Goal: Task Accomplishment & Management: Use online tool/utility

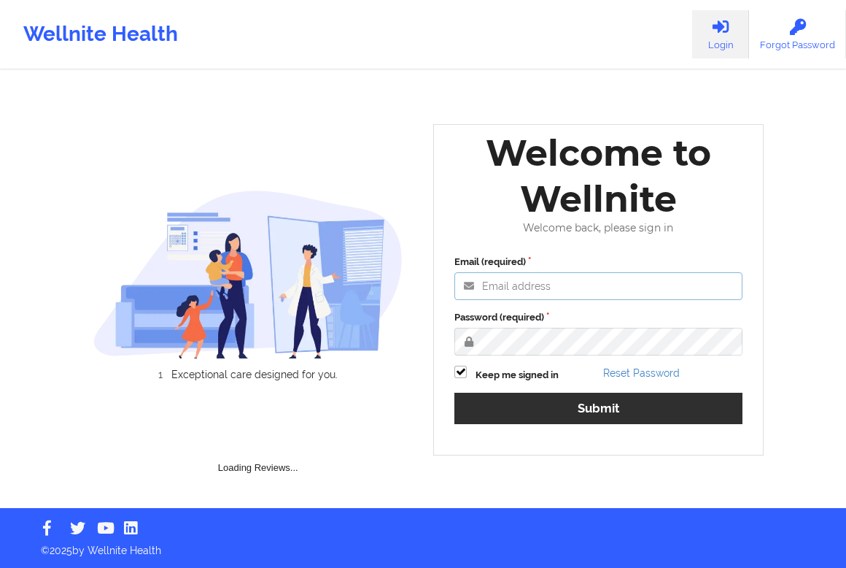
type input "[EMAIL_ADDRESS][DOMAIN_NAME]"
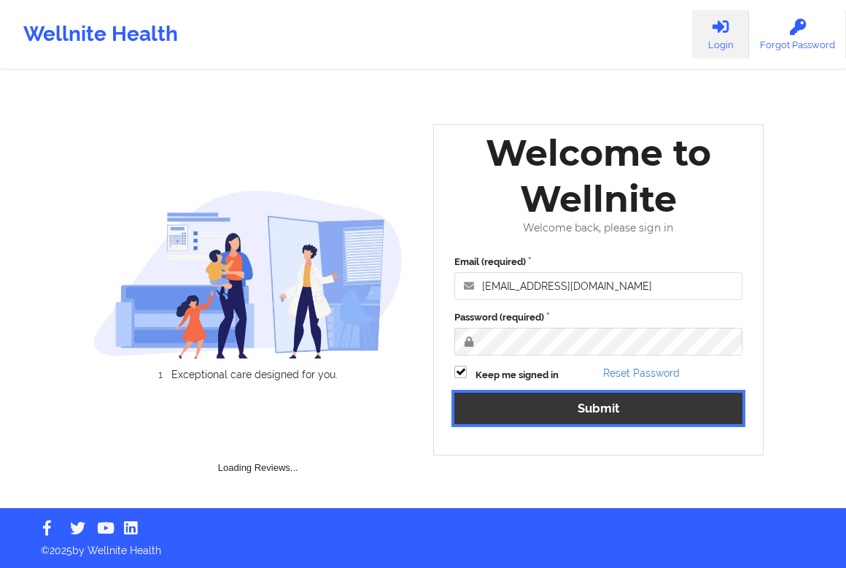
click at [562, 408] on button "Submit" at bounding box center [598, 407] width 288 height 31
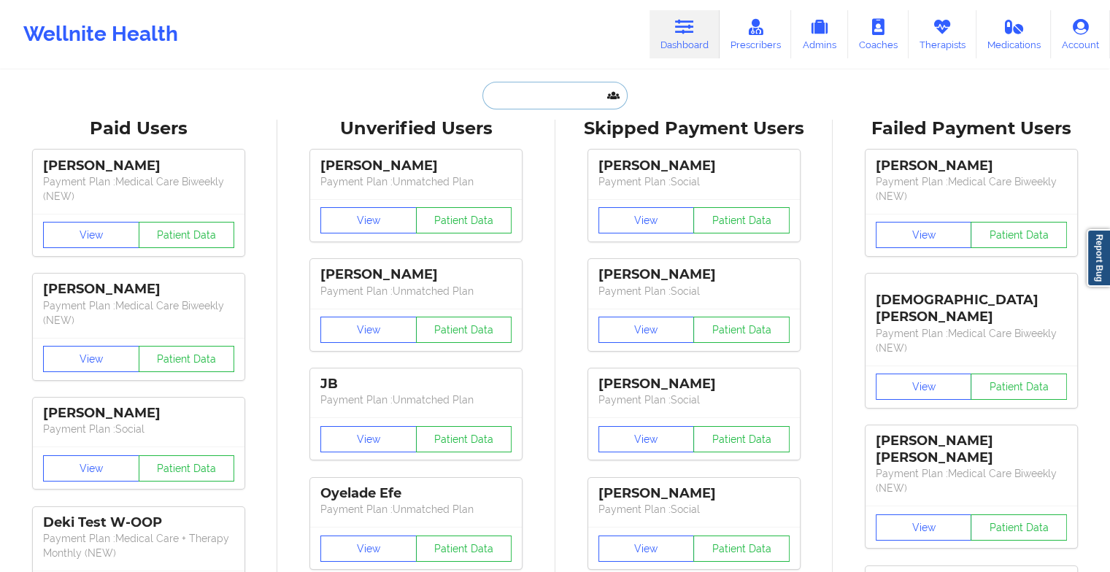
click at [546, 88] on input "text" at bounding box center [554, 96] width 144 height 28
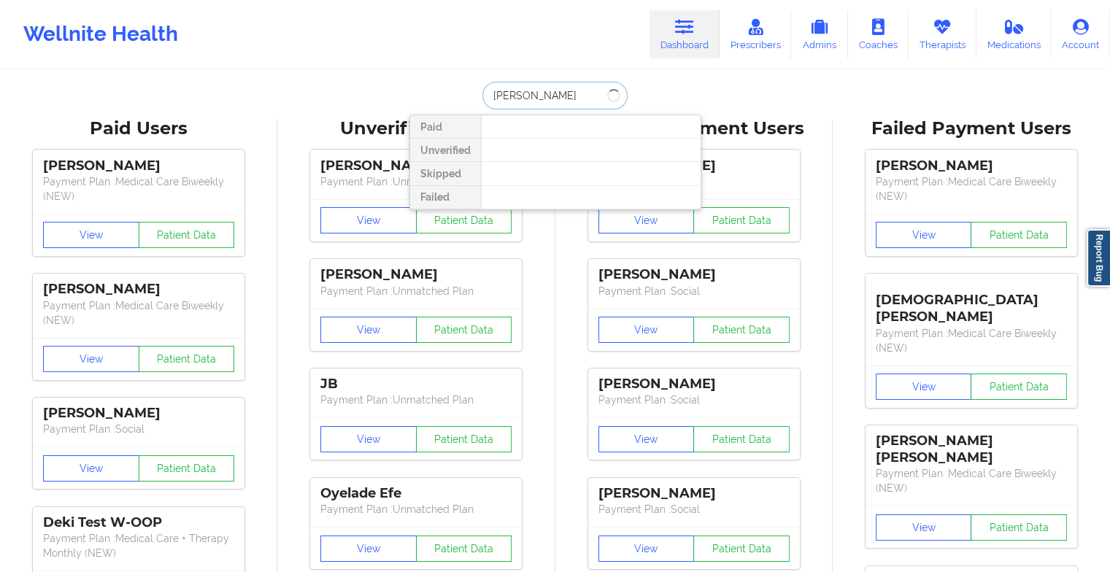
type input "[PERSON_NAME]"
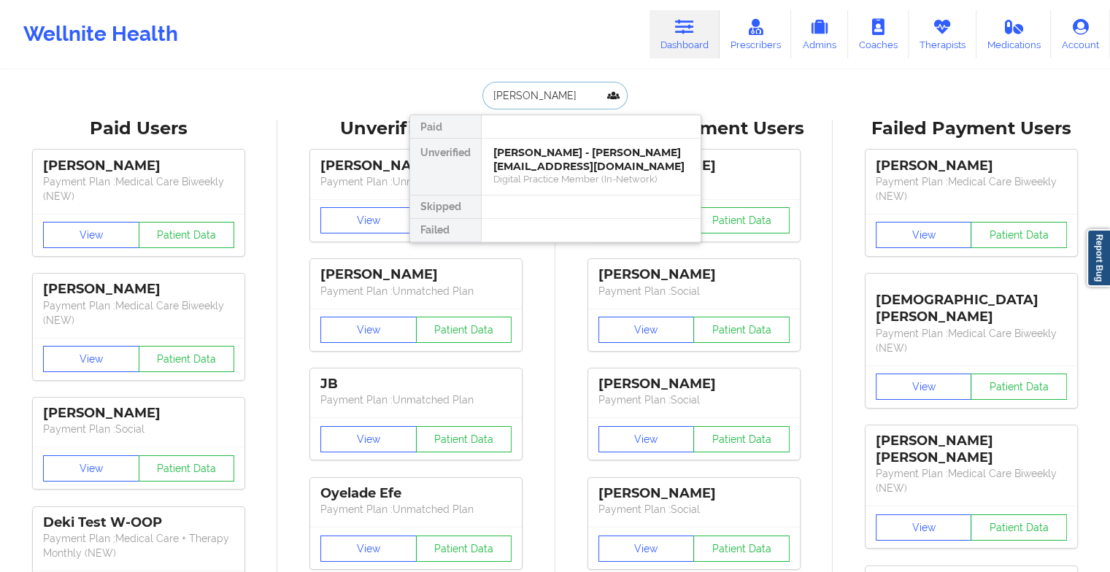
click at [554, 155] on div "[PERSON_NAME] - [PERSON_NAME][EMAIL_ADDRESS][DOMAIN_NAME]" at bounding box center [590, 159] width 195 height 27
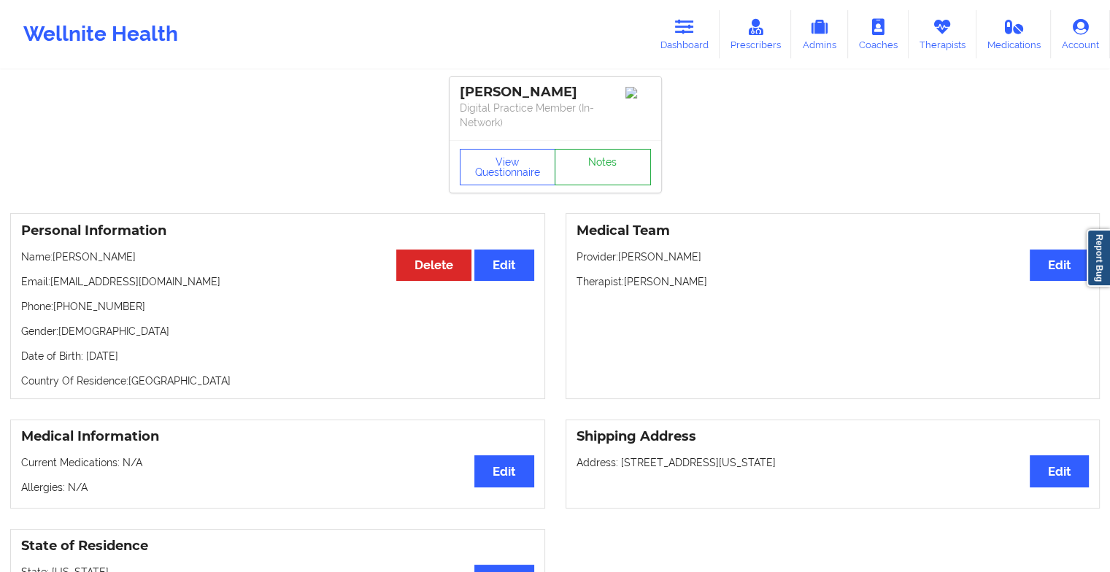
click at [602, 155] on link "Notes" at bounding box center [602, 167] width 96 height 36
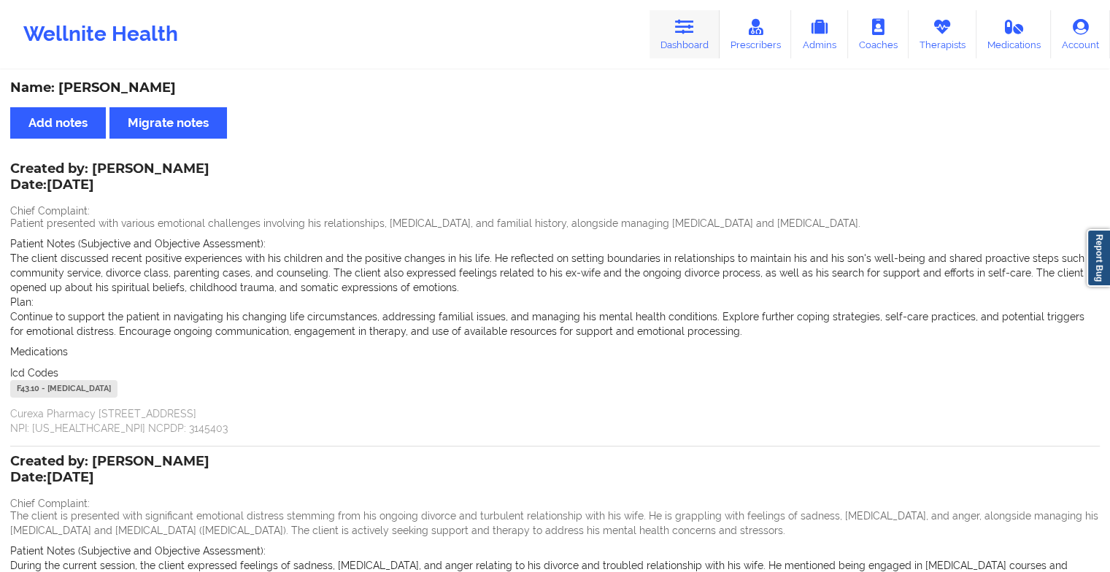
click at [676, 24] on link "Dashboard" at bounding box center [684, 34] width 70 height 48
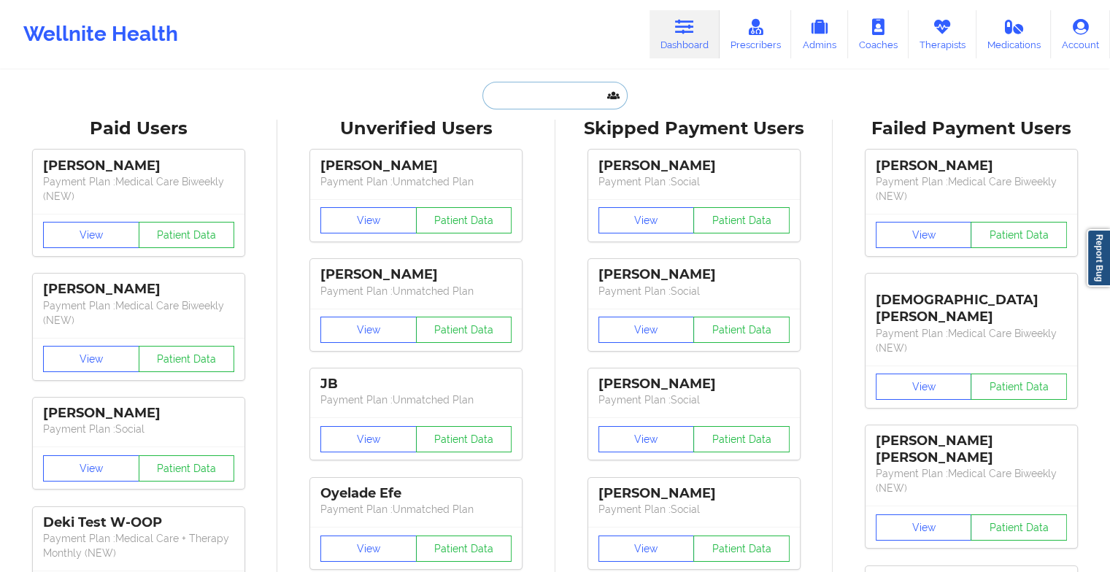
click at [530, 92] on input "text" at bounding box center [554, 96] width 144 height 28
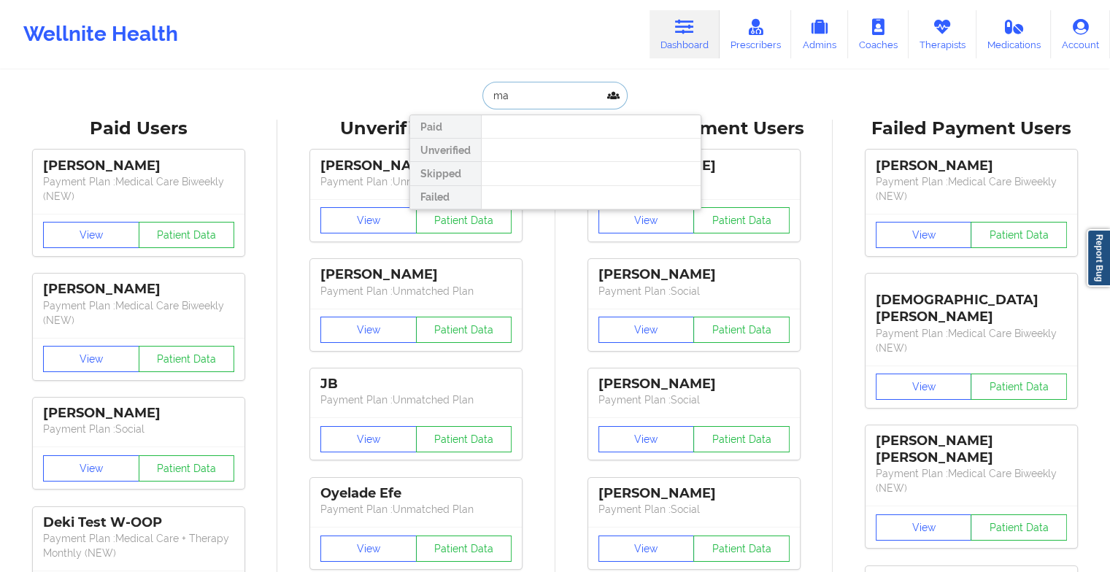
type input "m"
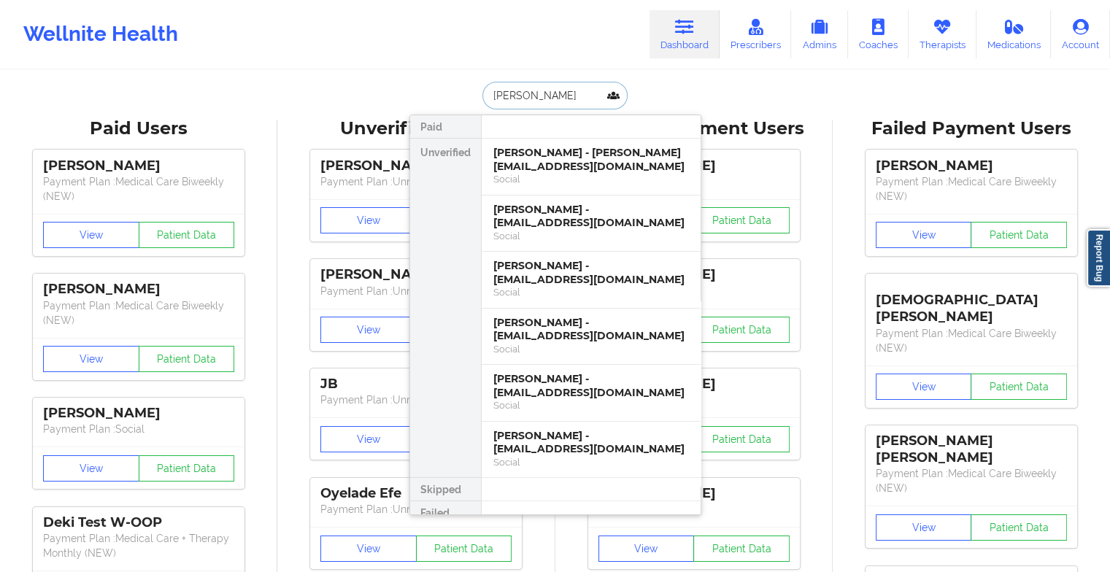
type input "[PERSON_NAME]"
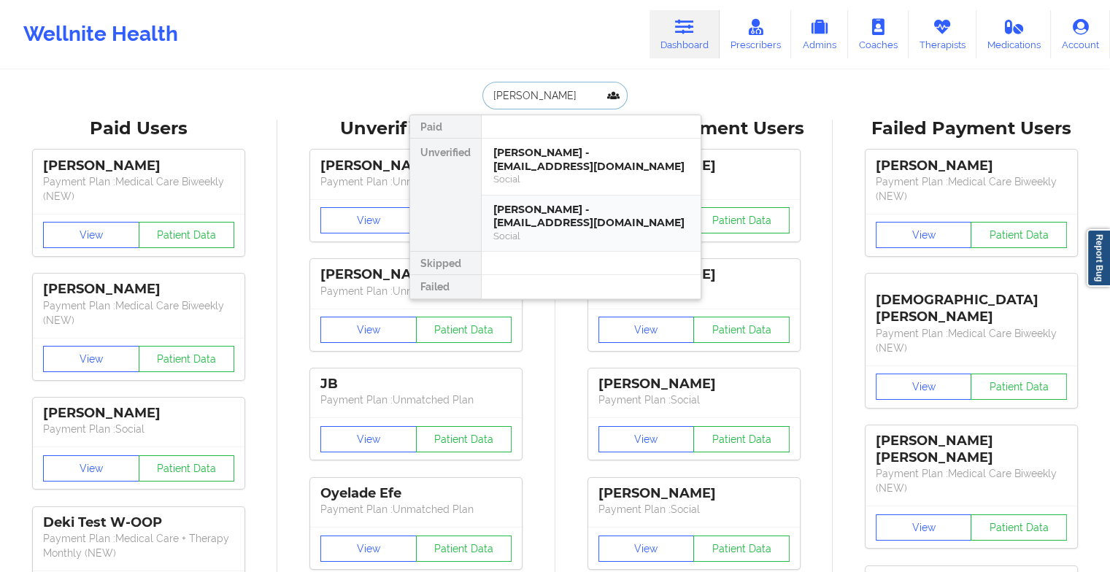
click at [560, 210] on div "[PERSON_NAME] - [EMAIL_ADDRESS][DOMAIN_NAME]" at bounding box center [590, 216] width 195 height 27
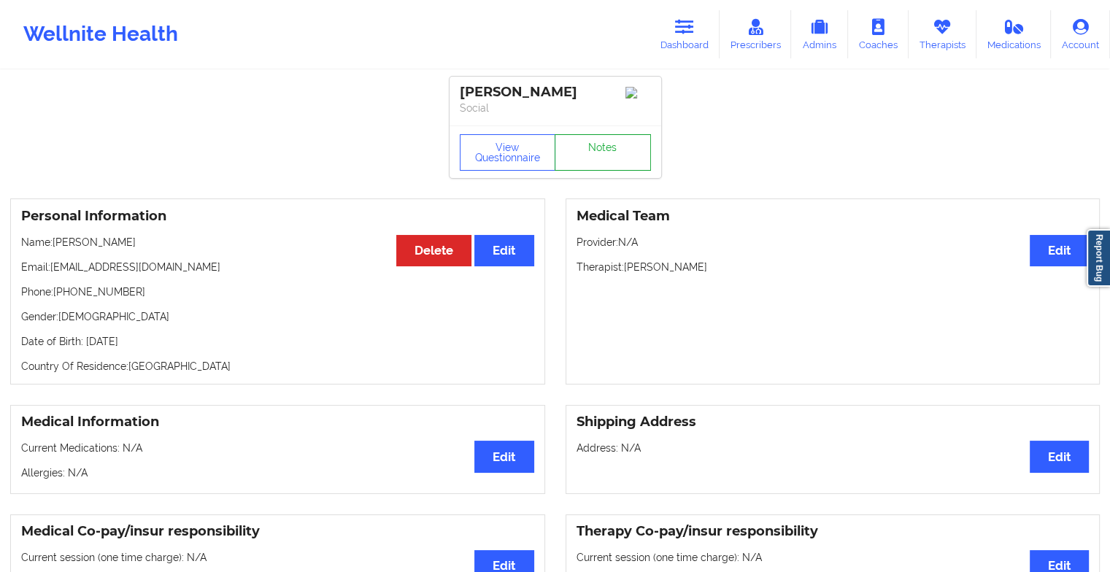
click at [569, 152] on link "Notes" at bounding box center [602, 152] width 96 height 36
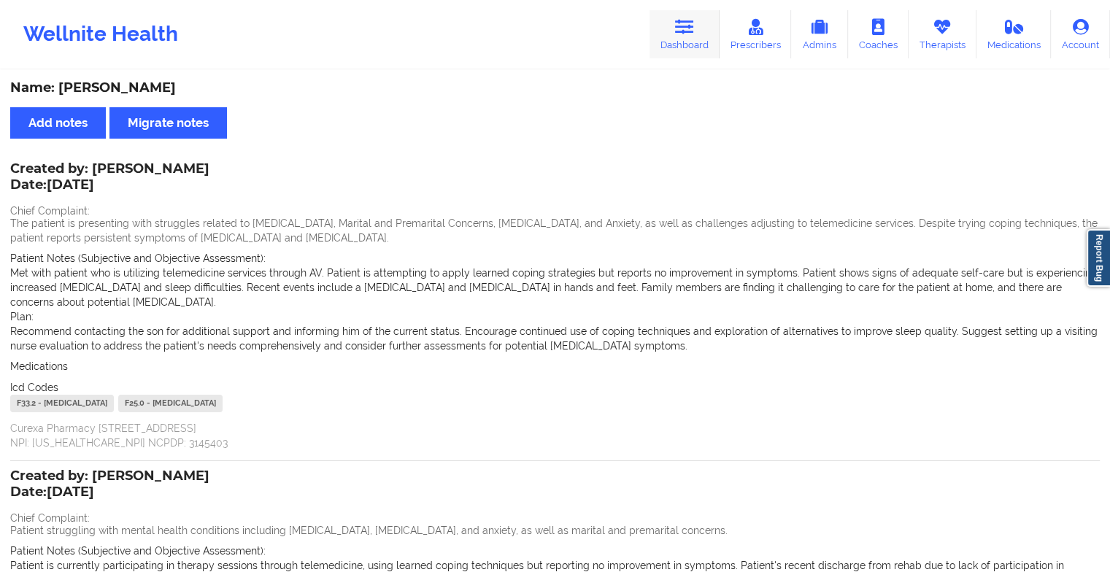
click at [656, 38] on link "Dashboard" at bounding box center [684, 34] width 70 height 48
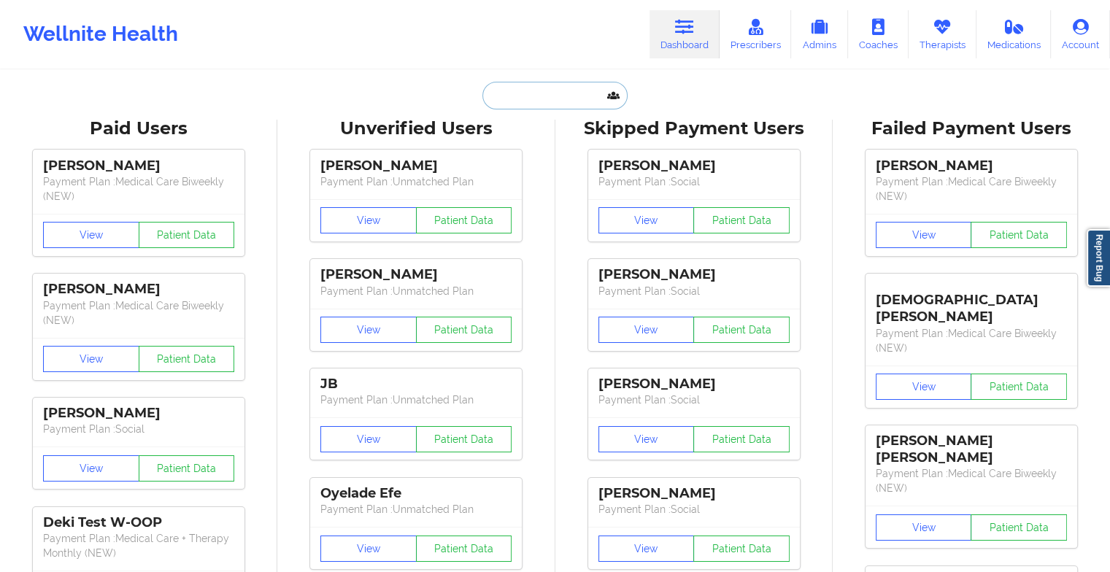
click at [553, 90] on input "text" at bounding box center [554, 96] width 144 height 28
type input "m"
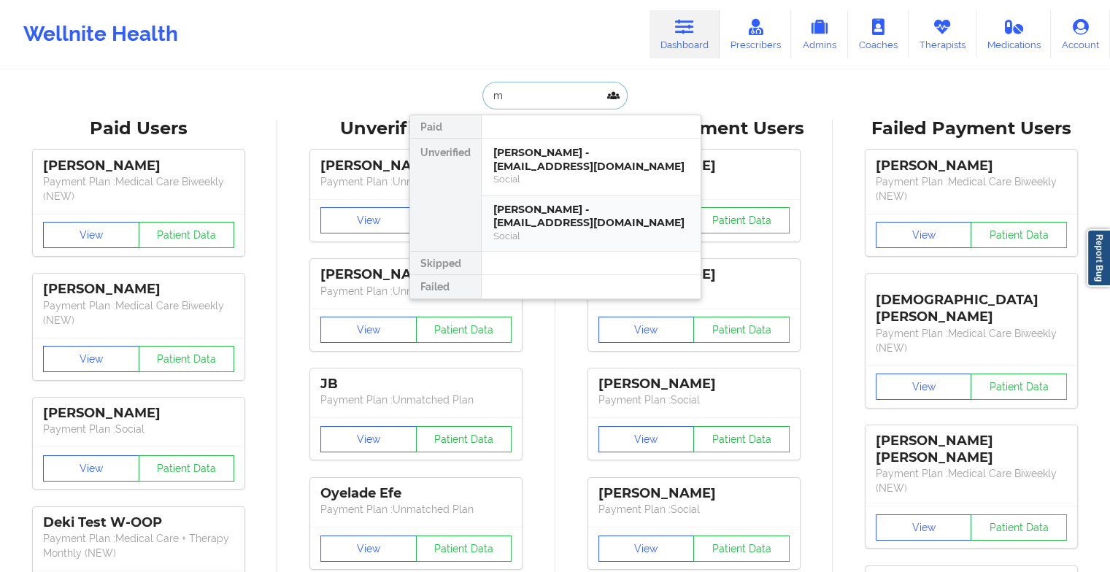
click at [511, 203] on div "[PERSON_NAME] - [EMAIL_ADDRESS][DOMAIN_NAME]" at bounding box center [590, 216] width 195 height 27
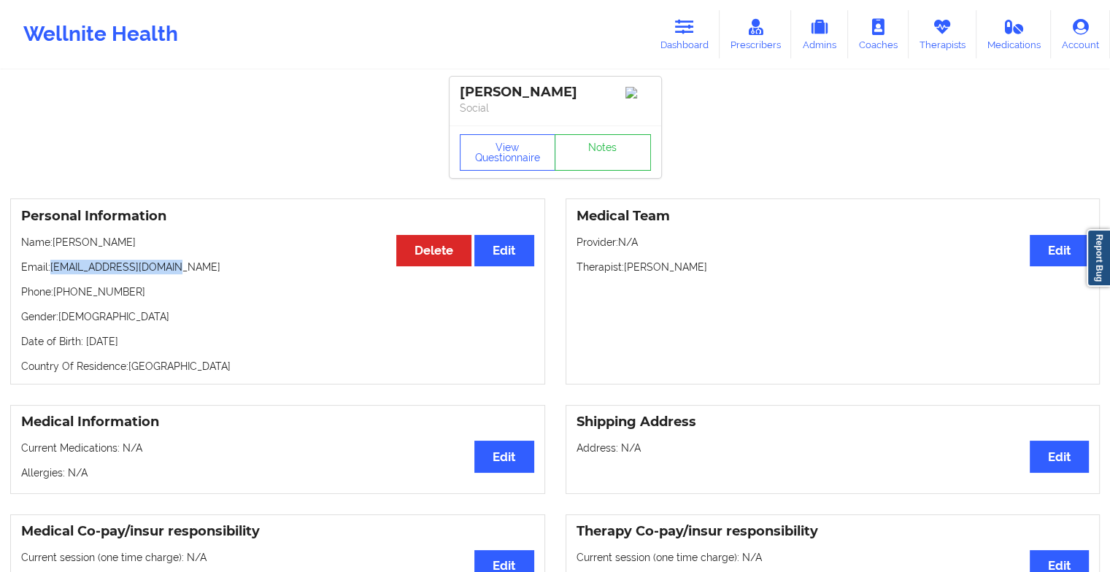
drag, startPoint x: 51, startPoint y: 270, endPoint x: 212, endPoint y: 266, distance: 160.5
click at [212, 266] on p "Email: [EMAIL_ADDRESS][DOMAIN_NAME]" at bounding box center [277, 267] width 513 height 15
copy p "[EMAIL_ADDRESS][DOMAIN_NAME]"
click at [691, 19] on icon at bounding box center [684, 27] width 19 height 16
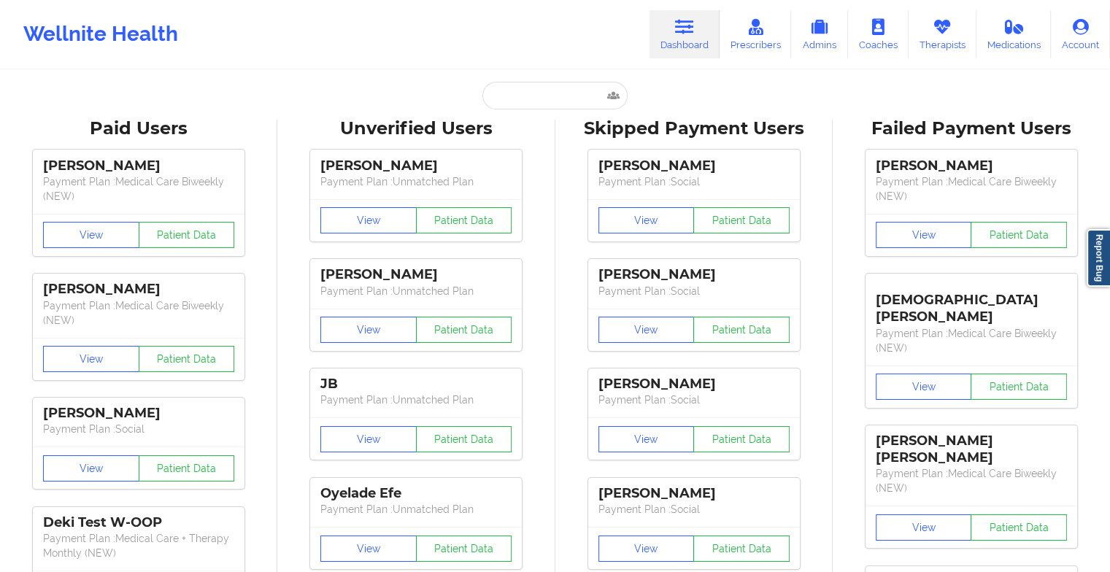
click at [542, 88] on input "text" at bounding box center [554, 96] width 144 height 28
type input "m"
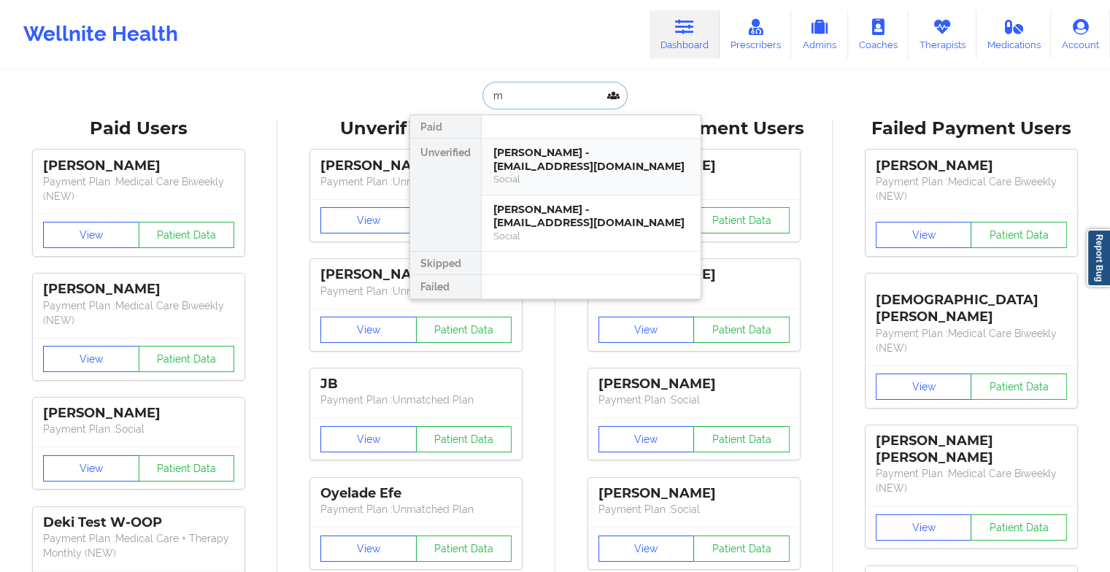
click at [537, 151] on div "[PERSON_NAME] - [EMAIL_ADDRESS][DOMAIN_NAME]" at bounding box center [590, 159] width 195 height 27
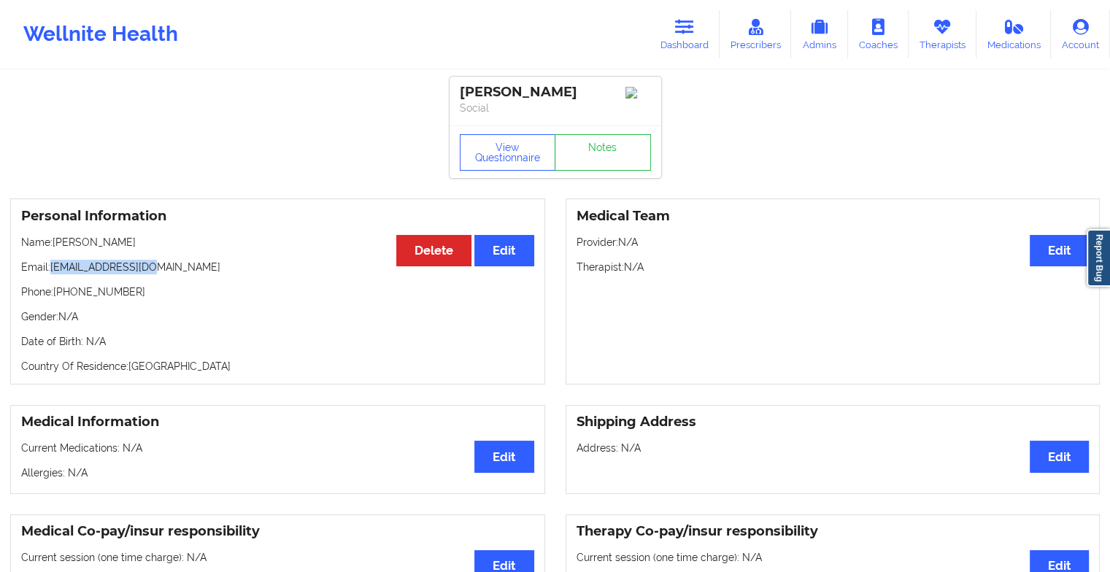
drag, startPoint x: 54, startPoint y: 270, endPoint x: 213, endPoint y: 271, distance: 159.0
click at [213, 271] on p "Email: [EMAIL_ADDRESS][DOMAIN_NAME]" at bounding box center [277, 267] width 513 height 15
copy p "[EMAIL_ADDRESS][DOMAIN_NAME]"
click at [697, 10] on link "Dashboard" at bounding box center [684, 34] width 70 height 48
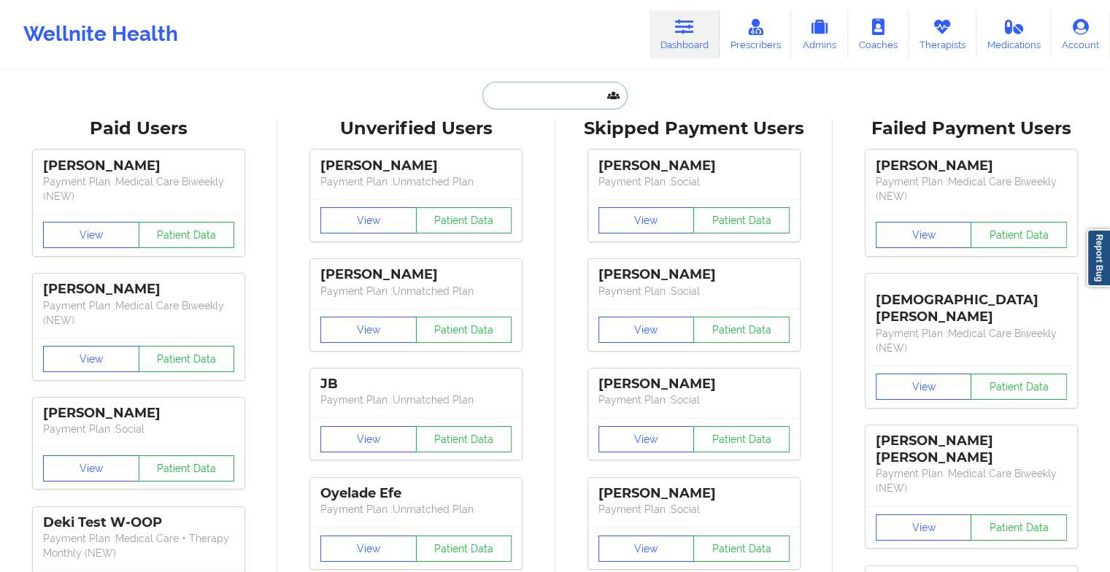
click at [516, 103] on input "text" at bounding box center [554, 96] width 144 height 28
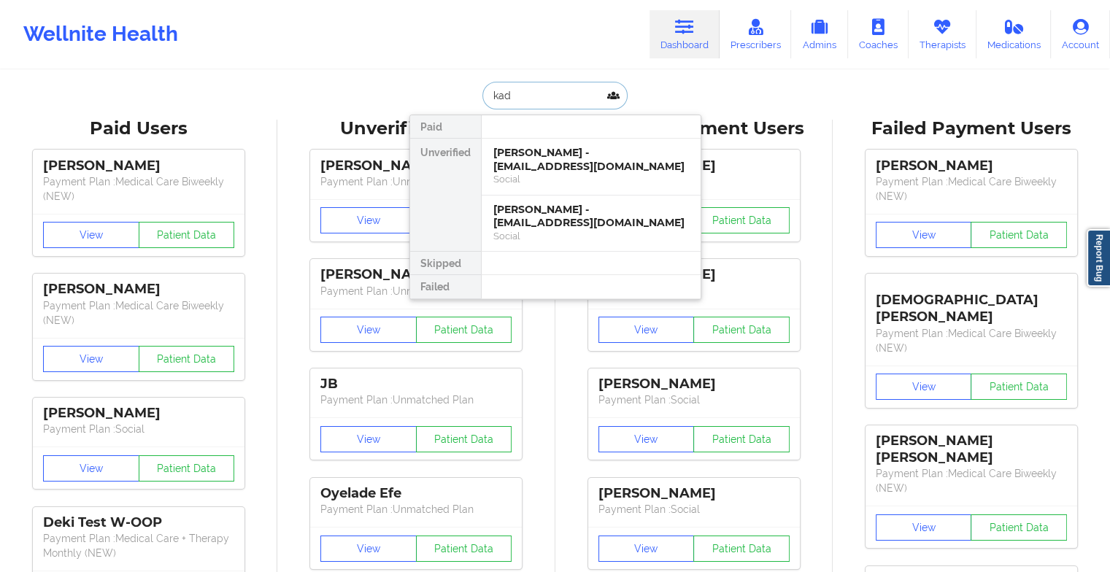
type input "kade"
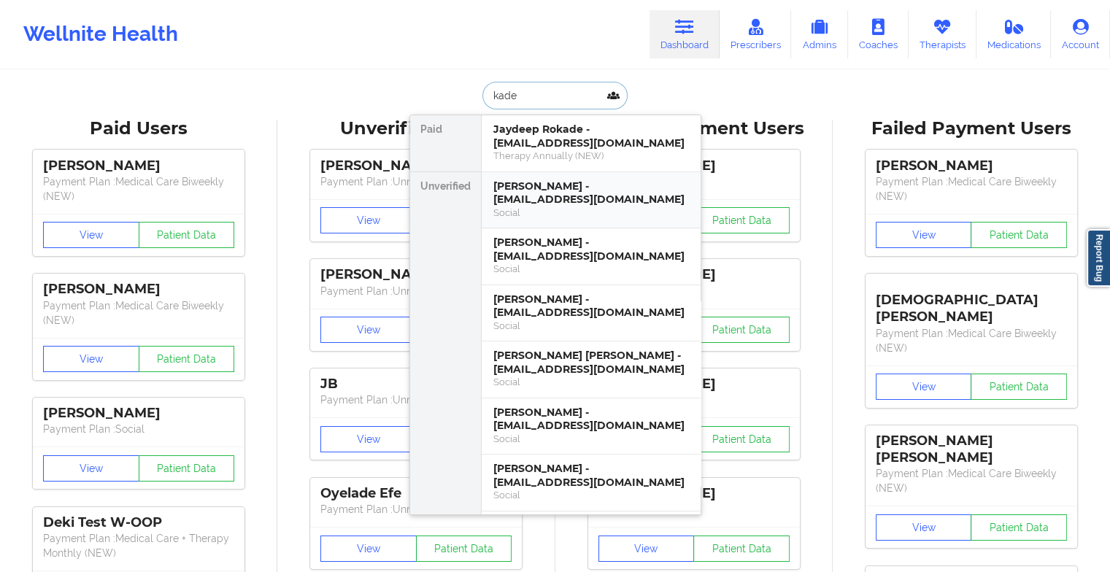
click at [515, 195] on div "[PERSON_NAME] - [EMAIL_ADDRESS][DOMAIN_NAME]" at bounding box center [590, 192] width 195 height 27
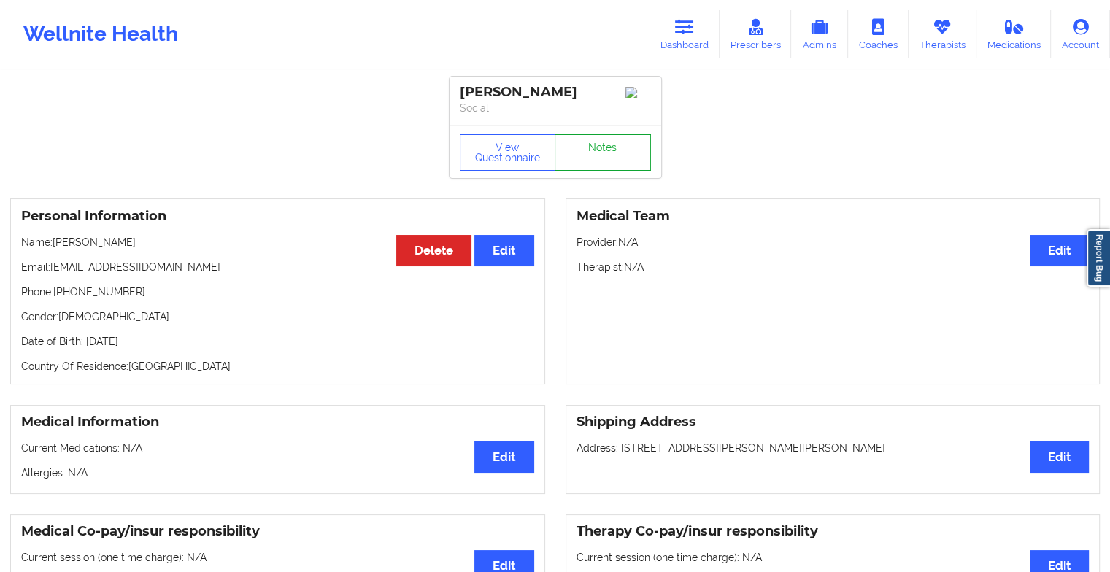
click at [584, 155] on link "Notes" at bounding box center [602, 152] width 96 height 36
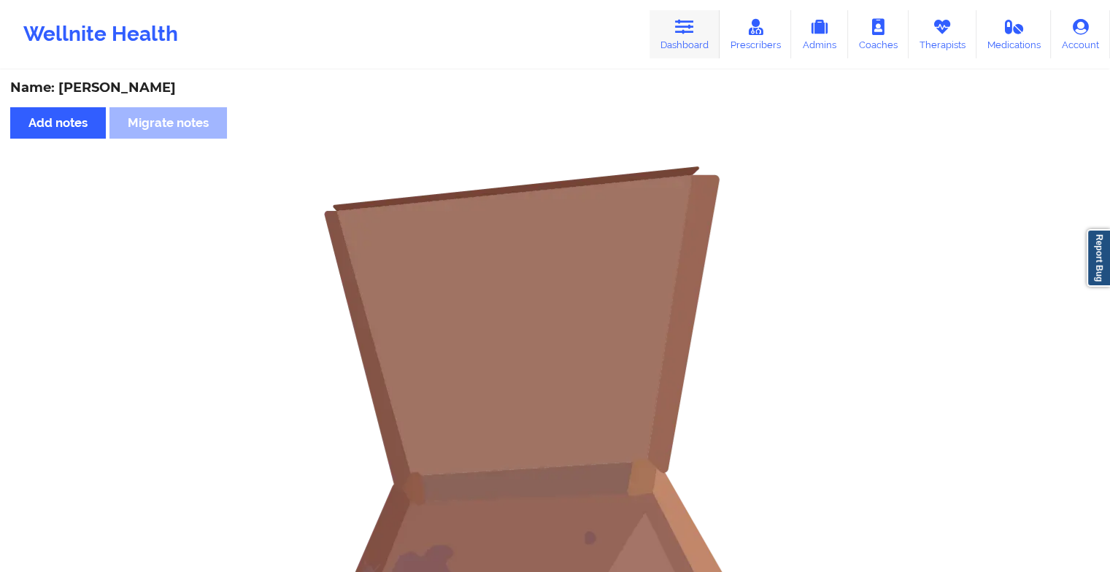
click at [686, 34] on icon at bounding box center [684, 27] width 19 height 16
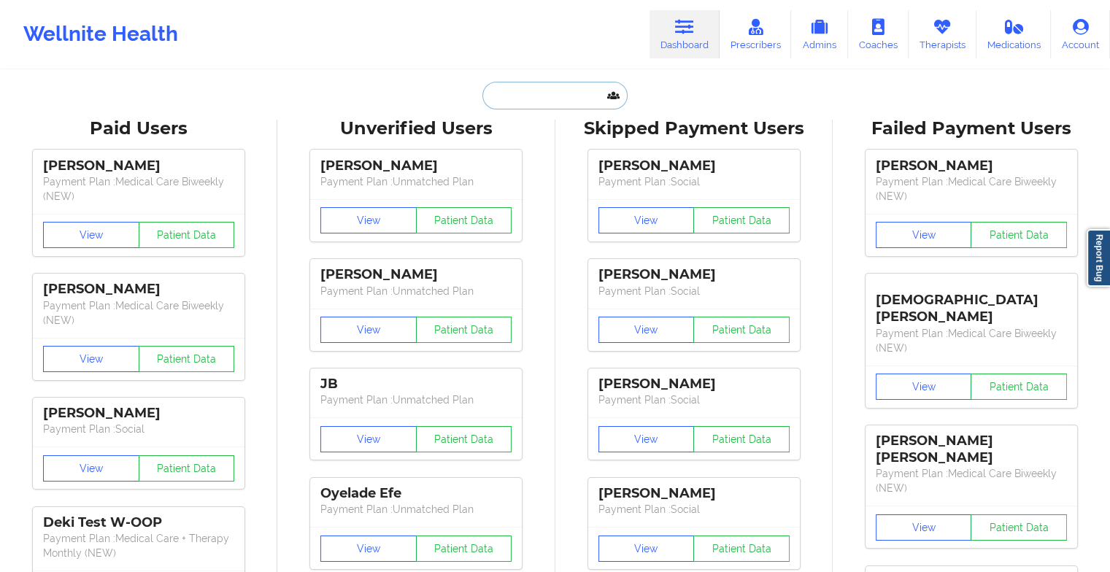
click at [569, 97] on input "text" at bounding box center [554, 96] width 144 height 28
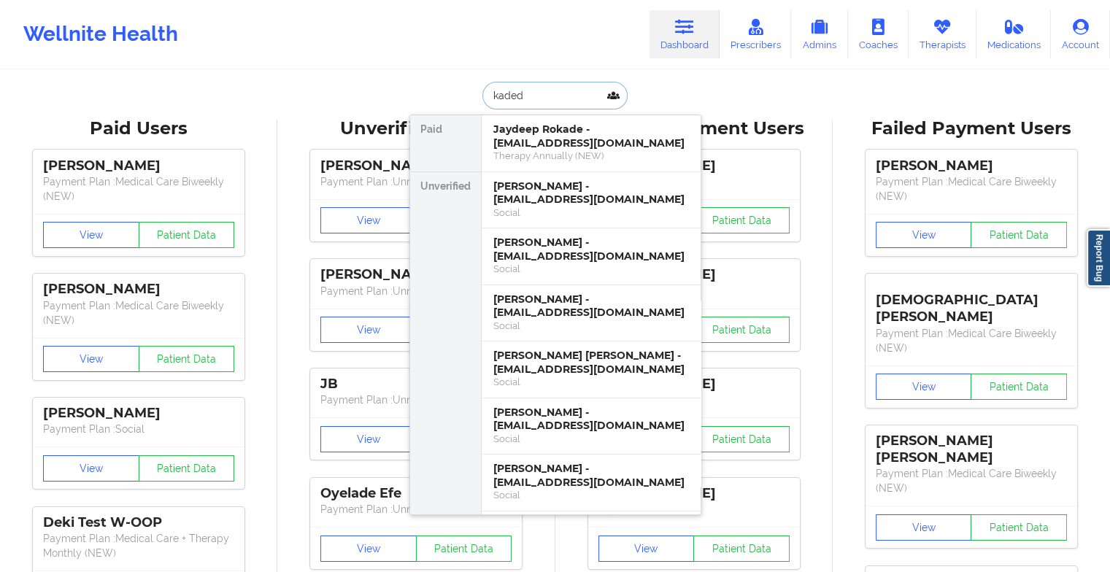
type input "kadedr"
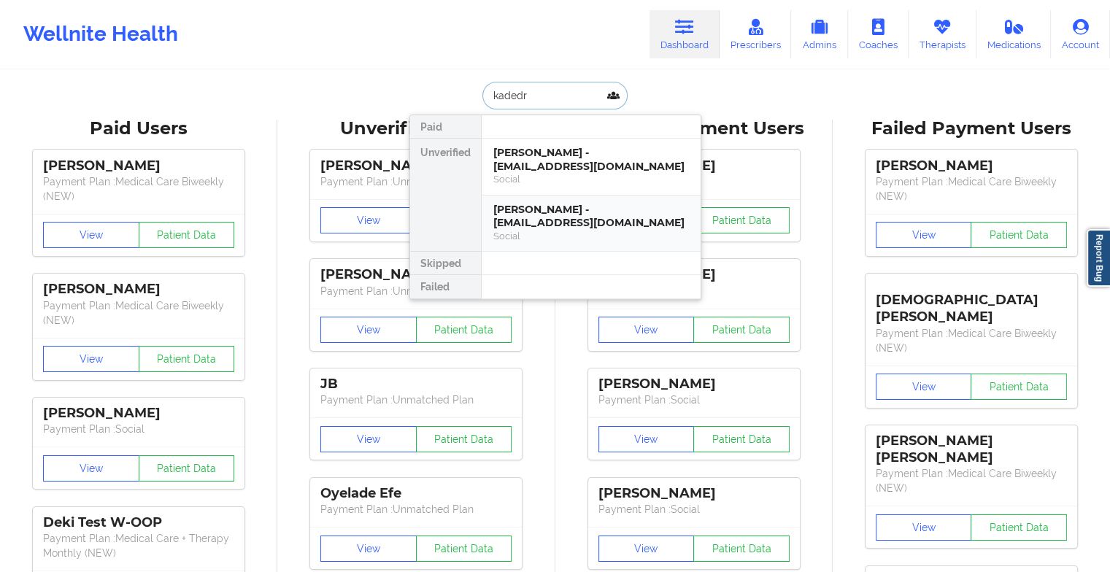
click at [576, 207] on div "[PERSON_NAME] - [EMAIL_ADDRESS][DOMAIN_NAME]" at bounding box center [590, 216] width 195 height 27
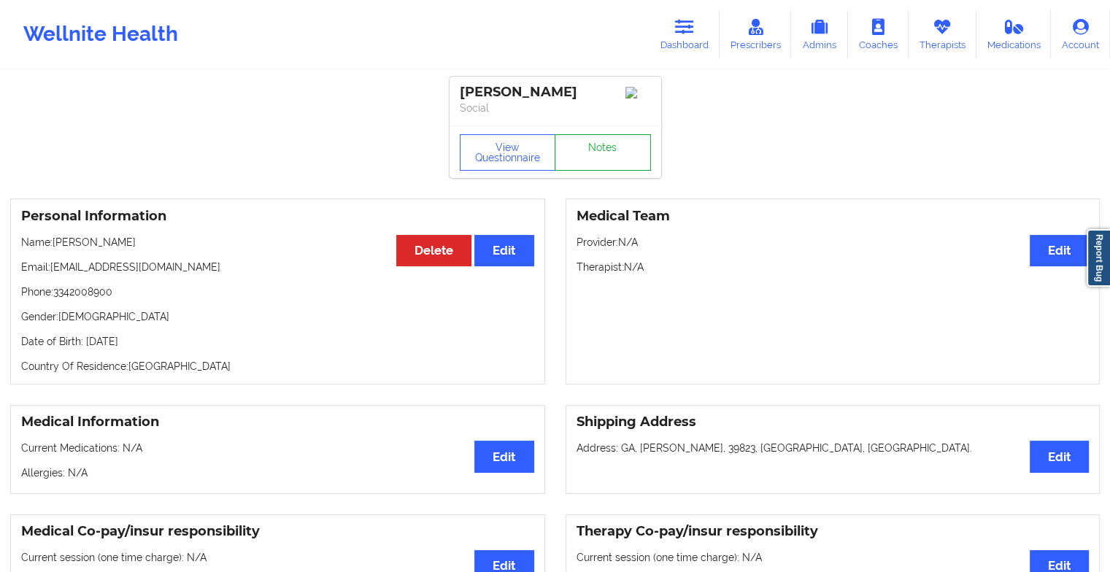
click at [607, 160] on link "Notes" at bounding box center [602, 152] width 96 height 36
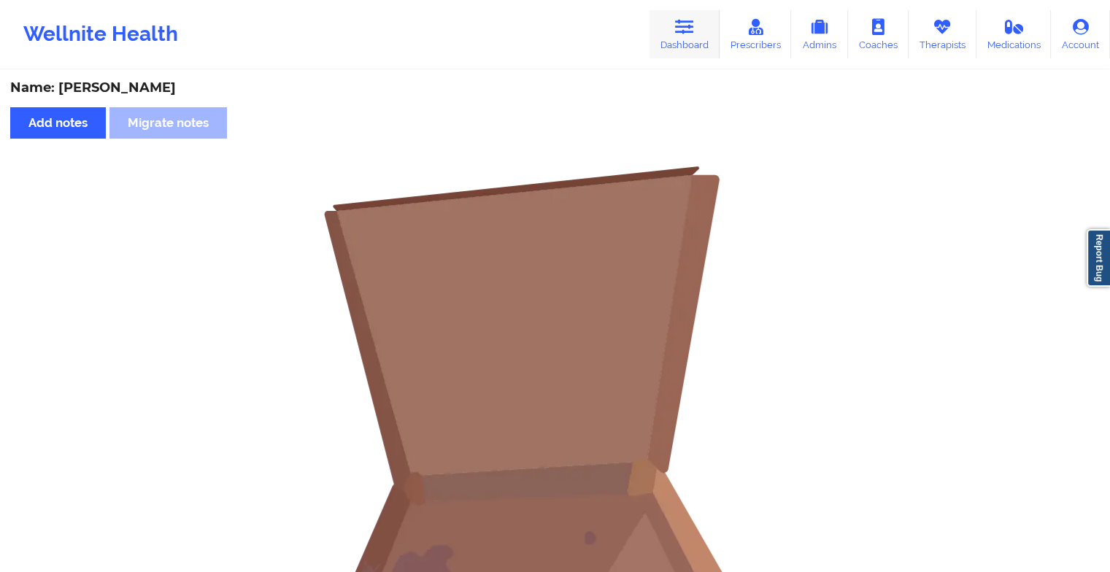
click at [705, 35] on link "Dashboard" at bounding box center [684, 34] width 70 height 48
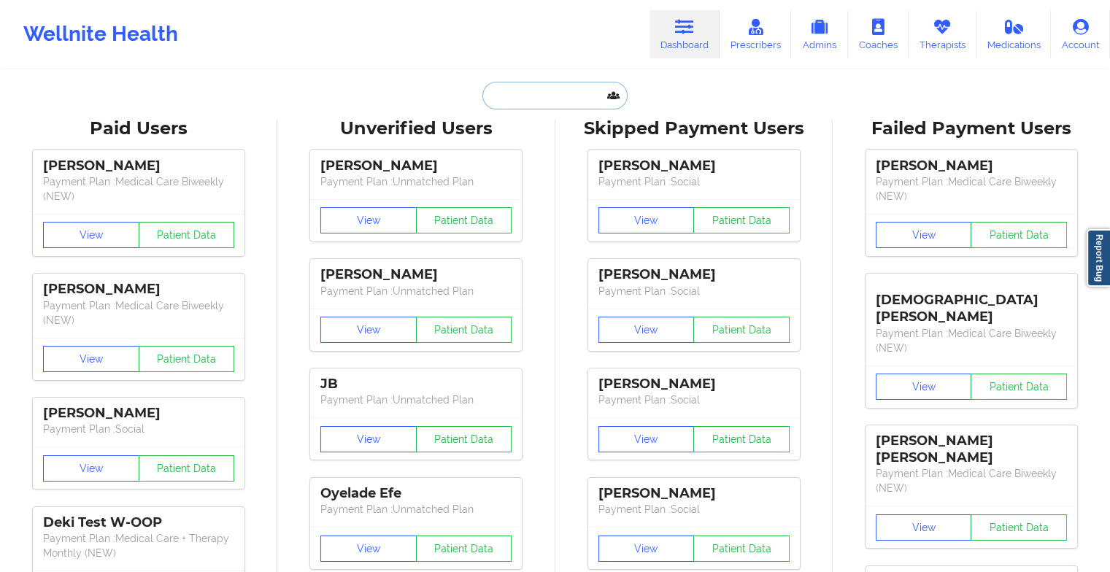
click at [531, 93] on input "text" at bounding box center [554, 96] width 144 height 28
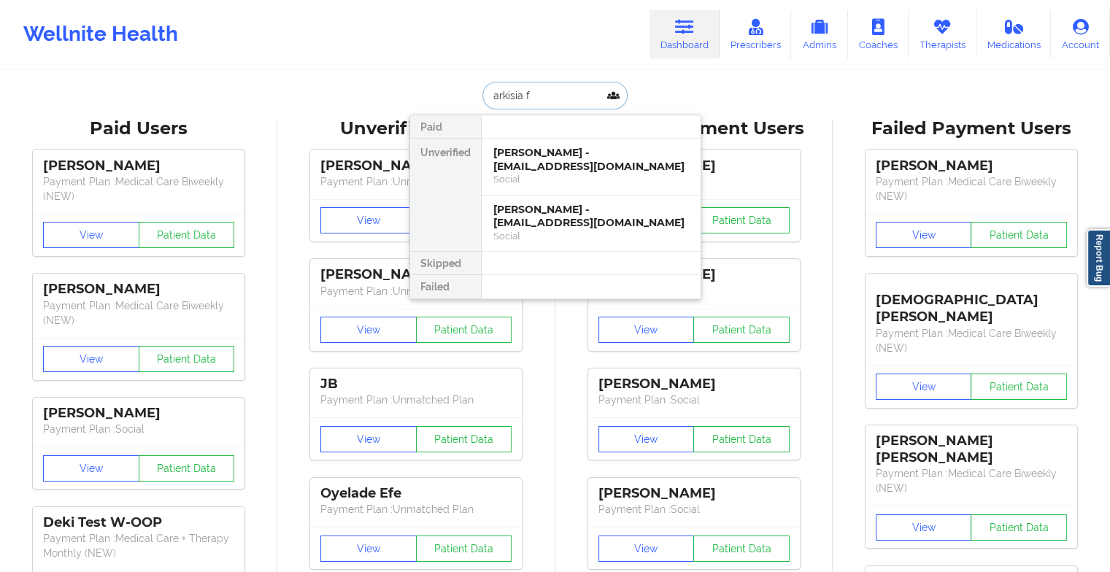
type input "arkisia fe"
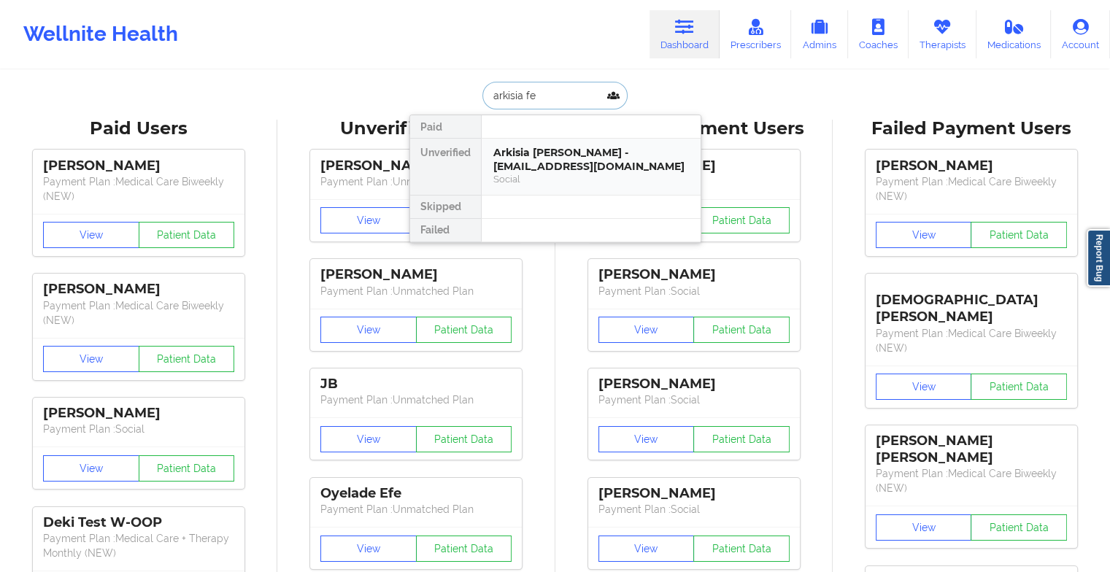
click at [543, 173] on div "Social" at bounding box center [590, 179] width 195 height 12
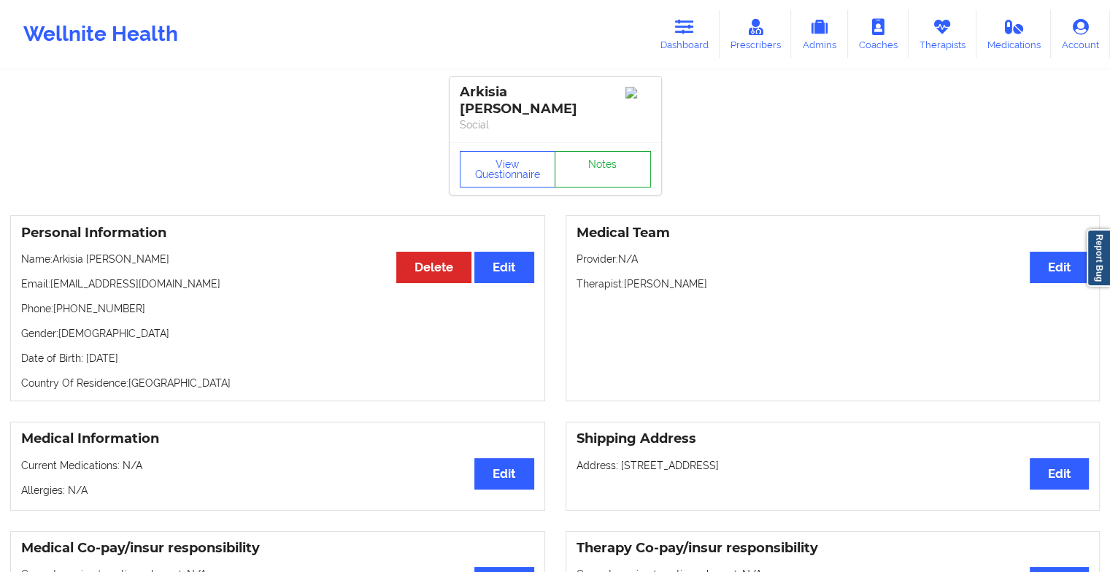
click at [586, 151] on link "Notes" at bounding box center [602, 169] width 96 height 36
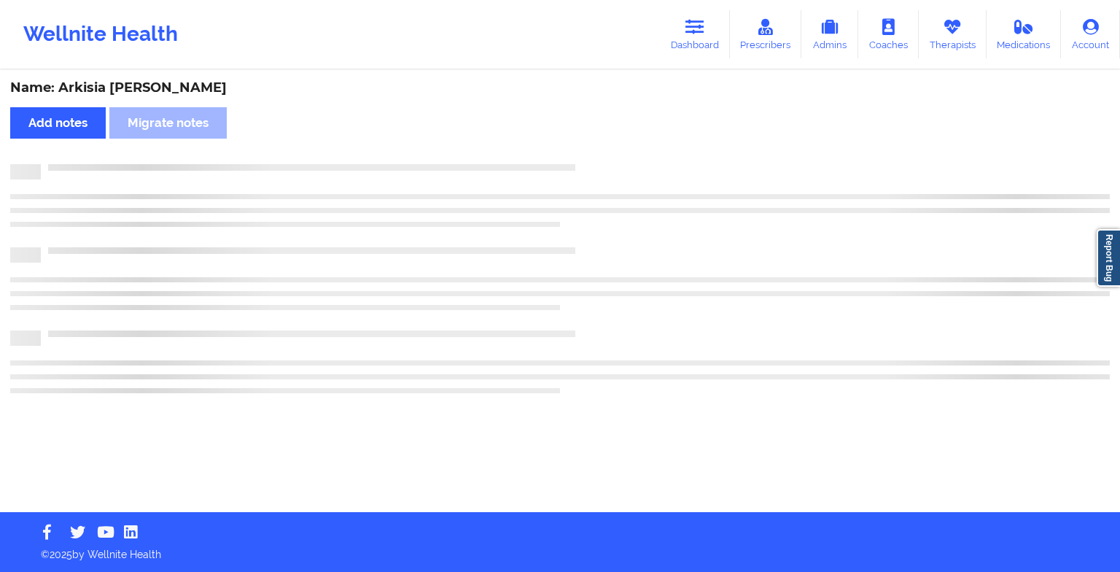
click at [586, 149] on div "Name: Arkisia [PERSON_NAME] Add notes Migrate notes" at bounding box center [560, 291] width 1120 height 441
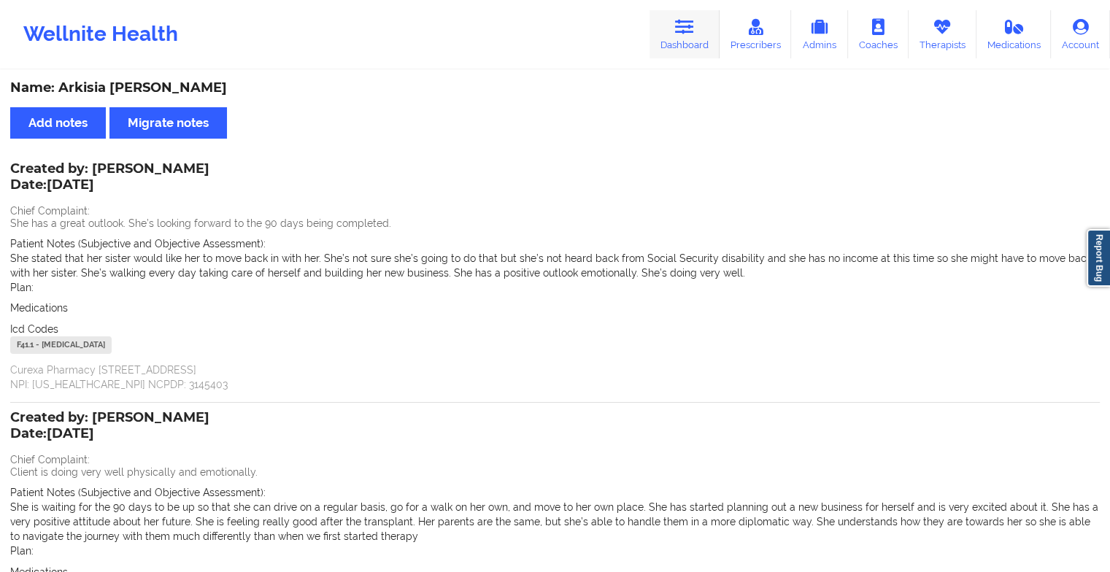
click at [675, 43] on link "Dashboard" at bounding box center [684, 34] width 70 height 48
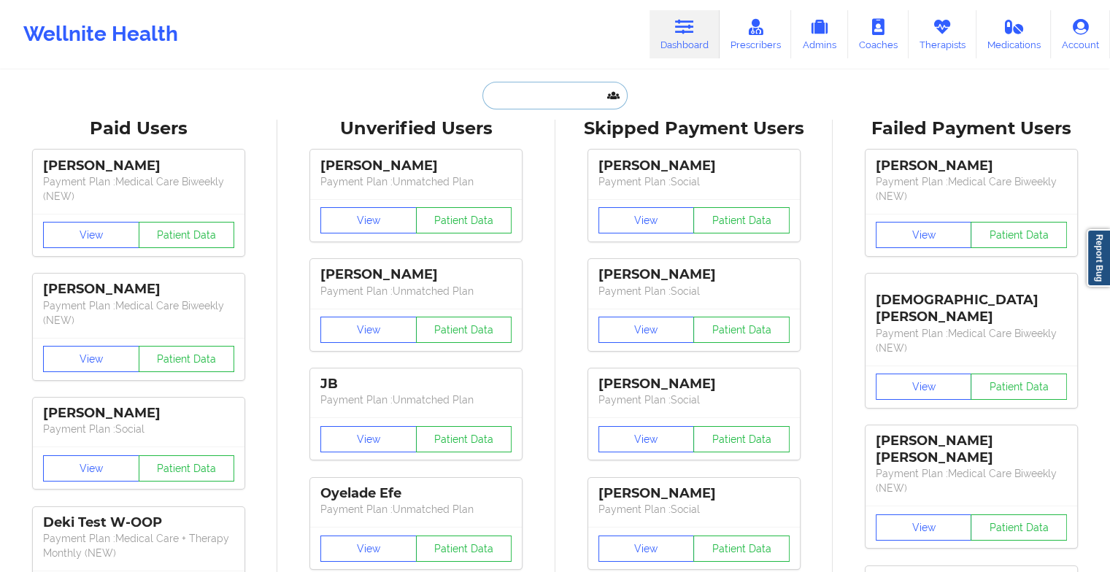
click at [547, 92] on input "text" at bounding box center [554, 96] width 144 height 28
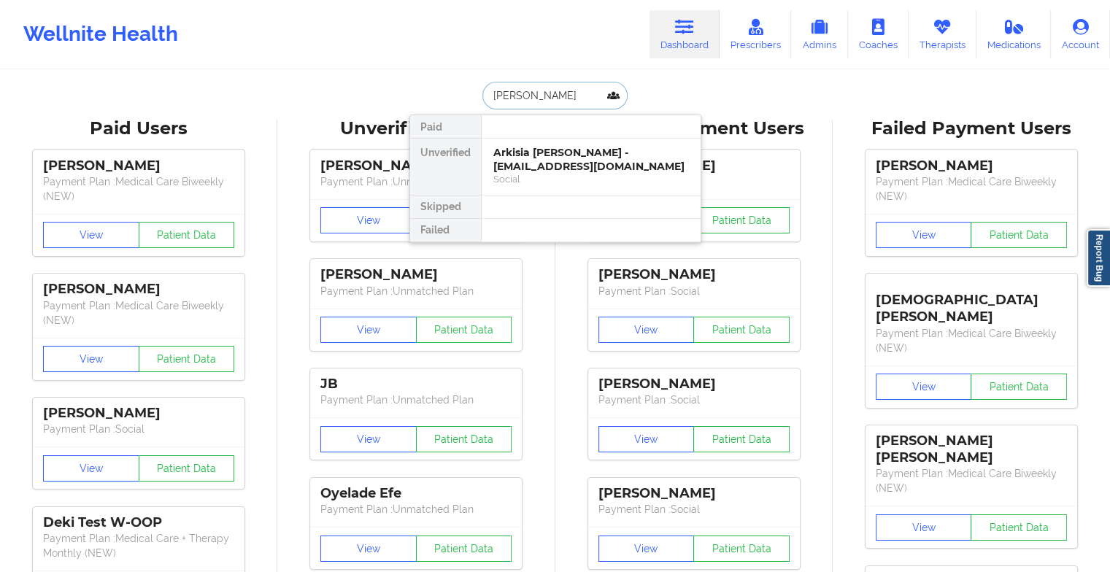
type input "[PERSON_NAME]"
click at [589, 167] on div "[PERSON_NAME] - [EMAIL_ADDRESS][DOMAIN_NAME]" at bounding box center [590, 159] width 195 height 27
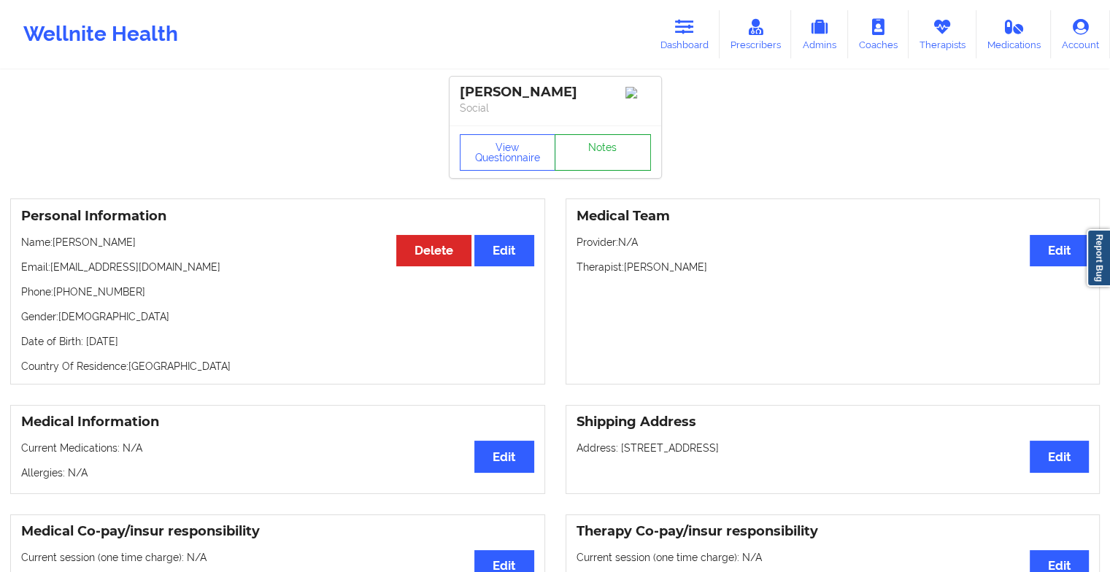
click at [603, 150] on link "Notes" at bounding box center [602, 152] width 96 height 36
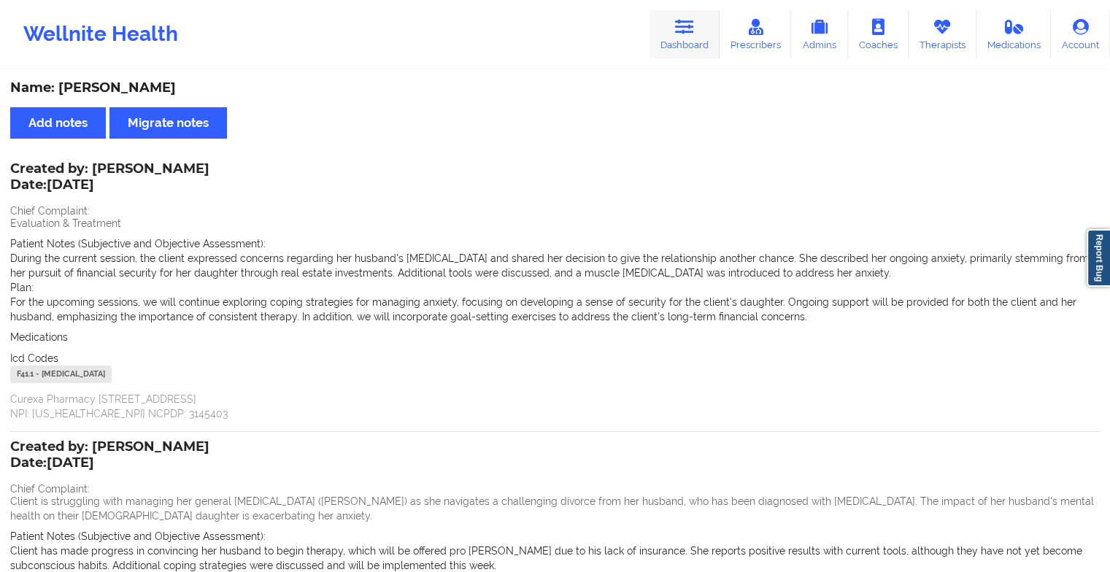
click at [684, 33] on icon at bounding box center [684, 27] width 19 height 16
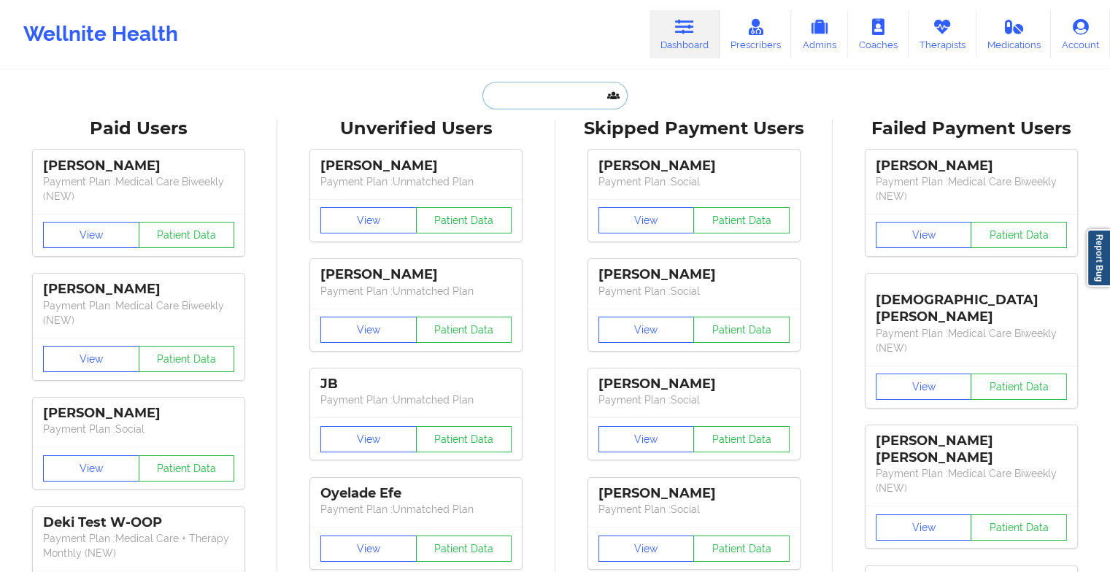
click at [562, 96] on input "text" at bounding box center [554, 96] width 144 height 28
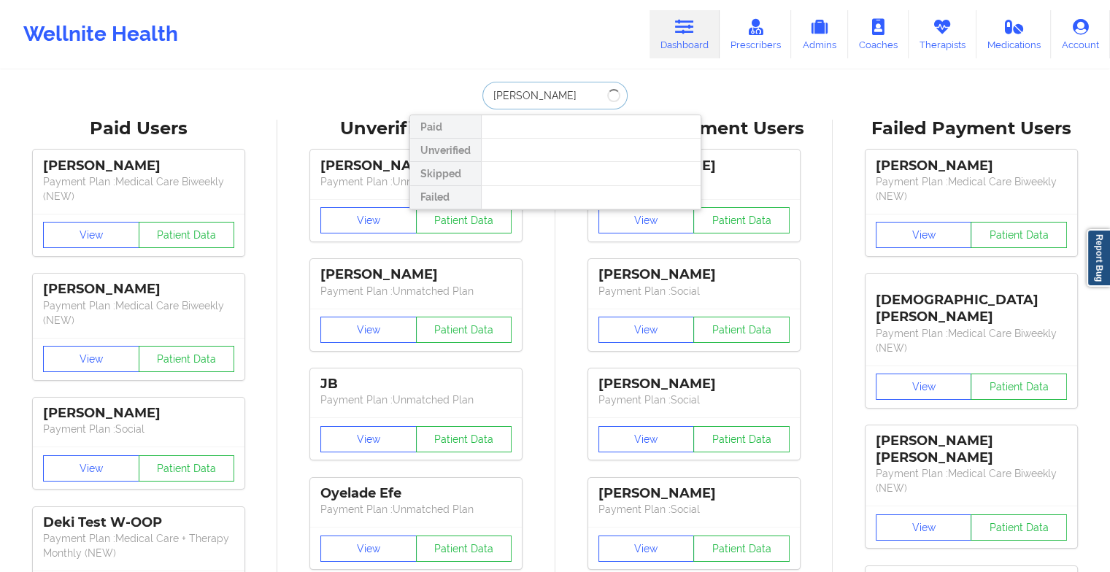
type input "[PERSON_NAME]"
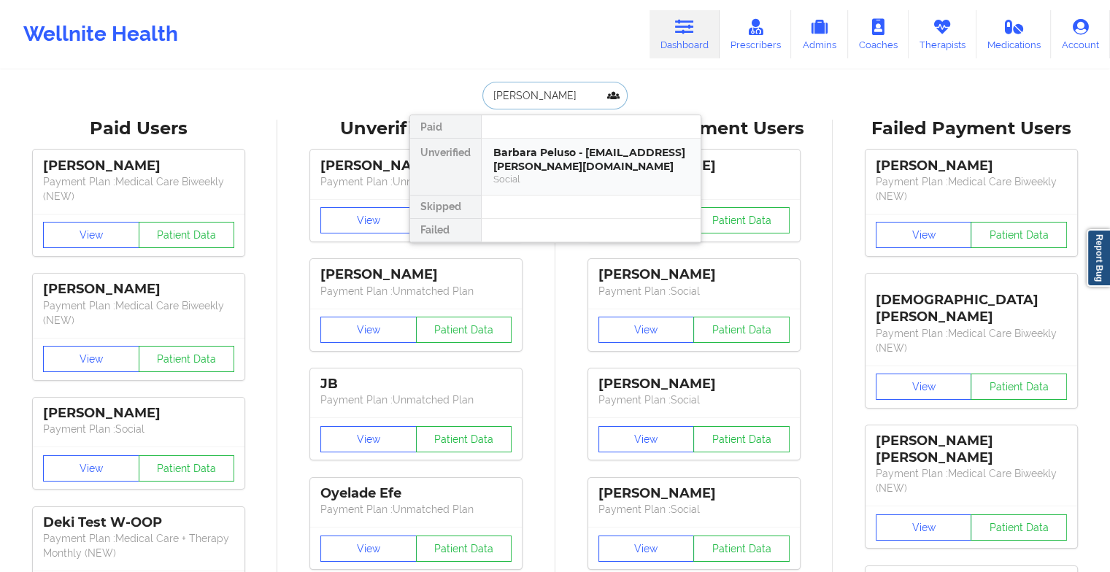
click at [552, 153] on div "Barbara Peluso - [EMAIL_ADDRESS][PERSON_NAME][DOMAIN_NAME]" at bounding box center [590, 159] width 195 height 27
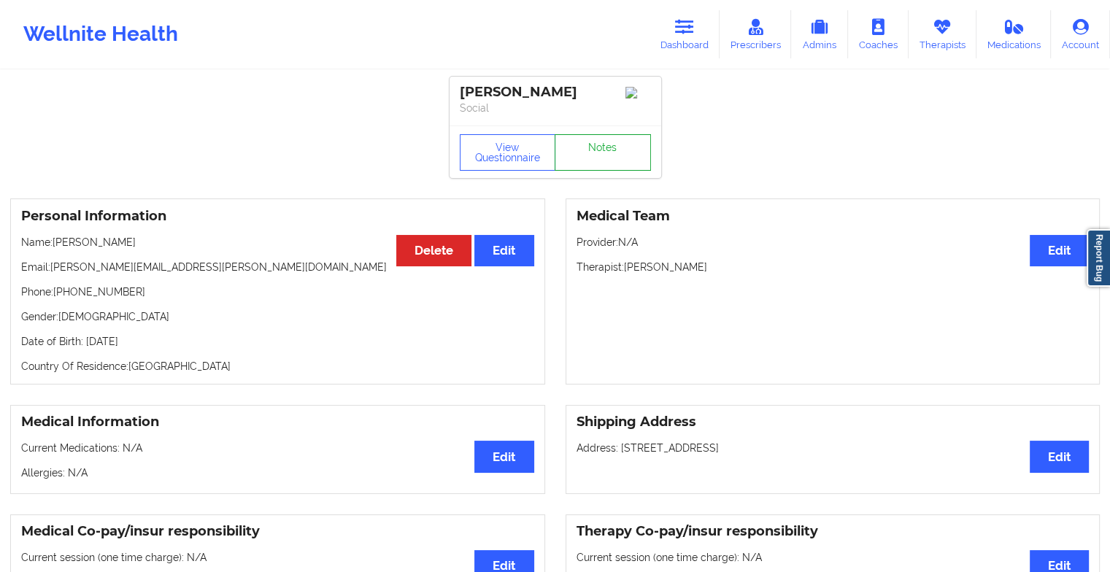
click at [611, 160] on link "Notes" at bounding box center [602, 152] width 96 height 36
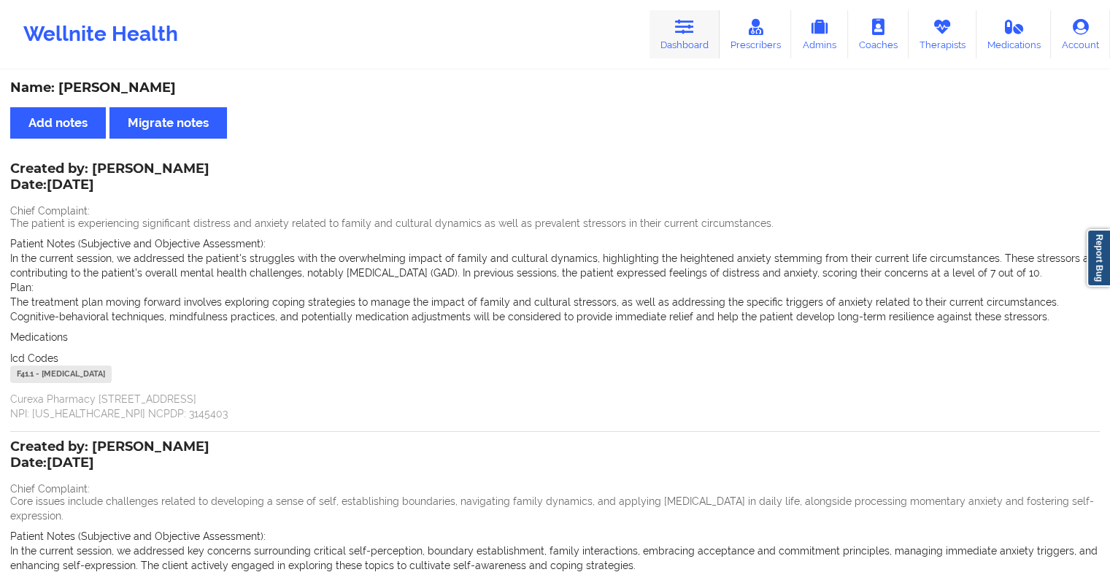
click at [692, 35] on link "Dashboard" at bounding box center [684, 34] width 70 height 48
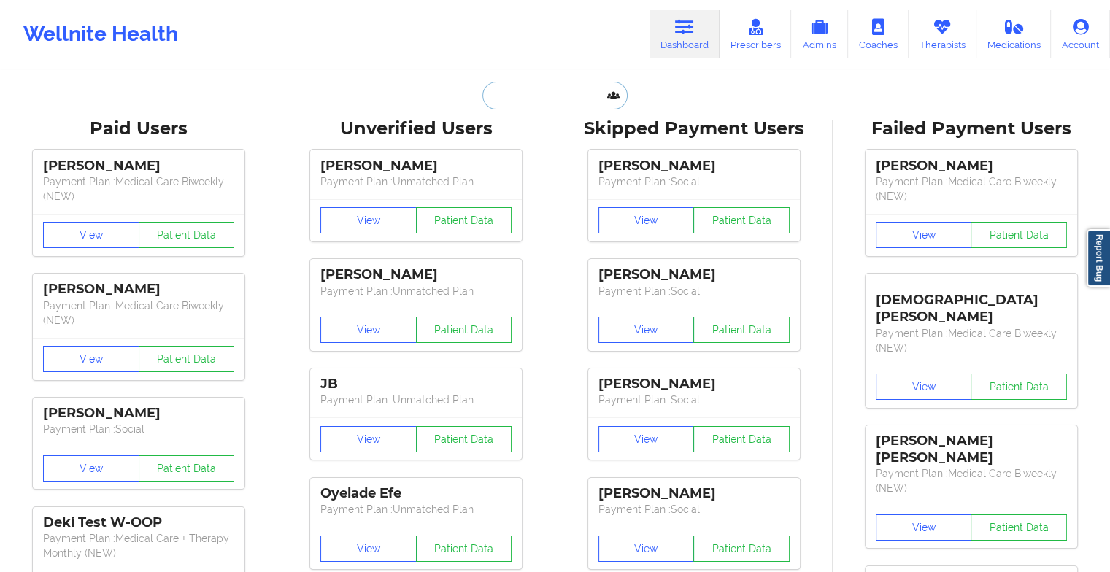
click at [557, 93] on input "text" at bounding box center [554, 96] width 144 height 28
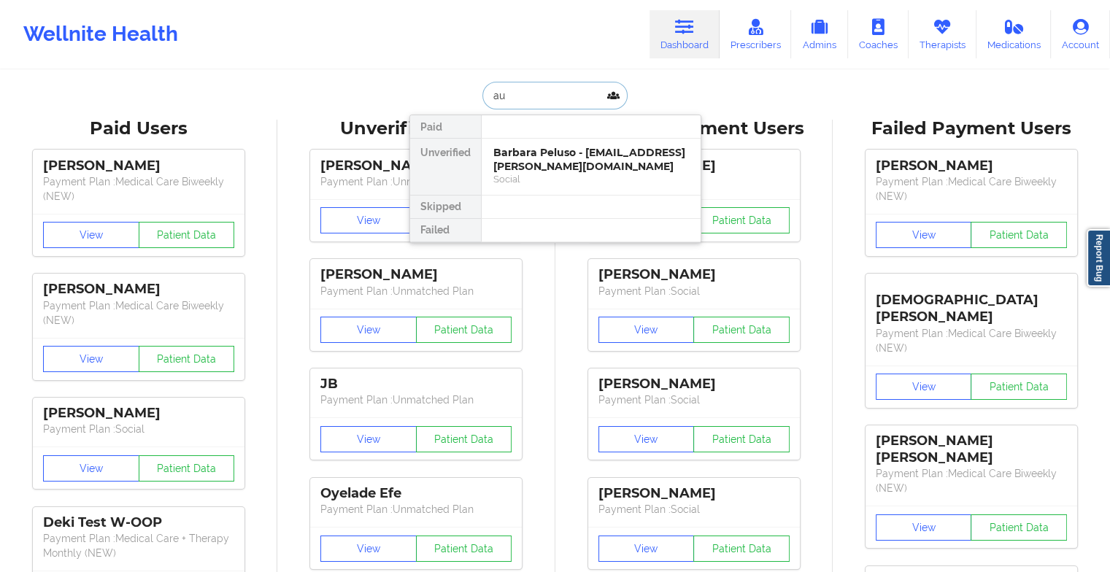
type input "a"
type input "aula [PERSON_NAME]"
click at [535, 157] on div "[PERSON_NAME] - [EMAIL_ADDRESS][DOMAIN_NAME]" at bounding box center [590, 159] width 195 height 27
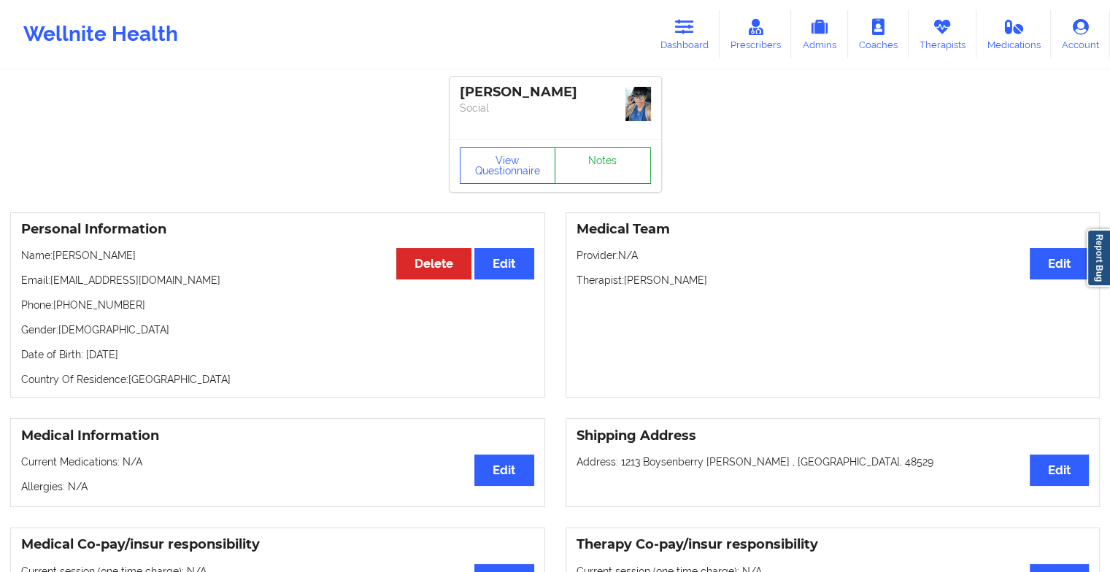
click at [600, 147] on link "Notes" at bounding box center [602, 165] width 96 height 36
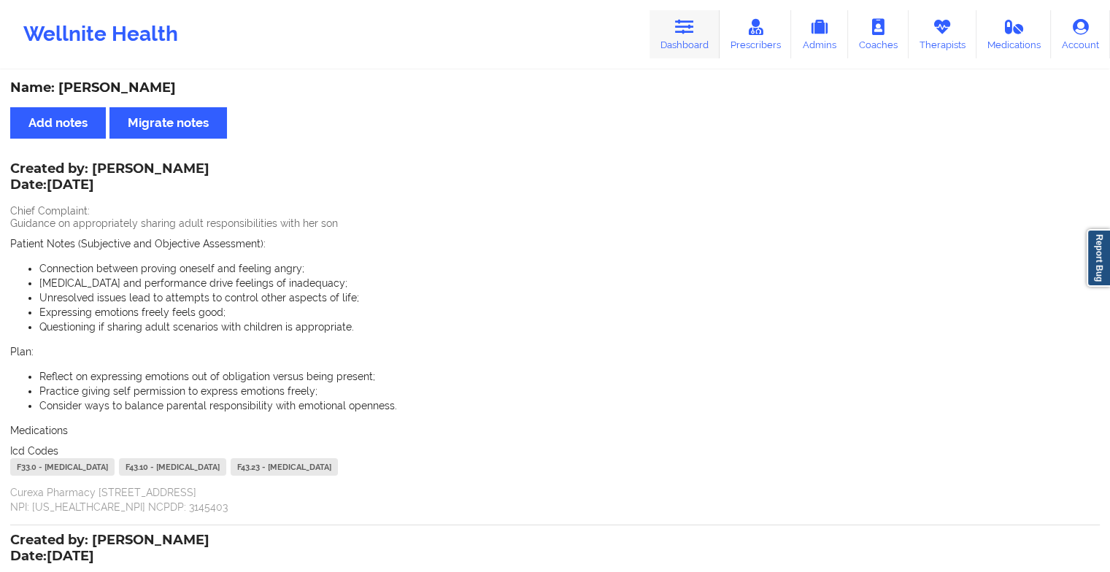
click at [679, 38] on link "Dashboard" at bounding box center [684, 34] width 70 height 48
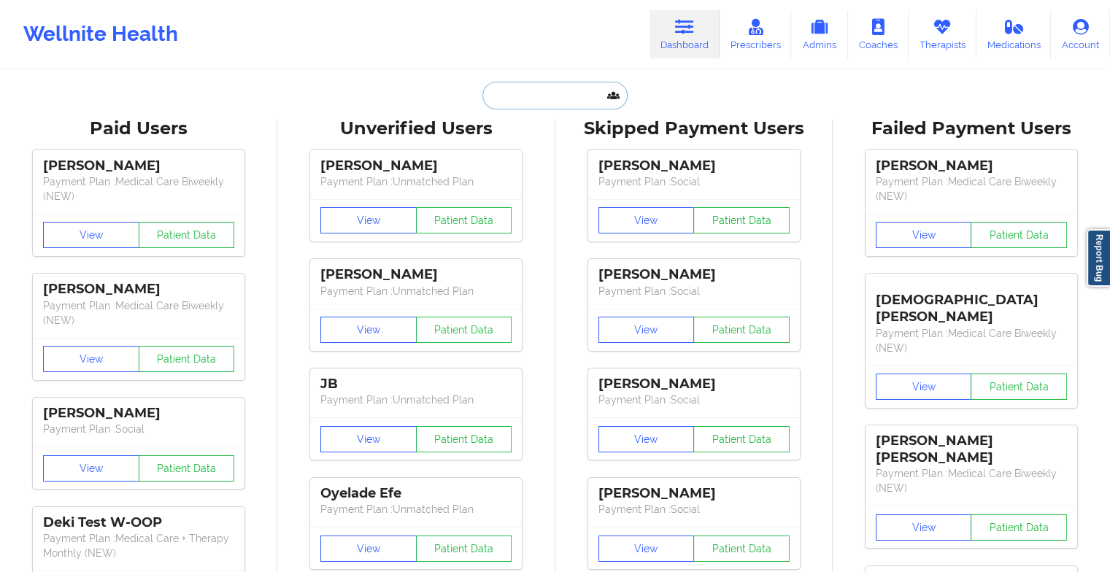
click at [519, 93] on input "text" at bounding box center [554, 96] width 144 height 28
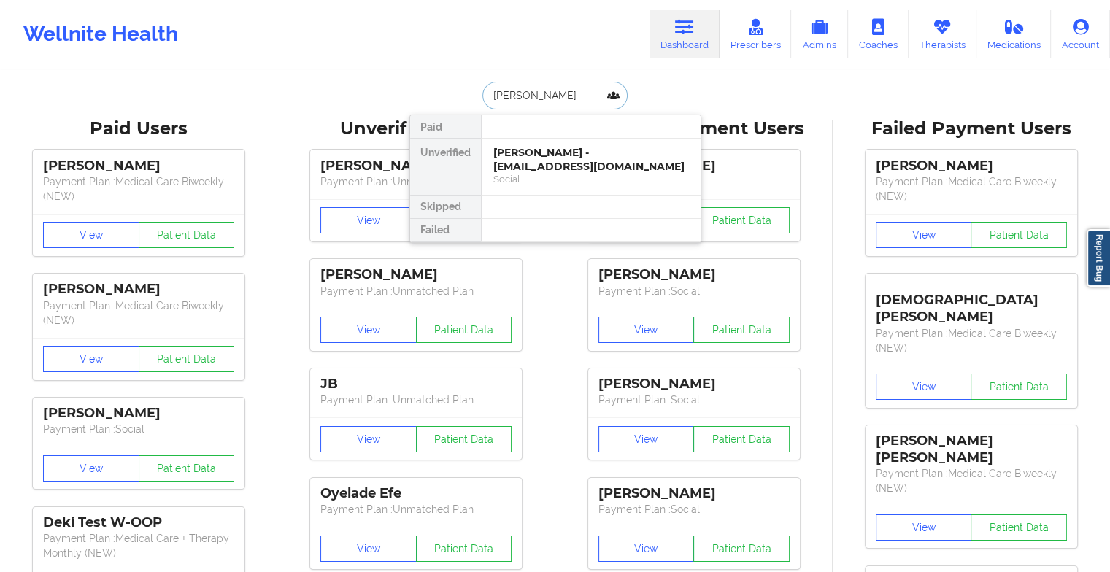
type input "[PERSON_NAME]"
click at [571, 166] on div "[PERSON_NAME] - [EMAIL_ADDRESS][DOMAIN_NAME]" at bounding box center [590, 159] width 195 height 27
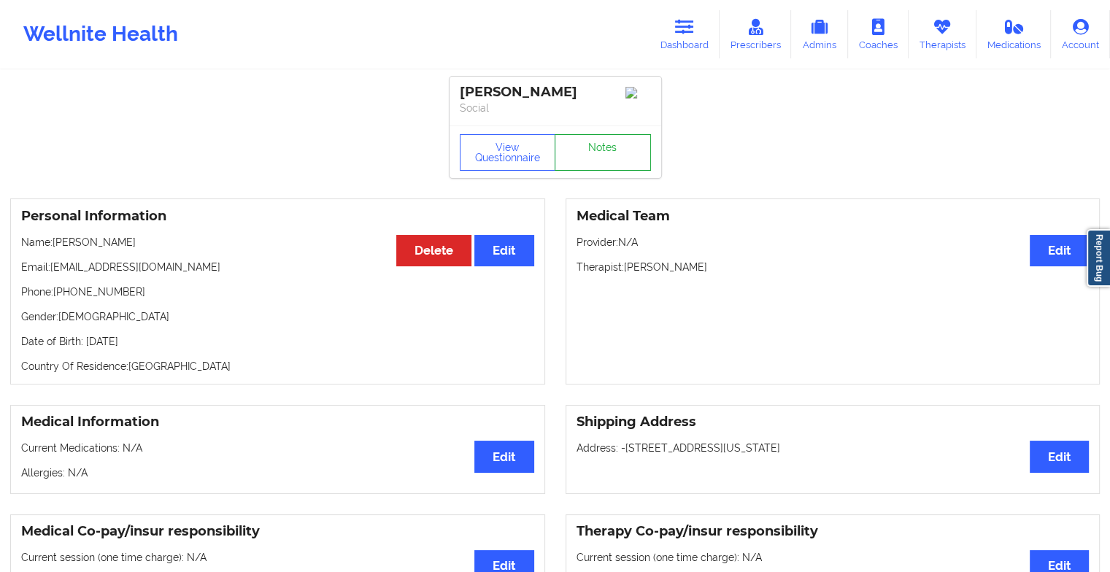
click at [584, 144] on link "Notes" at bounding box center [602, 152] width 96 height 36
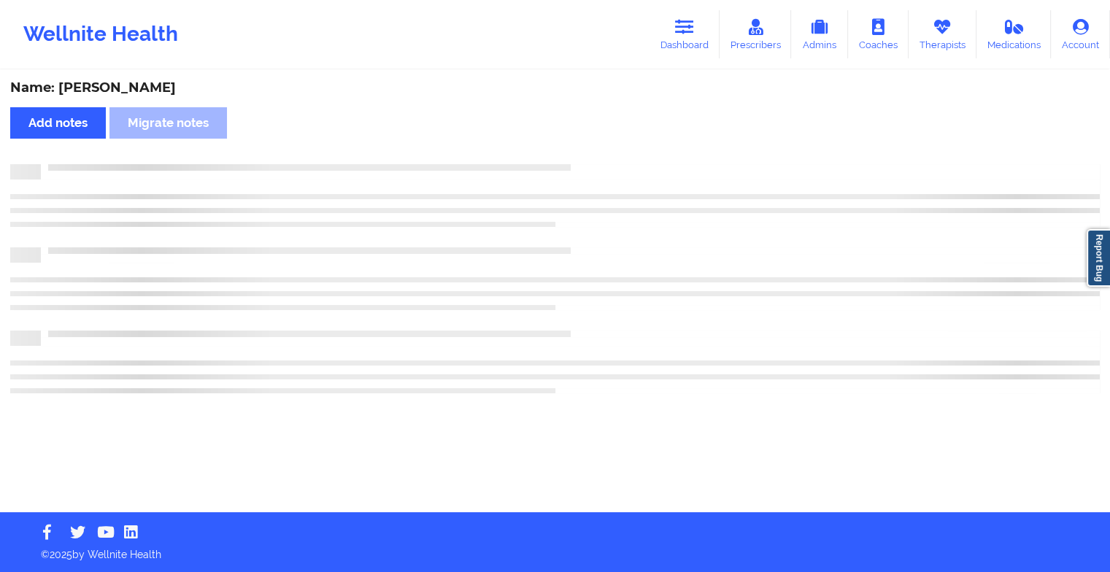
click at [584, 144] on div "Name: [PERSON_NAME] Add notes Migrate notes" at bounding box center [555, 291] width 1110 height 441
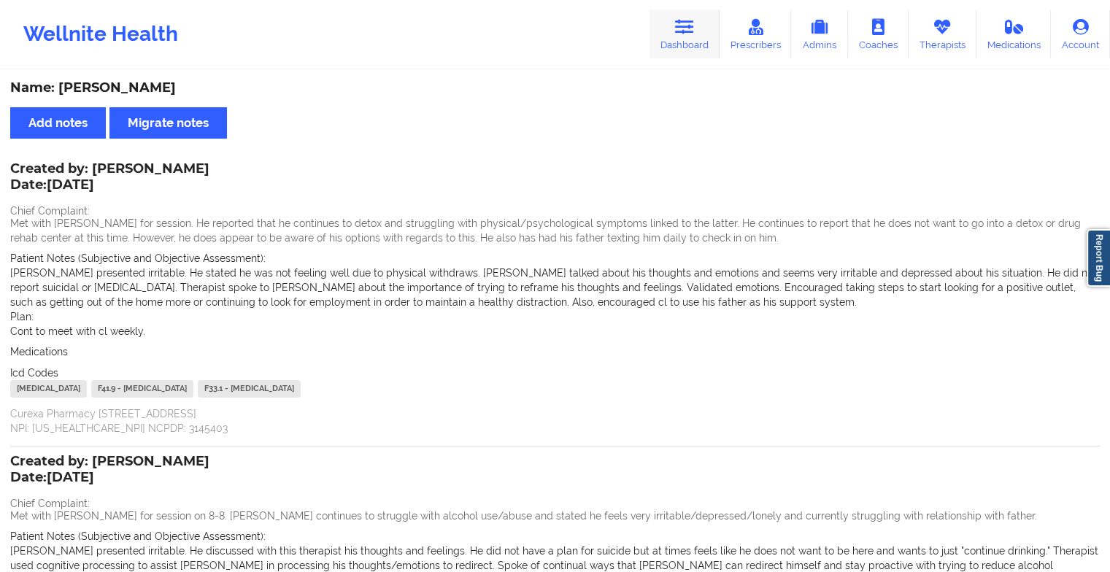
click at [669, 35] on link "Dashboard" at bounding box center [684, 34] width 70 height 48
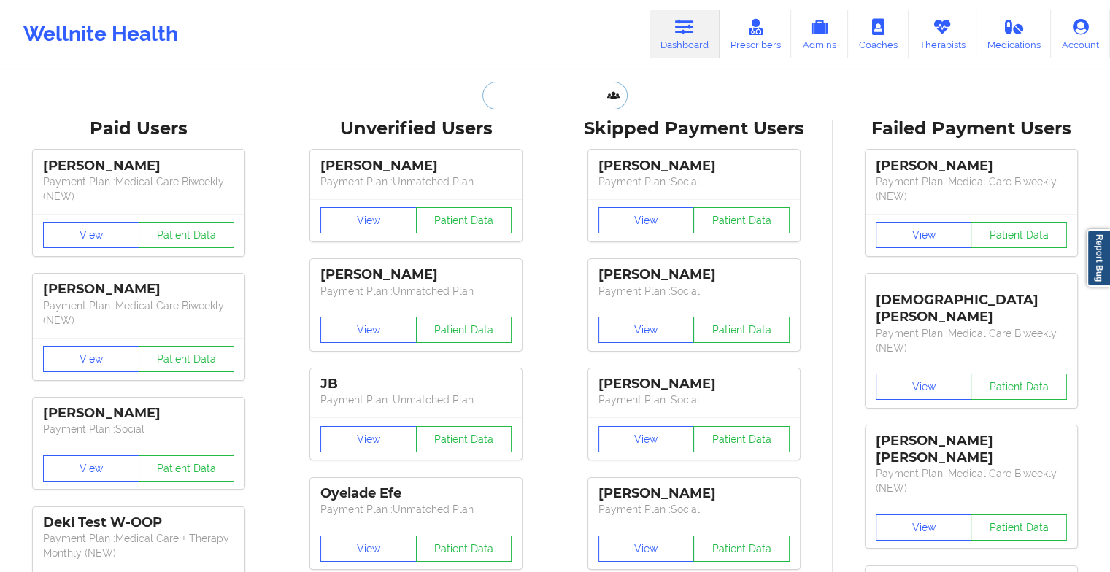
click at [557, 100] on input "text" at bounding box center [554, 96] width 144 height 28
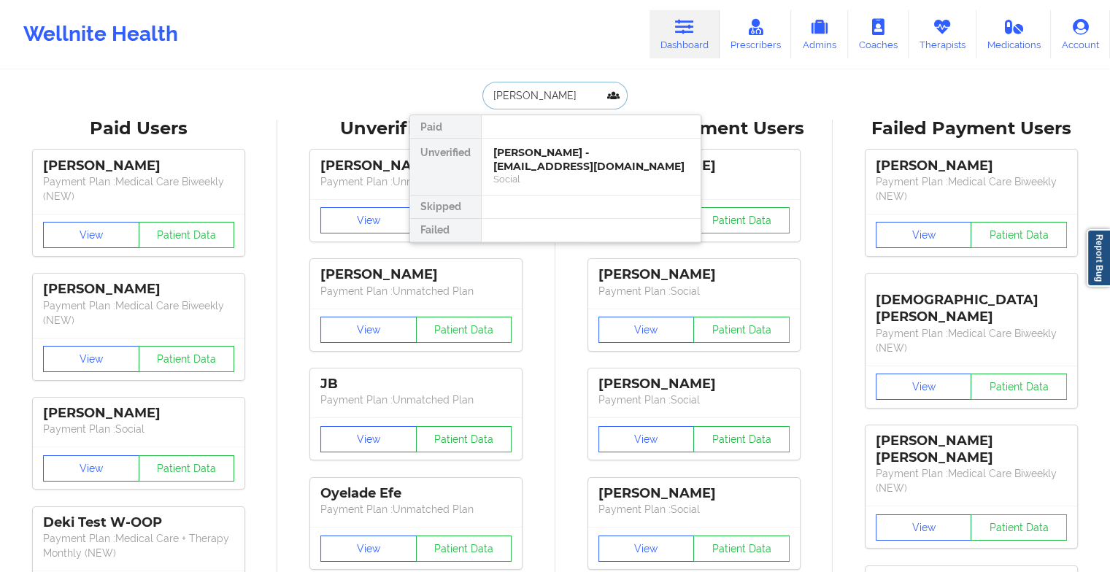
type input "[PERSON_NAME]"
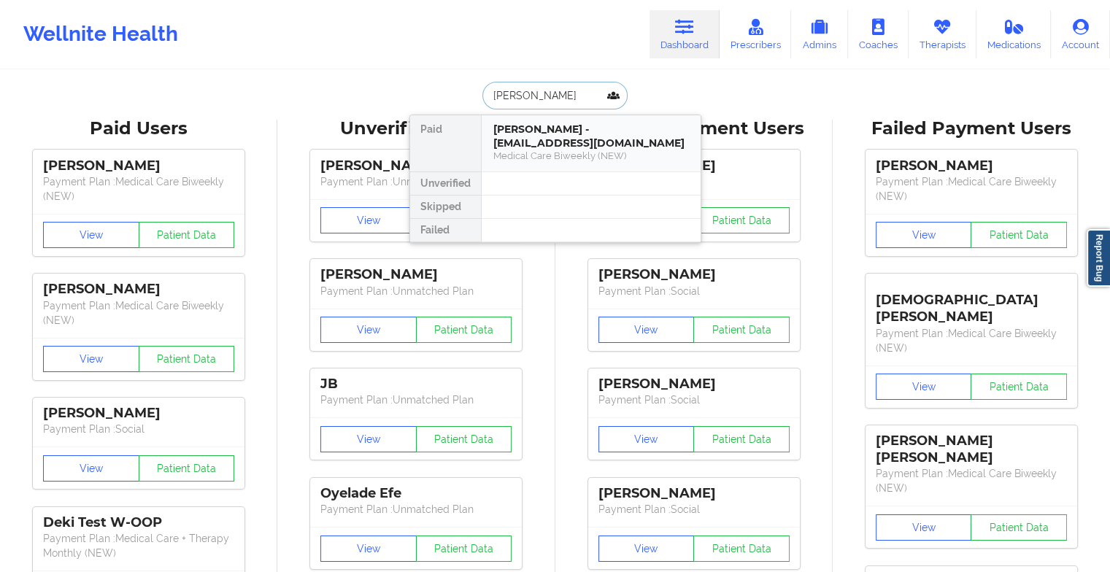
click at [578, 140] on div "[PERSON_NAME] - [EMAIL_ADDRESS][DOMAIN_NAME]" at bounding box center [590, 136] width 195 height 27
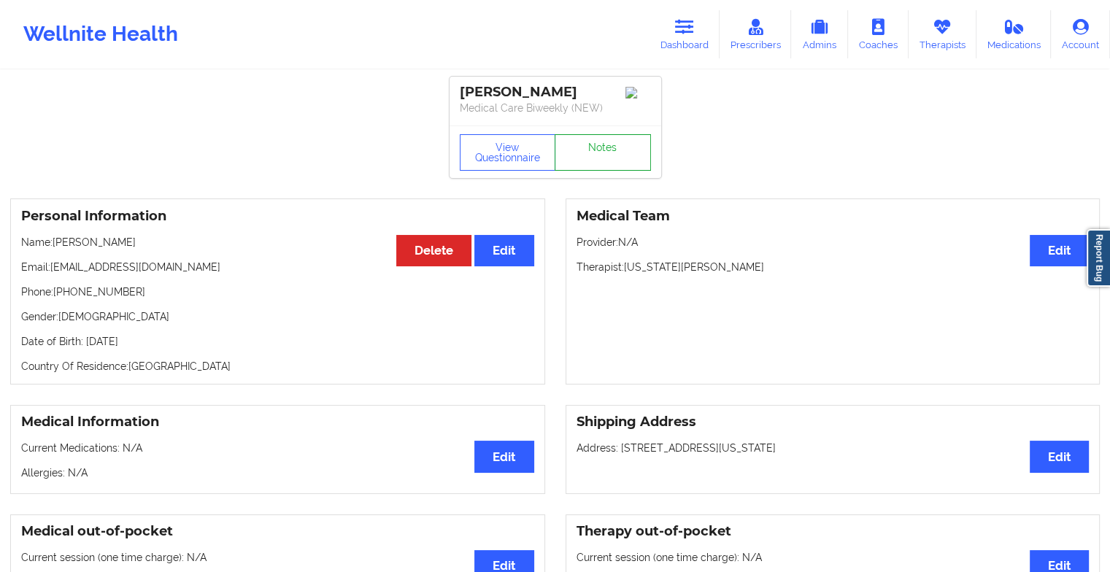
click at [608, 155] on link "Notes" at bounding box center [602, 152] width 96 height 36
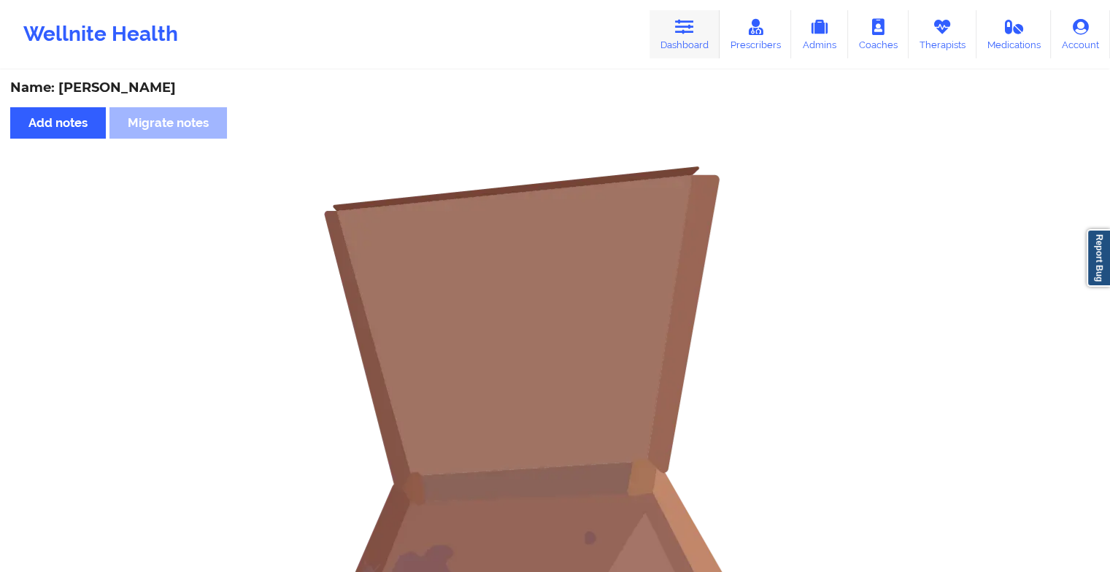
drag, startPoint x: 657, startPoint y: 2, endPoint x: 673, endPoint y: 42, distance: 42.8
click at [673, 42] on div "Wellnite Health Dashboard Prescribers Admins Coaches Therapists Medications Acc…" at bounding box center [555, 34] width 1110 height 69
click at [673, 42] on link "Dashboard" at bounding box center [684, 34] width 70 height 48
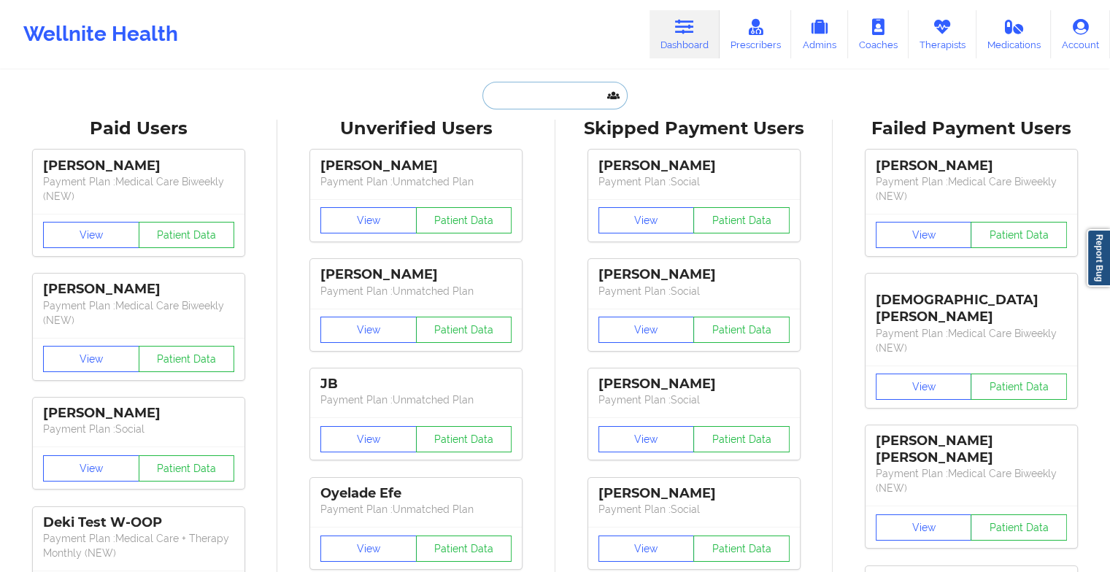
click at [554, 108] on input "text" at bounding box center [554, 96] width 144 height 28
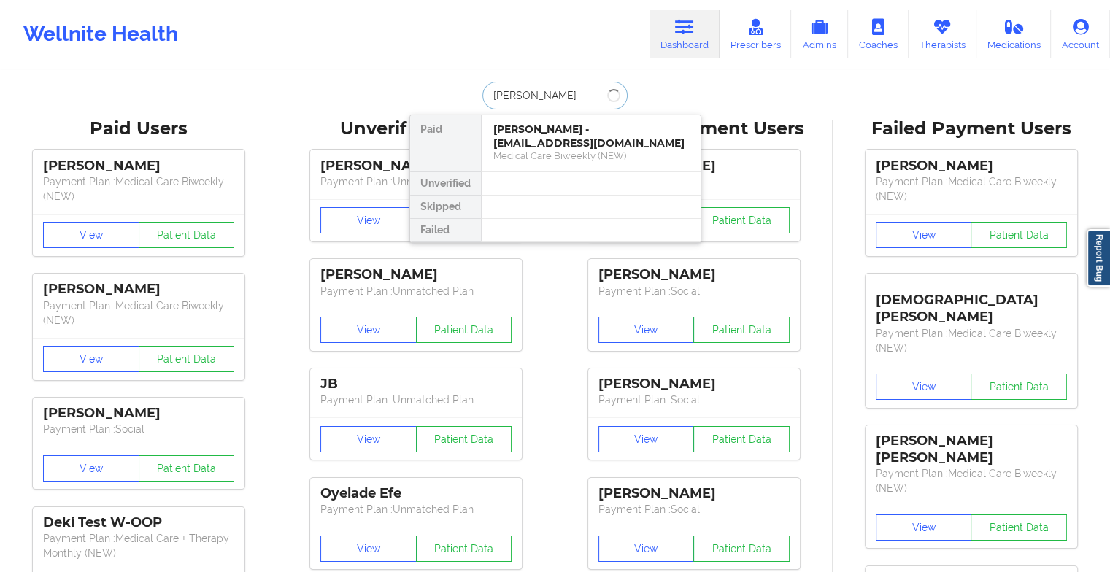
type input "[PERSON_NAME]"
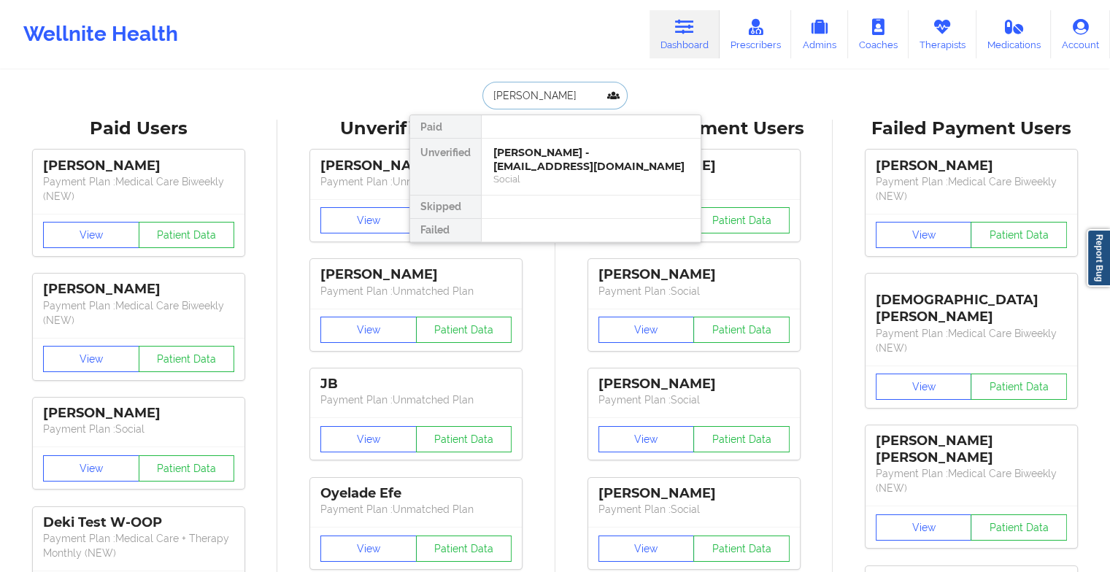
click at [543, 153] on div "[PERSON_NAME] - [EMAIL_ADDRESS][DOMAIN_NAME]" at bounding box center [590, 159] width 195 height 27
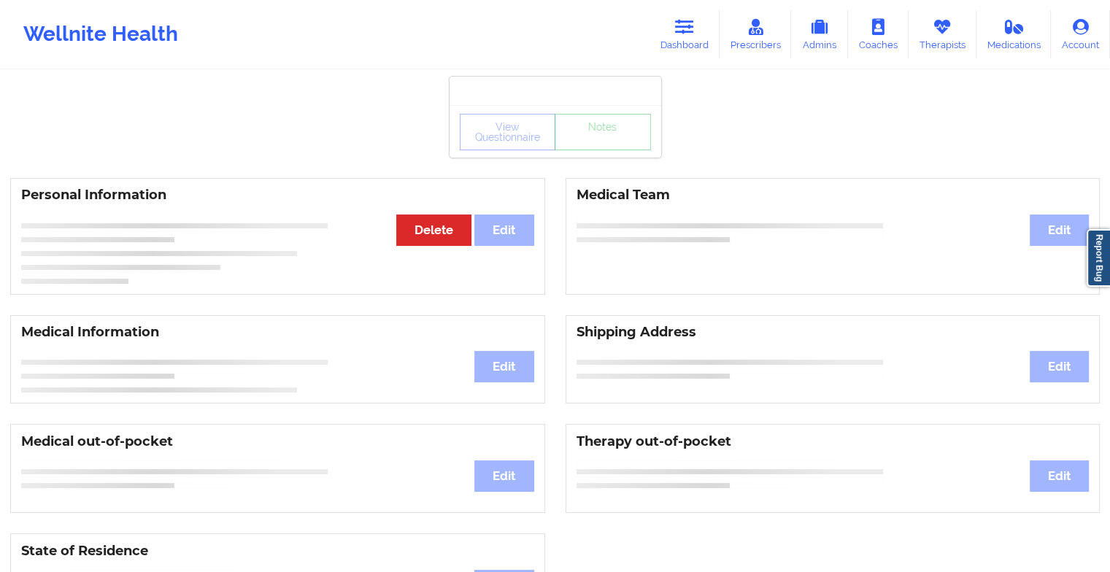
click at [580, 144] on div "View Questionnaire Notes" at bounding box center [555, 132] width 191 height 36
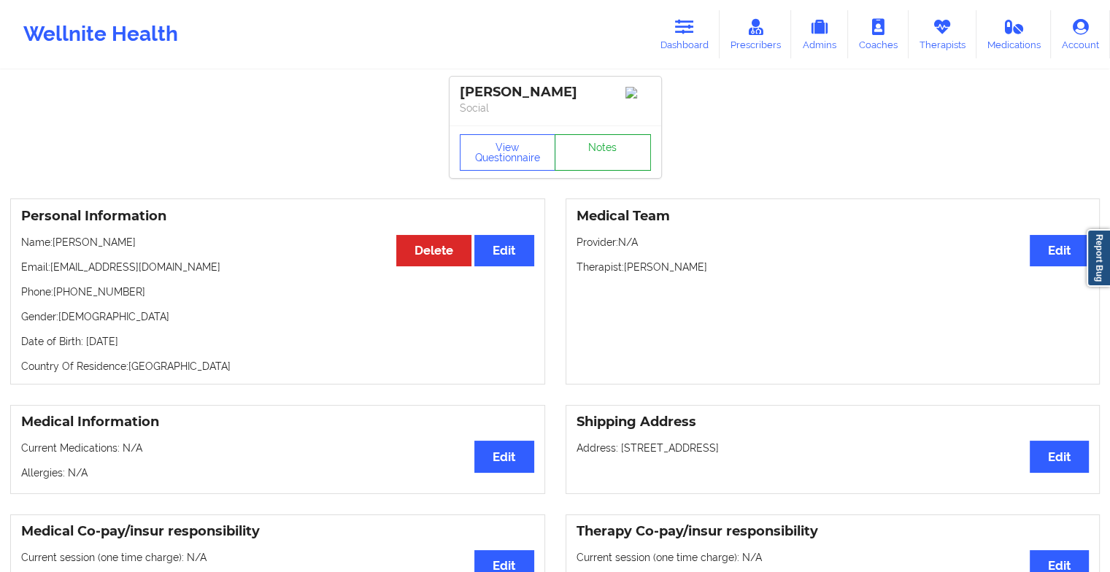
click at [580, 144] on link "Notes" at bounding box center [602, 152] width 96 height 36
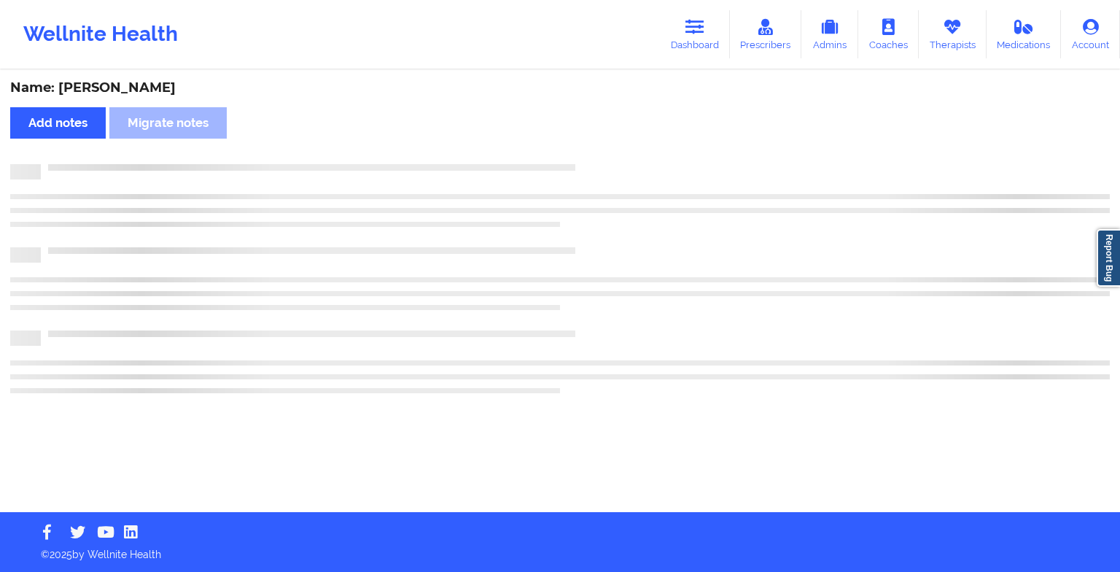
click at [580, 144] on div "Name: [PERSON_NAME] Add notes Migrate notes" at bounding box center [560, 291] width 1120 height 441
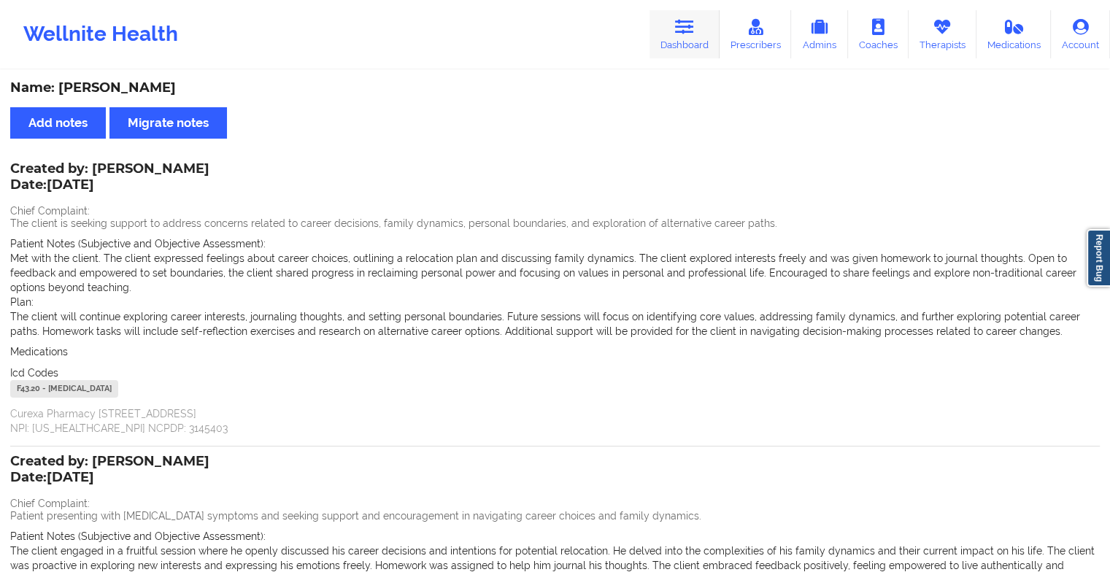
click at [671, 25] on link "Dashboard" at bounding box center [684, 34] width 70 height 48
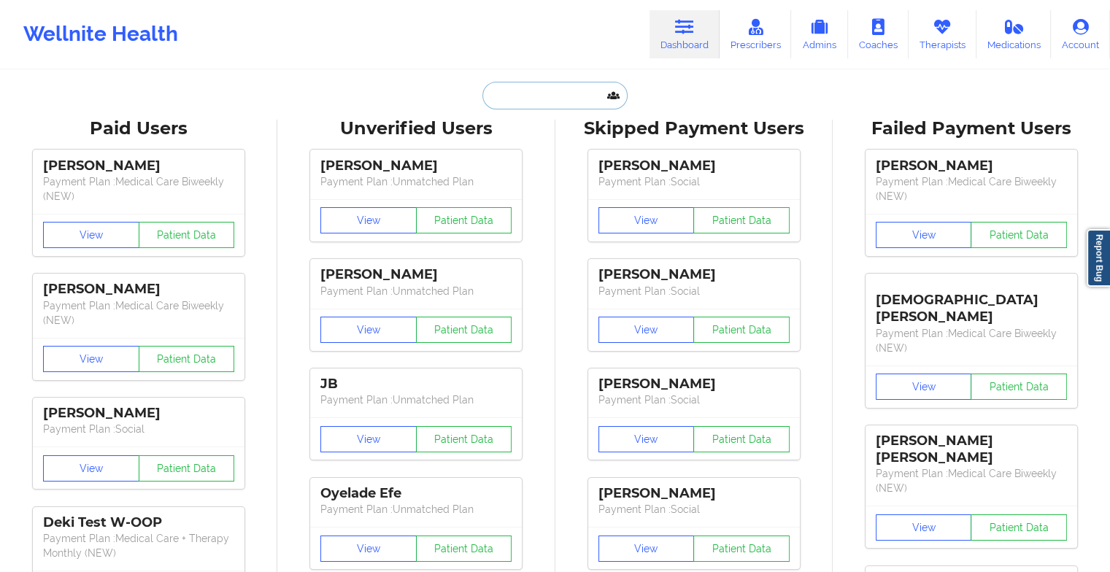
click at [551, 91] on input "text" at bounding box center [554, 96] width 144 height 28
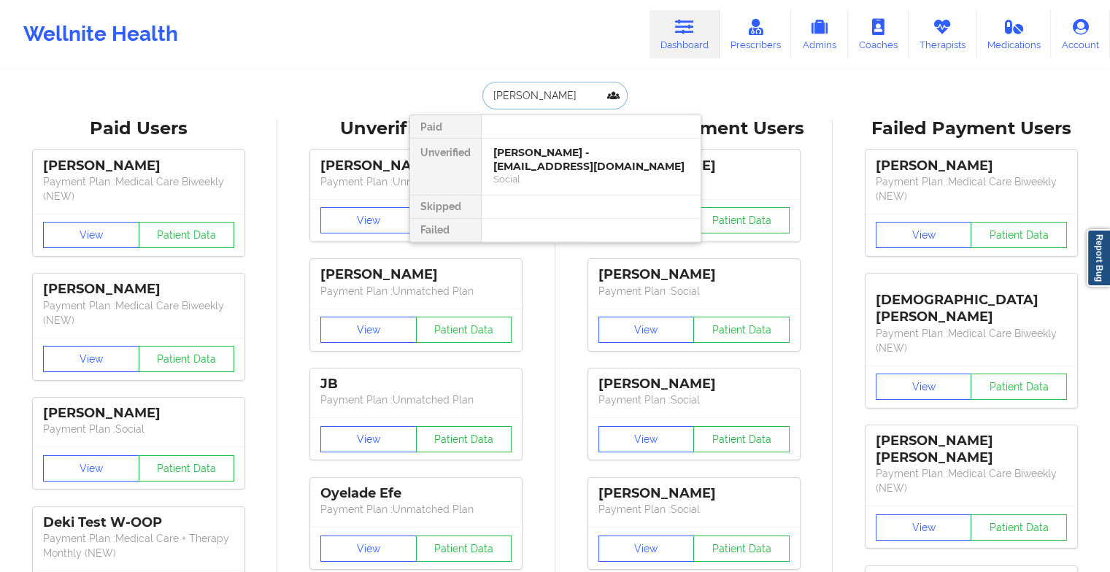
type input "[PERSON_NAME] la"
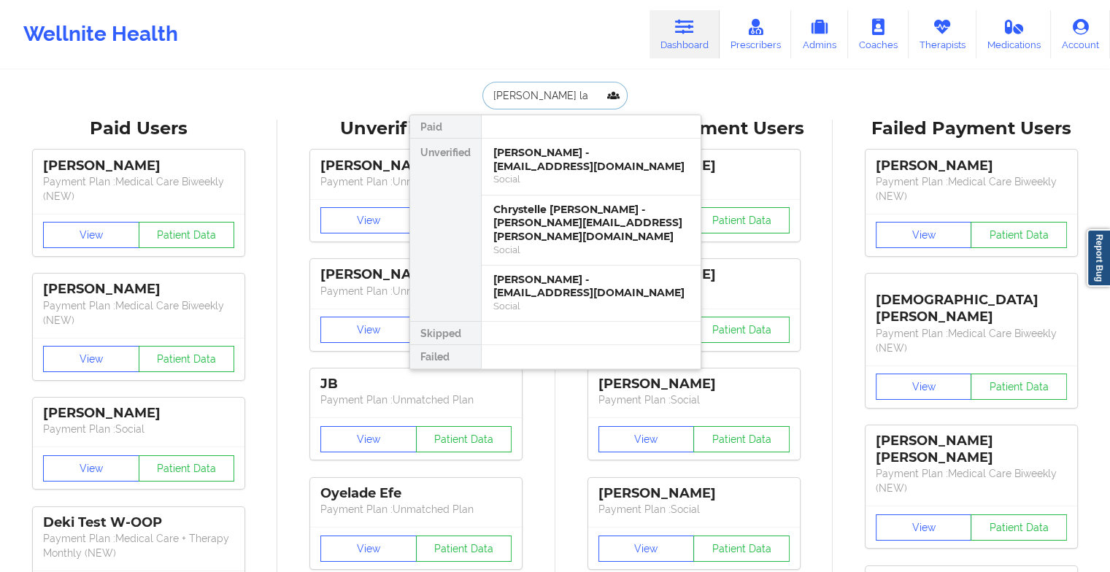
click at [570, 169] on div "[PERSON_NAME] - [EMAIL_ADDRESS][DOMAIN_NAME]" at bounding box center [590, 159] width 195 height 27
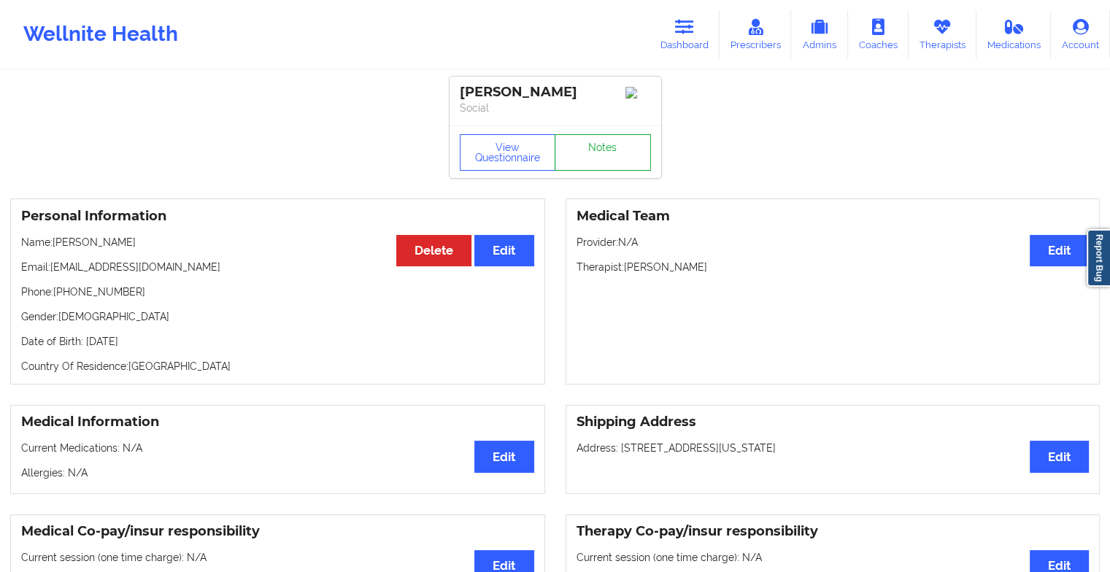
click at [599, 155] on link "Notes" at bounding box center [602, 152] width 96 height 36
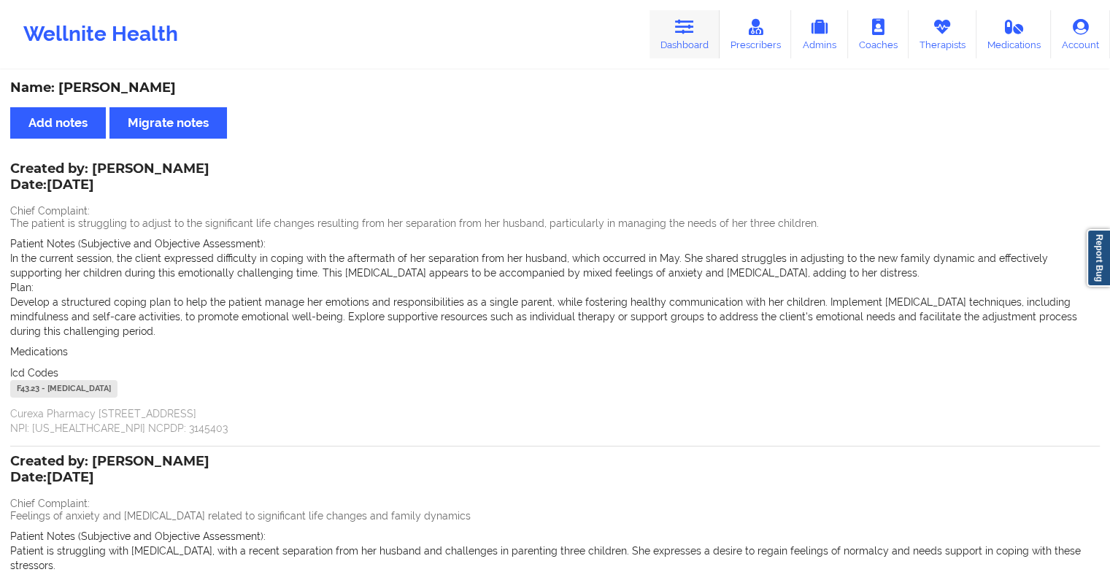
click at [681, 31] on icon at bounding box center [684, 27] width 19 height 16
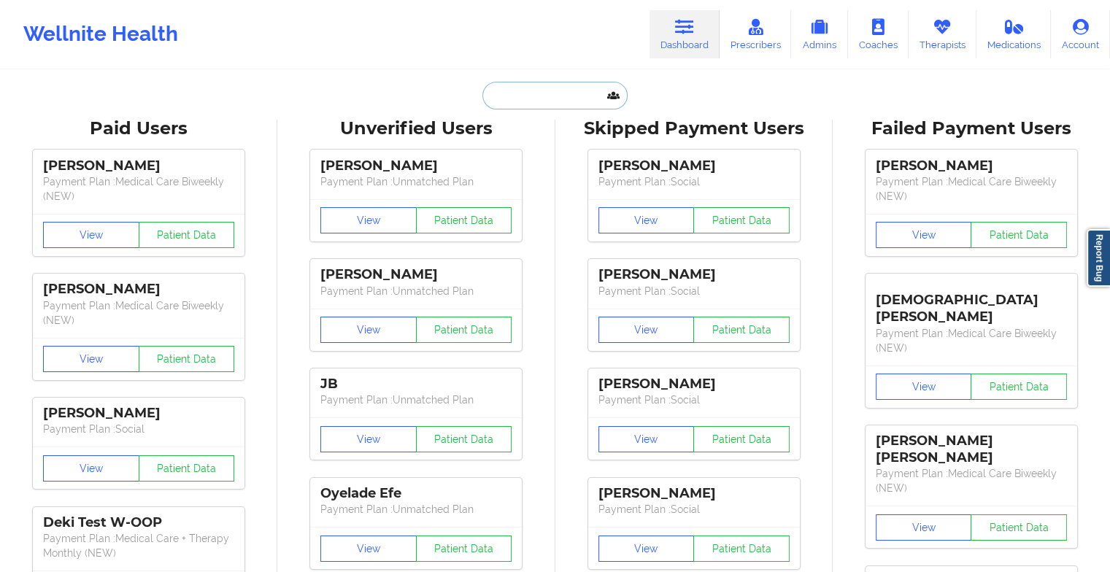
click at [528, 84] on input "text" at bounding box center [554, 96] width 144 height 28
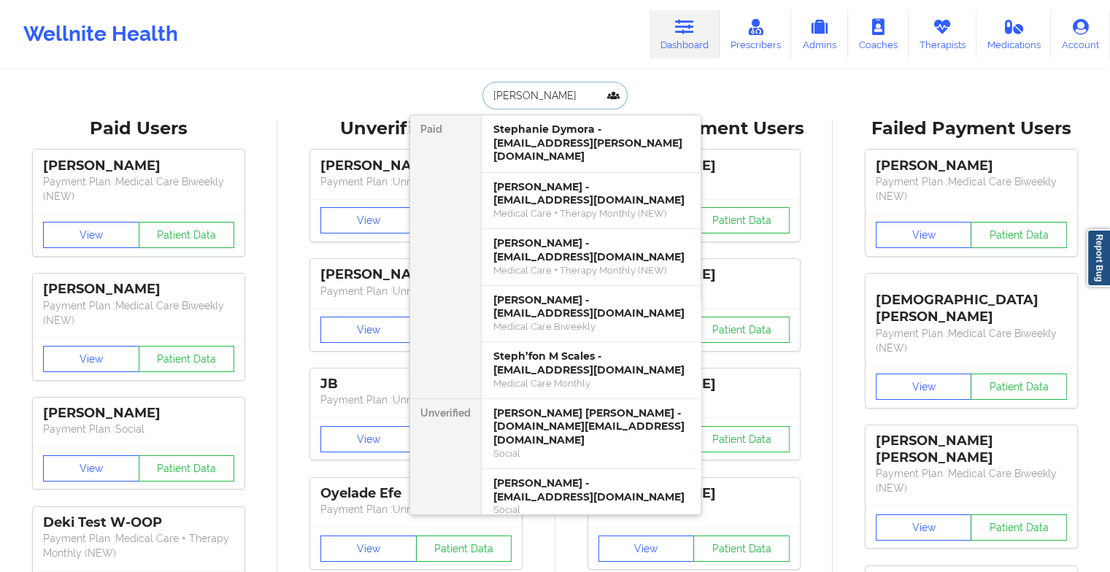
type input "[PERSON_NAME]"
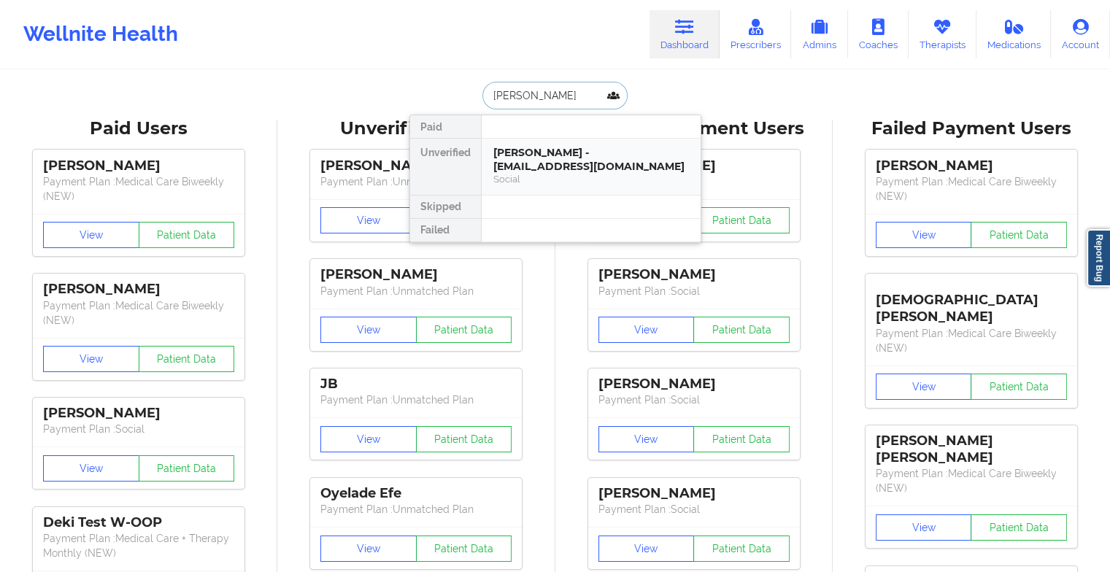
click at [584, 160] on div "[PERSON_NAME] - [EMAIL_ADDRESS][DOMAIN_NAME]" at bounding box center [590, 159] width 195 height 27
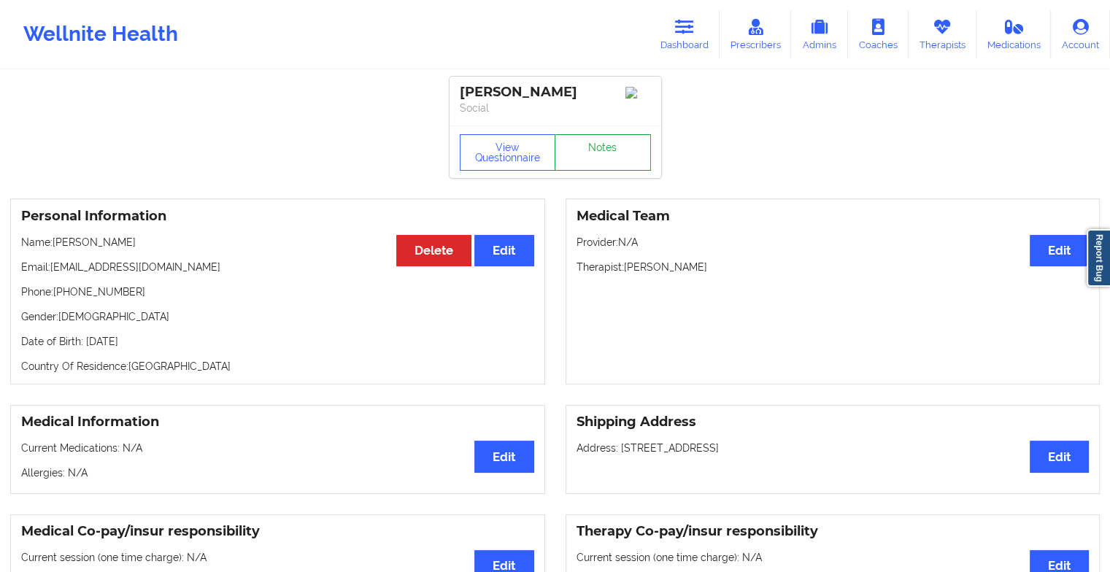
click at [624, 149] on link "Notes" at bounding box center [602, 152] width 96 height 36
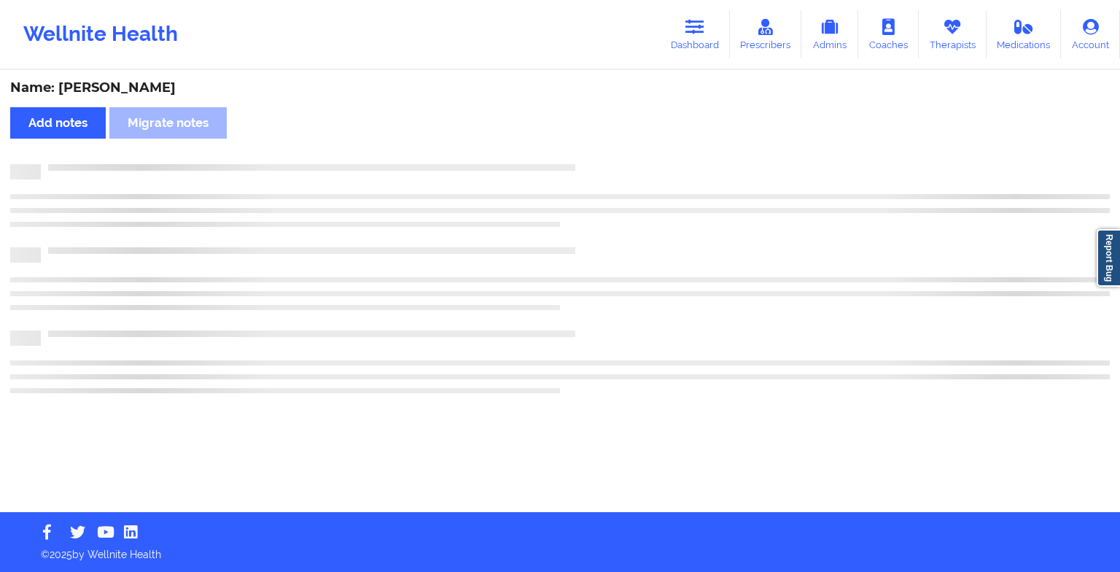
click at [624, 149] on div "Name: [PERSON_NAME] Add notes Migrate notes" at bounding box center [560, 291] width 1120 height 441
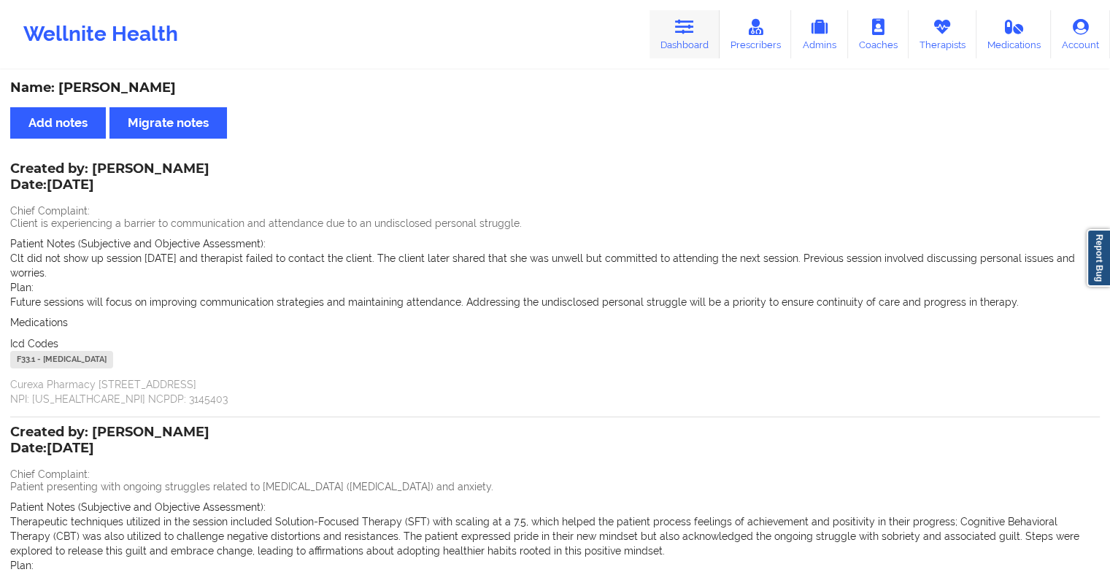
click at [681, 35] on link "Dashboard" at bounding box center [684, 34] width 70 height 48
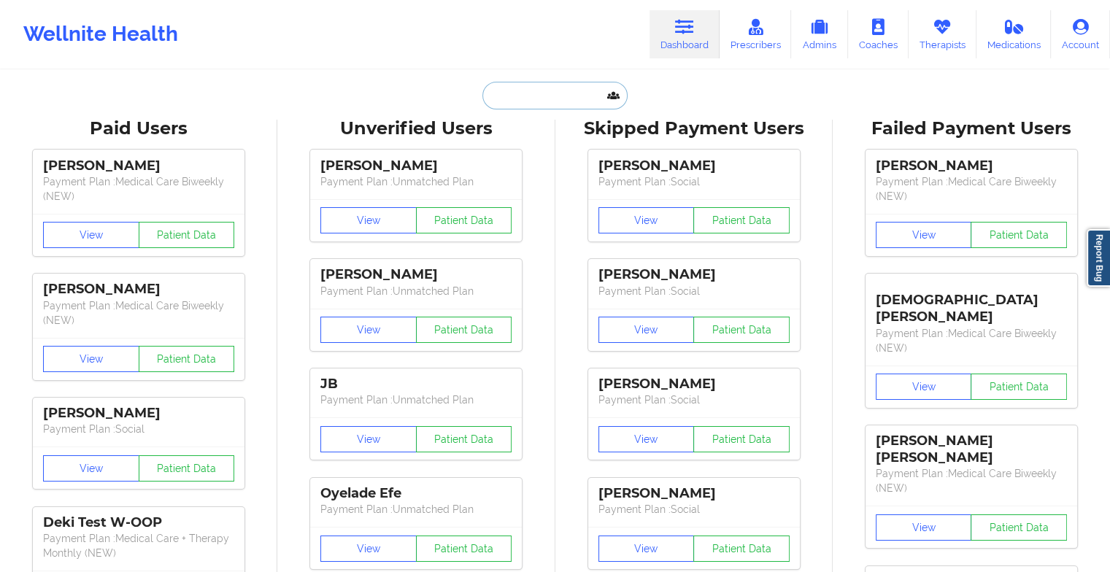
click at [537, 90] on input "text" at bounding box center [554, 96] width 144 height 28
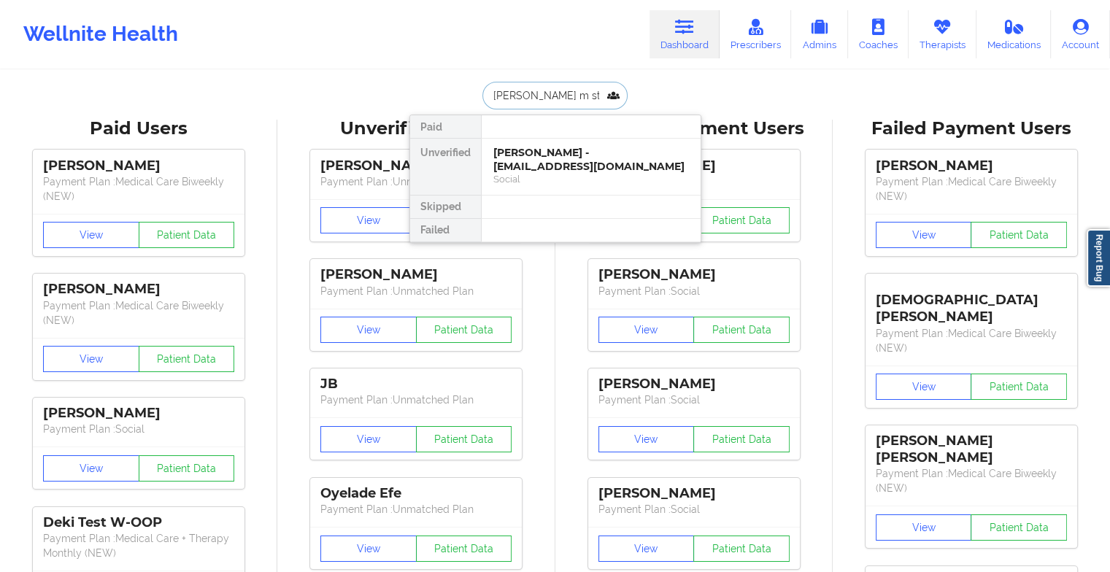
type input "[PERSON_NAME] m ste"
click at [546, 151] on div "[PERSON_NAME] - [EMAIL_ADDRESS][DOMAIN_NAME]" at bounding box center [590, 159] width 195 height 27
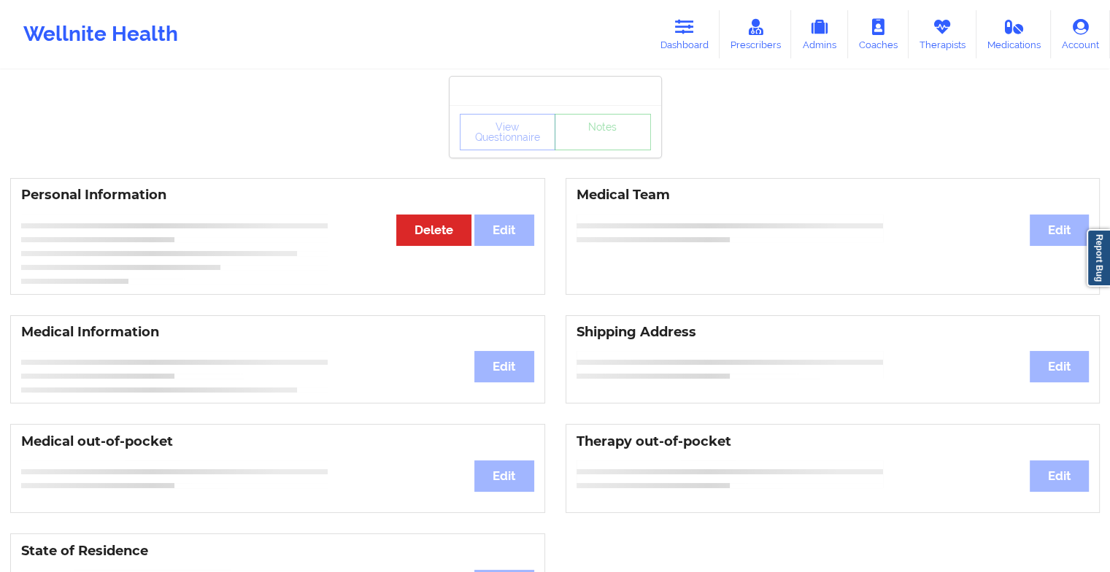
click at [588, 149] on div "View Questionnaire Notes" at bounding box center [555, 132] width 191 height 36
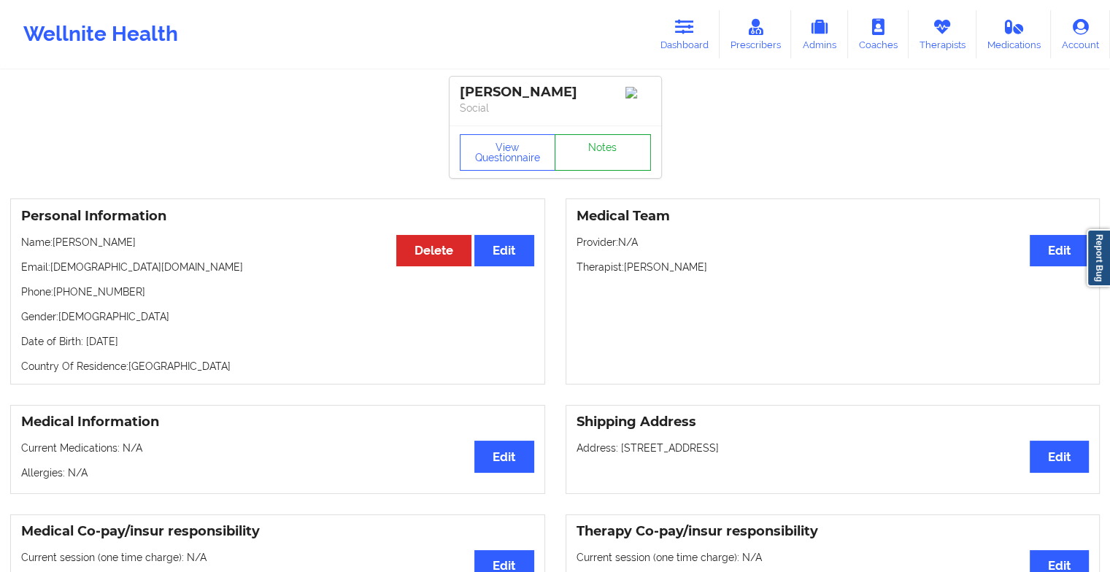
click at [588, 149] on link "Notes" at bounding box center [602, 152] width 96 height 36
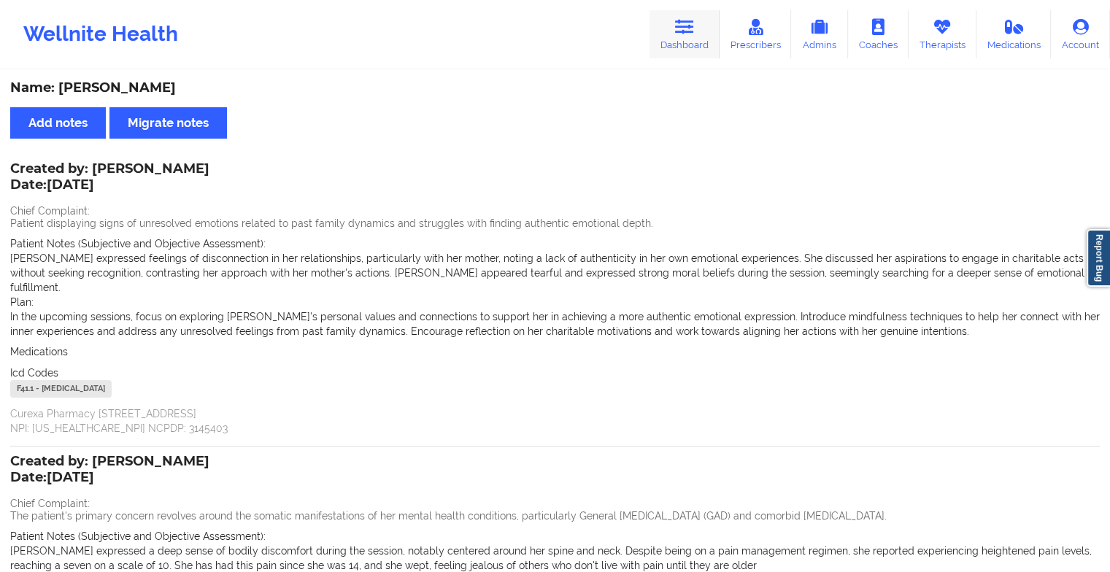
click at [657, 31] on link "Dashboard" at bounding box center [684, 34] width 70 height 48
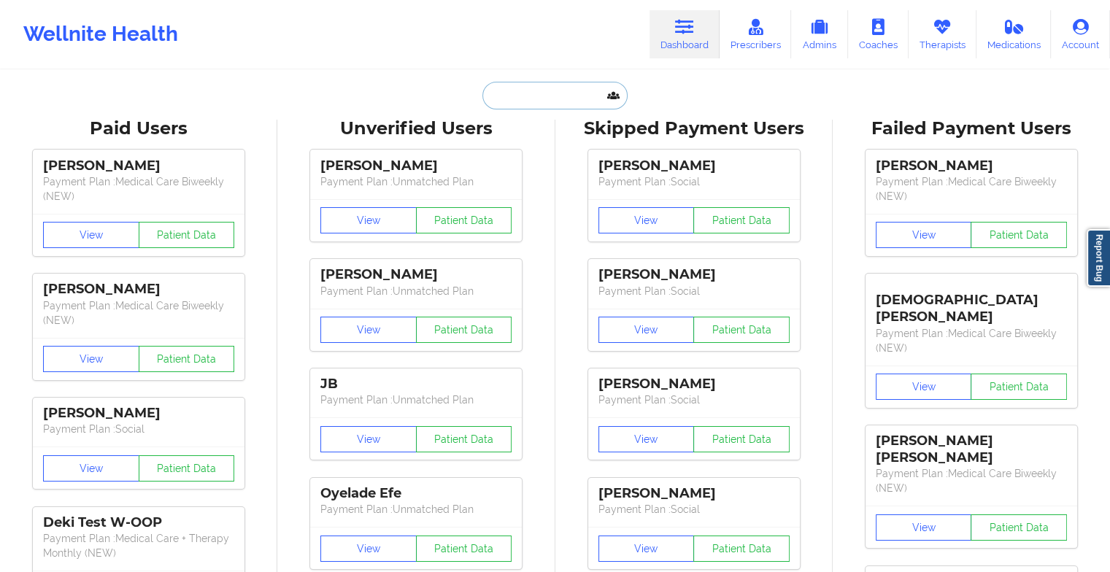
click at [545, 92] on input "text" at bounding box center [554, 96] width 144 height 28
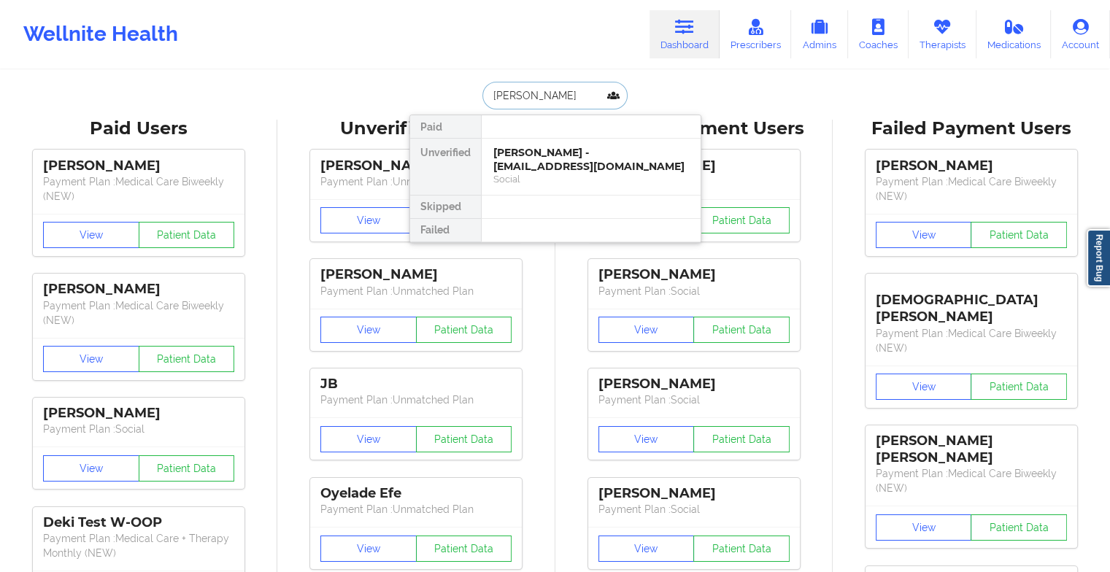
type input "[PERSON_NAME] th"
click at [535, 160] on div "[PERSON_NAME] - [EMAIL_ADDRESS][DOMAIN_NAME]" at bounding box center [590, 159] width 195 height 27
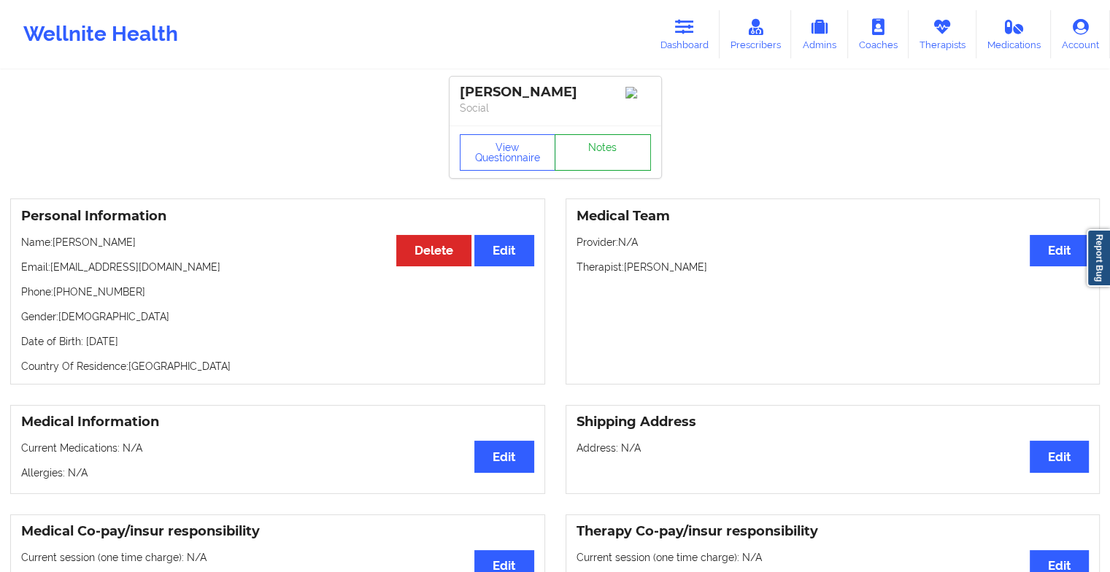
click at [620, 162] on link "Notes" at bounding box center [602, 152] width 96 height 36
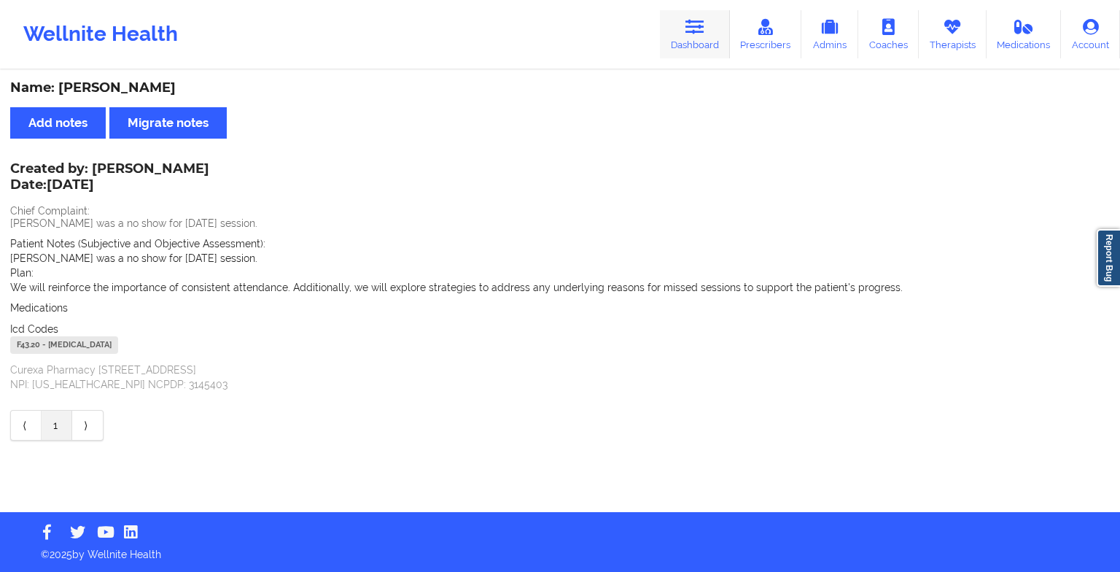
click at [705, 26] on icon at bounding box center [695, 27] width 19 height 16
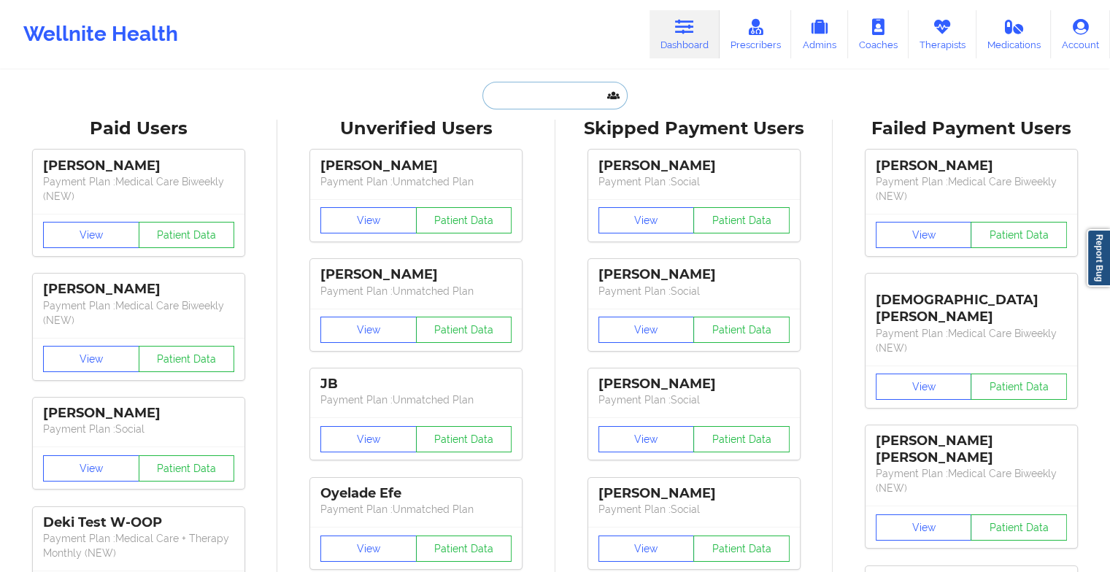
click at [558, 88] on input "text" at bounding box center [554, 96] width 144 height 28
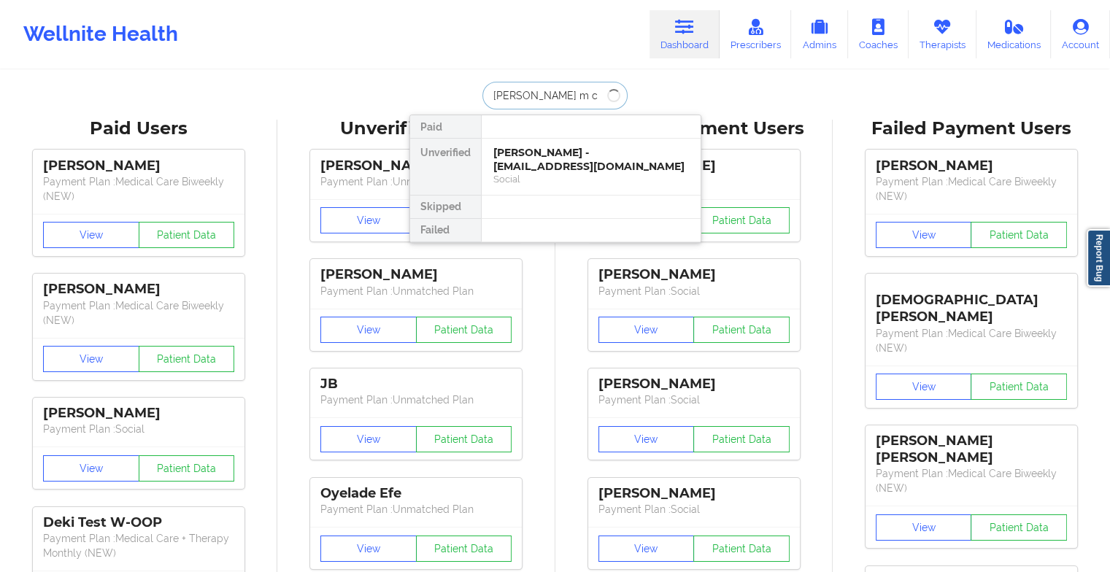
type input "[PERSON_NAME] m co"
click at [538, 148] on div "[PERSON_NAME] - [EMAIL_ADDRESS][DOMAIN_NAME]" at bounding box center [590, 159] width 195 height 27
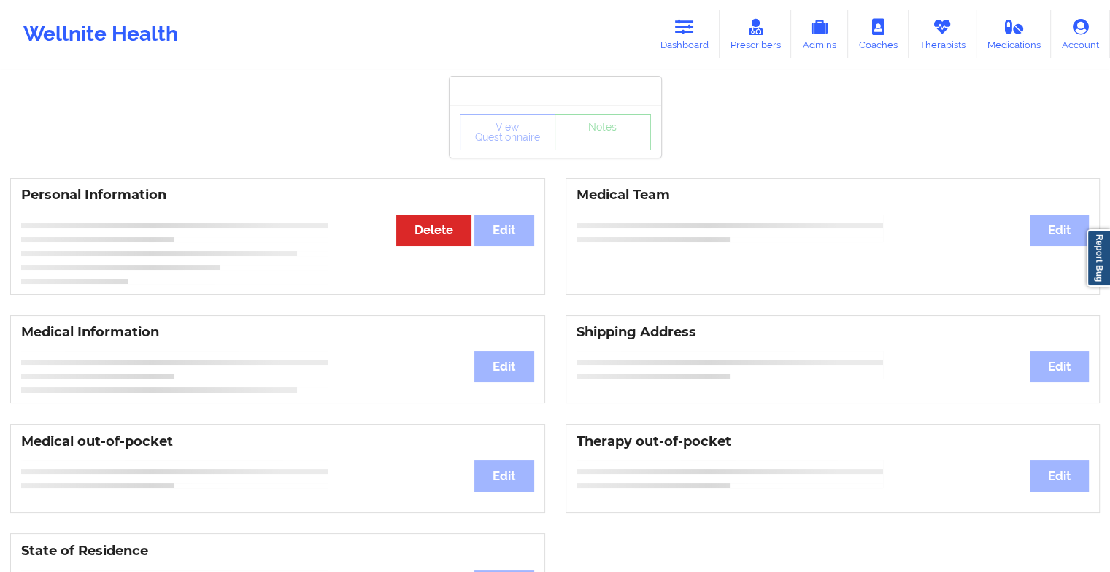
click at [605, 155] on div "View Questionnaire Notes" at bounding box center [555, 131] width 212 height 53
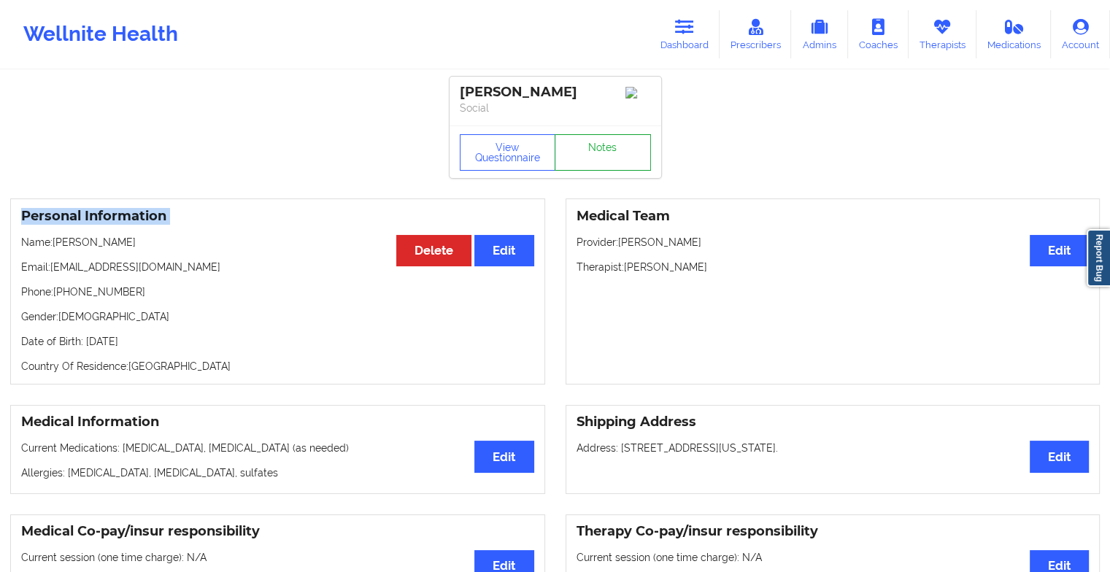
click at [605, 155] on link "Notes" at bounding box center [602, 152] width 96 height 36
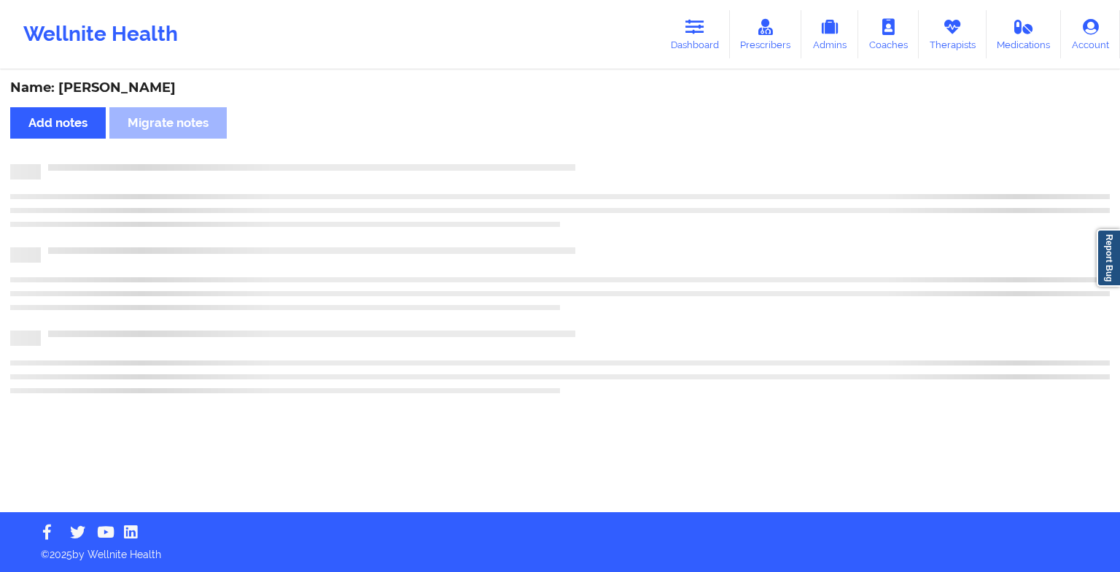
click at [605, 155] on div "Name: [PERSON_NAME] Add notes Migrate notes" at bounding box center [560, 291] width 1120 height 441
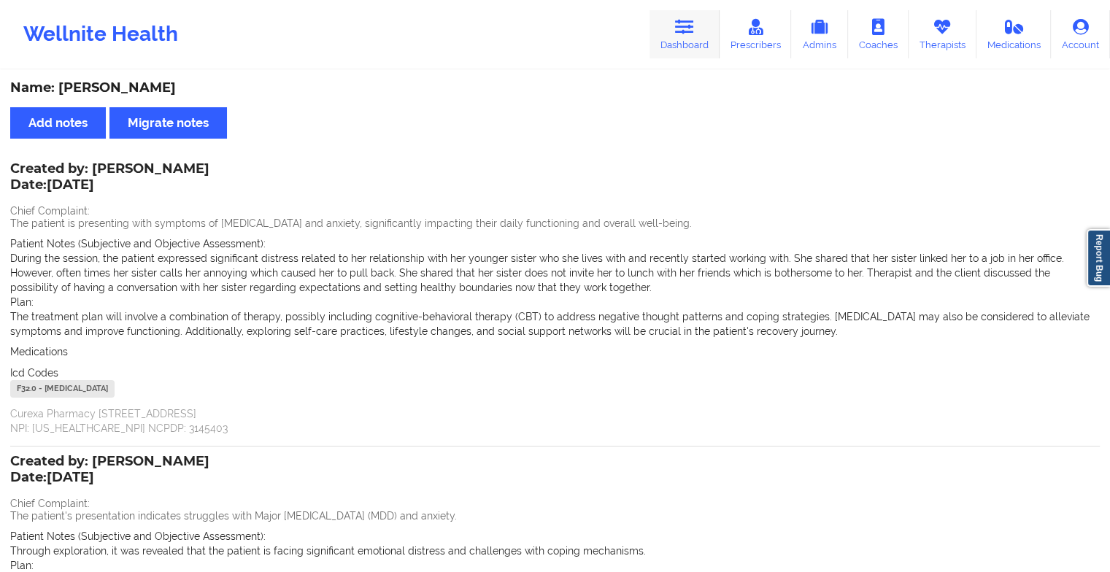
click at [700, 31] on link "Dashboard" at bounding box center [684, 34] width 70 height 48
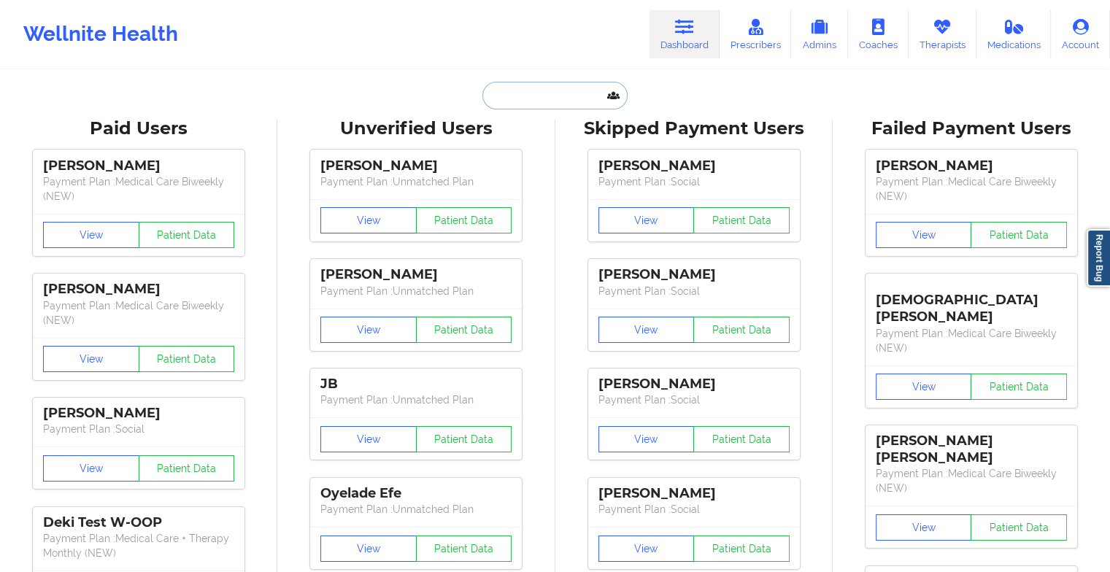
click at [535, 88] on input "text" at bounding box center [554, 96] width 144 height 28
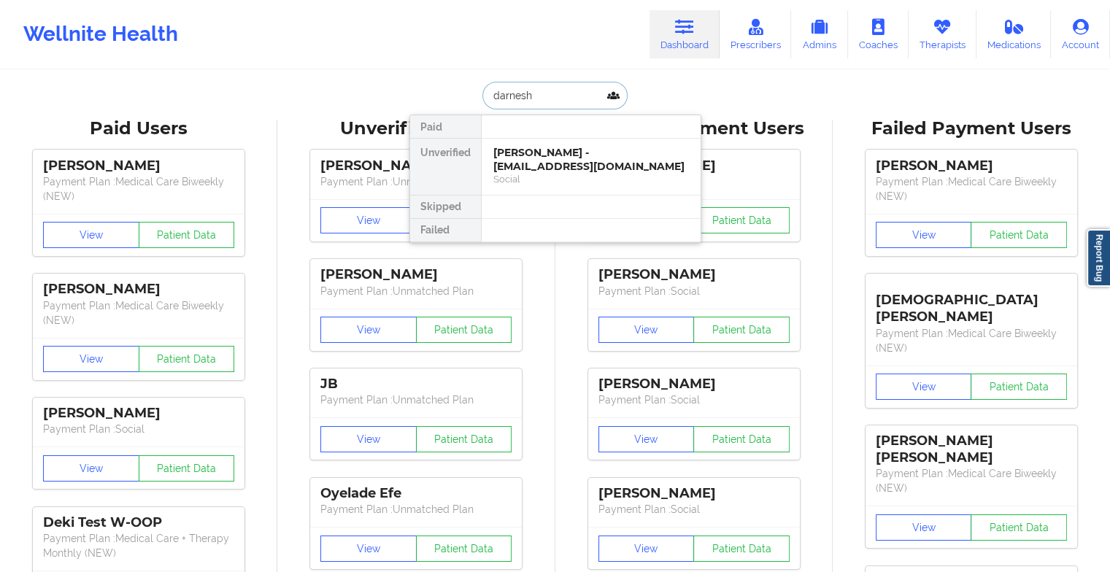
type input "[PERSON_NAME]"
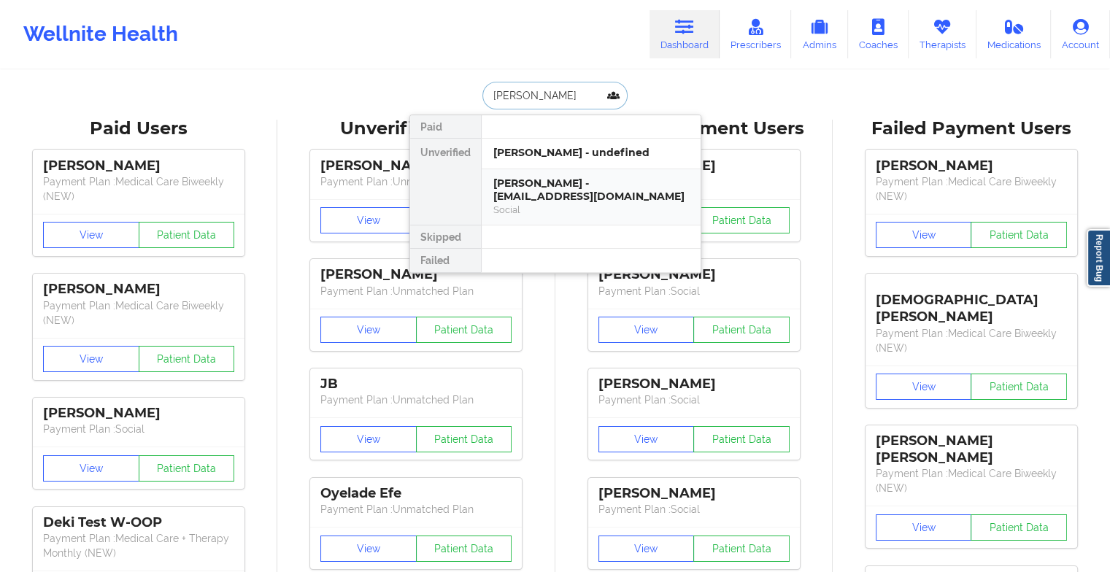
click at [543, 184] on div "[PERSON_NAME] - [EMAIL_ADDRESS][DOMAIN_NAME]" at bounding box center [590, 190] width 195 height 27
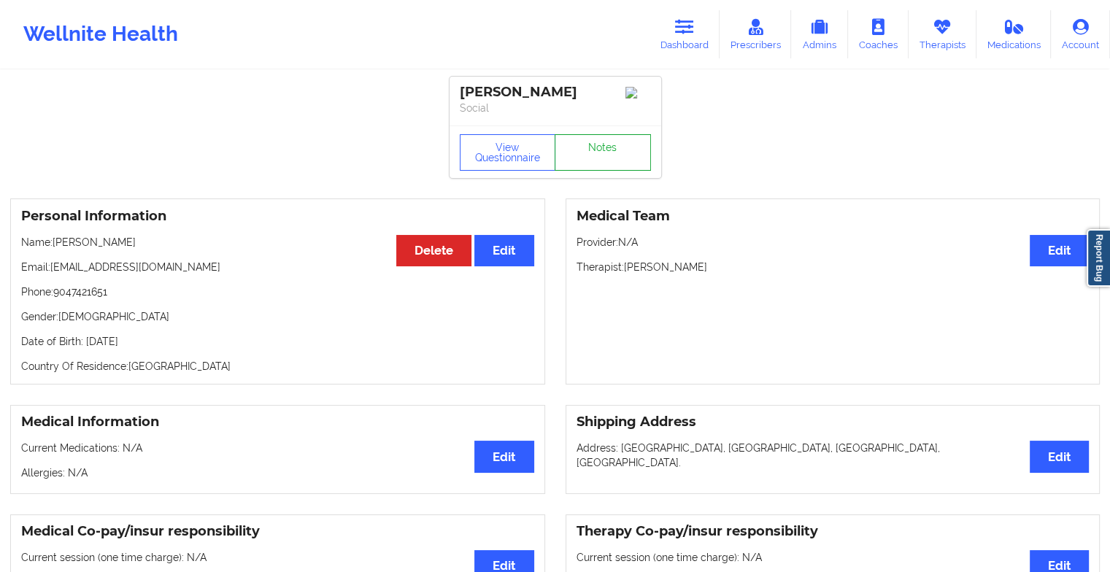
click at [612, 171] on link "Notes" at bounding box center [602, 152] width 96 height 36
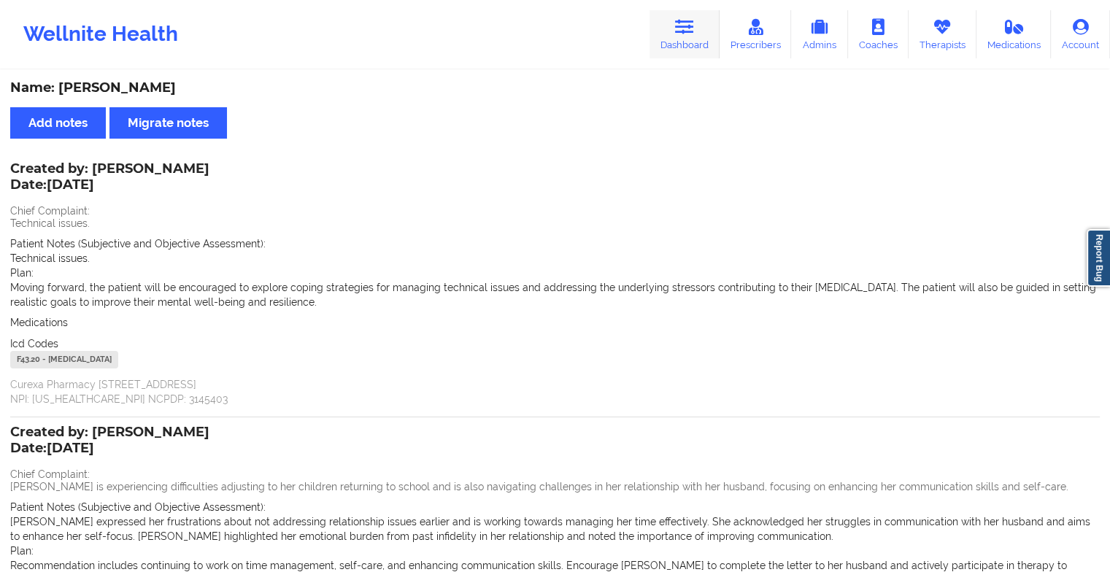
click at [683, 35] on link "Dashboard" at bounding box center [684, 34] width 70 height 48
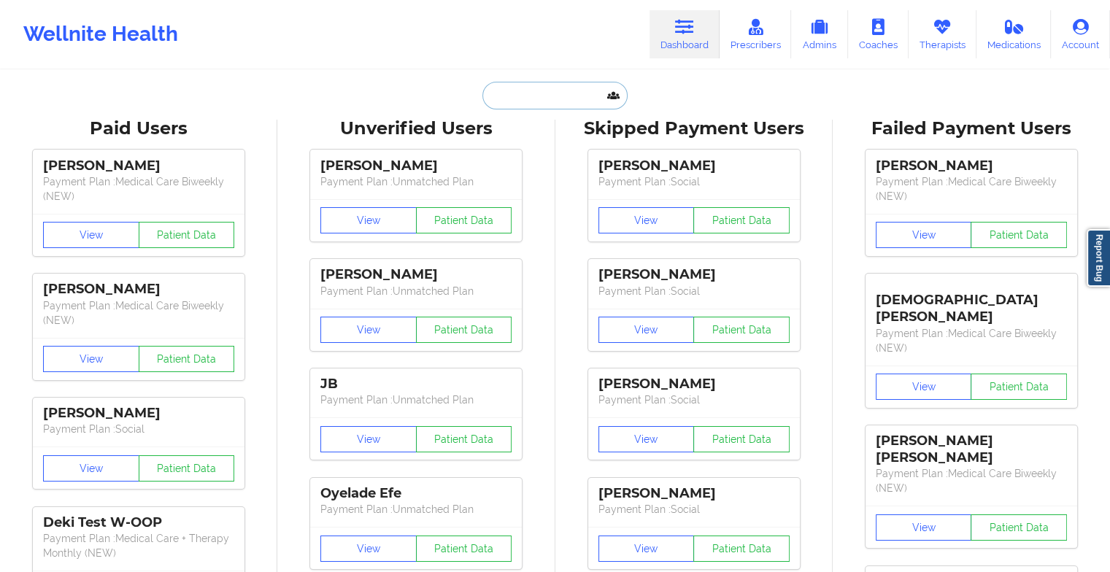
click at [554, 96] on input "text" at bounding box center [554, 96] width 144 height 28
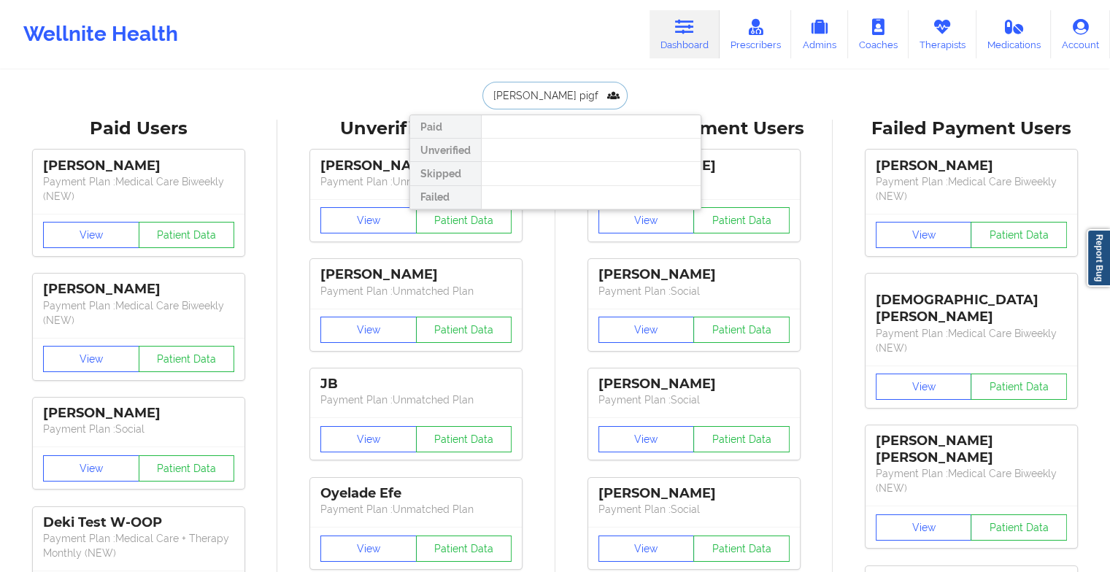
type input "[PERSON_NAME] pigfo"
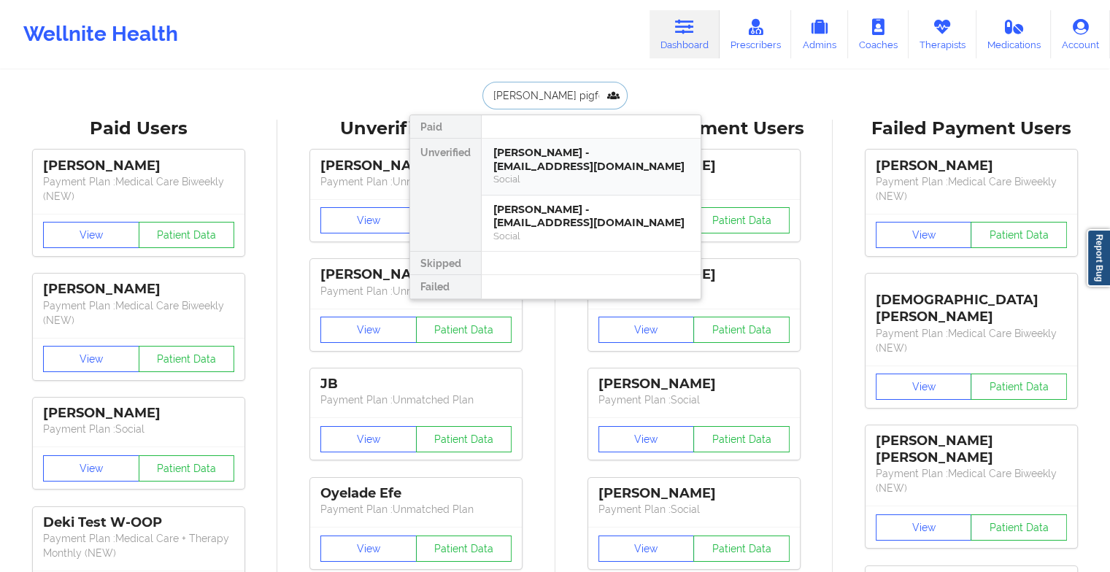
click at [546, 157] on div "[PERSON_NAME] - [EMAIL_ADDRESS][DOMAIN_NAME]" at bounding box center [590, 159] width 195 height 27
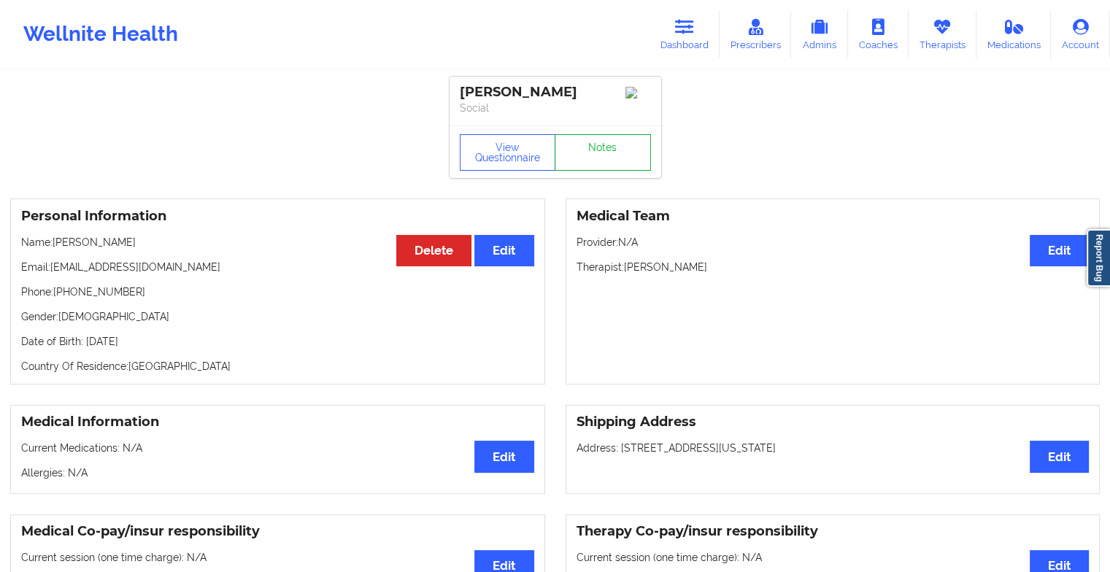
click at [627, 155] on link "Notes" at bounding box center [602, 152] width 96 height 36
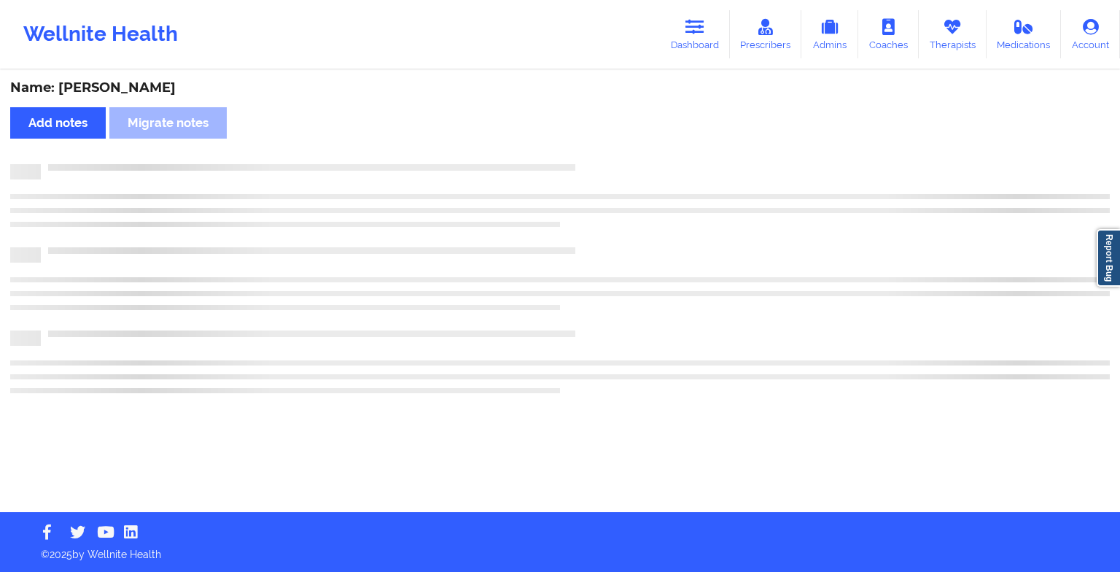
click at [627, 155] on div "Name: [PERSON_NAME] Add notes Migrate notes" at bounding box center [560, 291] width 1120 height 441
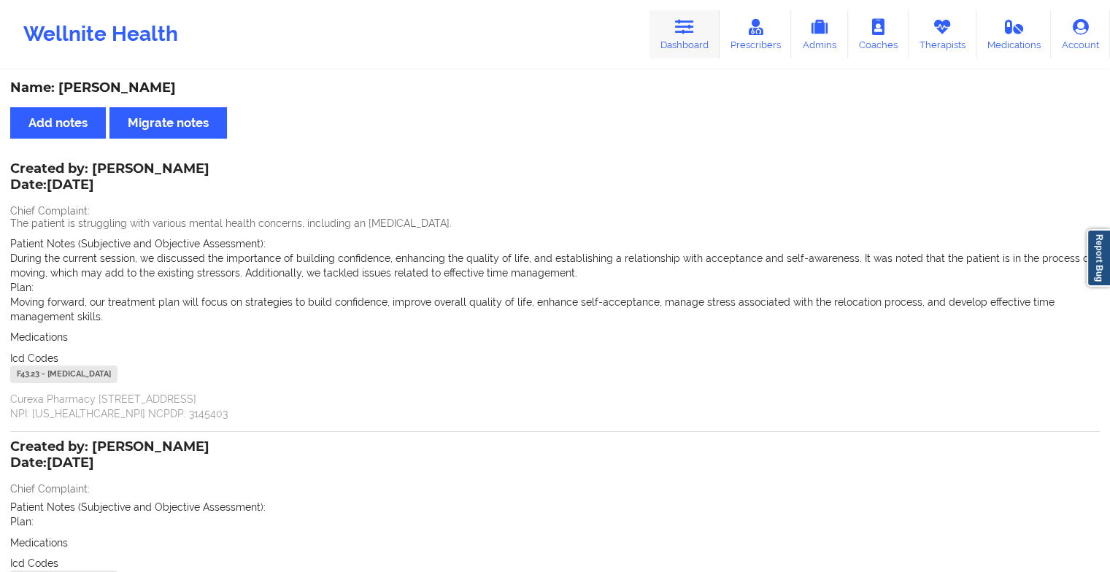
click at [694, 23] on icon at bounding box center [684, 27] width 19 height 16
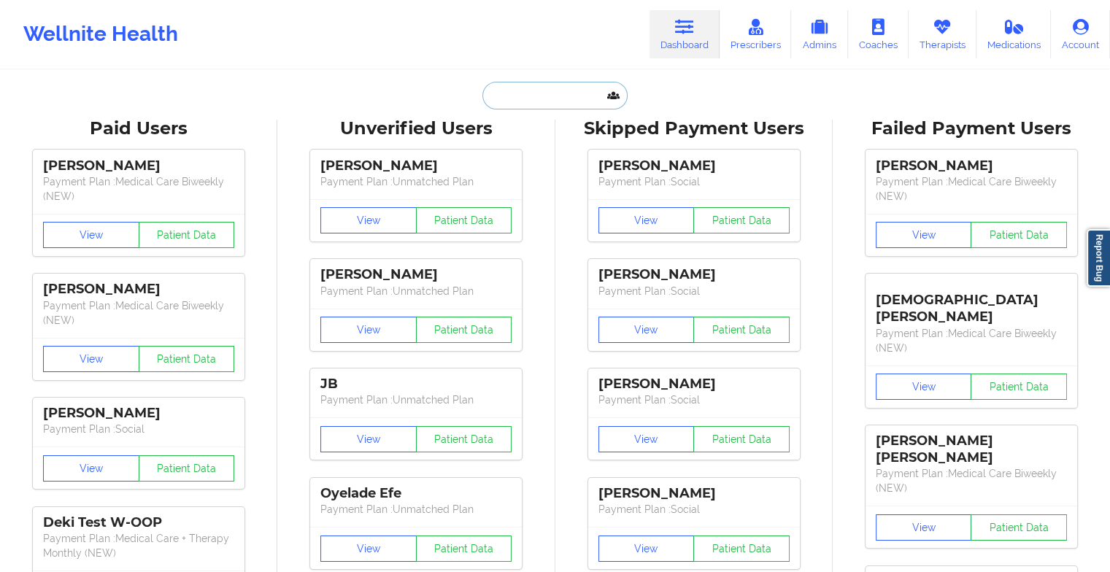
click at [565, 90] on input "text" at bounding box center [554, 96] width 144 height 28
type input "t"
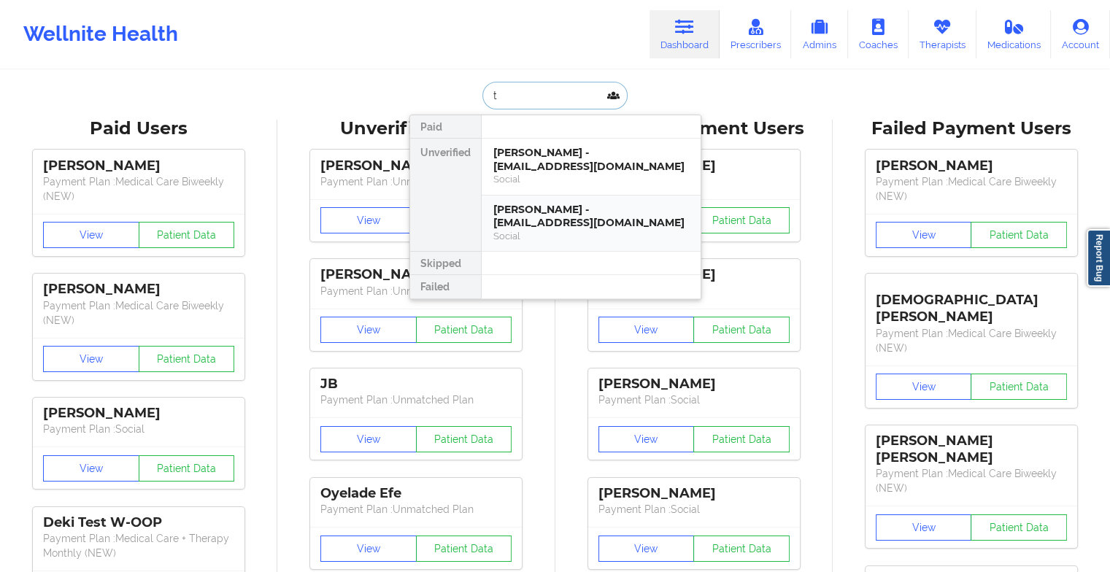
click at [565, 216] on div "[PERSON_NAME] - [EMAIL_ADDRESS][DOMAIN_NAME]" at bounding box center [590, 216] width 195 height 27
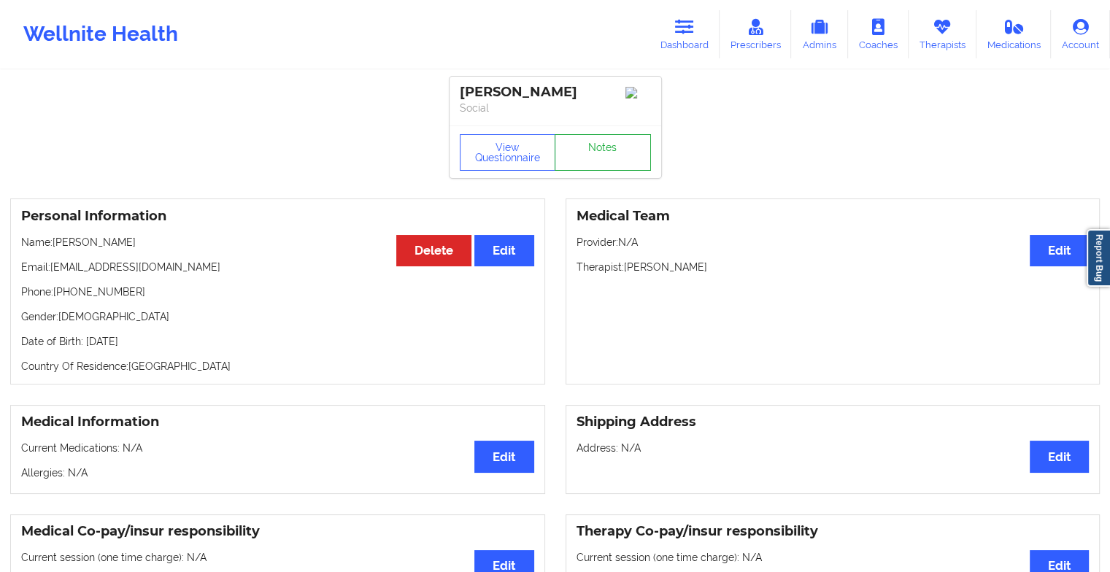
click at [597, 156] on link "Notes" at bounding box center [602, 152] width 96 height 36
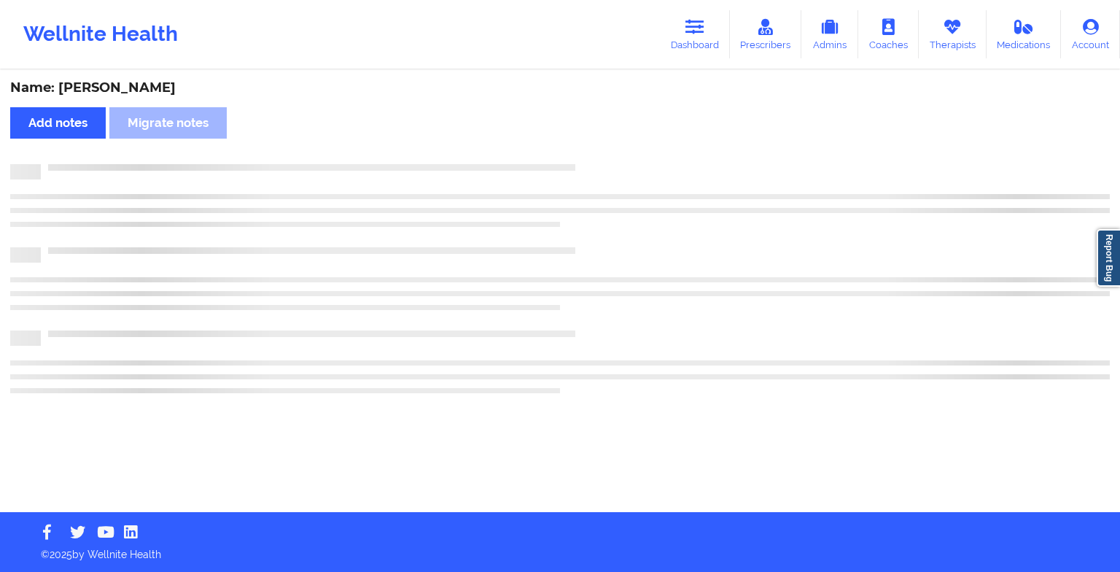
click at [756, 447] on div "Name: [PERSON_NAME] Add notes Migrate notes" at bounding box center [560, 291] width 1120 height 441
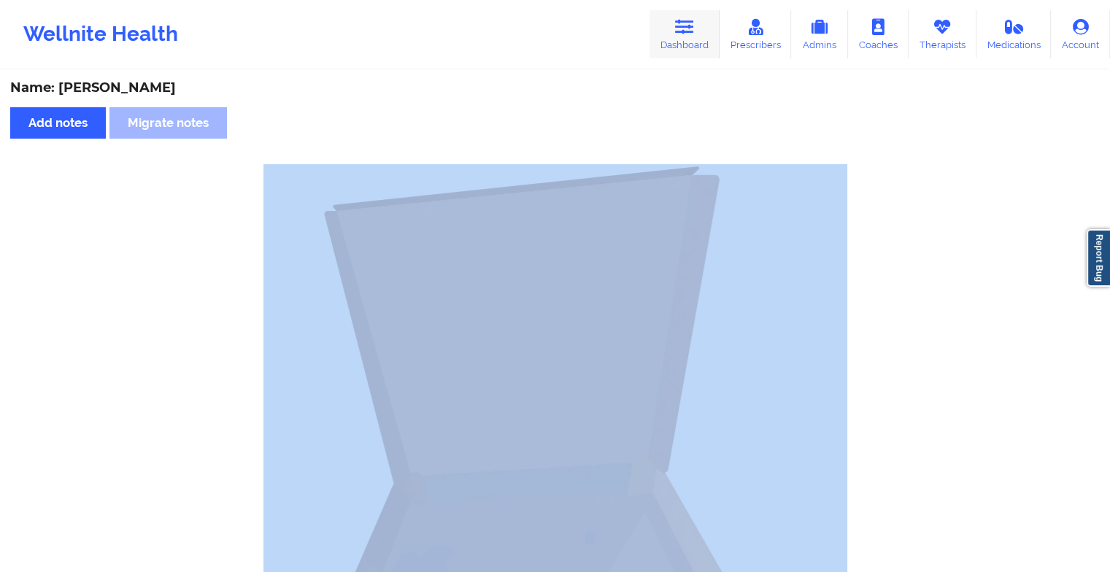
click at [680, 37] on link "Dashboard" at bounding box center [684, 34] width 70 height 48
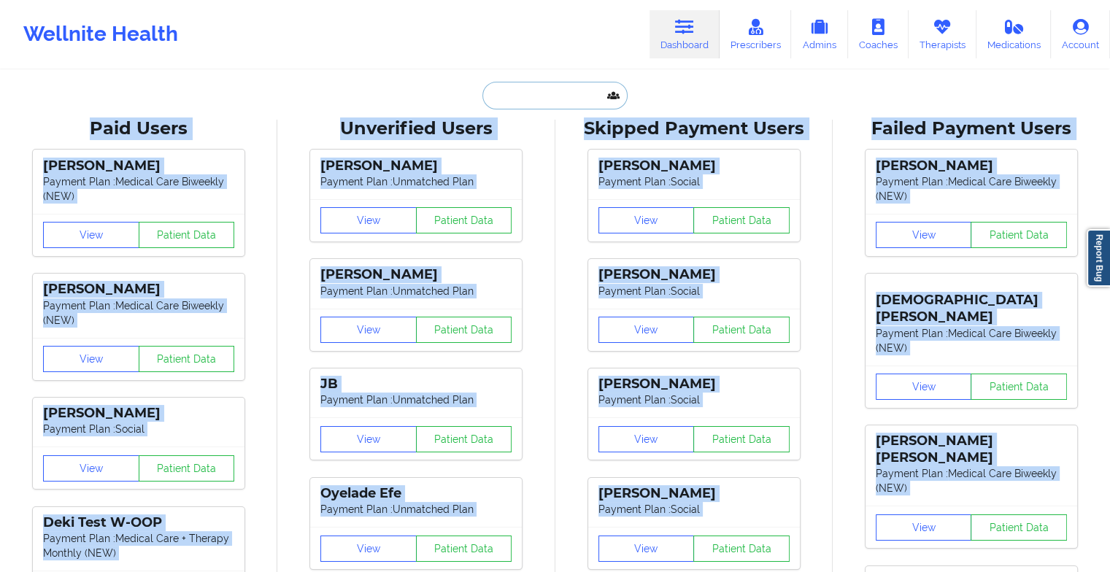
click at [540, 93] on input "text" at bounding box center [554, 96] width 144 height 28
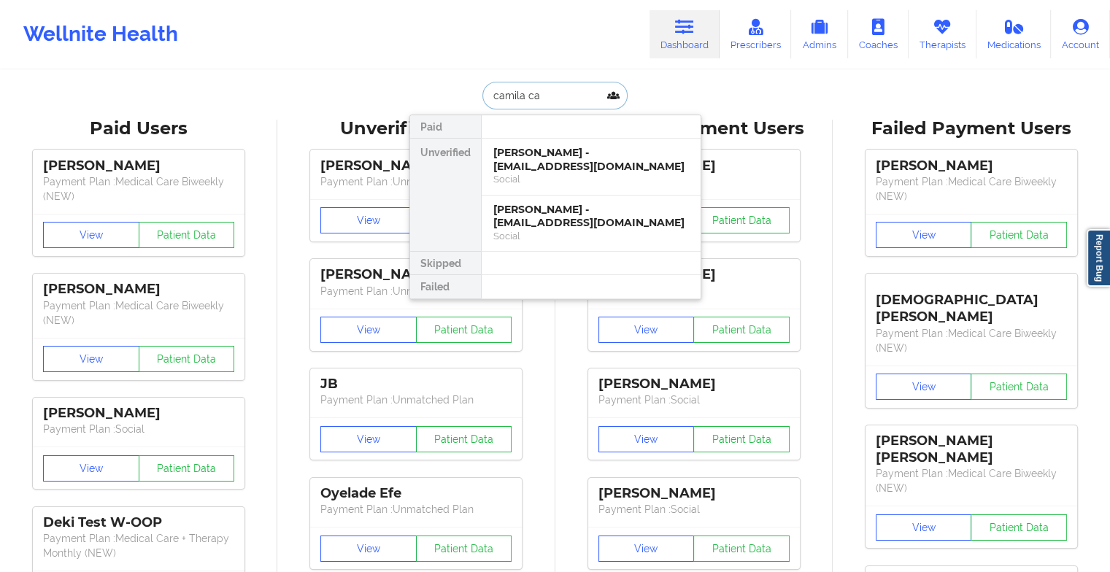
type input "camila cas"
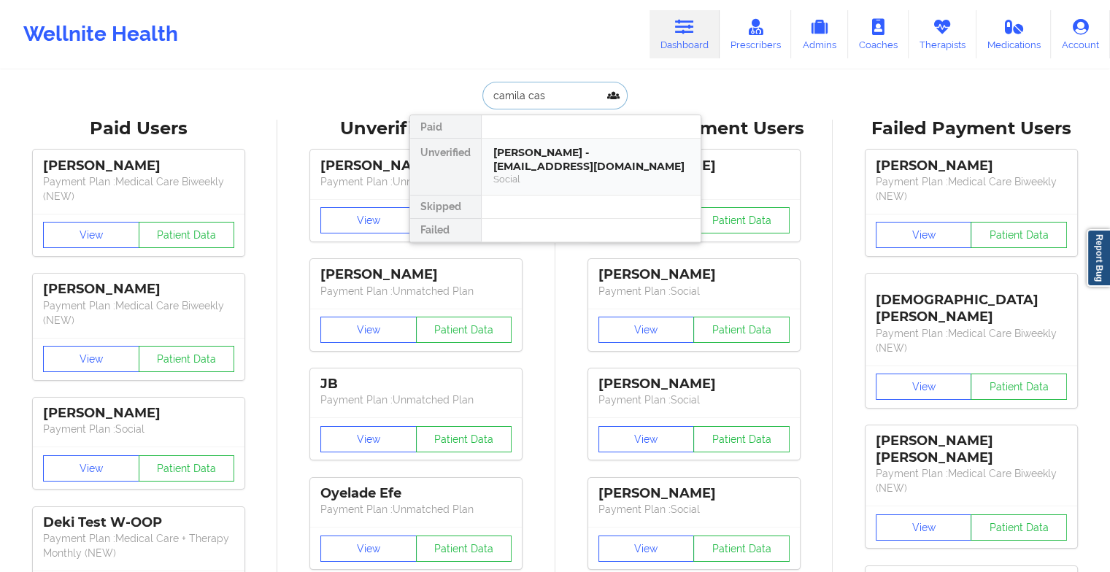
click at [581, 163] on div "[PERSON_NAME] - [EMAIL_ADDRESS][DOMAIN_NAME]" at bounding box center [590, 159] width 195 height 27
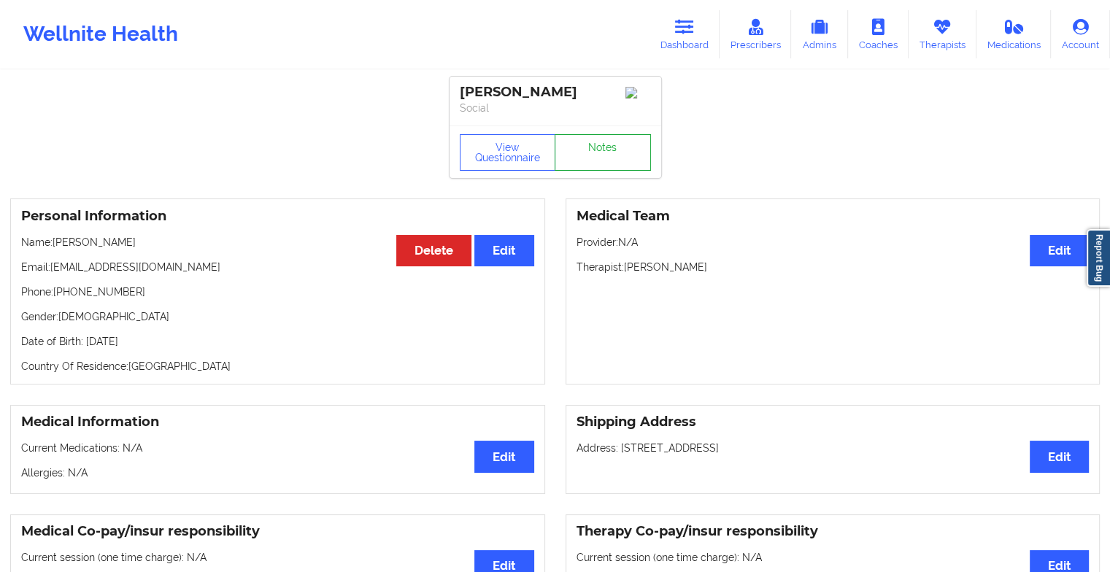
click at [617, 159] on link "Notes" at bounding box center [602, 152] width 96 height 36
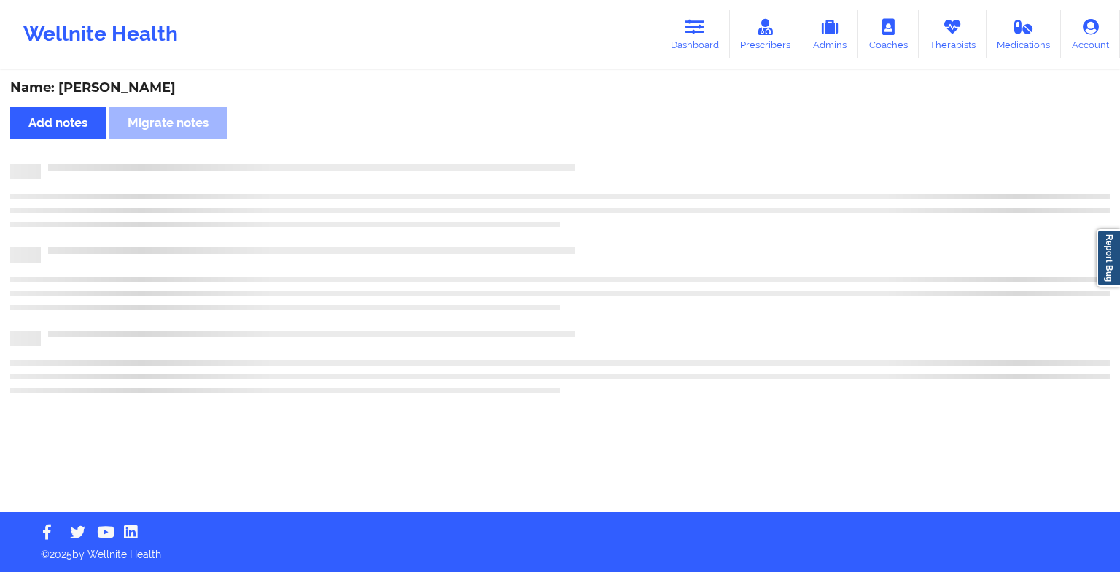
click at [617, 159] on div "Name: [PERSON_NAME] Add notes Migrate notes" at bounding box center [560, 291] width 1120 height 441
drag, startPoint x: 617, startPoint y: 159, endPoint x: 727, endPoint y: 285, distance: 167.0
click at [727, 285] on div "Name: [PERSON_NAME] Add notes Migrate notes" at bounding box center [560, 291] width 1120 height 441
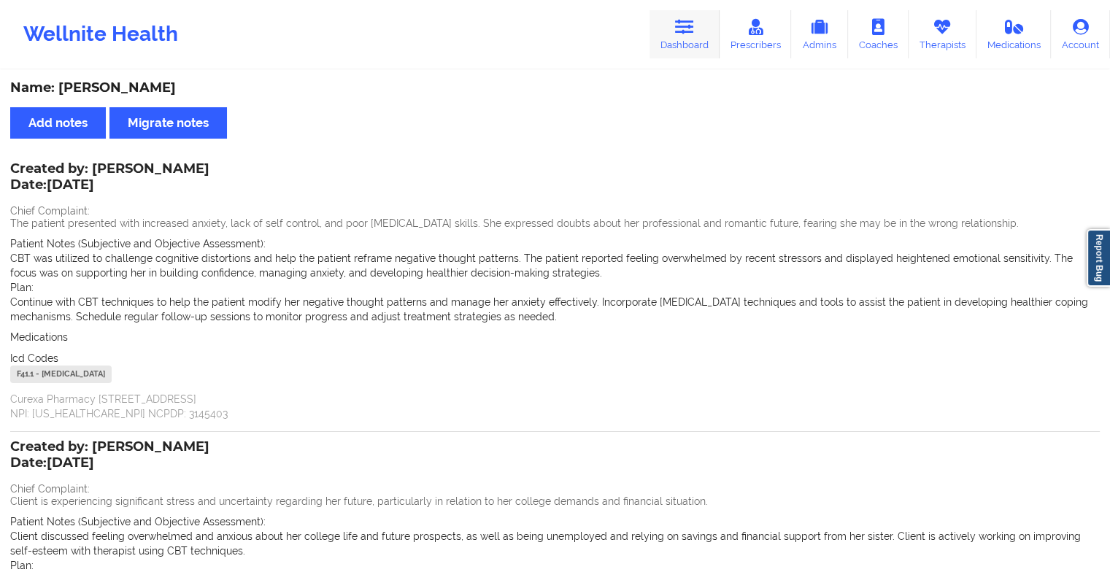
click at [703, 37] on link "Dashboard" at bounding box center [684, 34] width 70 height 48
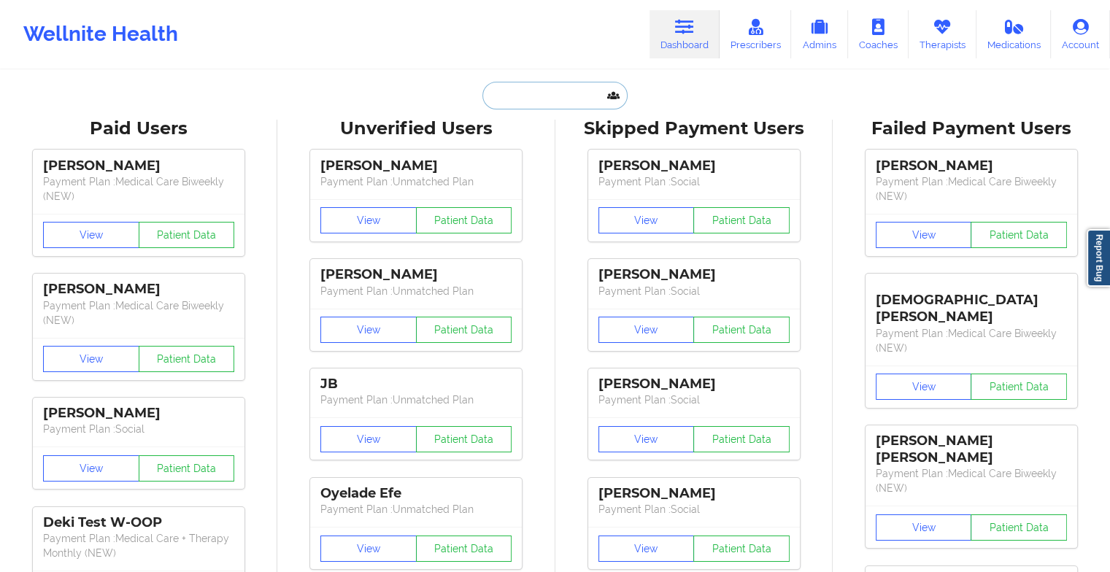
click at [502, 94] on input "text" at bounding box center [554, 96] width 144 height 28
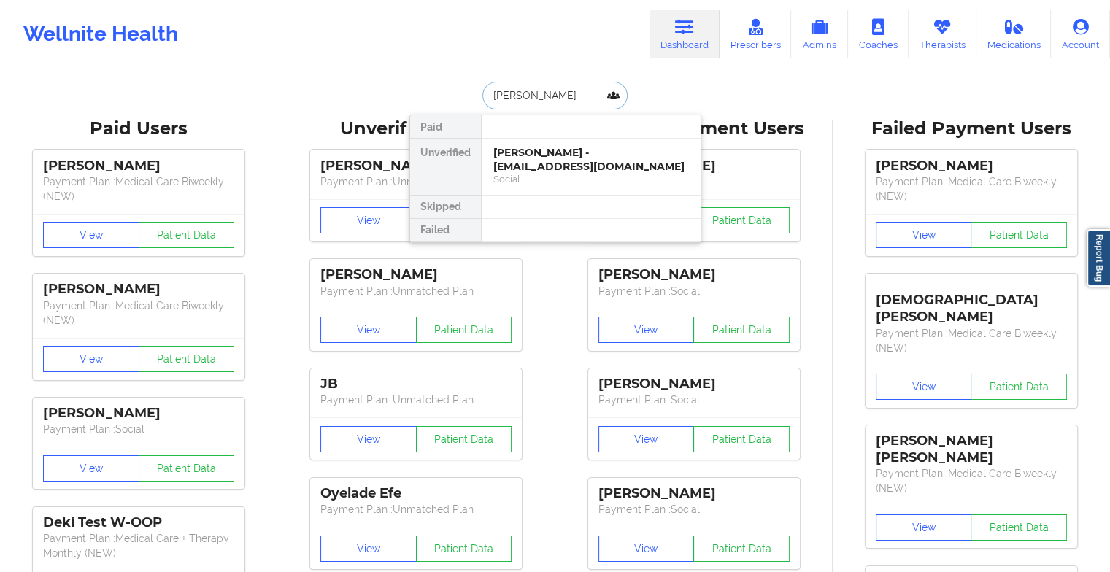
type input "[PERSON_NAME] no"
click at [528, 182] on div "Social" at bounding box center [590, 179] width 195 height 12
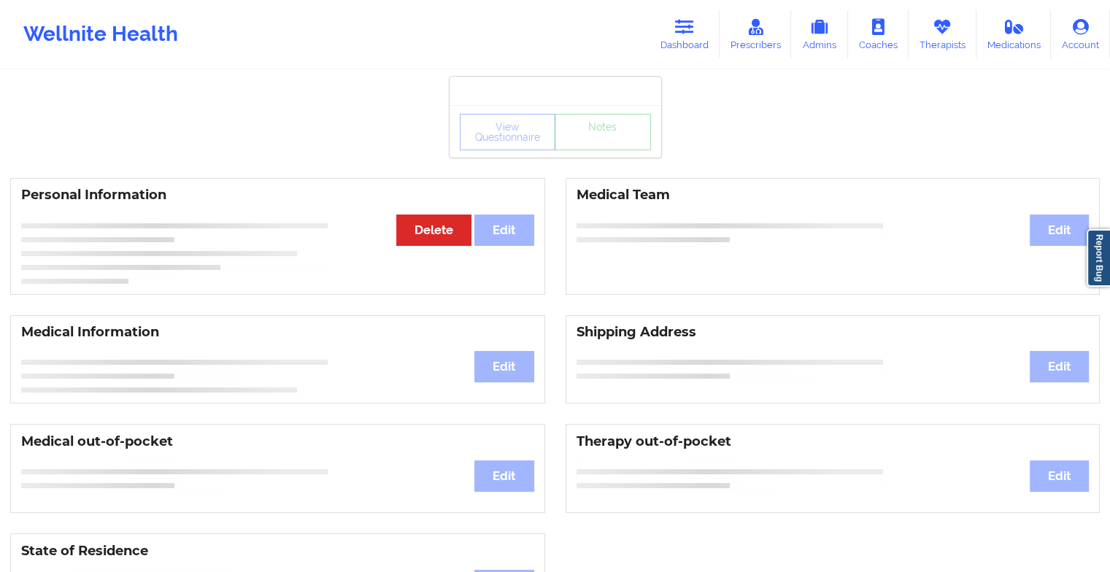
click at [584, 146] on div "View Questionnaire Notes" at bounding box center [555, 131] width 212 height 53
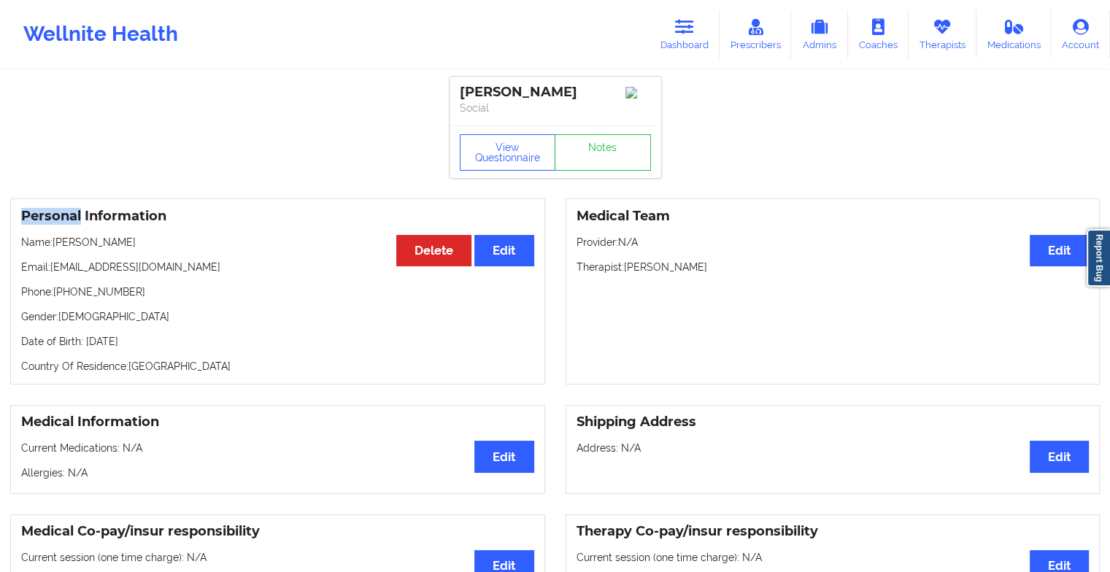
click at [584, 146] on div "View Questionnaire Notes" at bounding box center [555, 151] width 212 height 53
drag, startPoint x: 584, startPoint y: 146, endPoint x: 578, endPoint y: 171, distance: 26.2
click at [578, 171] on link "Notes" at bounding box center [602, 152] width 96 height 36
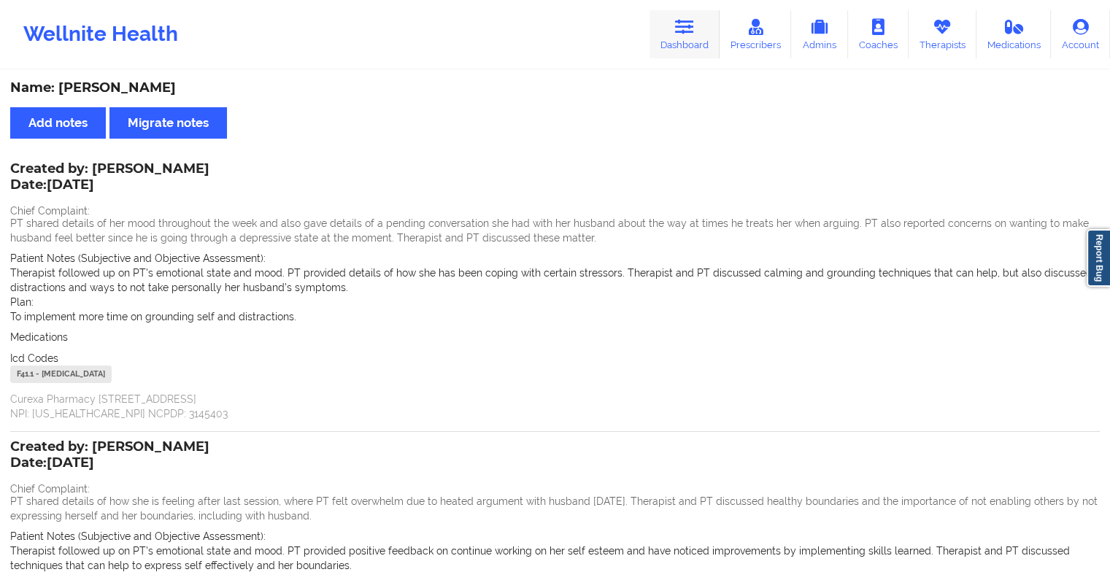
click at [667, 34] on link "Dashboard" at bounding box center [684, 34] width 70 height 48
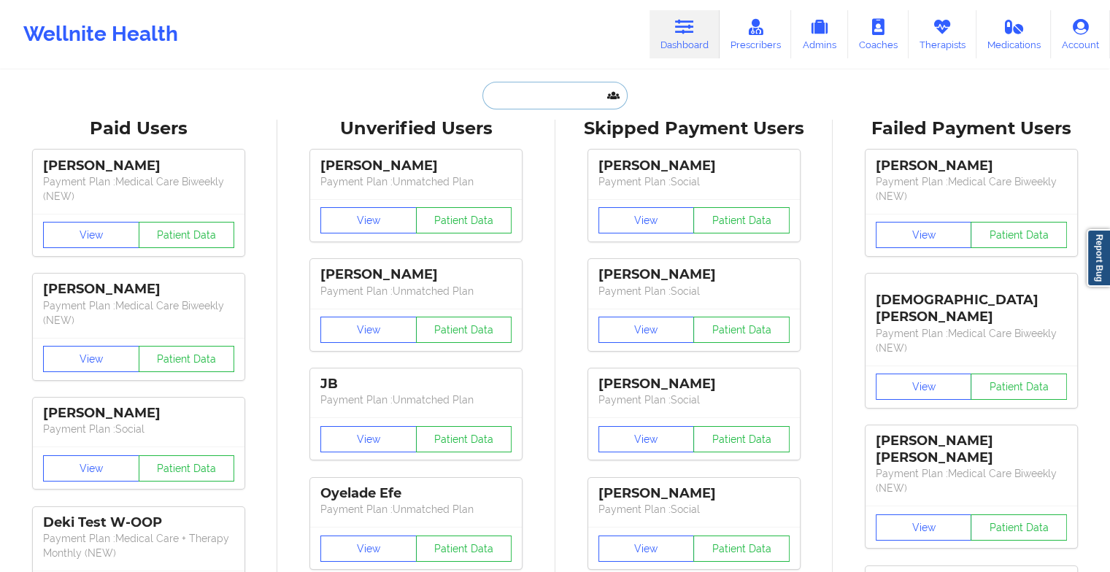
click at [557, 108] on input "text" at bounding box center [554, 96] width 144 height 28
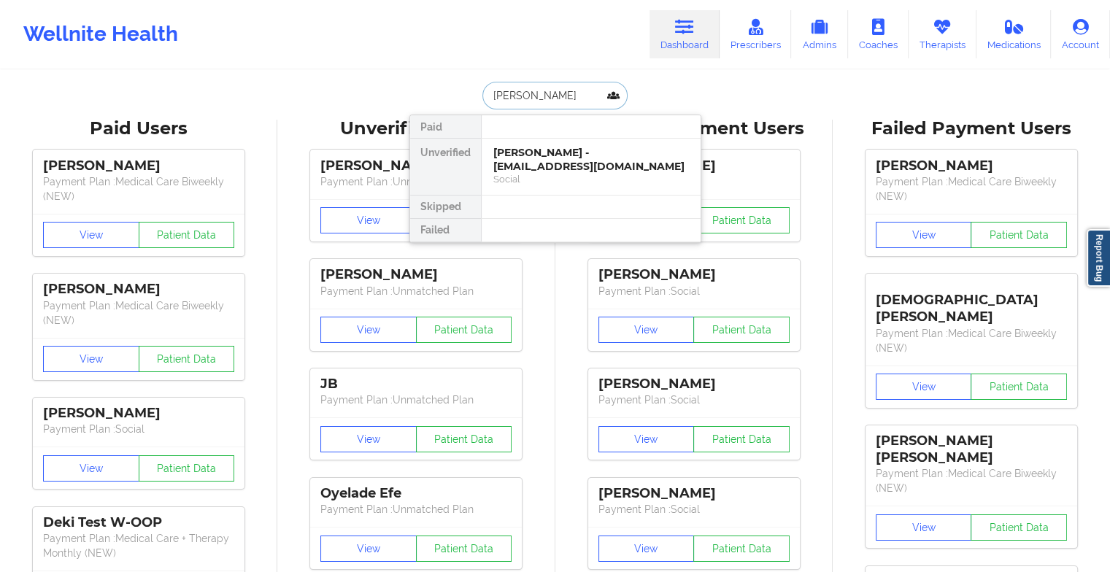
type input "[PERSON_NAME]"
click at [623, 158] on div "[PERSON_NAME] - [EMAIL_ADDRESS][DOMAIN_NAME]" at bounding box center [590, 159] width 195 height 27
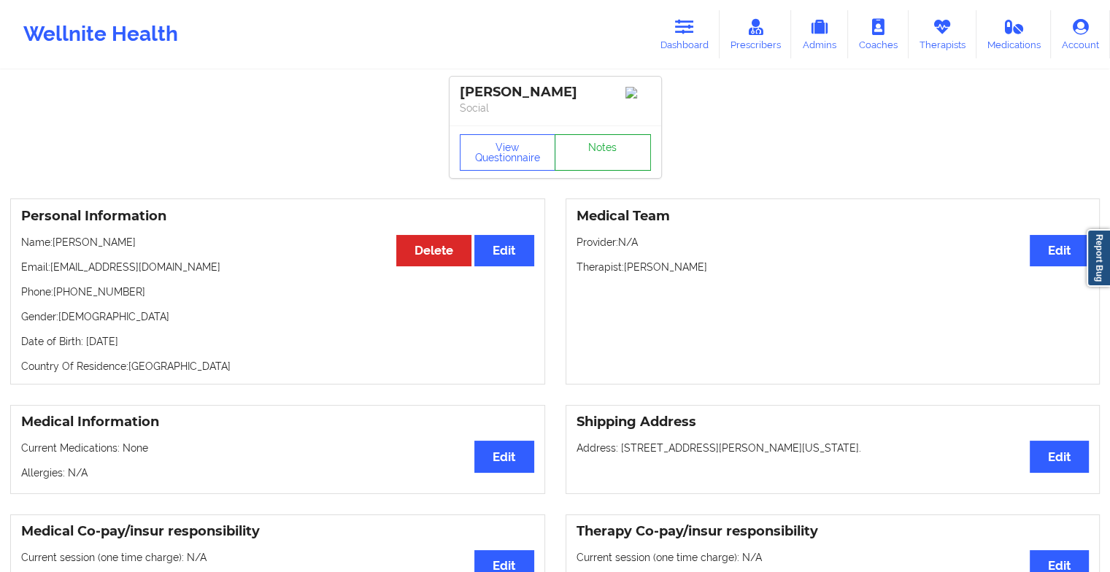
click at [604, 146] on link "Notes" at bounding box center [602, 152] width 96 height 36
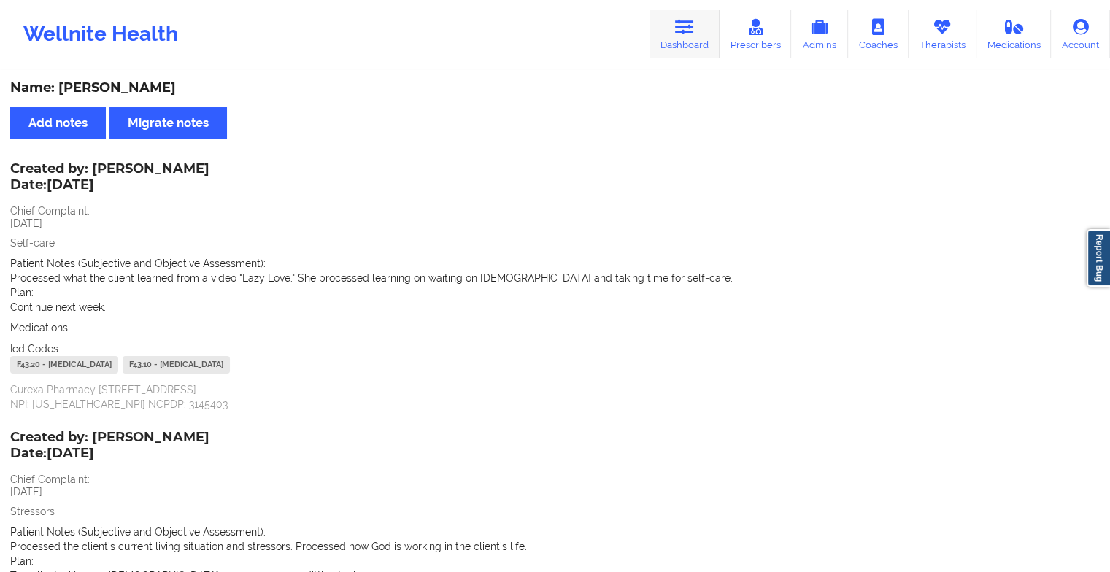
click at [687, 35] on icon at bounding box center [684, 27] width 19 height 16
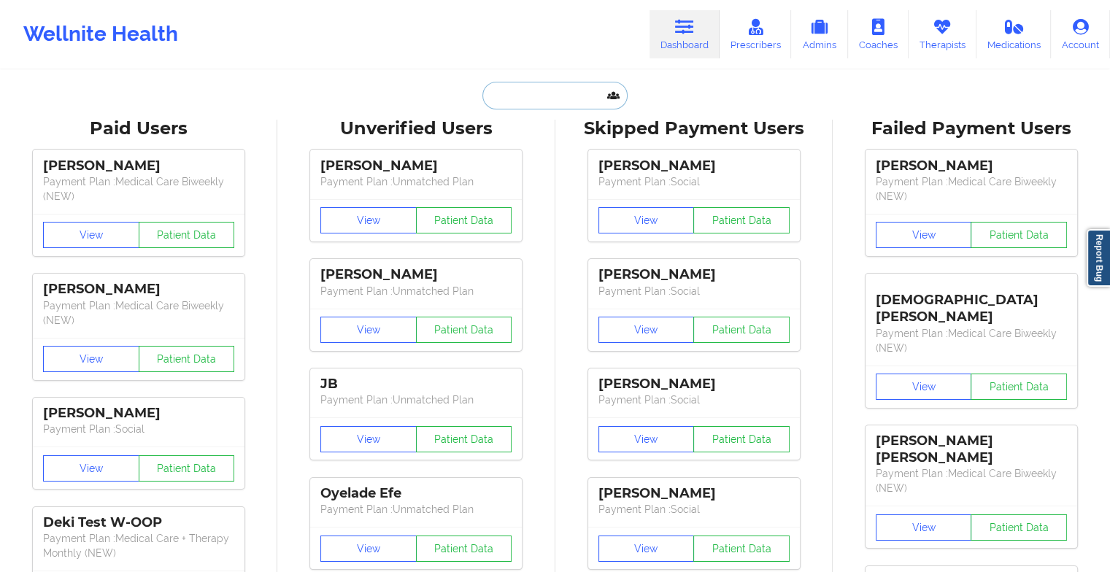
click at [533, 93] on input "text" at bounding box center [554, 96] width 144 height 28
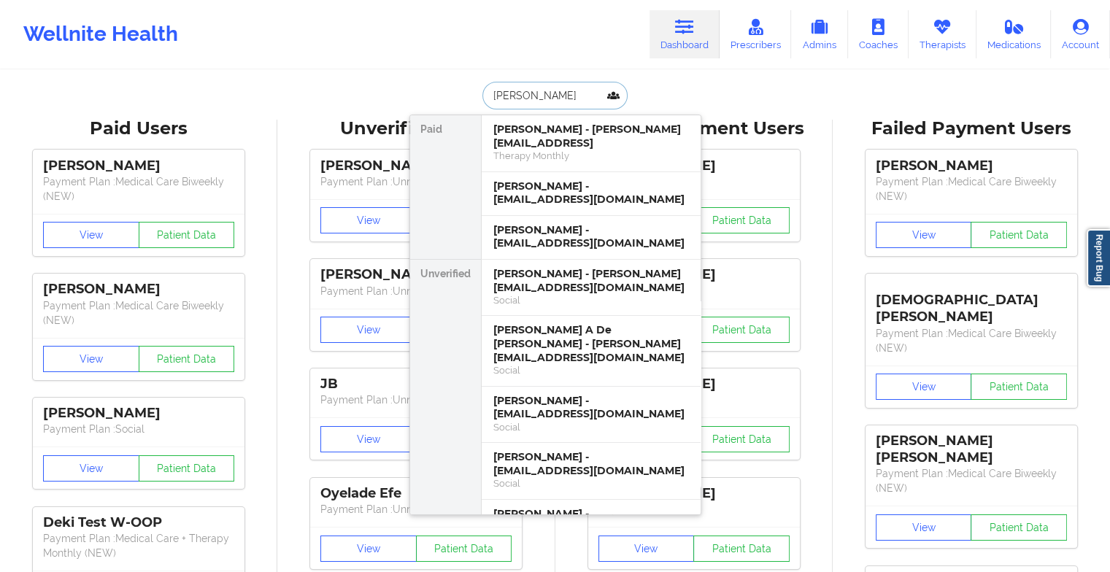
type input "[PERSON_NAME]"
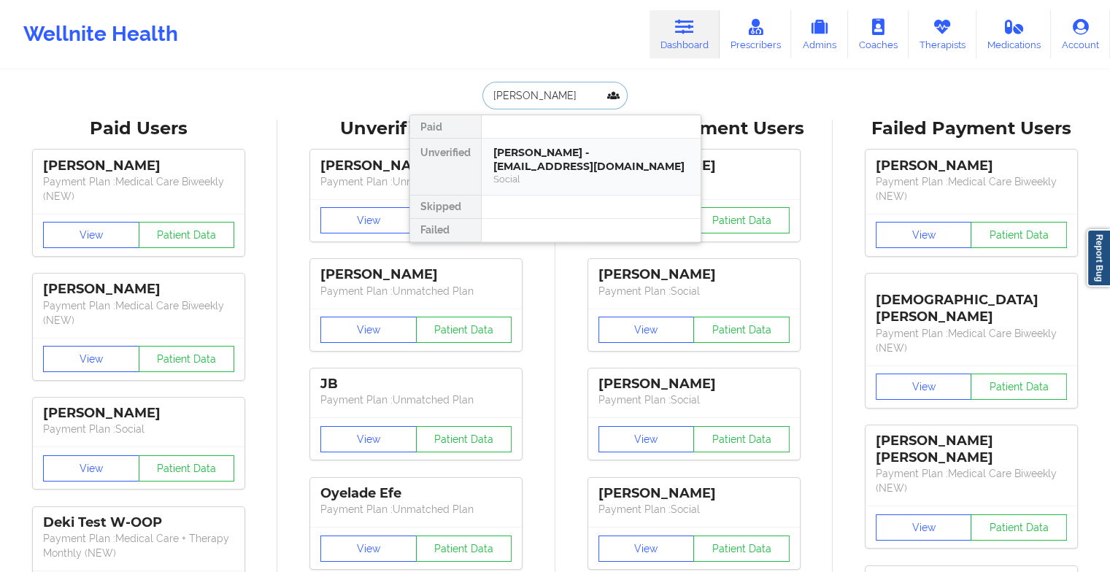
click at [562, 162] on div "[PERSON_NAME] - [EMAIL_ADDRESS][DOMAIN_NAME]" at bounding box center [590, 159] width 195 height 27
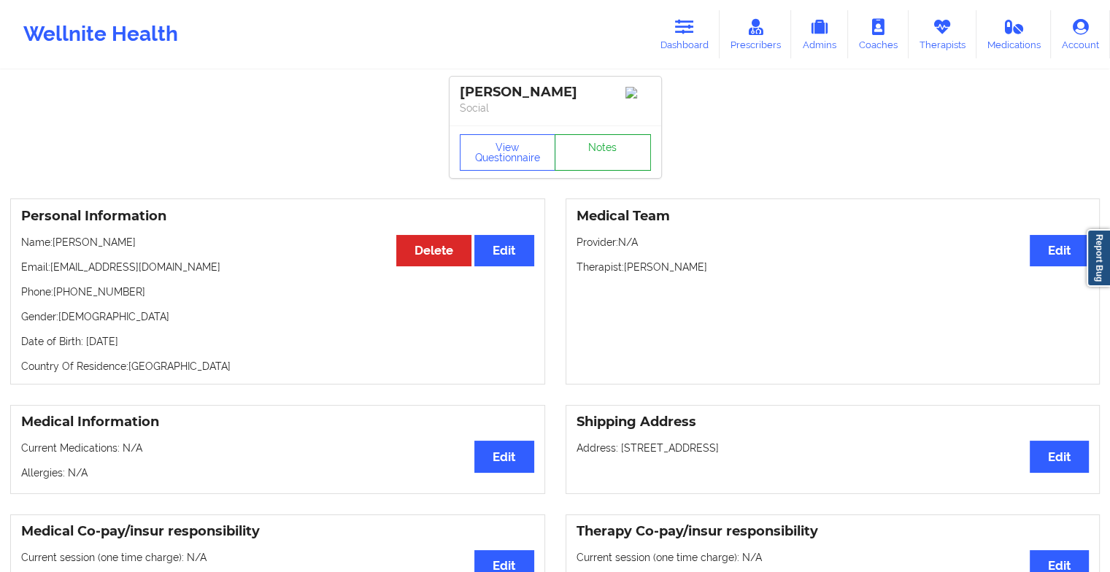
click at [603, 155] on link "Notes" at bounding box center [602, 152] width 96 height 36
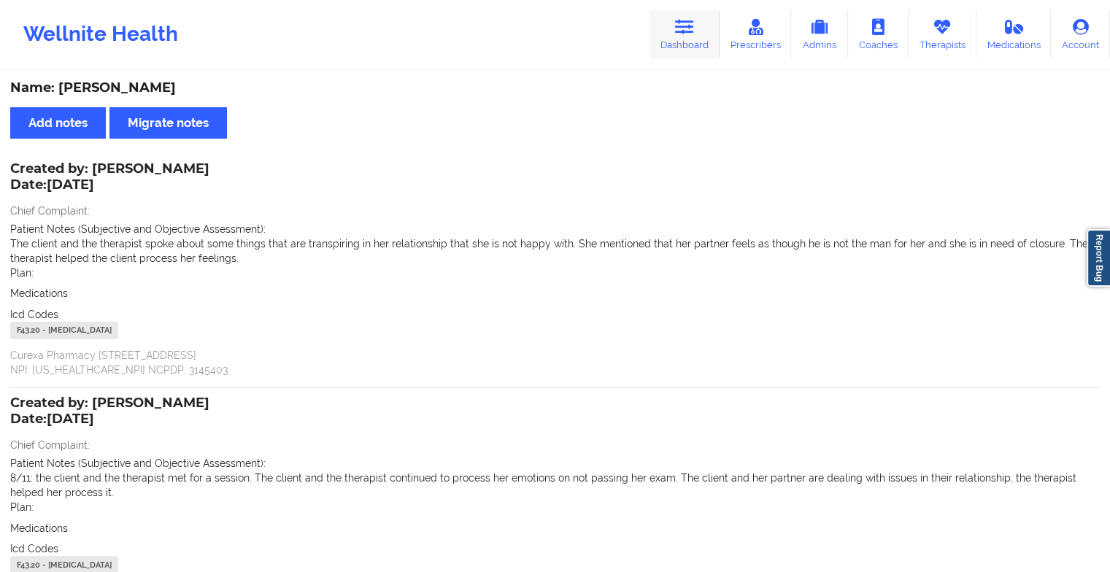
click at [670, 32] on link "Dashboard" at bounding box center [684, 34] width 70 height 48
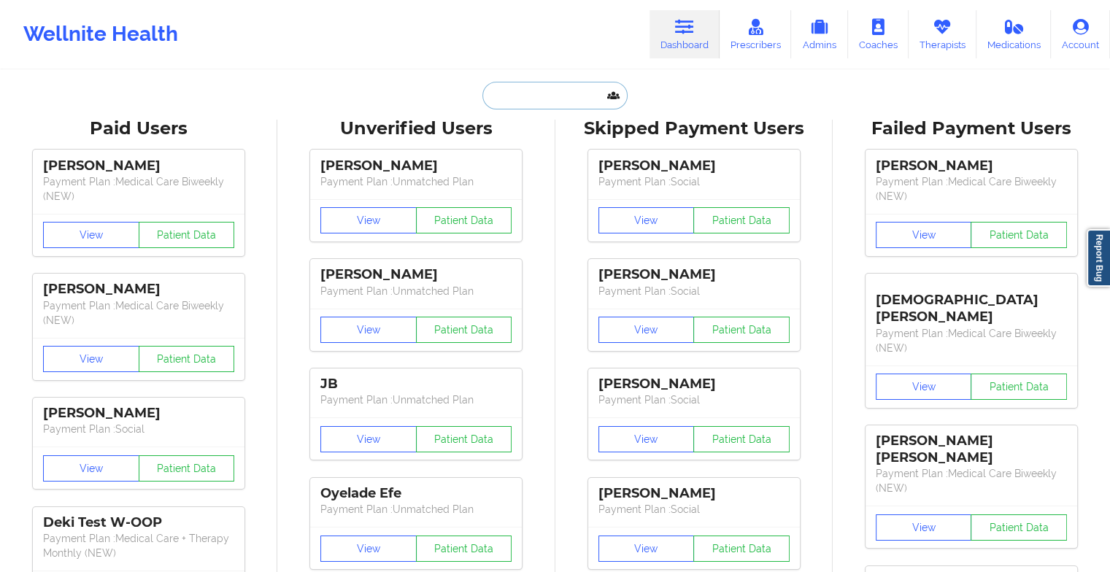
click at [525, 101] on input "text" at bounding box center [554, 96] width 144 height 28
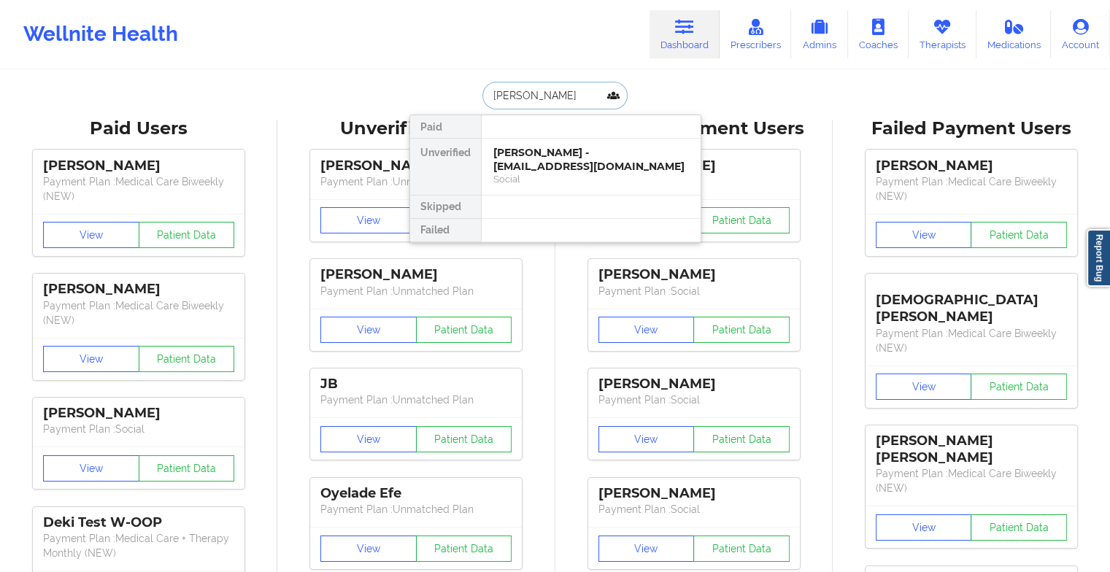
type input "[PERSON_NAME]"
click at [571, 166] on div "[PERSON_NAME] - [EMAIL_ADDRESS][DOMAIN_NAME]" at bounding box center [590, 159] width 195 height 27
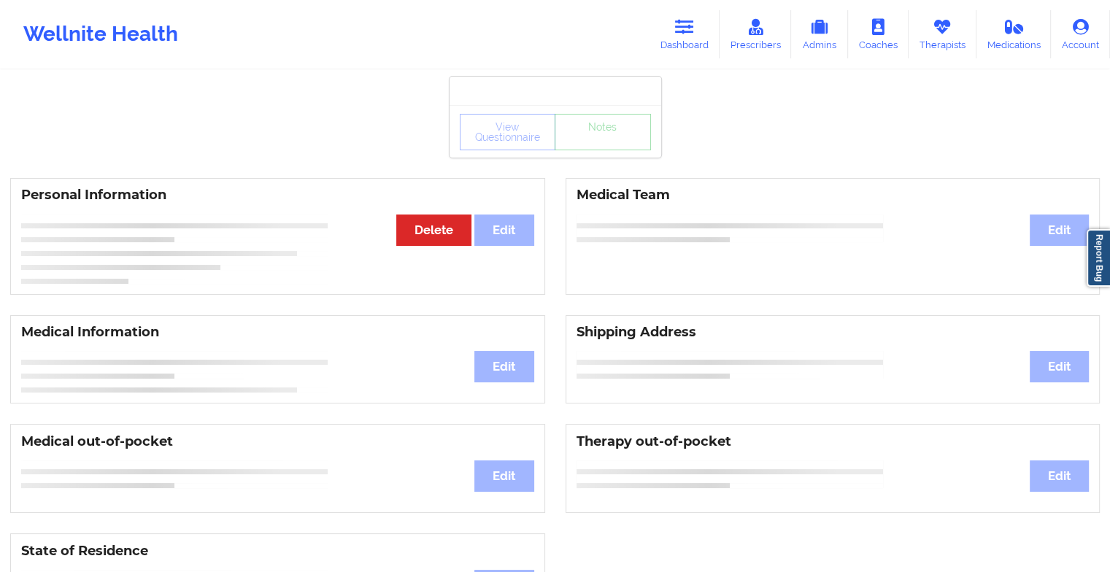
click at [600, 147] on div "View Questionnaire Notes" at bounding box center [555, 132] width 191 height 36
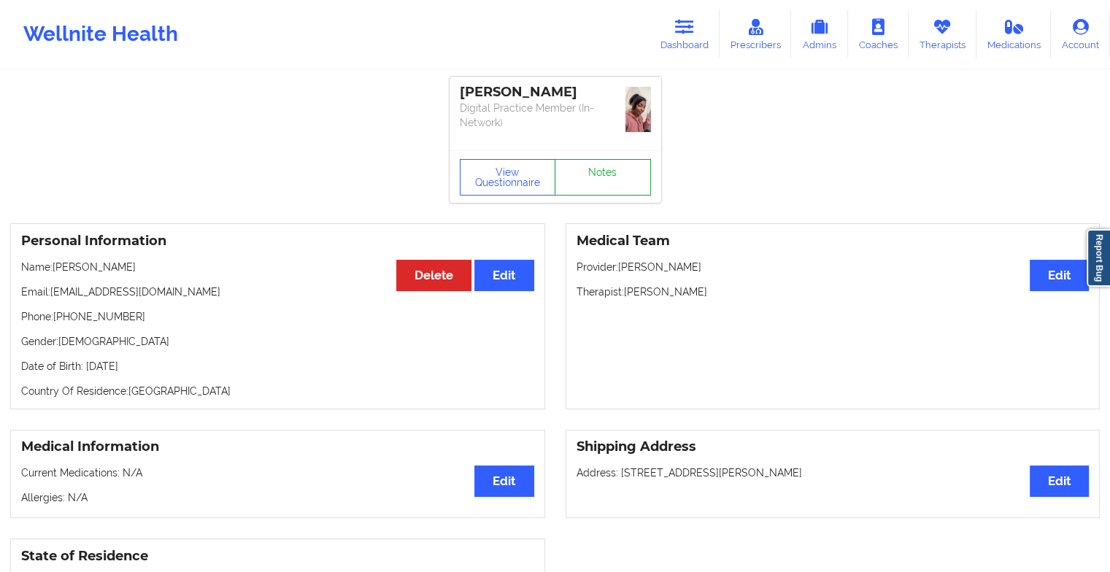
click at [600, 159] on link "Notes" at bounding box center [602, 177] width 96 height 36
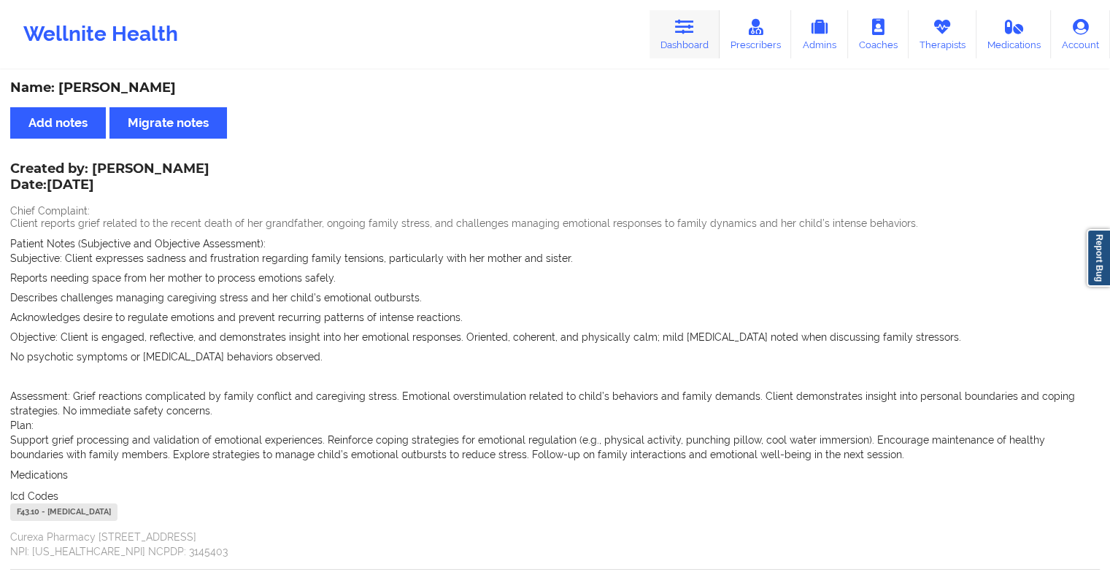
click at [705, 31] on link "Dashboard" at bounding box center [684, 34] width 70 height 48
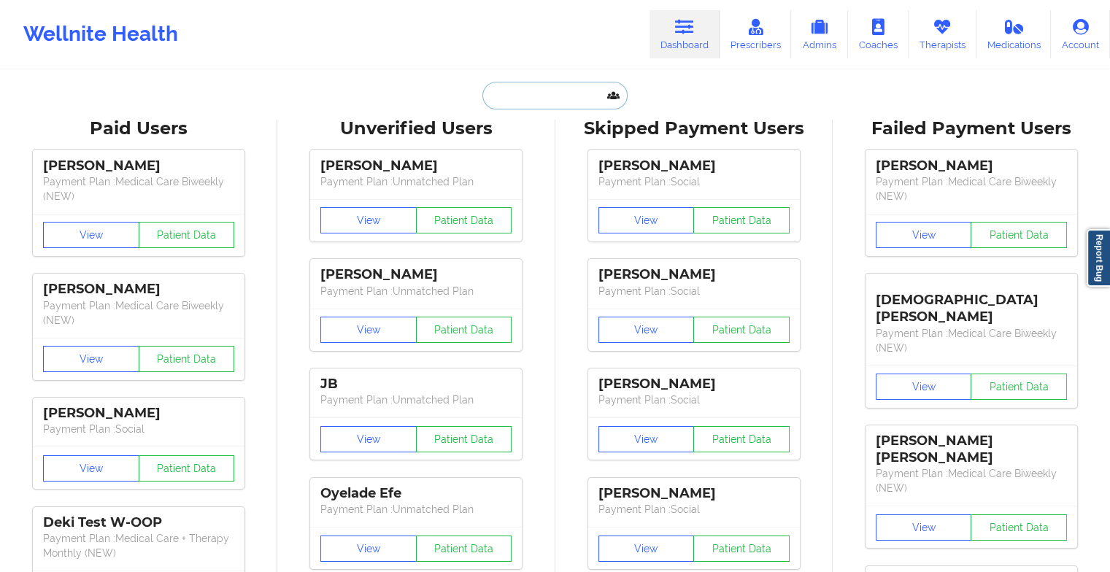
click at [551, 106] on input "text" at bounding box center [554, 96] width 144 height 28
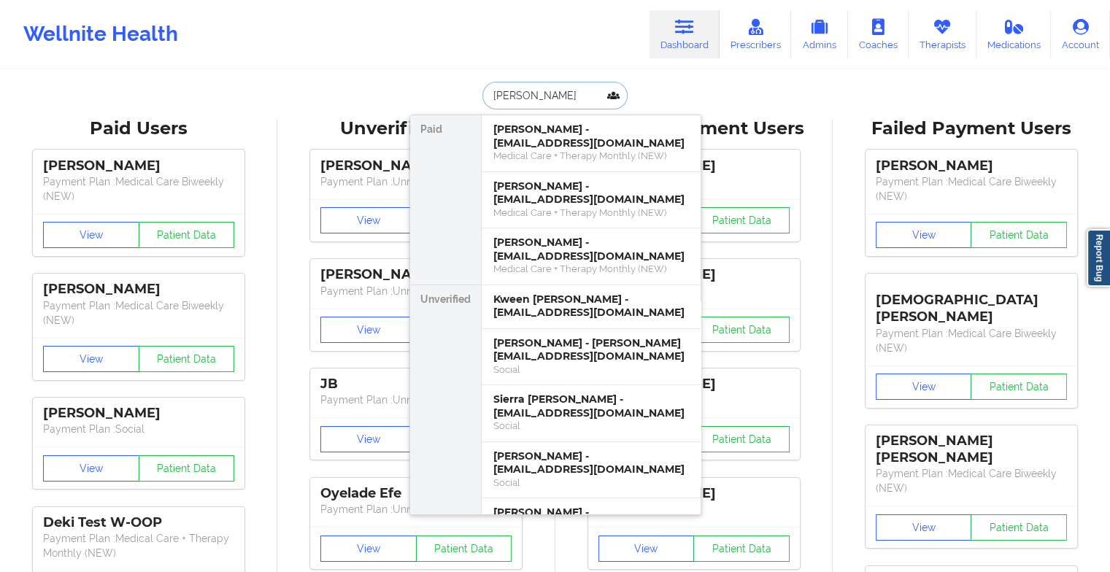
type input "[PERSON_NAME]"
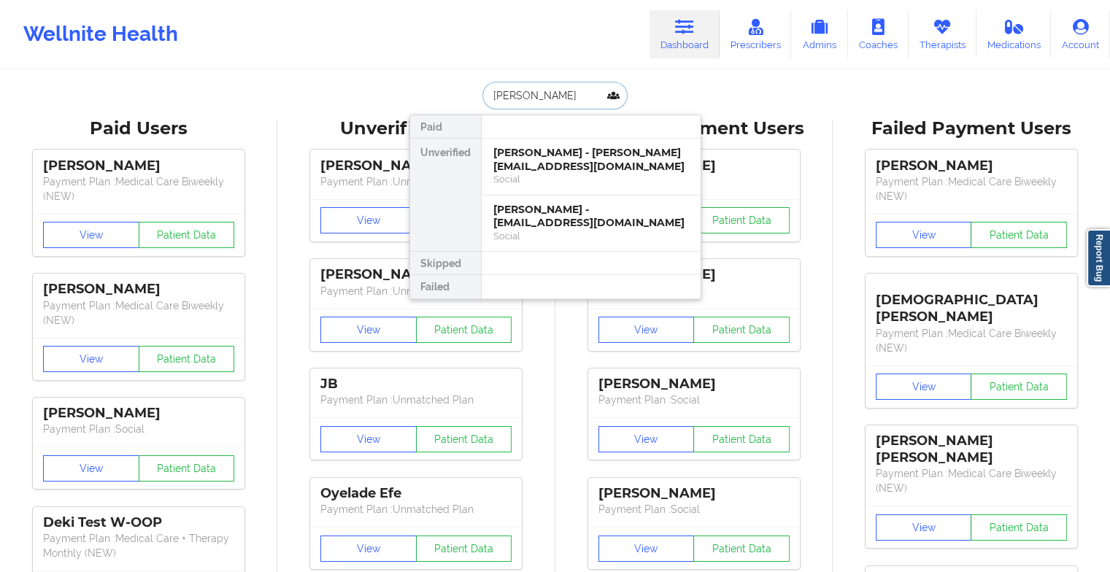
click at [511, 104] on input "[PERSON_NAME]" at bounding box center [554, 96] width 144 height 28
click at [548, 204] on div "[PERSON_NAME] - [EMAIL_ADDRESS][DOMAIN_NAME]" at bounding box center [590, 216] width 195 height 27
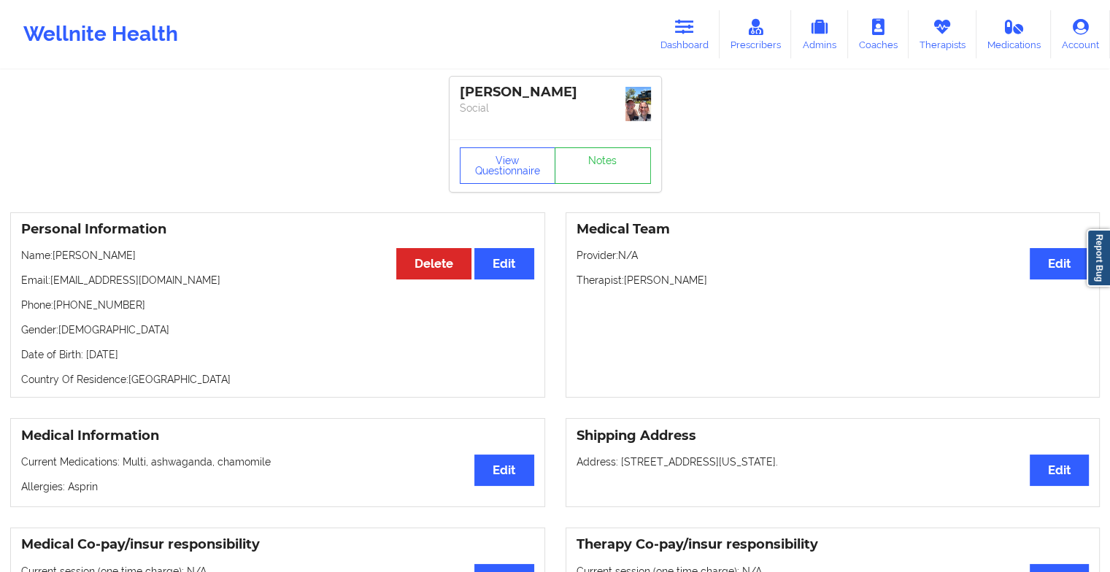
click at [597, 150] on div "View Questionnaire Notes" at bounding box center [555, 165] width 212 height 53
click at [597, 150] on link "Notes" at bounding box center [602, 165] width 96 height 36
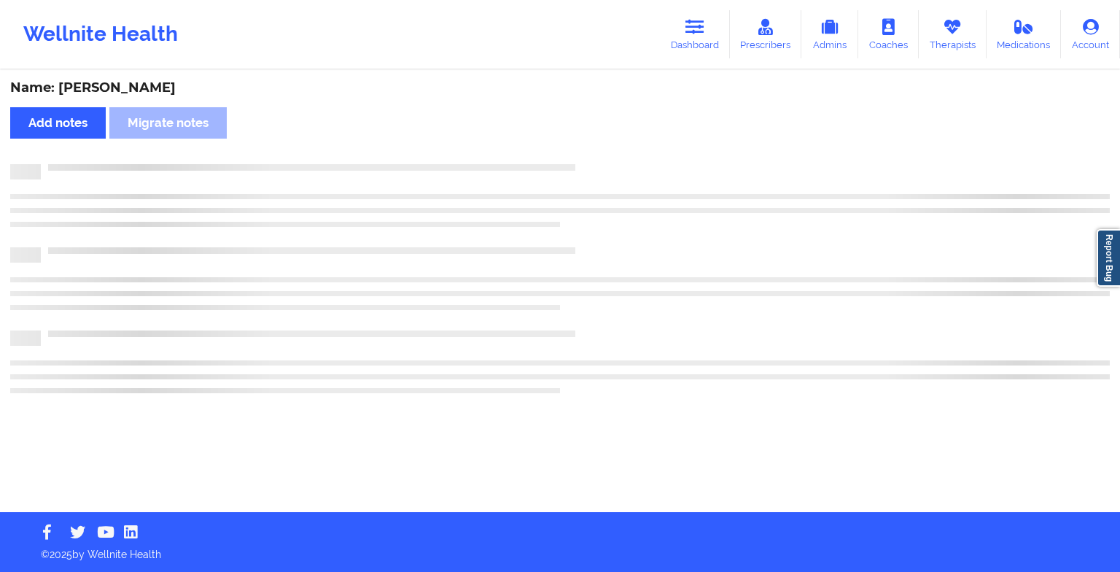
click at [597, 150] on div "Name: [PERSON_NAME] Add notes Migrate notes" at bounding box center [560, 291] width 1120 height 441
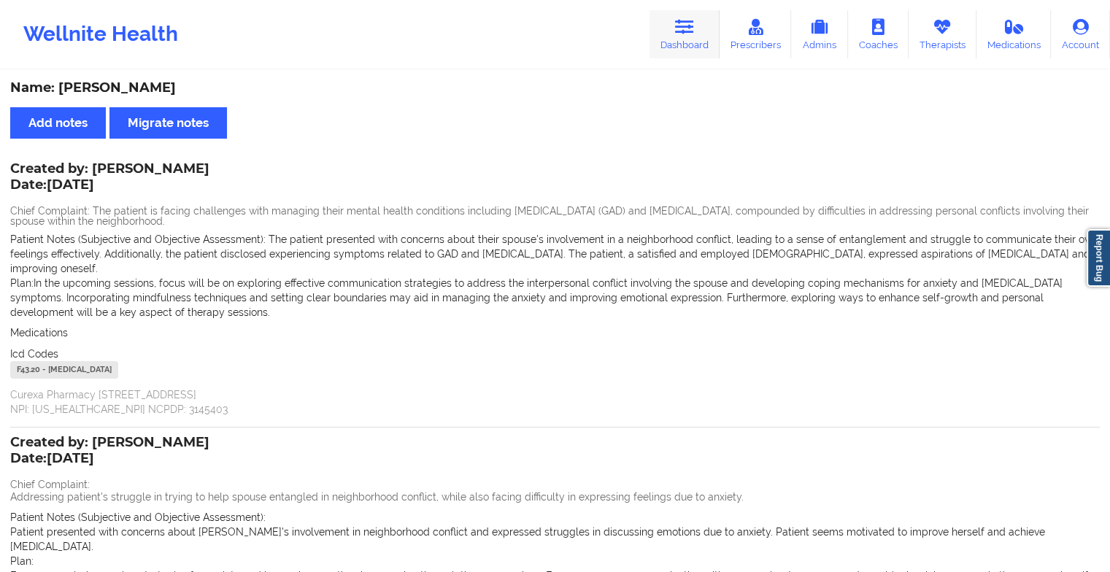
click at [687, 31] on icon at bounding box center [684, 27] width 19 height 16
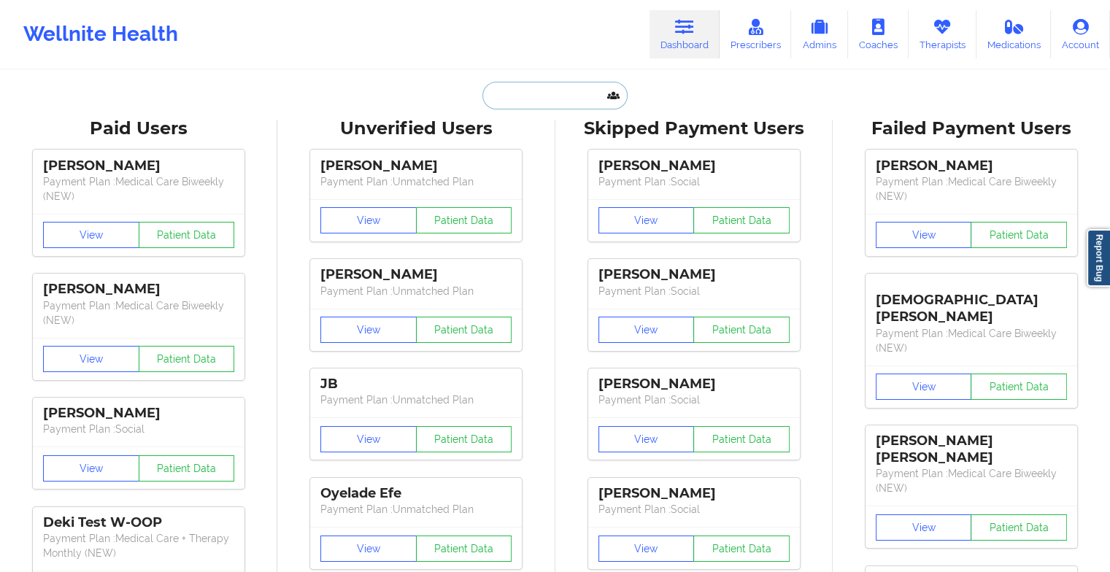
click at [573, 96] on input "text" at bounding box center [554, 96] width 144 height 28
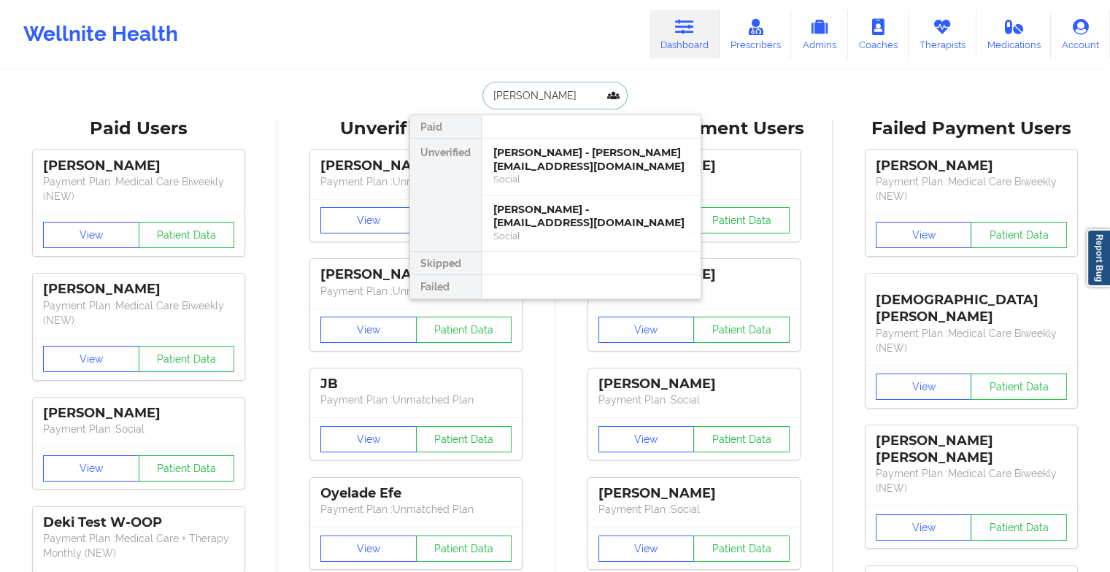
type input "[PERSON_NAME]"
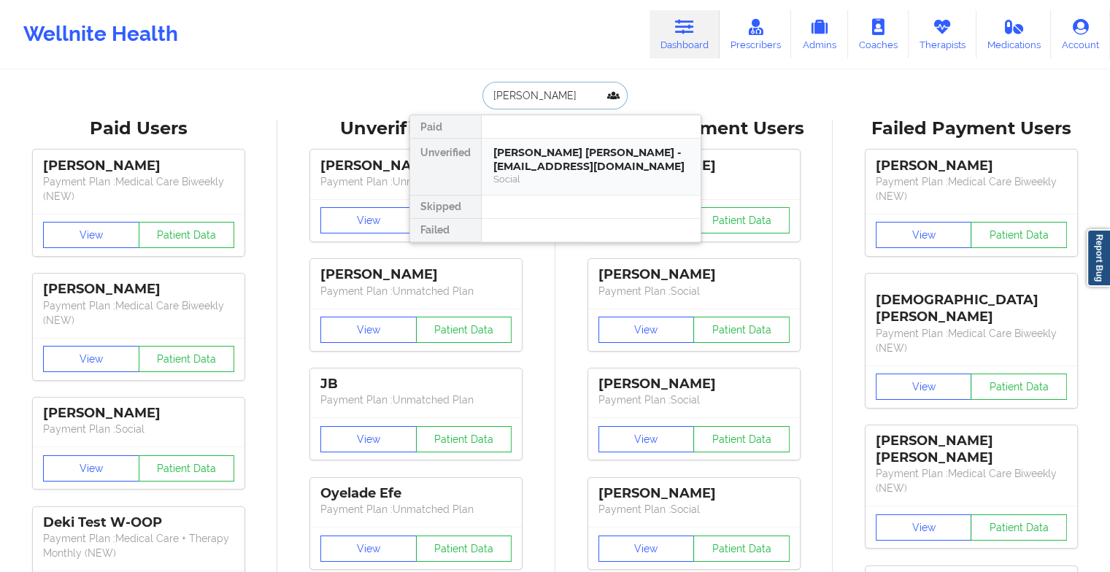
click at [543, 148] on div "[PERSON_NAME] [PERSON_NAME] - [EMAIL_ADDRESS][DOMAIN_NAME]" at bounding box center [590, 159] width 195 height 27
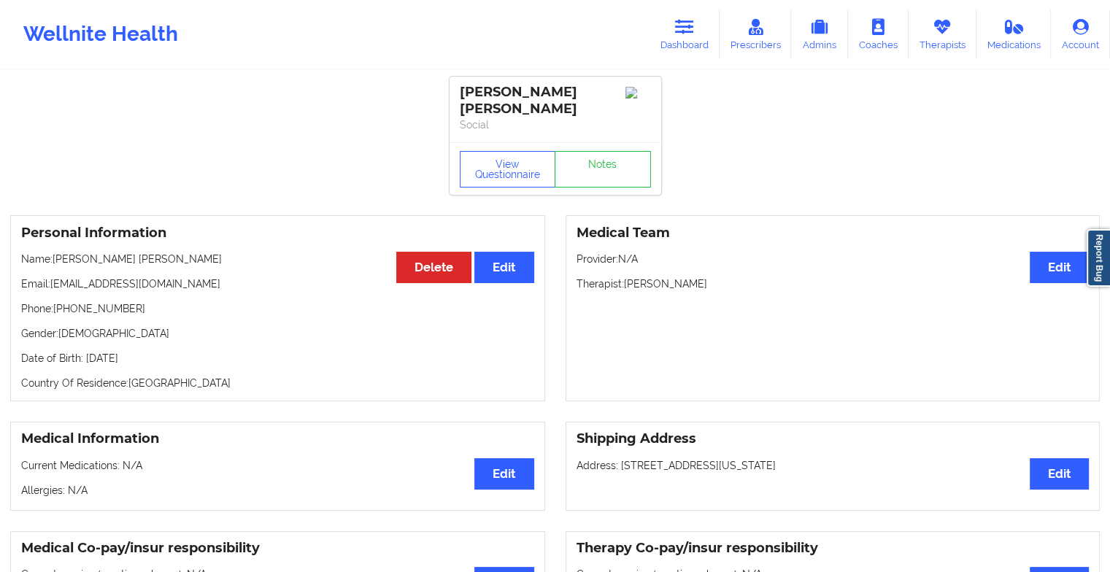
click at [600, 151] on div "View Questionnaire Notes" at bounding box center [555, 169] width 191 height 36
click at [600, 151] on link "Notes" at bounding box center [602, 169] width 96 height 36
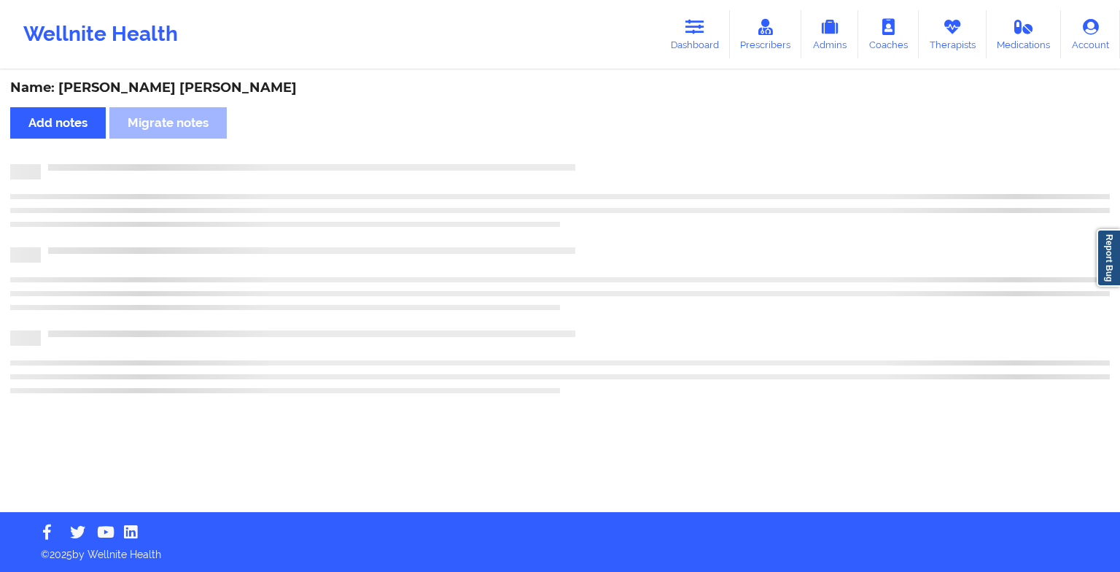
click at [600, 146] on div "Name: [PERSON_NAME] [PERSON_NAME] notes Migrate notes" at bounding box center [560, 291] width 1120 height 441
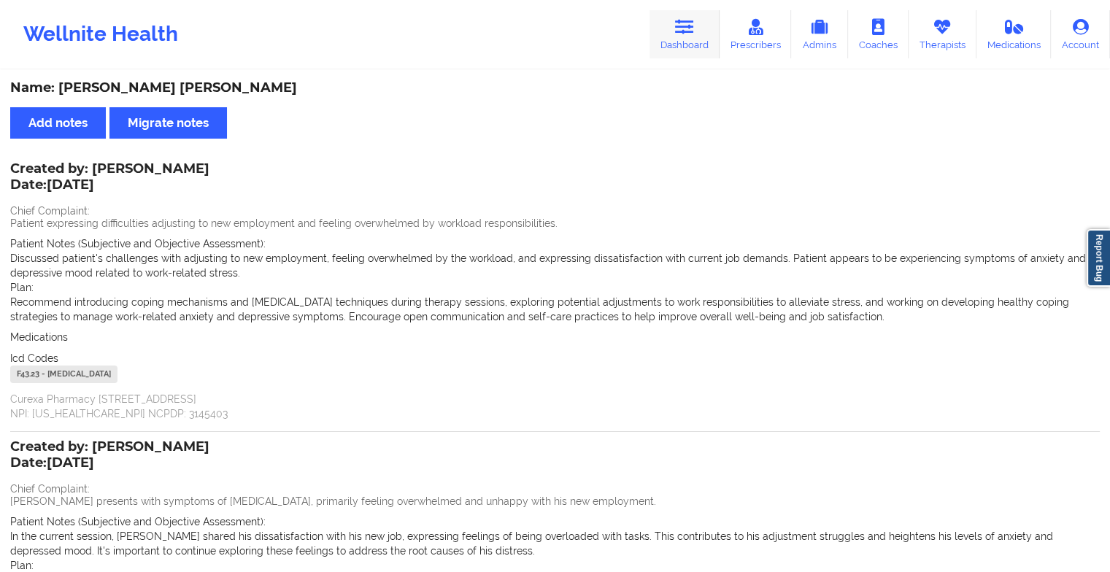
click at [663, 26] on link "Dashboard" at bounding box center [684, 34] width 70 height 48
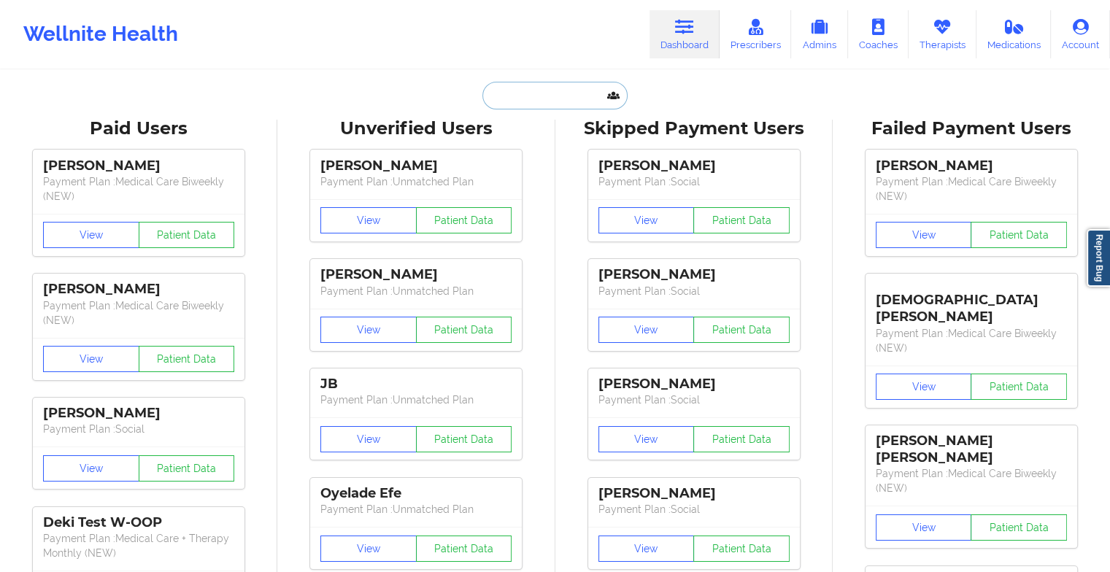
click at [546, 90] on input "text" at bounding box center [554, 96] width 144 height 28
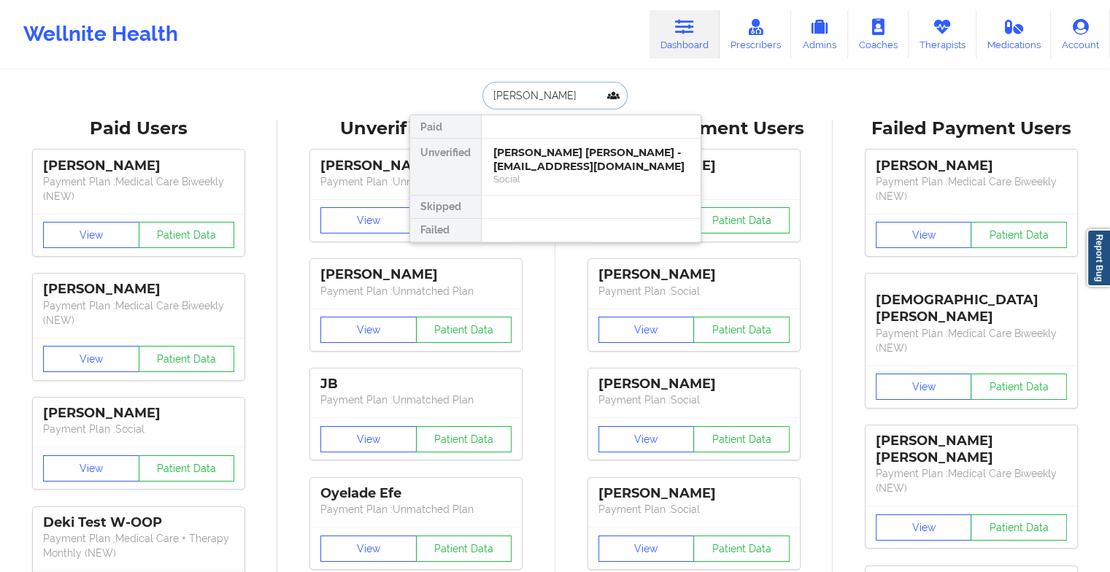
type input "[PERSON_NAME]"
click at [548, 164] on div "[PERSON_NAME] - [EMAIL_ADDRESS][DOMAIN_NAME]" at bounding box center [590, 159] width 195 height 27
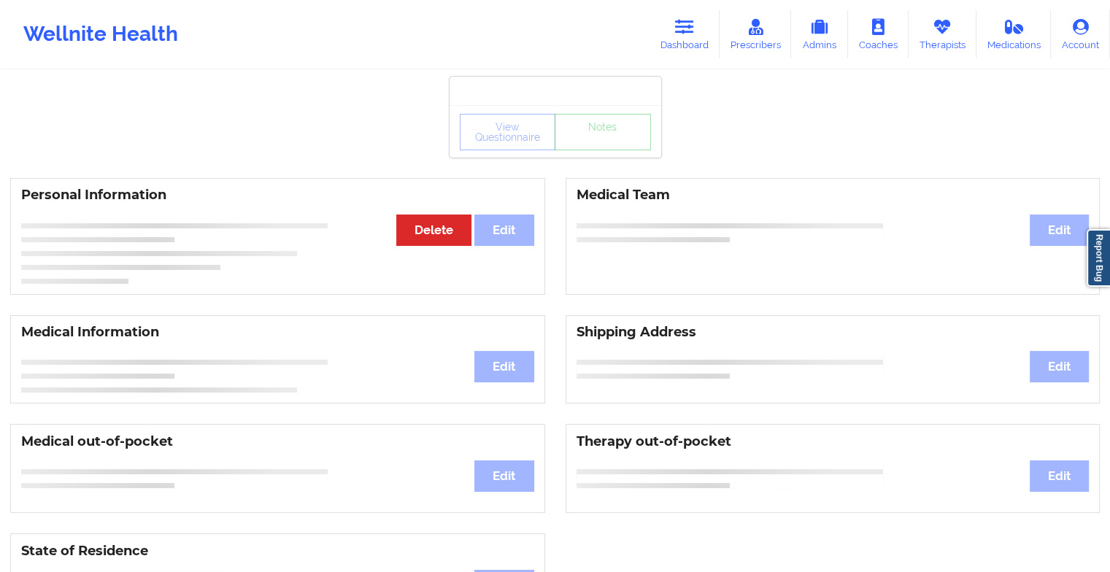
click at [588, 147] on div "View Questionnaire Notes" at bounding box center [555, 132] width 191 height 36
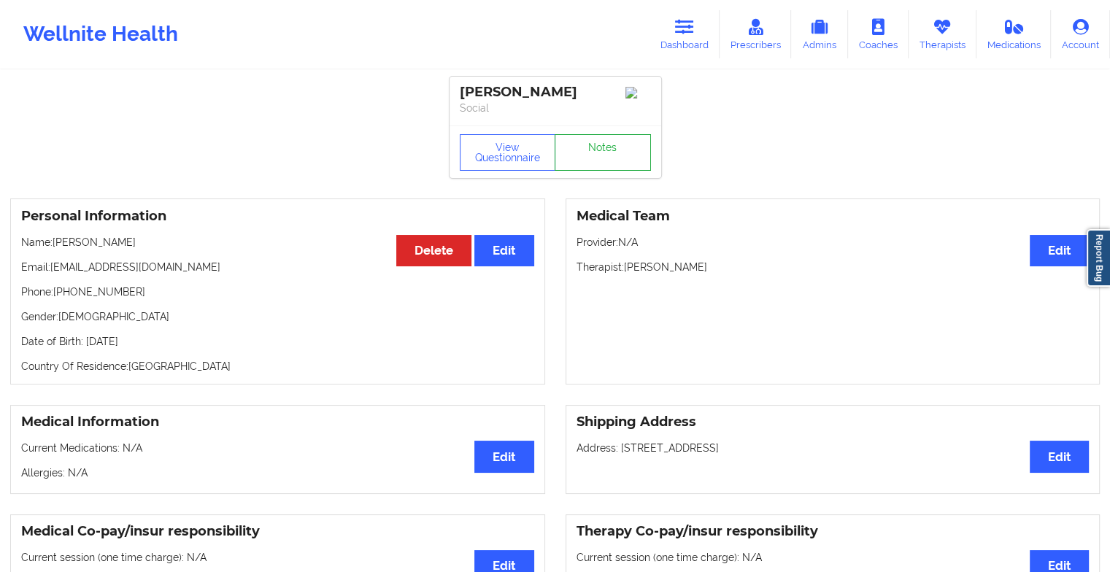
click at [588, 147] on link "Notes" at bounding box center [602, 152] width 96 height 36
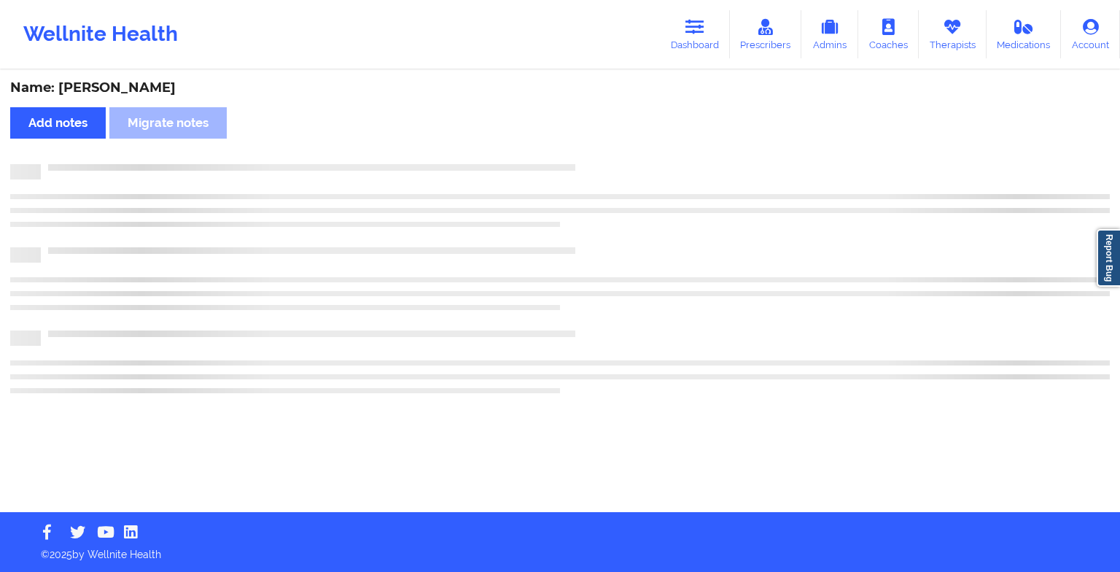
click at [588, 147] on div "Name: [PERSON_NAME] Add notes Migrate notes" at bounding box center [560, 291] width 1120 height 441
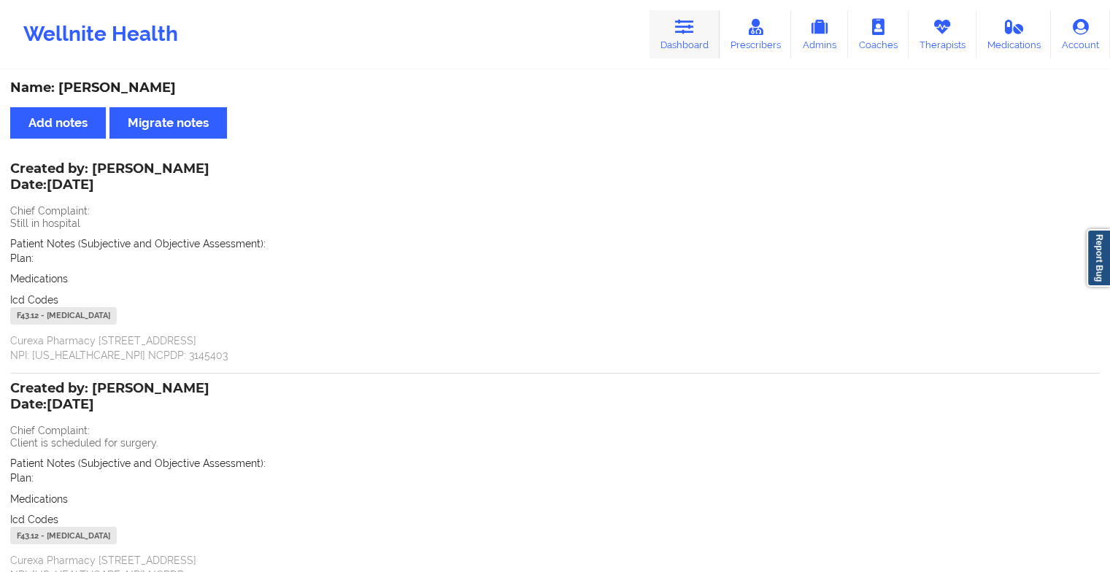
click at [689, 32] on icon at bounding box center [684, 27] width 19 height 16
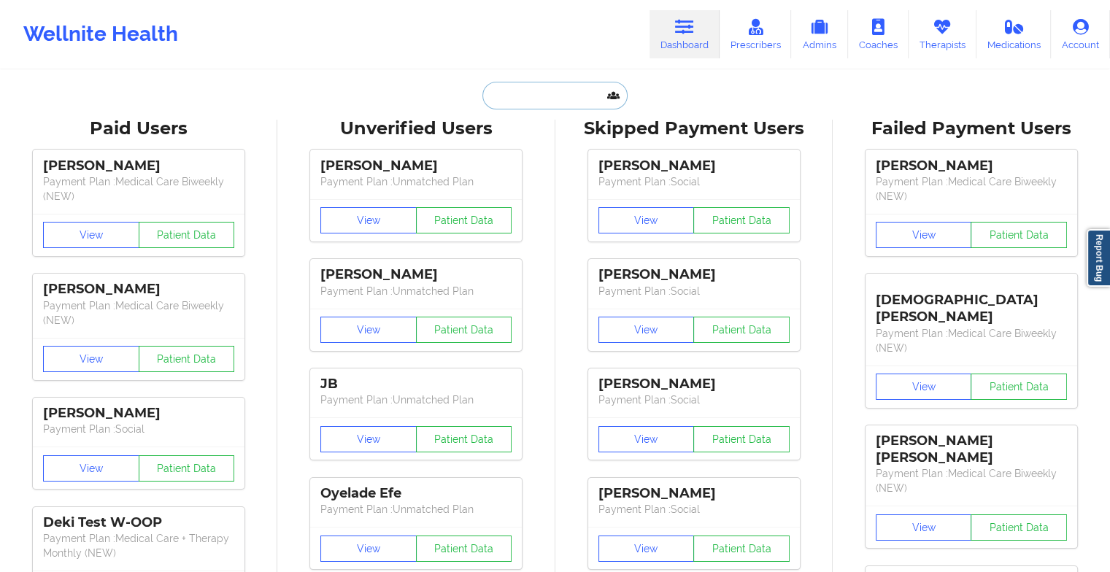
click at [544, 96] on input "text" at bounding box center [554, 96] width 144 height 28
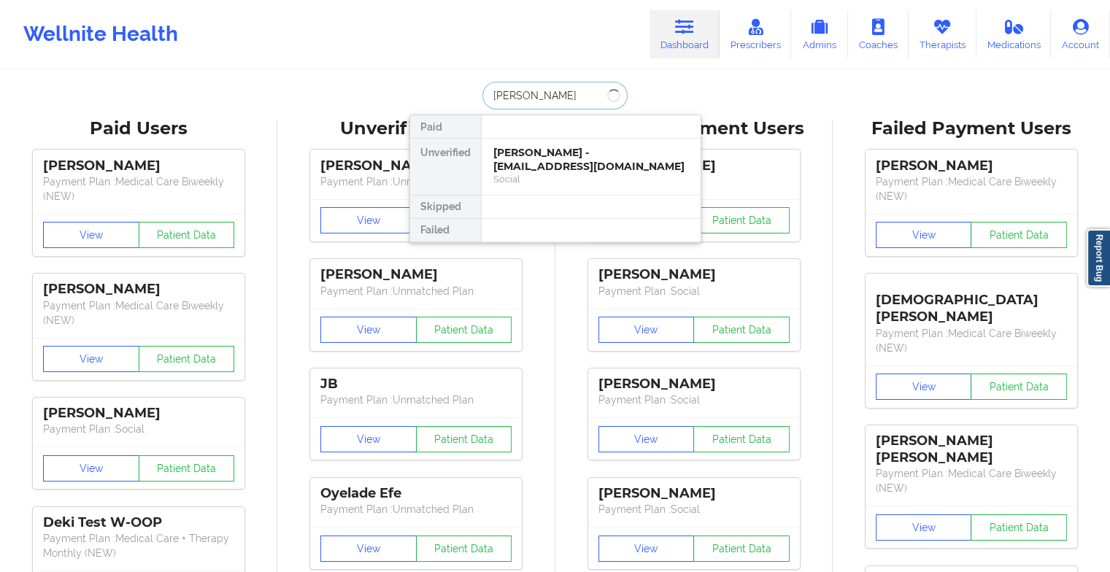
type input "[PERSON_NAME]"
click at [516, 155] on div "[PERSON_NAME] - [EMAIL_ADDRESS][DOMAIN_NAME]" at bounding box center [590, 159] width 195 height 27
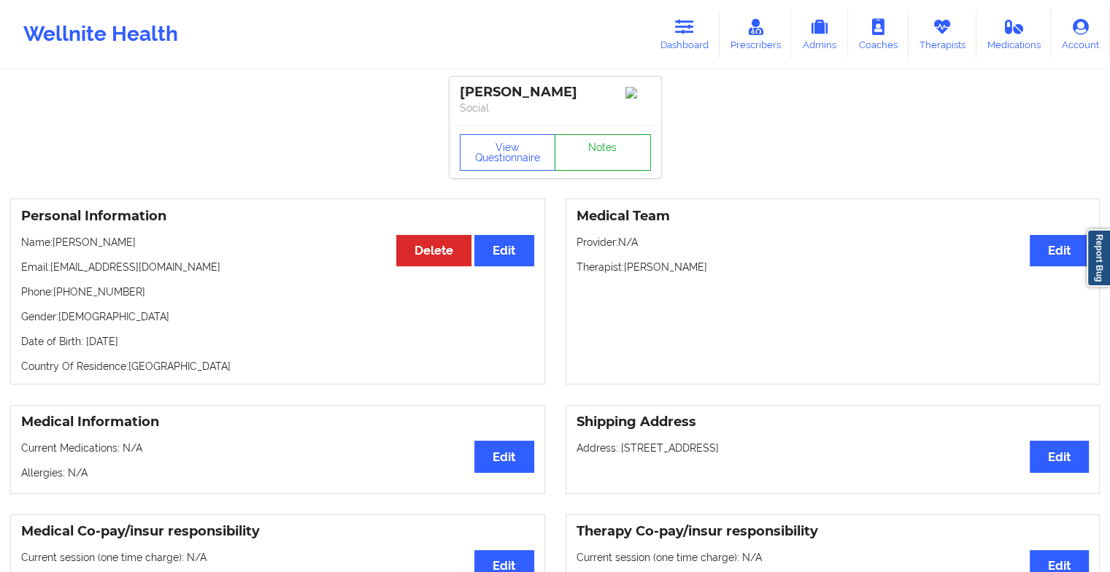
click at [595, 150] on link "Notes" at bounding box center [602, 152] width 96 height 36
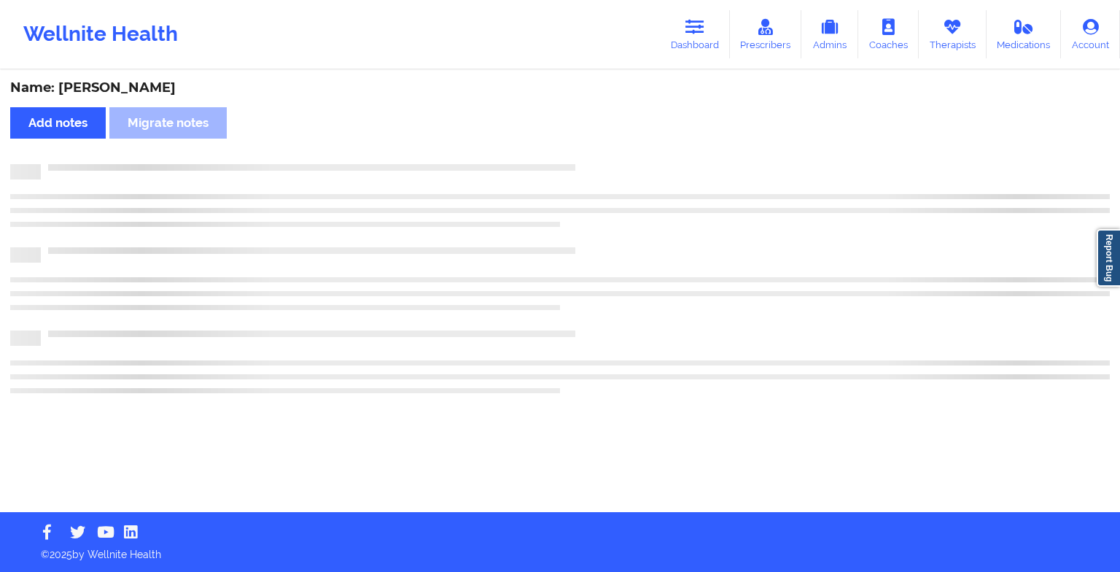
click at [599, 159] on div "Name: [PERSON_NAME] Add notes Migrate notes" at bounding box center [560, 291] width 1120 height 441
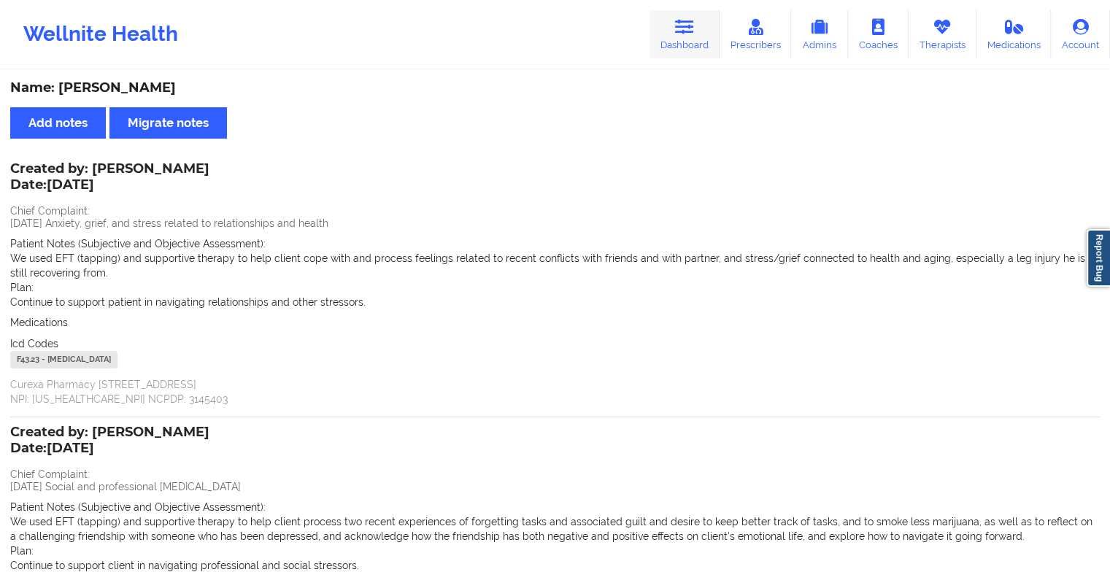
click at [711, 44] on link "Dashboard" at bounding box center [684, 34] width 70 height 48
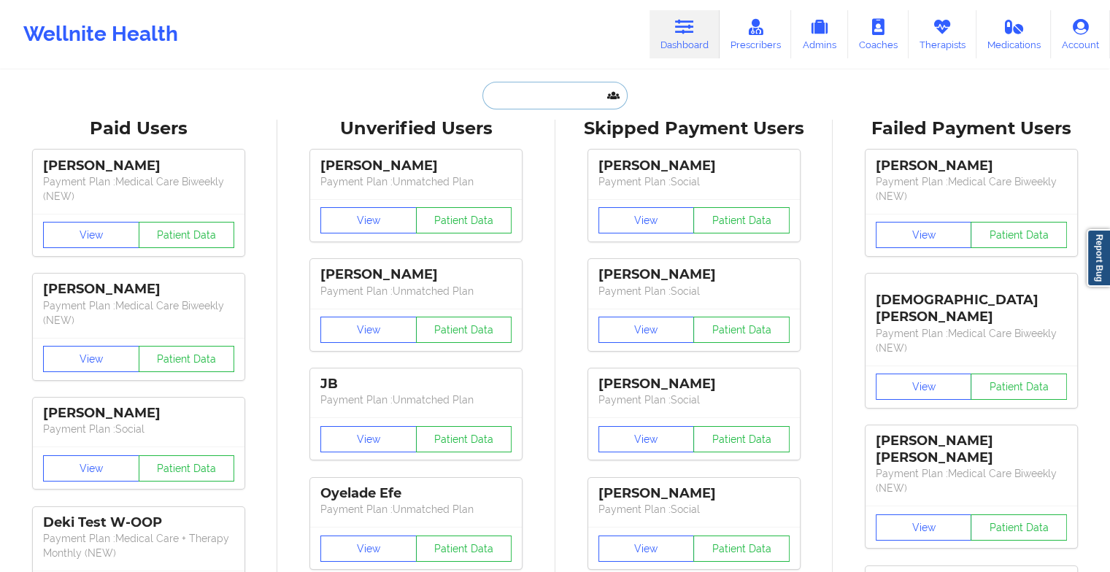
click at [528, 93] on input "text" at bounding box center [554, 96] width 144 height 28
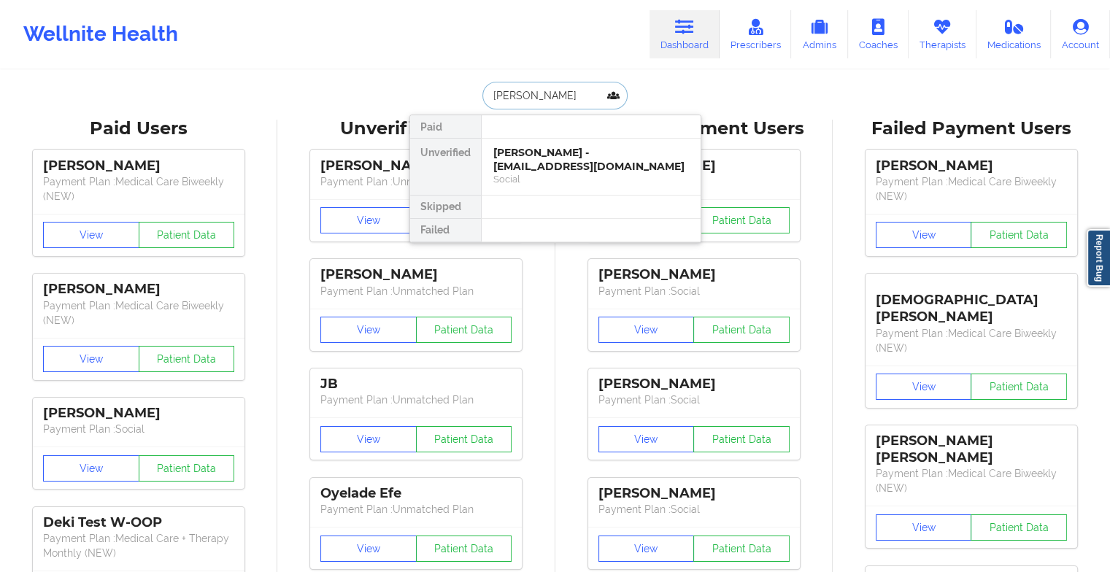
type input "[PERSON_NAME]"
click at [551, 172] on div "[PERSON_NAME] - [EMAIL_ADDRESS][DOMAIN_NAME]" at bounding box center [590, 159] width 195 height 27
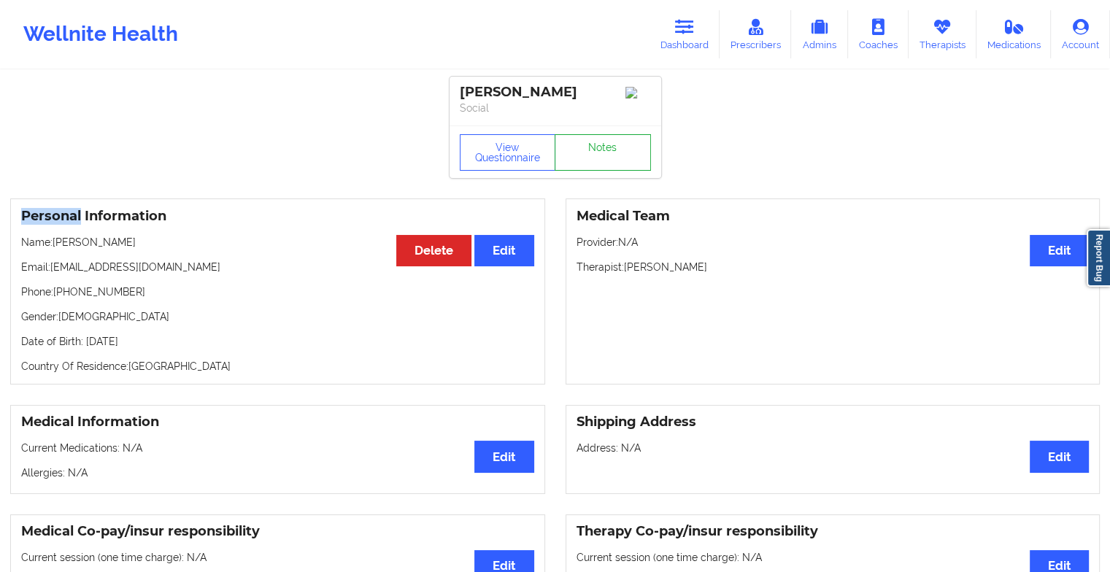
drag, startPoint x: 596, startPoint y: 161, endPoint x: 611, endPoint y: 152, distance: 17.6
click at [611, 152] on link "Notes" at bounding box center [602, 152] width 96 height 36
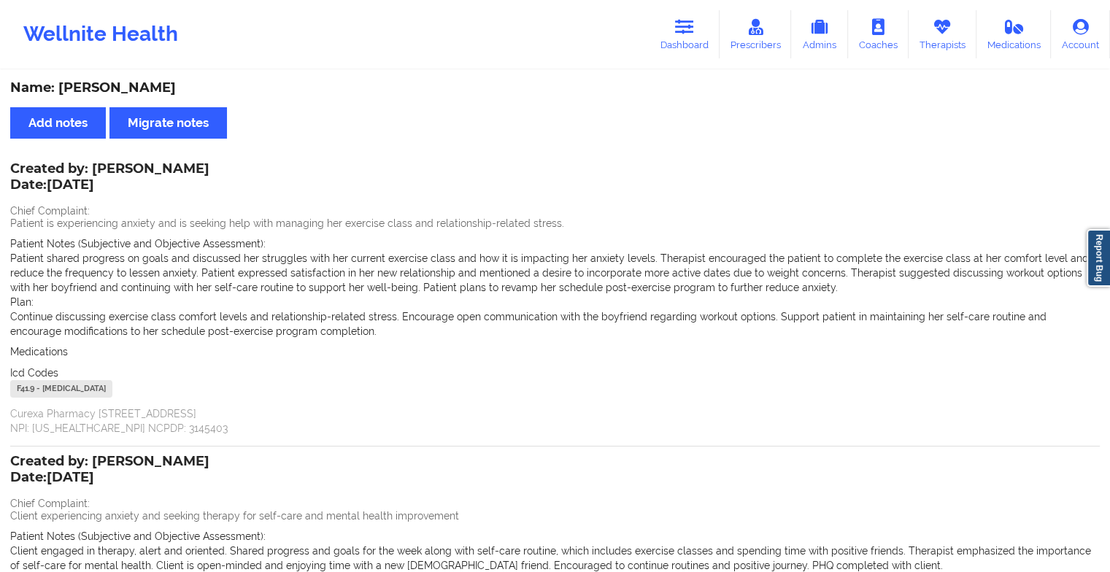
click at [684, 8] on div "Wellnite Health Dashboard Prescribers Admins Coaches Therapists Medications Acc…" at bounding box center [555, 34] width 1110 height 58
click at [684, 20] on icon at bounding box center [684, 27] width 19 height 16
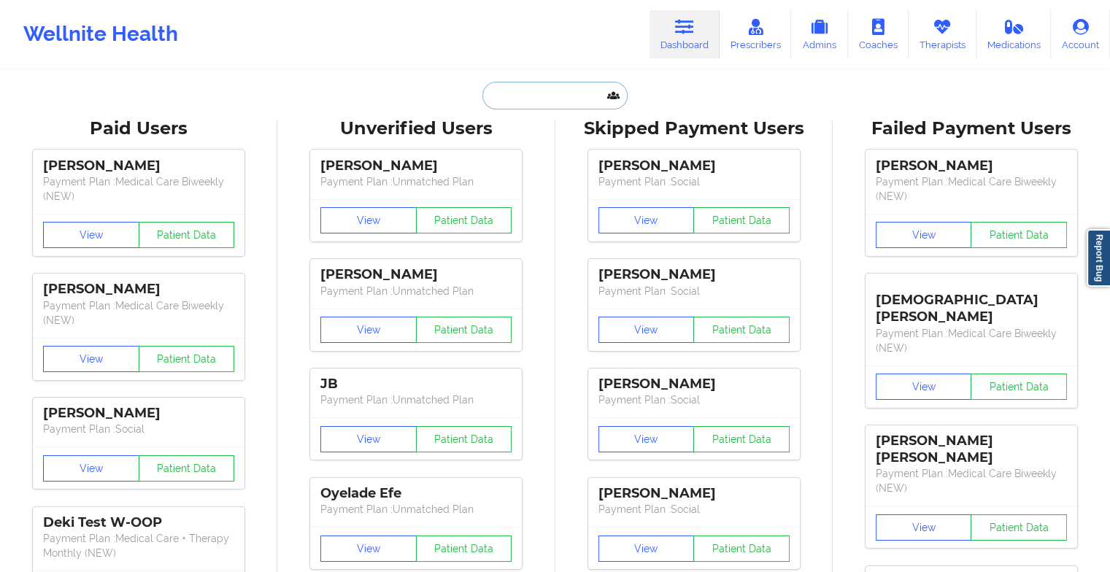
click at [565, 96] on input "text" at bounding box center [554, 96] width 144 height 28
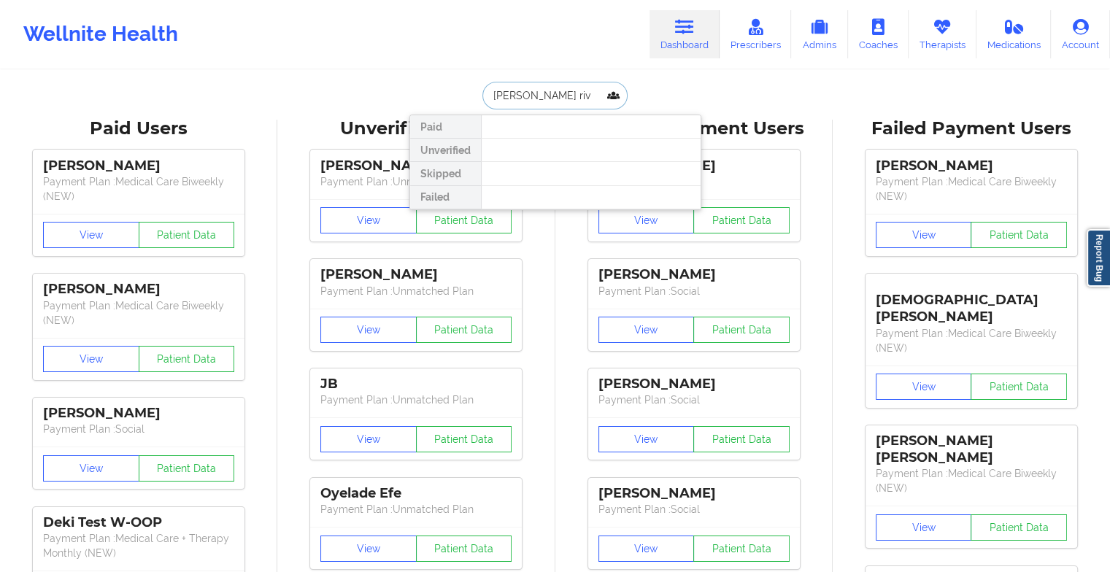
type input "[PERSON_NAME]"
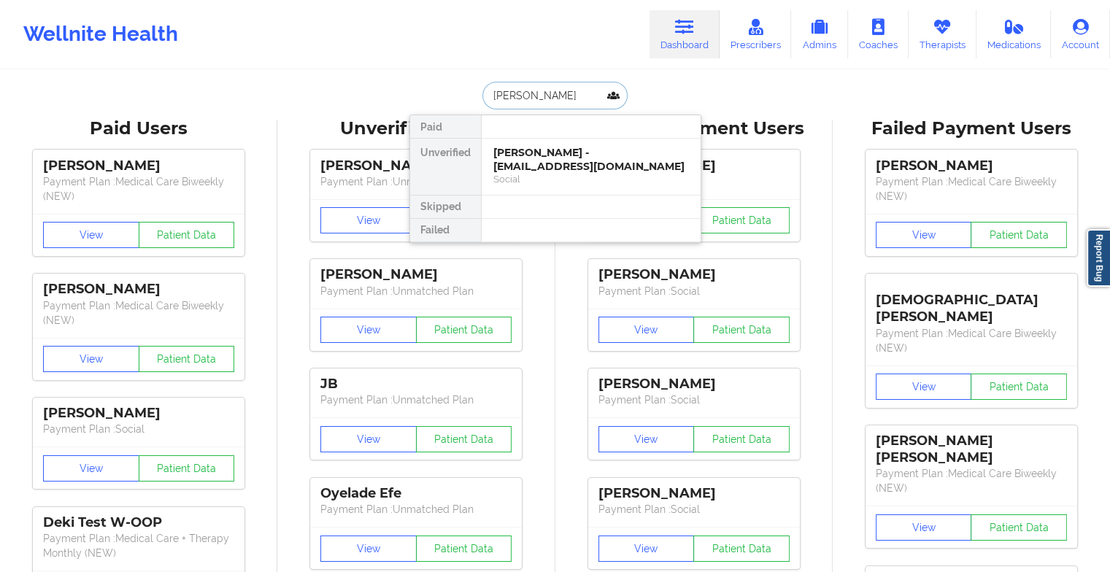
click at [548, 149] on div "[PERSON_NAME] - [EMAIL_ADDRESS][DOMAIN_NAME]" at bounding box center [590, 159] width 195 height 27
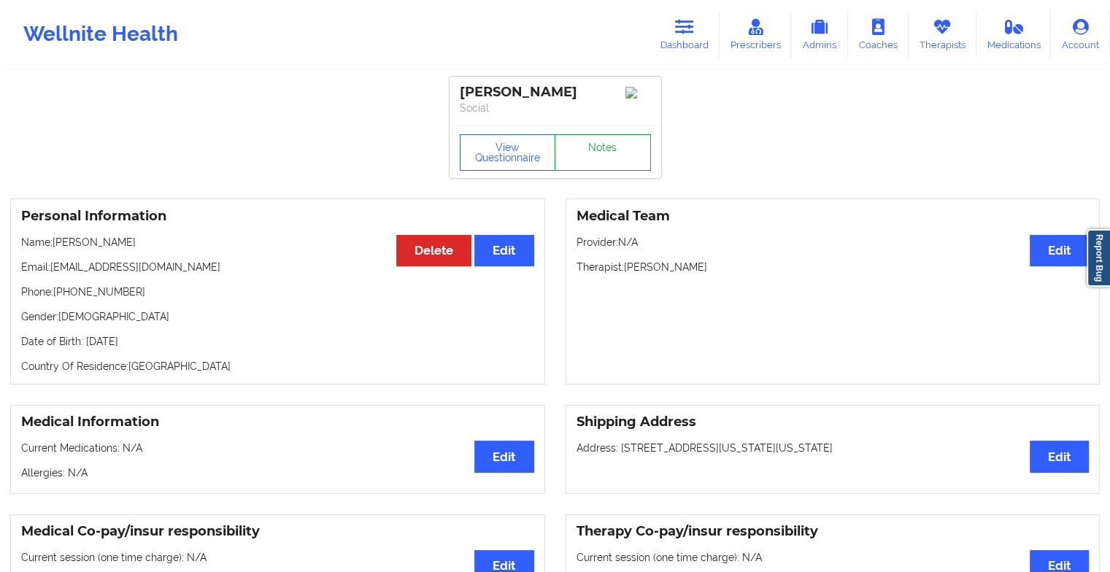
click at [625, 169] on link "Notes" at bounding box center [602, 152] width 96 height 36
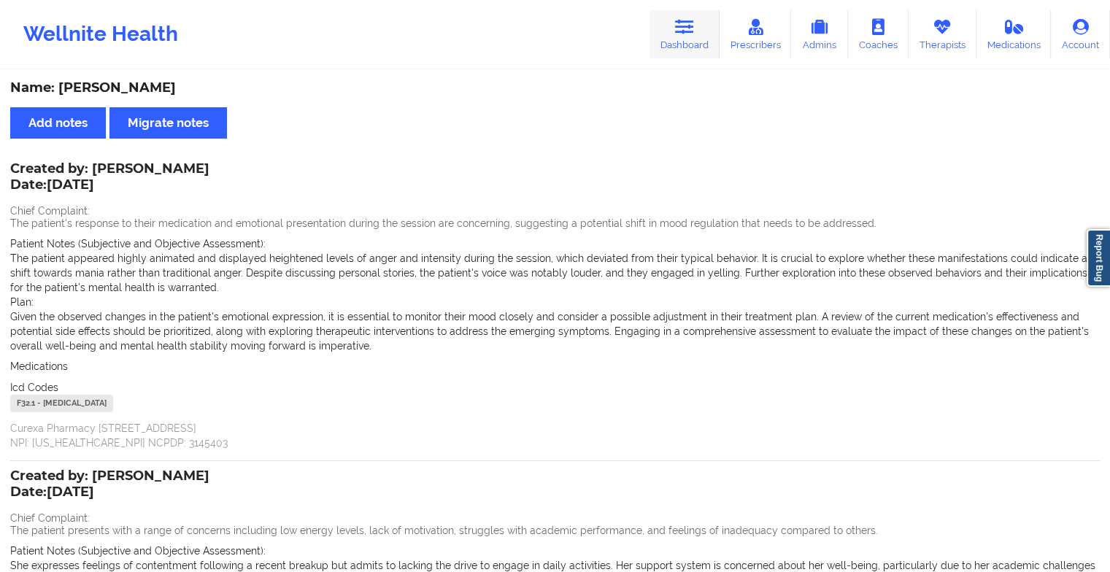
click at [680, 35] on link "Dashboard" at bounding box center [684, 34] width 70 height 48
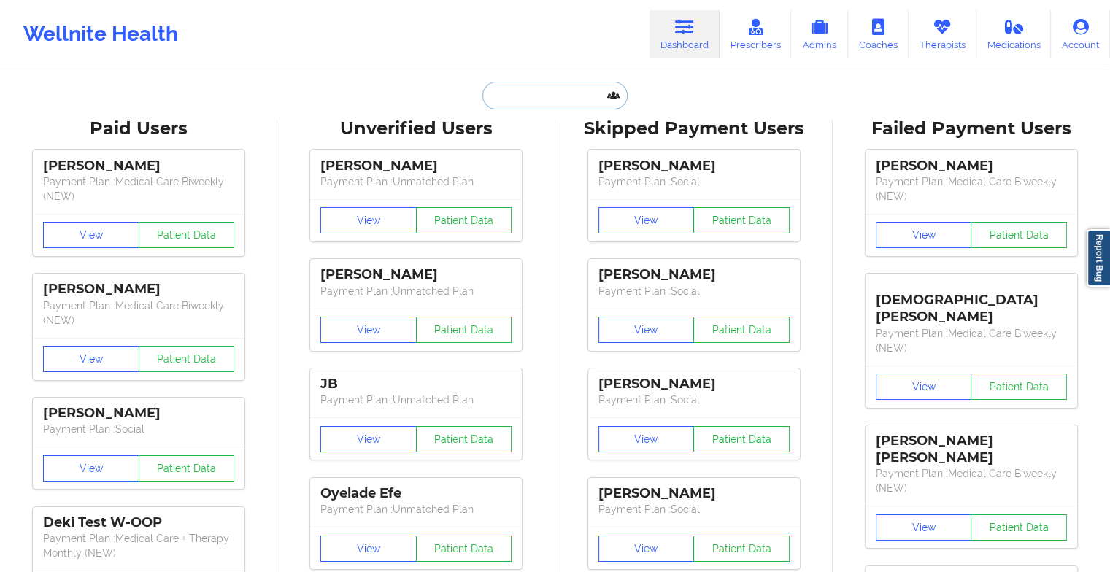
click at [541, 98] on input "text" at bounding box center [554, 96] width 144 height 28
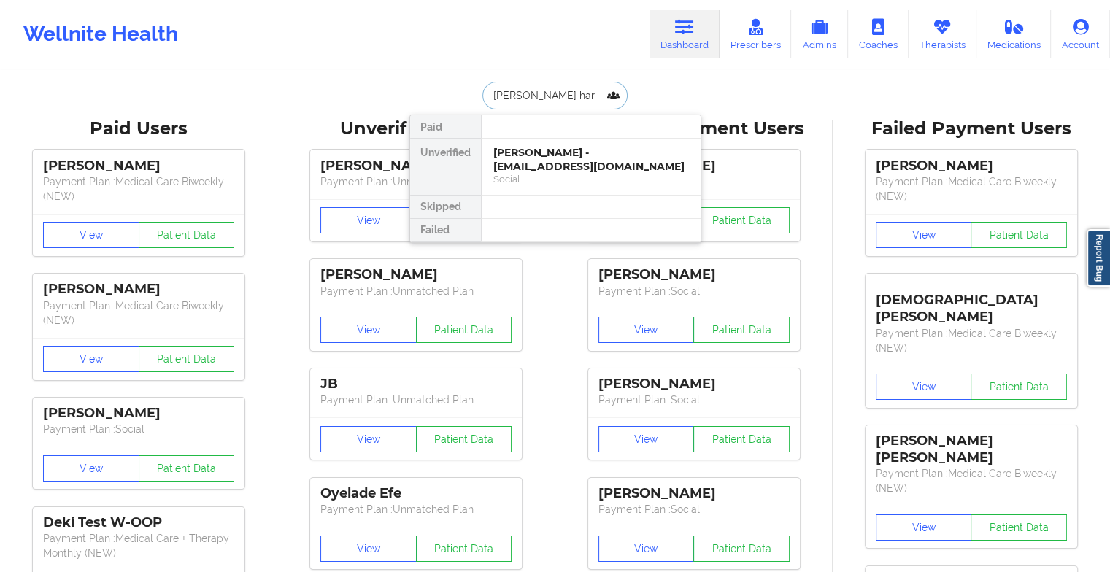
type input "[PERSON_NAME]"
click at [540, 171] on div "[PERSON_NAME] - [EMAIL_ADDRESS][DOMAIN_NAME]" at bounding box center [590, 159] width 195 height 27
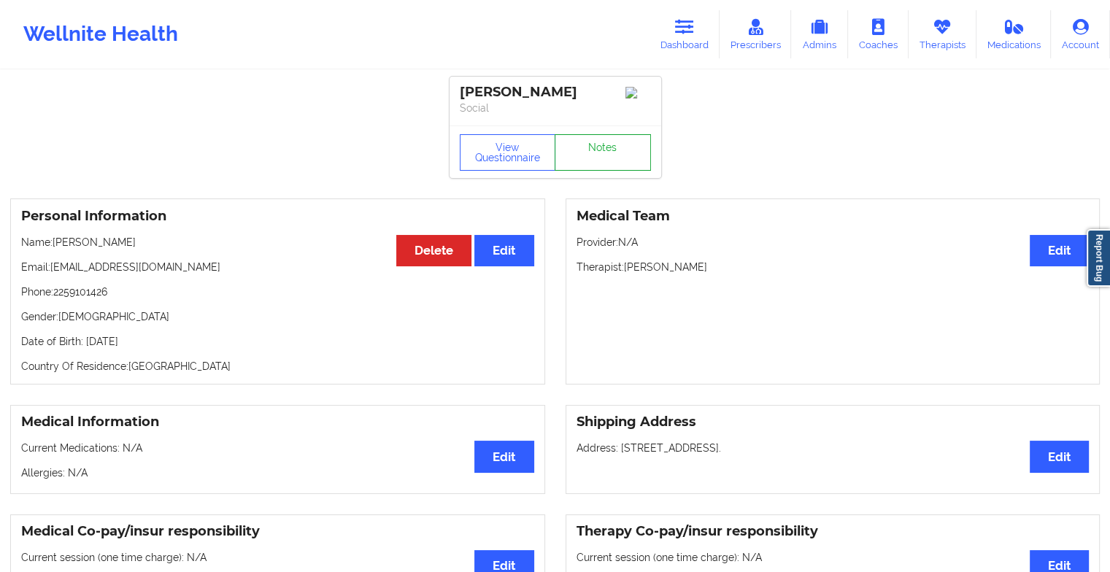
click at [615, 168] on link "Notes" at bounding box center [602, 152] width 96 height 36
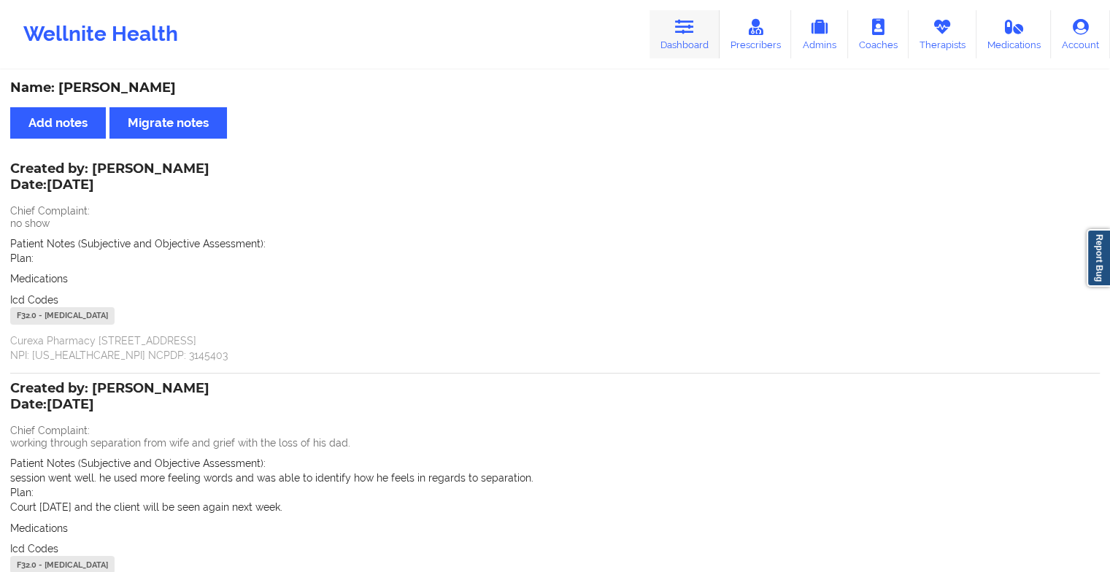
click at [702, 42] on link "Dashboard" at bounding box center [684, 34] width 70 height 48
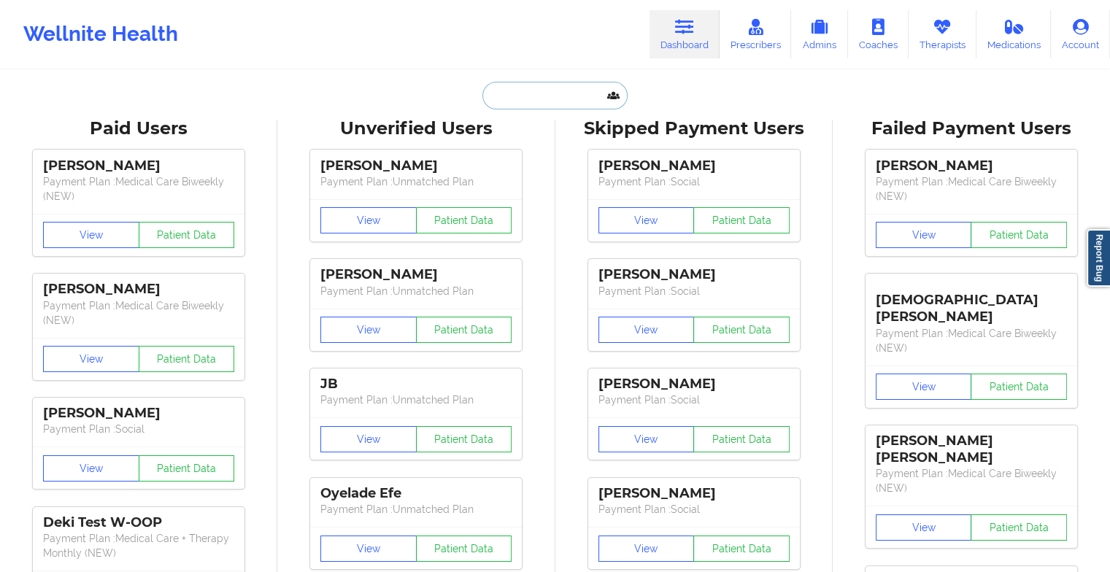
click at [551, 93] on input "text" at bounding box center [554, 96] width 144 height 28
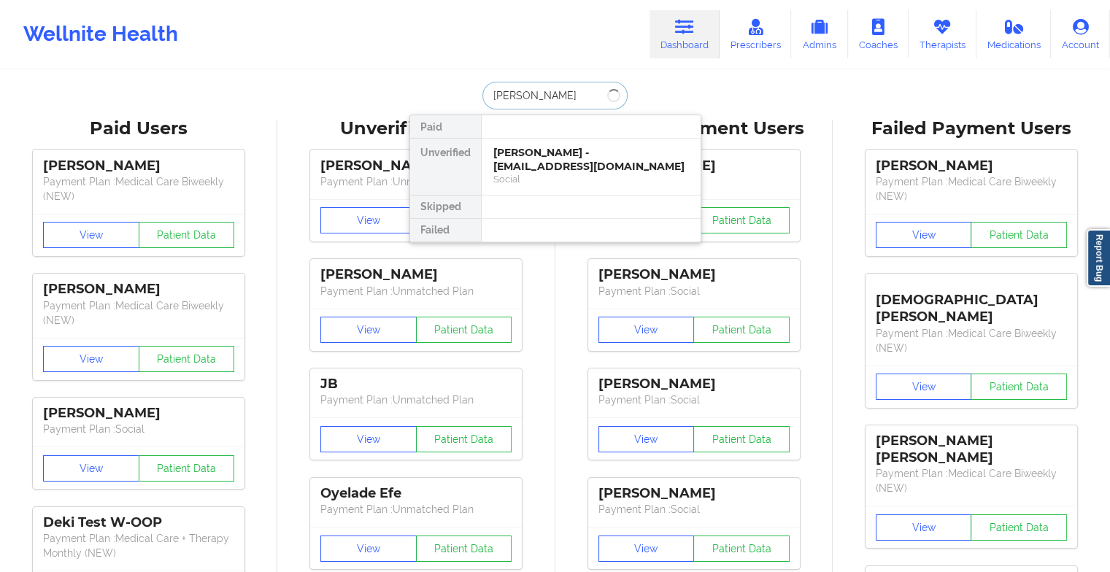
type input "[PERSON_NAME]"
click at [517, 173] on div "Social" at bounding box center [590, 179] width 195 height 12
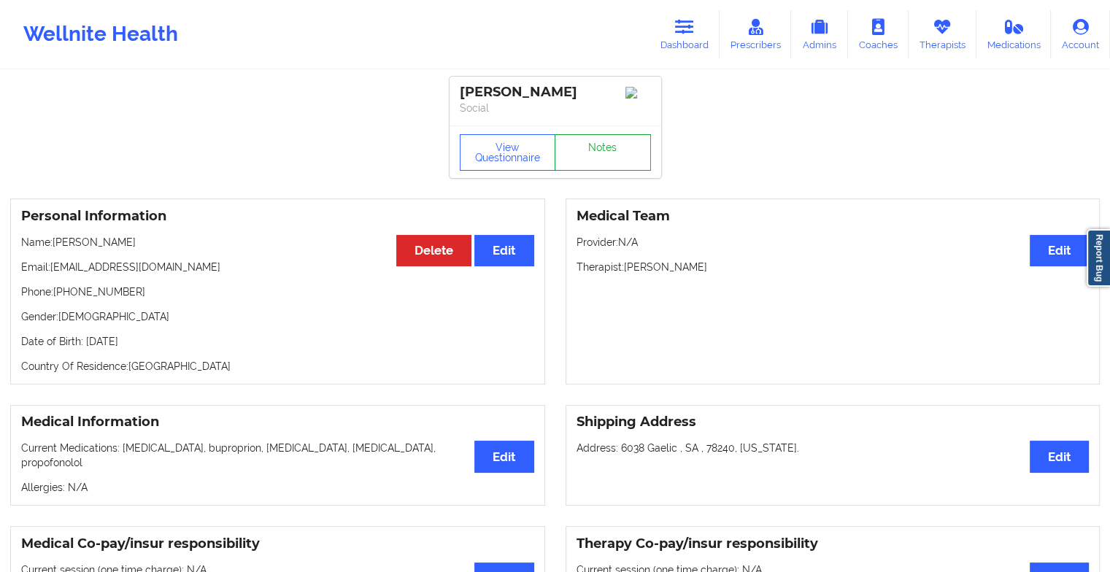
click at [622, 143] on link "Notes" at bounding box center [602, 152] width 96 height 36
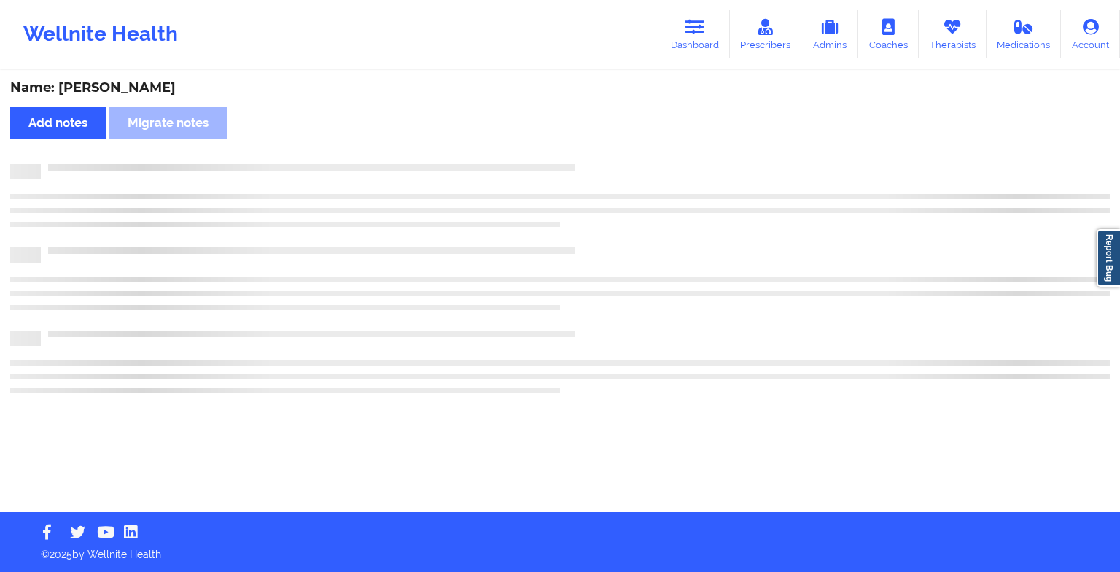
click at [622, 143] on div "Name: [PERSON_NAME] Add notes [PERSON_NAME] notes" at bounding box center [560, 291] width 1120 height 441
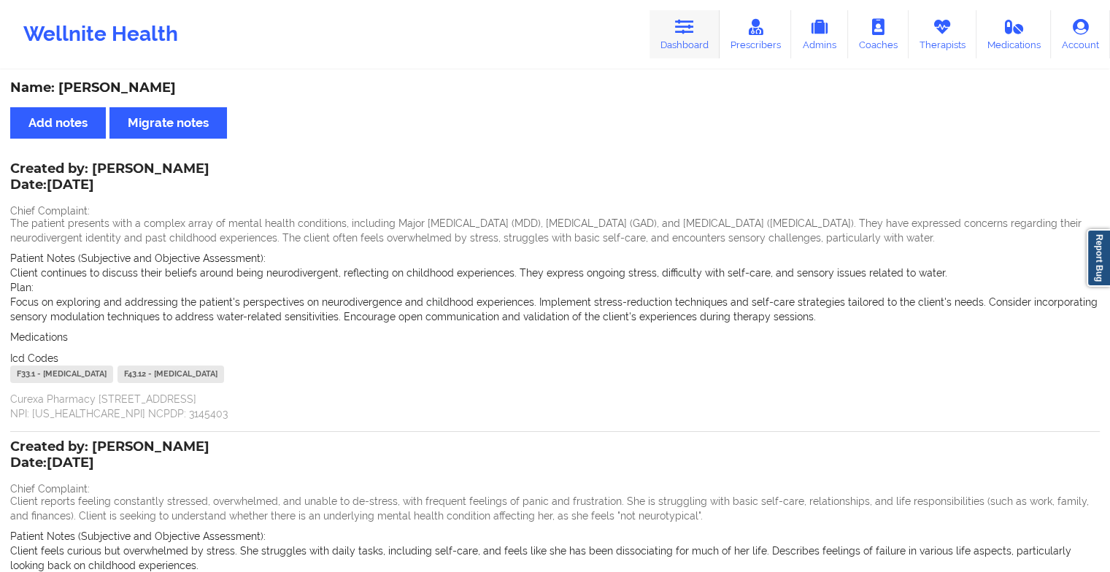
click at [673, 53] on link "Dashboard" at bounding box center [684, 34] width 70 height 48
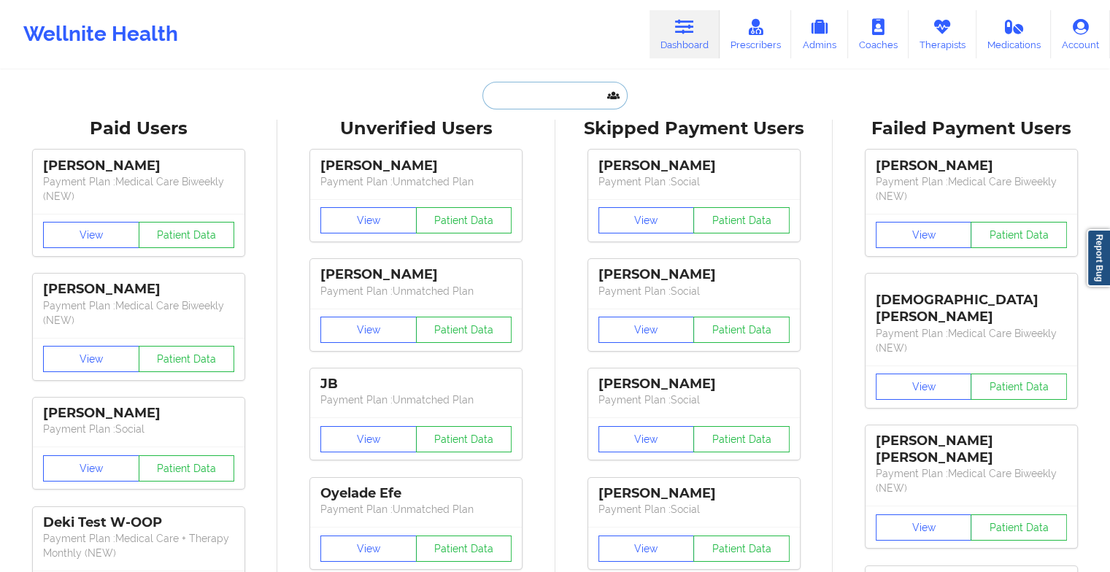
click at [557, 104] on input "text" at bounding box center [554, 96] width 144 height 28
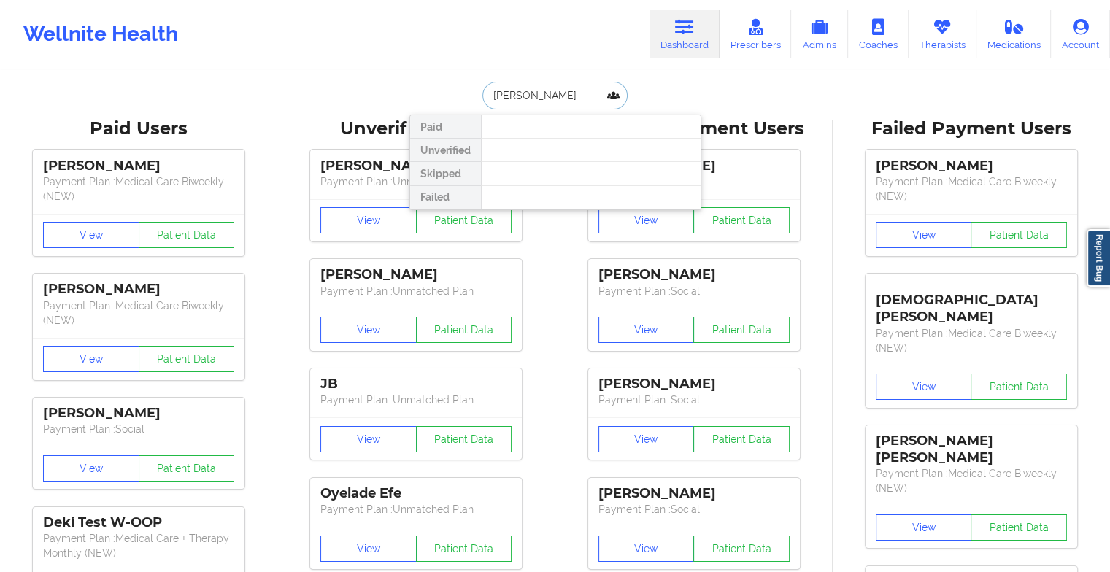
type input "[PERSON_NAME]"
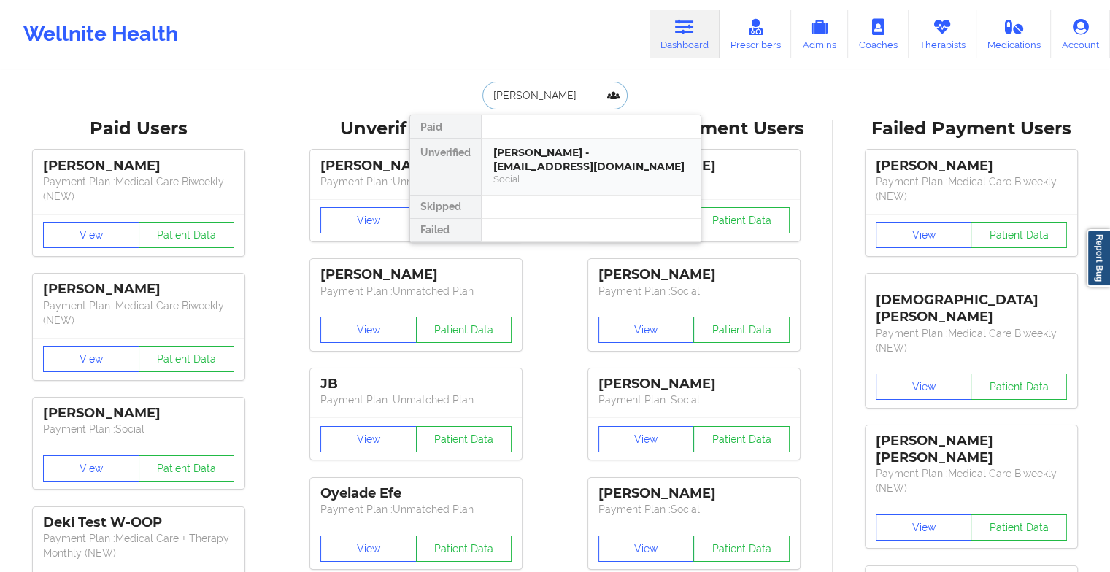
click at [606, 155] on div "[PERSON_NAME] - [EMAIL_ADDRESS][DOMAIN_NAME]" at bounding box center [590, 159] width 195 height 27
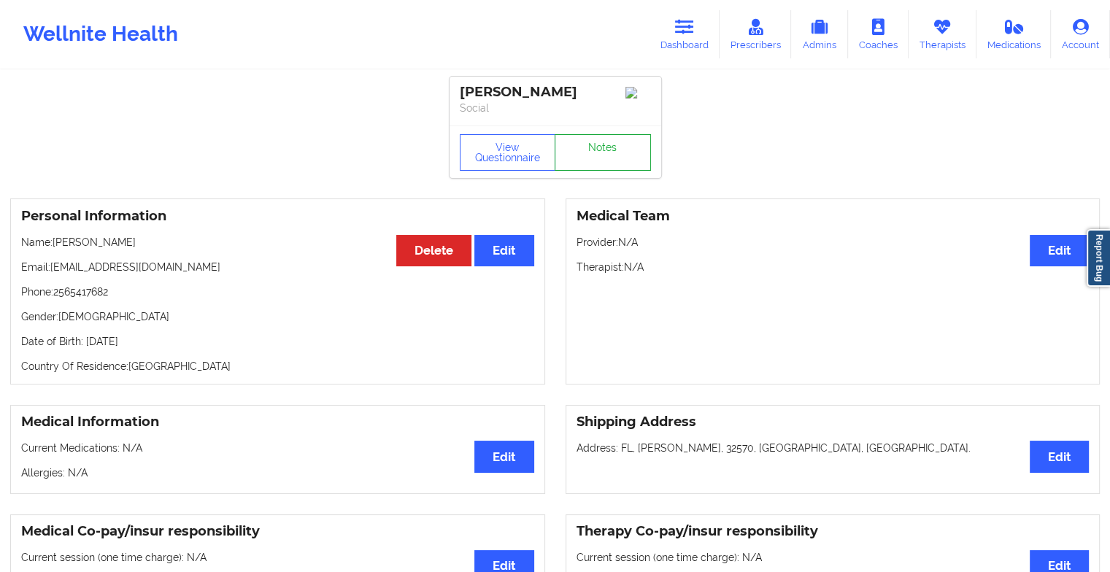
click at [592, 171] on link "Notes" at bounding box center [602, 152] width 96 height 36
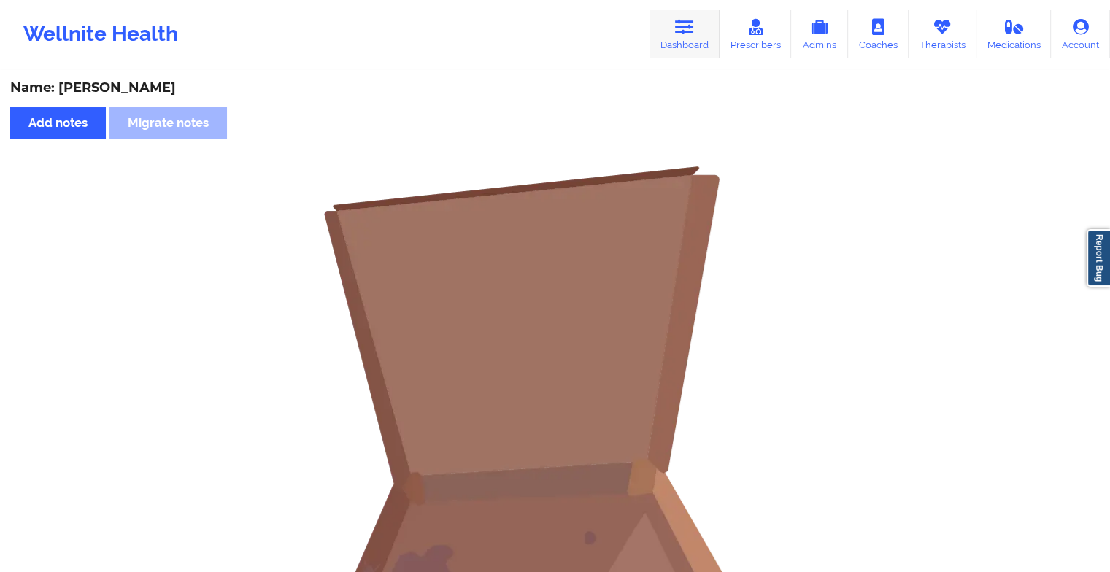
click at [678, 32] on icon at bounding box center [684, 27] width 19 height 16
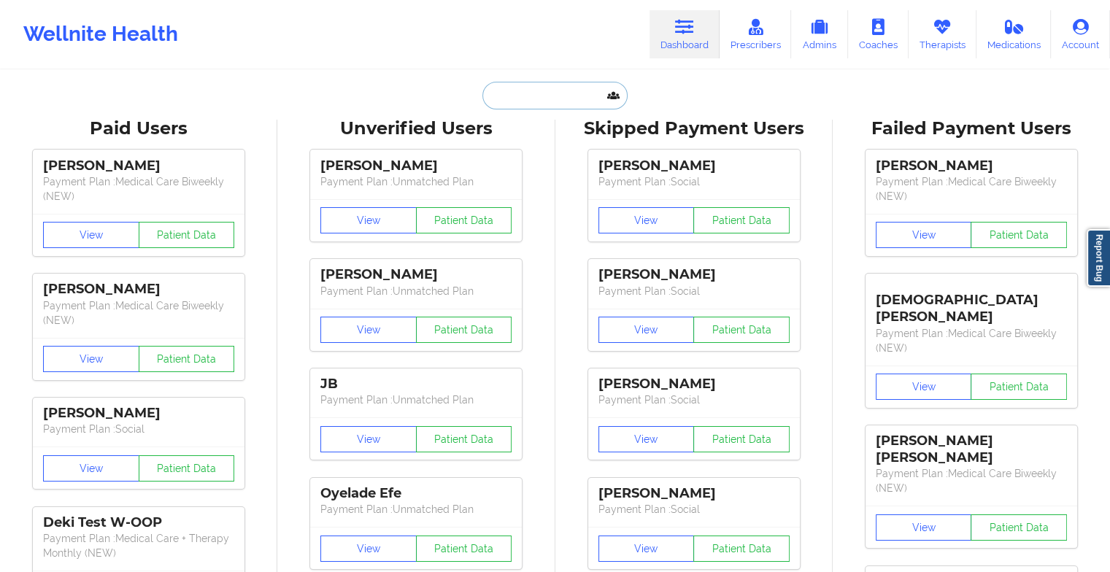
click at [561, 104] on input "text" at bounding box center [554, 96] width 144 height 28
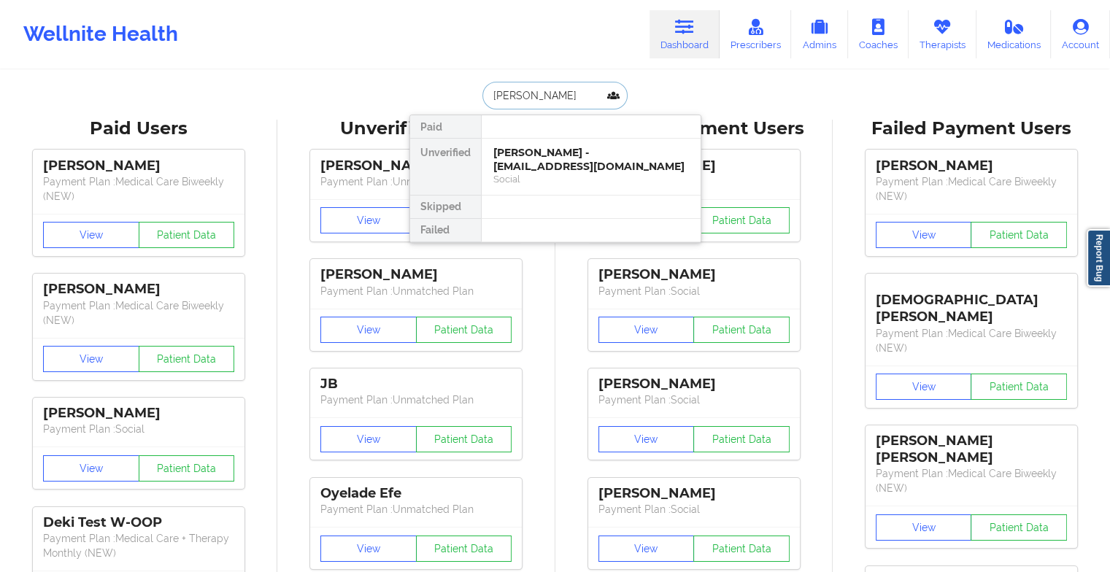
type input "[PERSON_NAME]"
click at [554, 159] on div "[PERSON_NAME] - [PERSON_NAME][EMAIL_ADDRESS][DOMAIN_NAME]" at bounding box center [590, 159] width 195 height 27
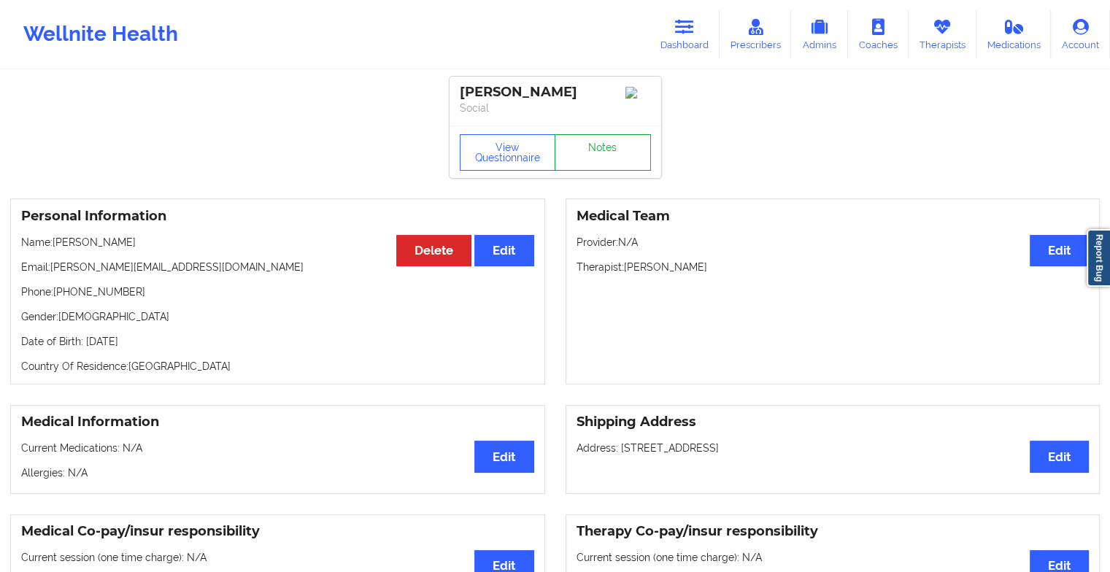
click at [613, 165] on link "Notes" at bounding box center [602, 152] width 96 height 36
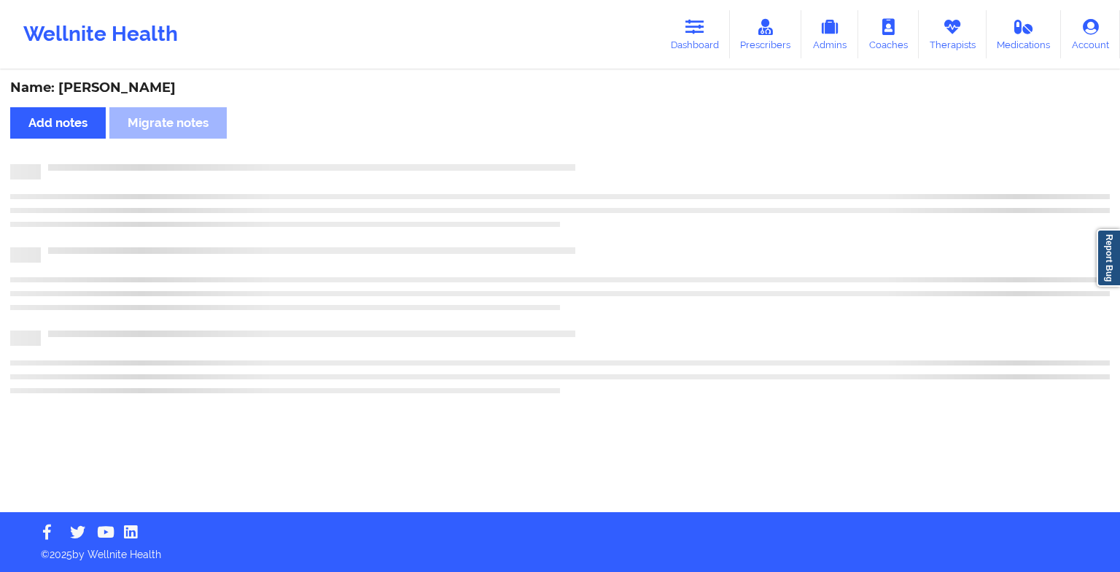
click at [613, 164] on div at bounding box center [575, 164] width 1069 height 0
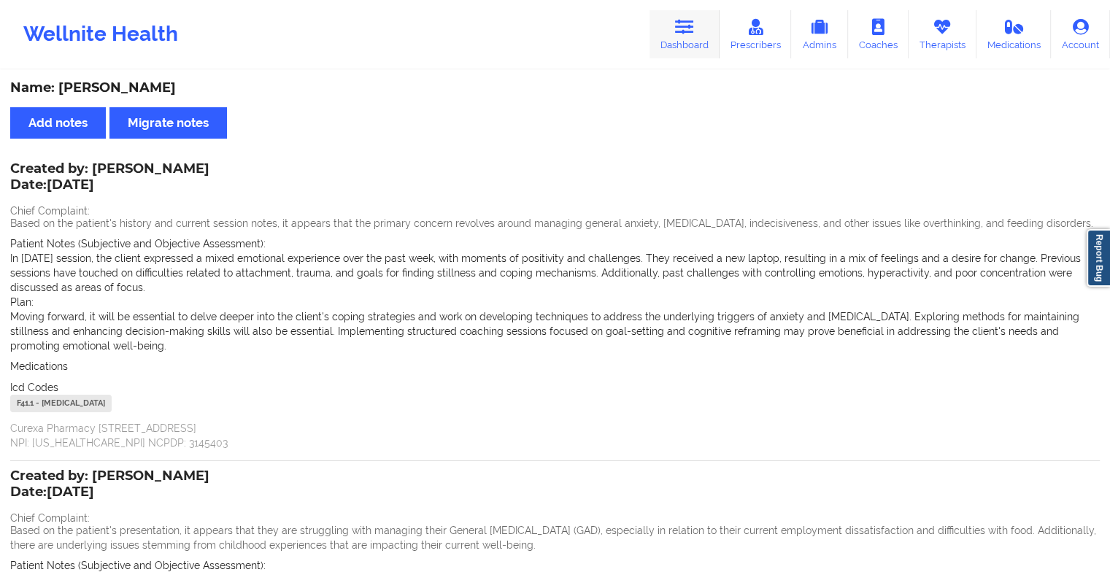
click at [694, 26] on icon at bounding box center [684, 27] width 19 height 16
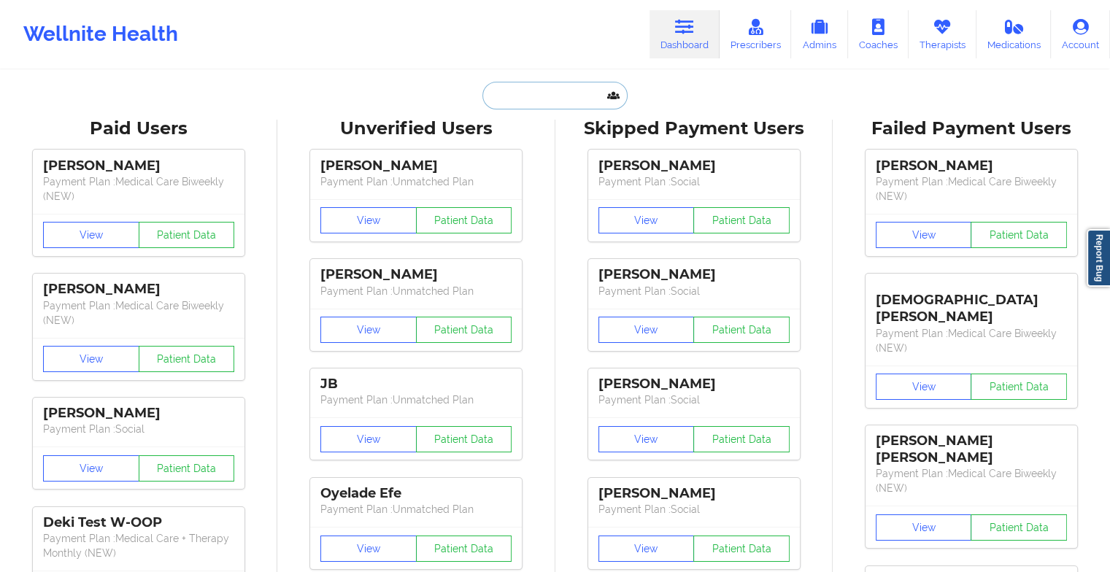
click at [551, 99] on input "text" at bounding box center [554, 96] width 144 height 28
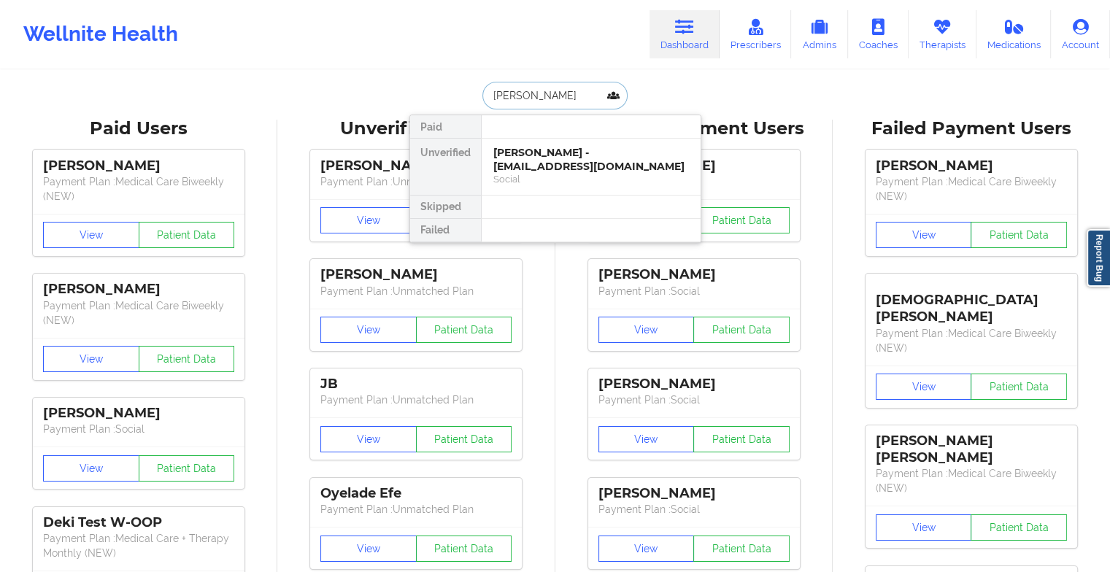
type input "[PERSON_NAME]"
click at [528, 163] on div "[PERSON_NAME] - [EMAIL_ADDRESS][DOMAIN_NAME]" at bounding box center [590, 159] width 195 height 27
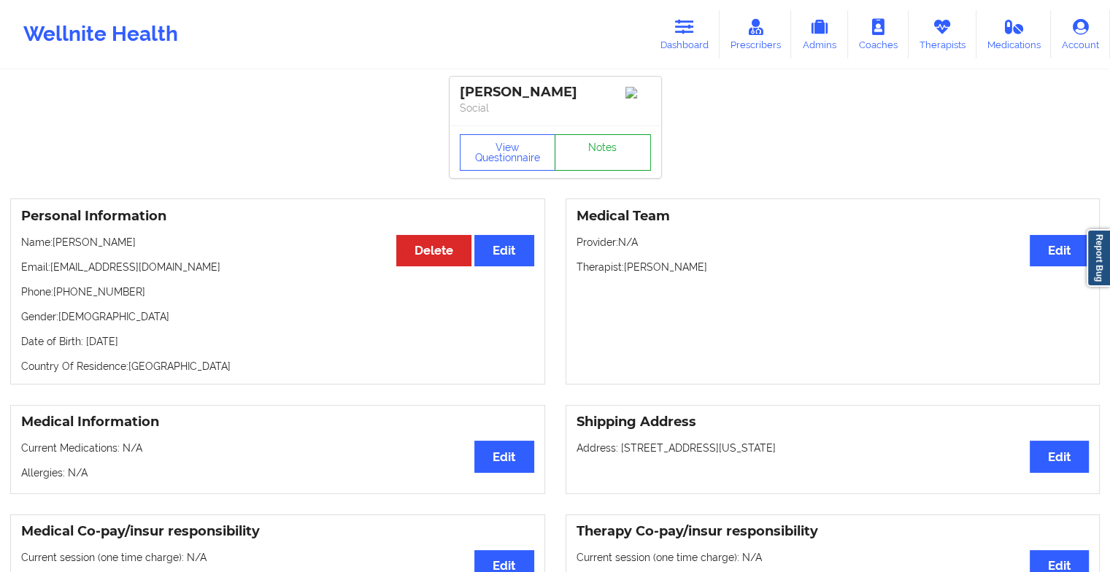
click at [611, 160] on link "Notes" at bounding box center [602, 152] width 96 height 36
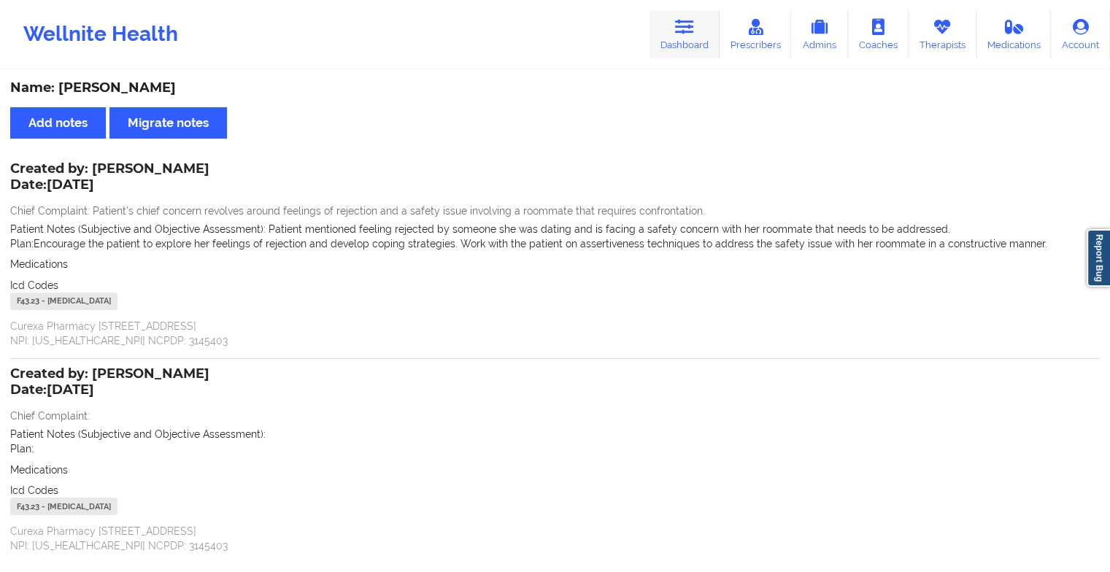
click at [678, 45] on link "Dashboard" at bounding box center [684, 34] width 70 height 48
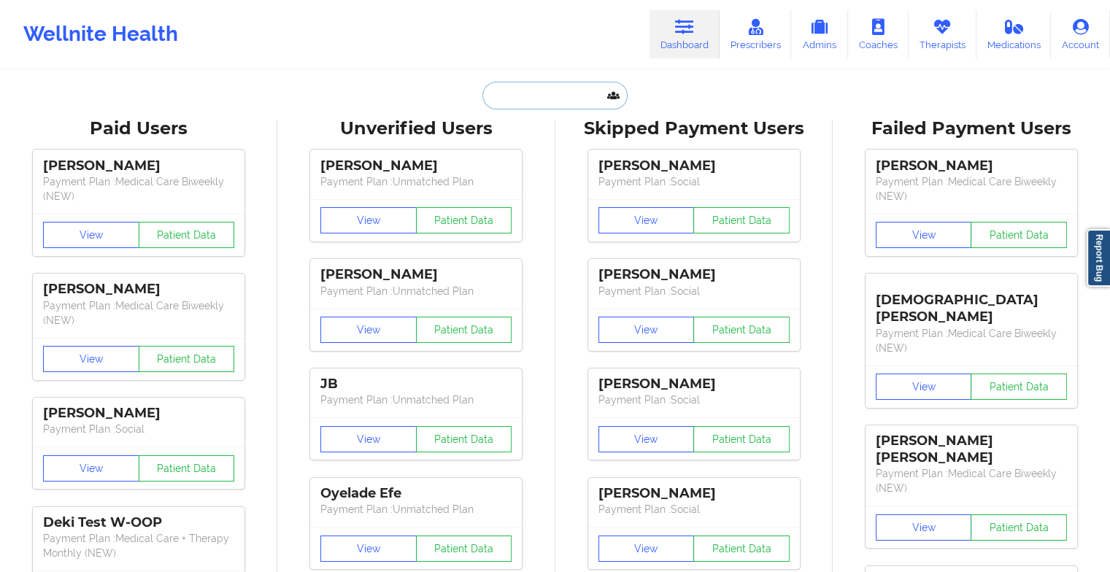
click at [559, 98] on input "text" at bounding box center [554, 96] width 144 height 28
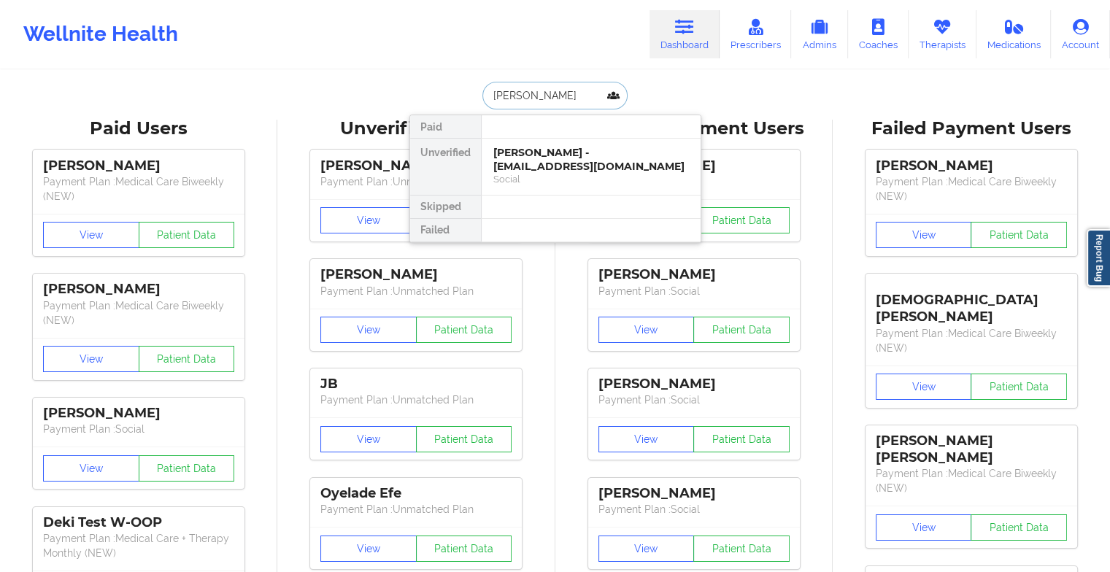
type input "[PERSON_NAME]"
click at [557, 168] on div "[PERSON_NAME] - [EMAIL_ADDRESS][DOMAIN_NAME]" at bounding box center [590, 159] width 195 height 27
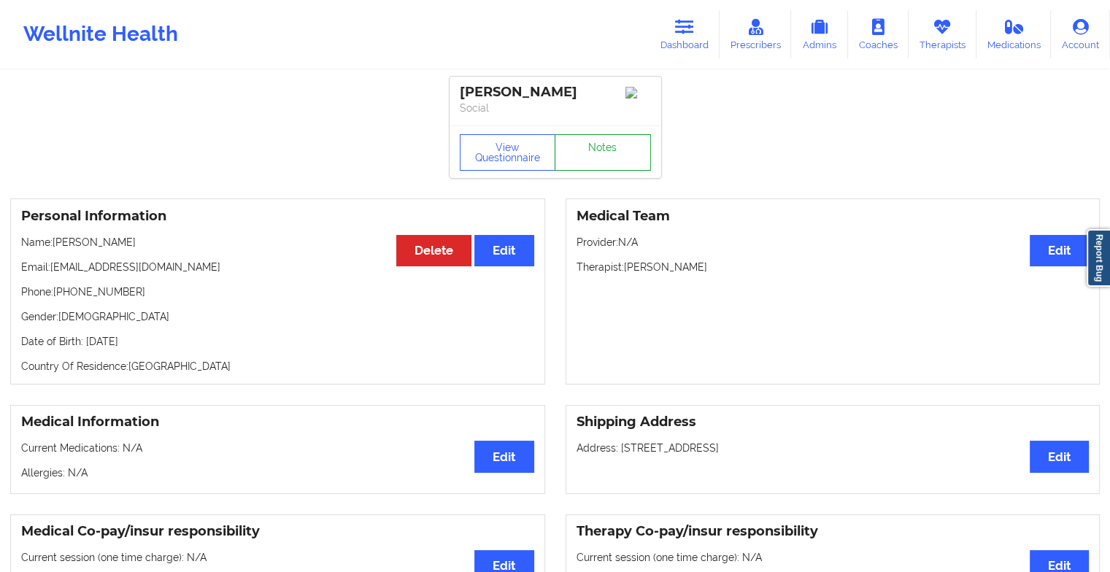
click at [594, 155] on link "Notes" at bounding box center [602, 152] width 96 height 36
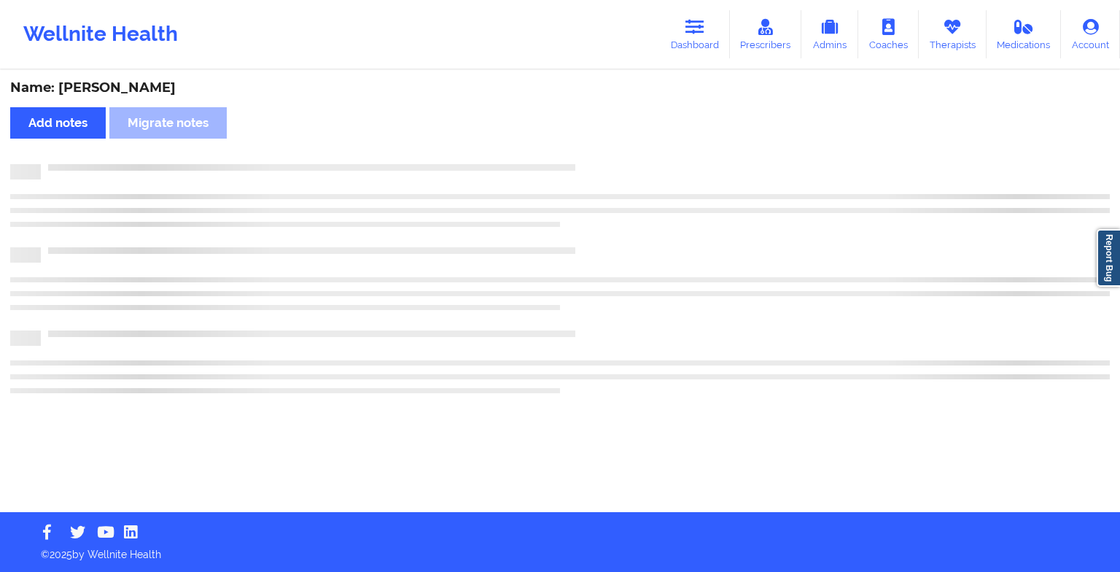
click at [594, 155] on div "Name: [PERSON_NAME] Add notes Migrate notes" at bounding box center [560, 291] width 1120 height 441
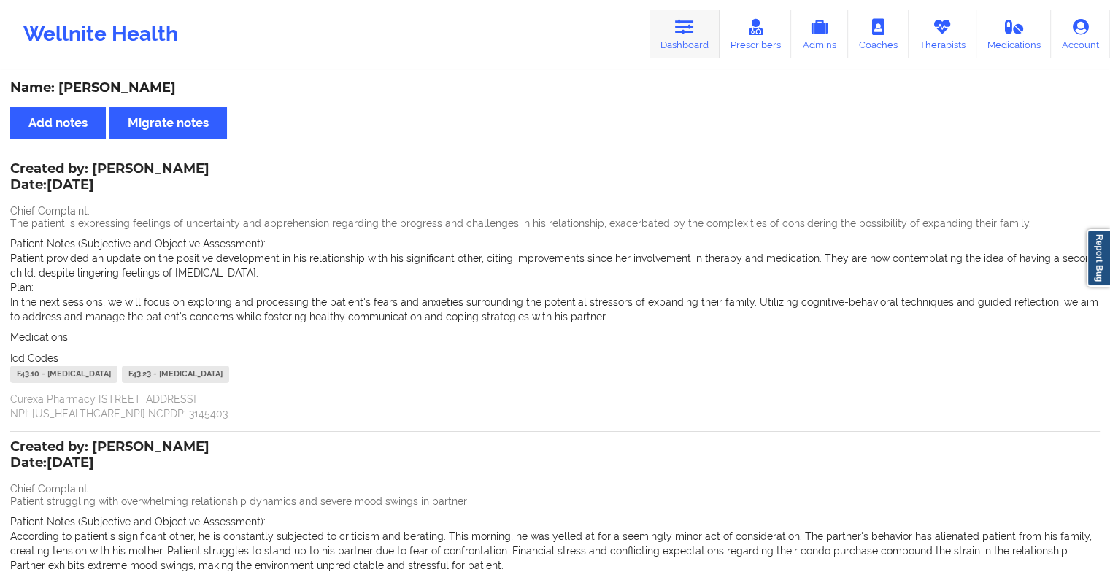
click at [694, 35] on link "Dashboard" at bounding box center [684, 34] width 70 height 48
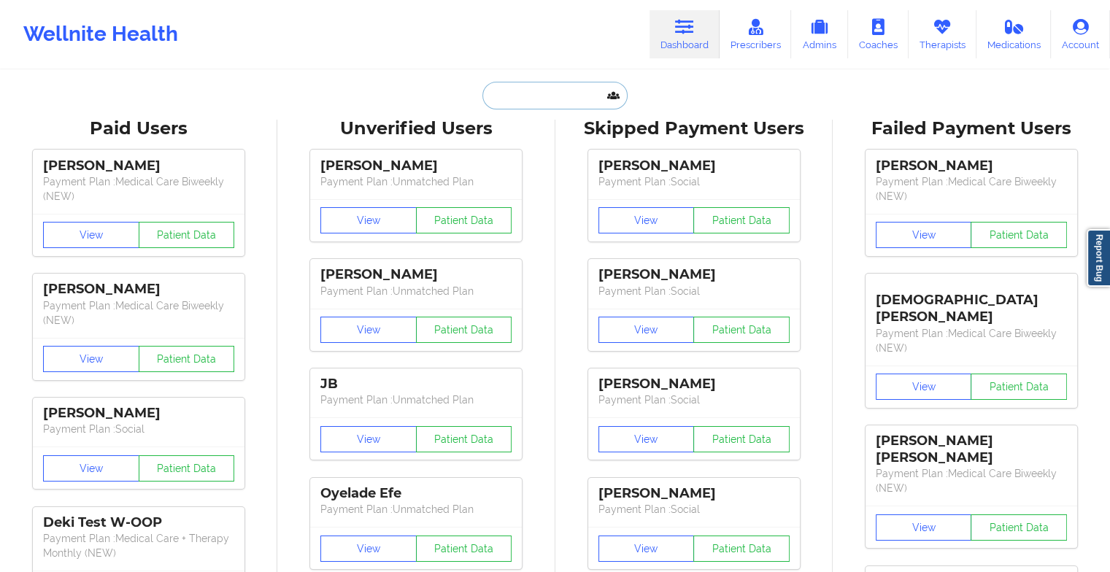
click at [538, 97] on input "text" at bounding box center [554, 96] width 144 height 28
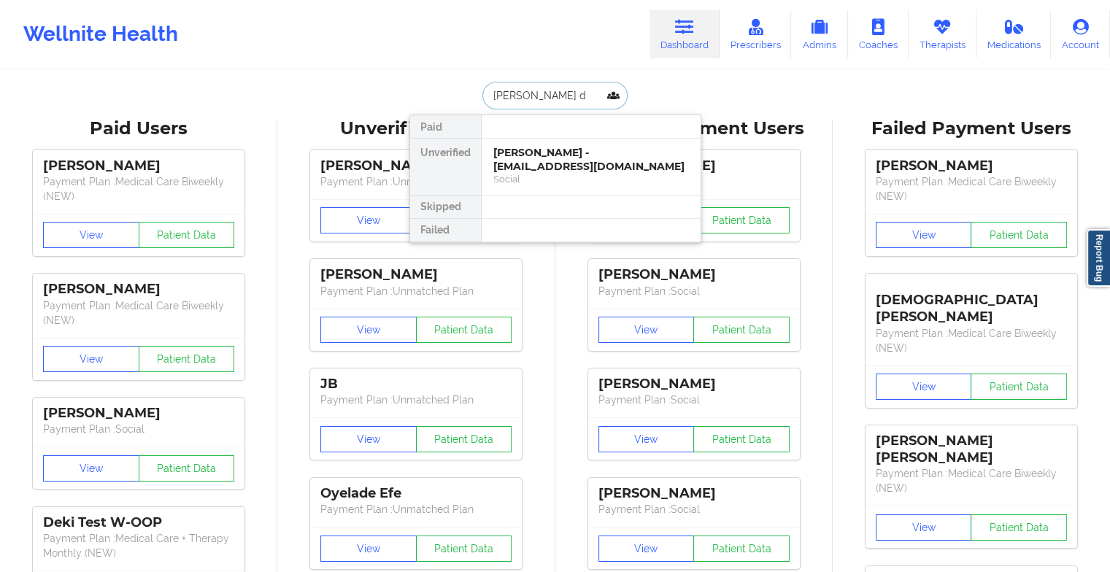
type input "[PERSON_NAME] di"
click at [551, 163] on div "Shelly Dilorenzo - [EMAIL_ADDRESS][PERSON_NAME][DOMAIN_NAME]" at bounding box center [590, 166] width 195 height 41
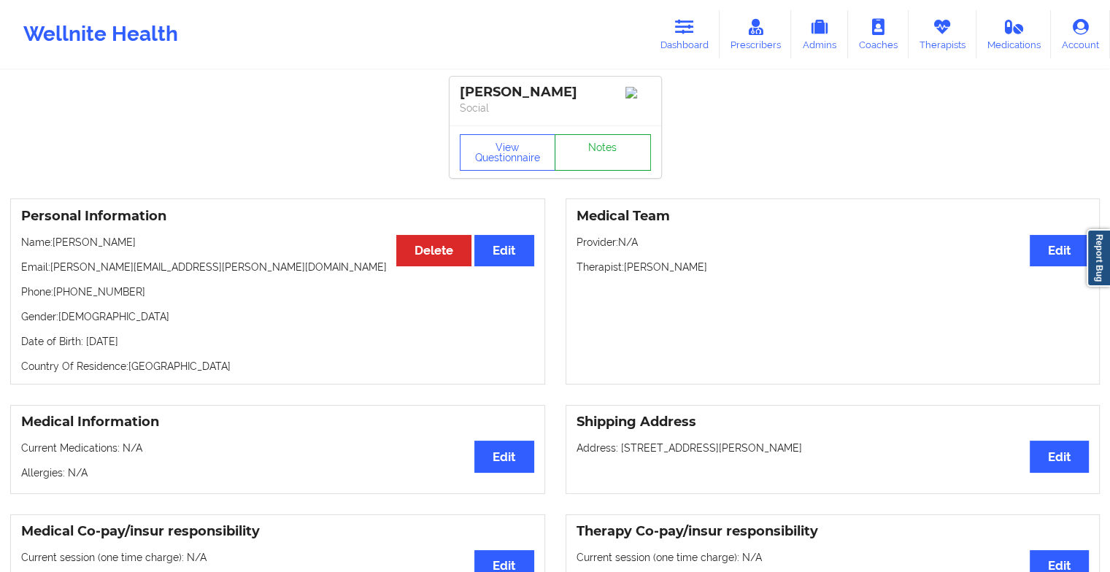
click at [622, 158] on link "Notes" at bounding box center [602, 152] width 96 height 36
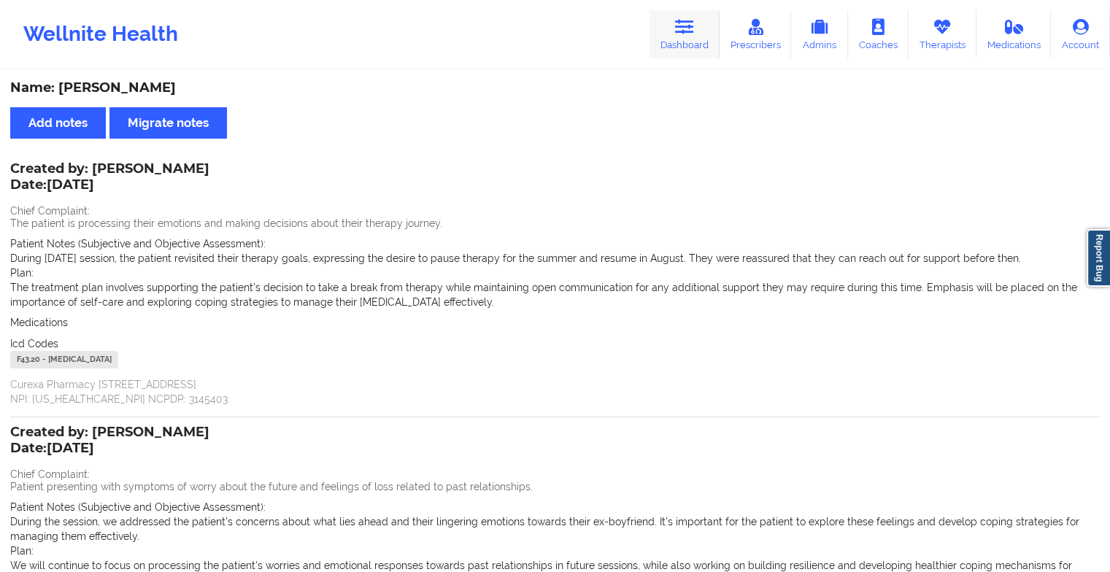
click at [694, 39] on link "Dashboard" at bounding box center [684, 34] width 70 height 48
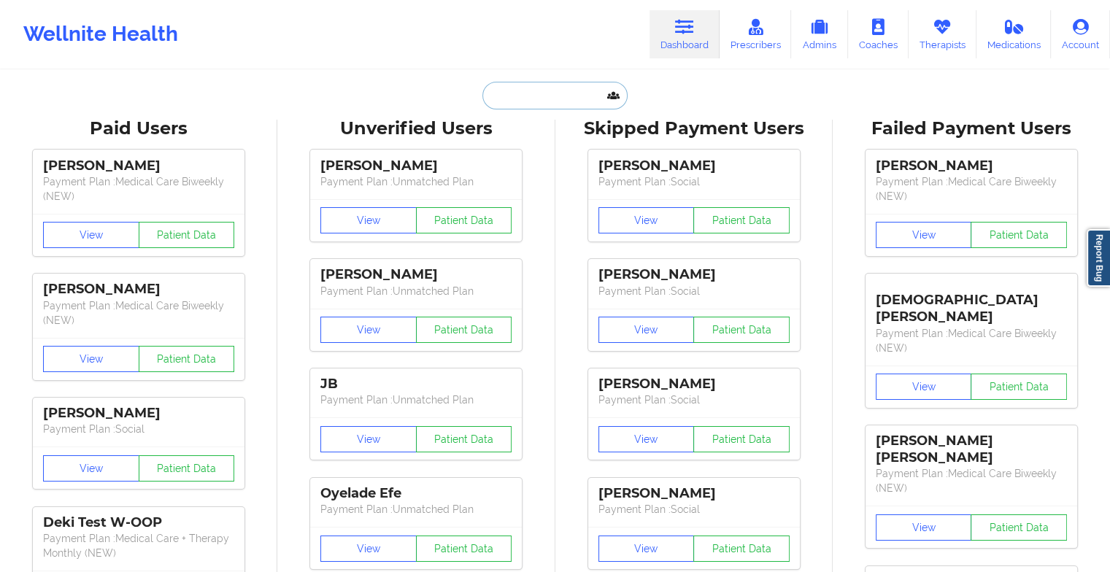
click at [551, 95] on input "text" at bounding box center [554, 96] width 144 height 28
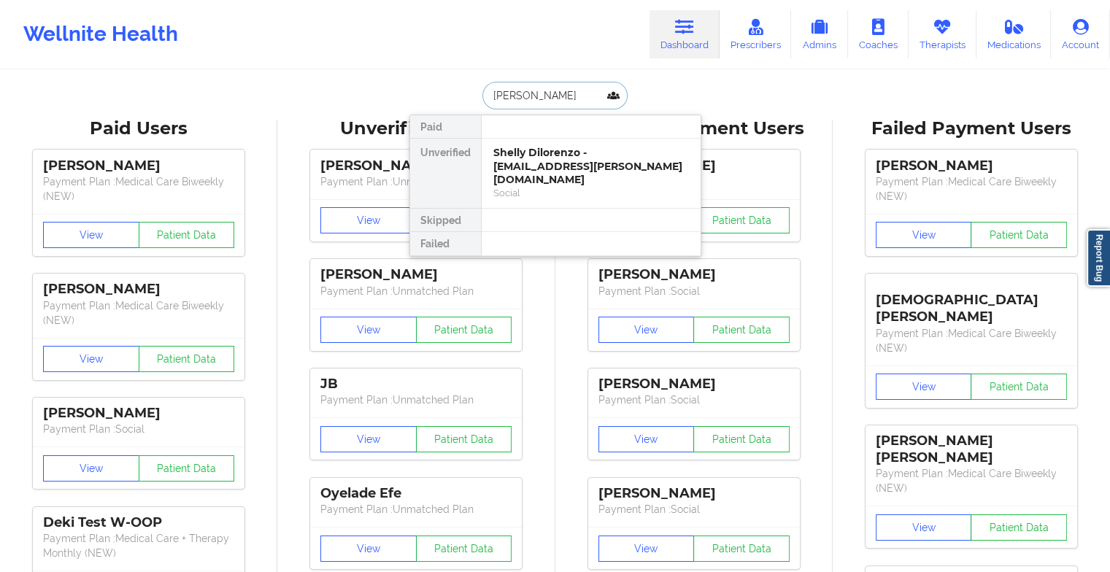
type input "[PERSON_NAME]"
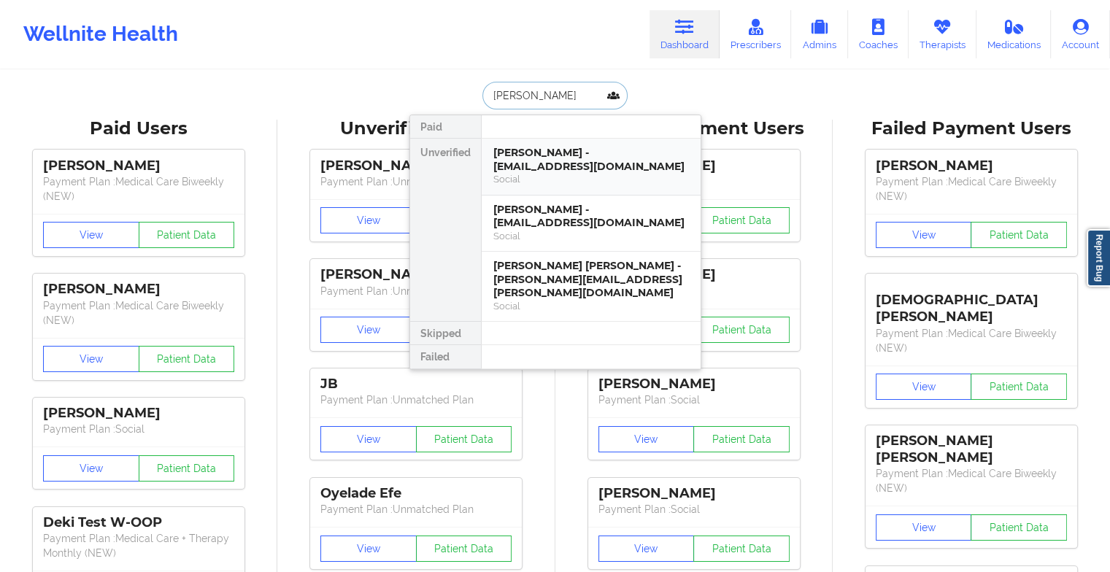
click at [569, 155] on div "[PERSON_NAME] - [EMAIL_ADDRESS][DOMAIN_NAME]" at bounding box center [590, 159] width 195 height 27
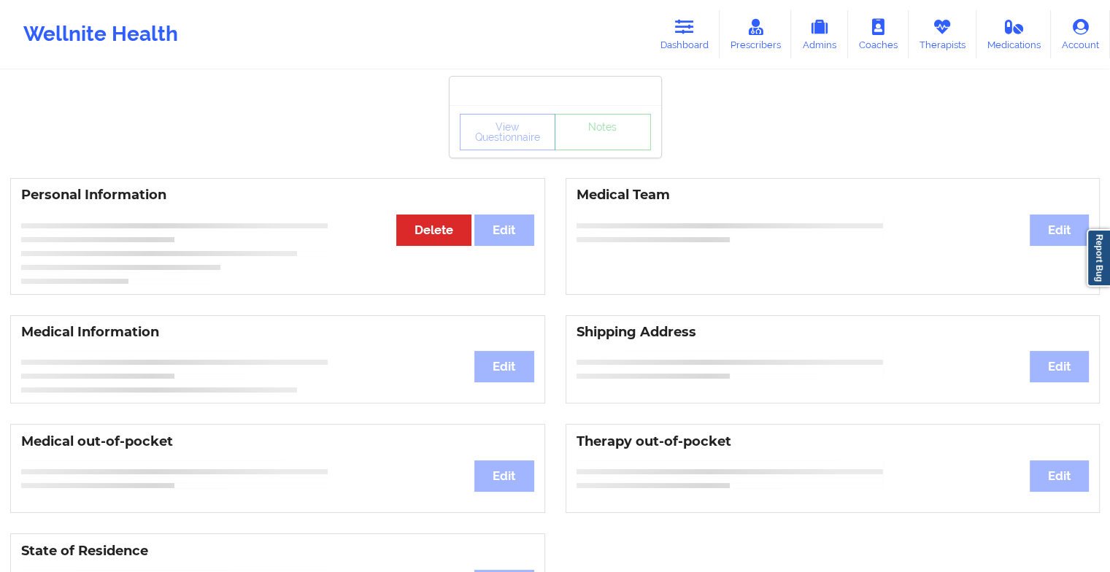
click at [627, 138] on div "View Questionnaire Notes" at bounding box center [555, 132] width 191 height 36
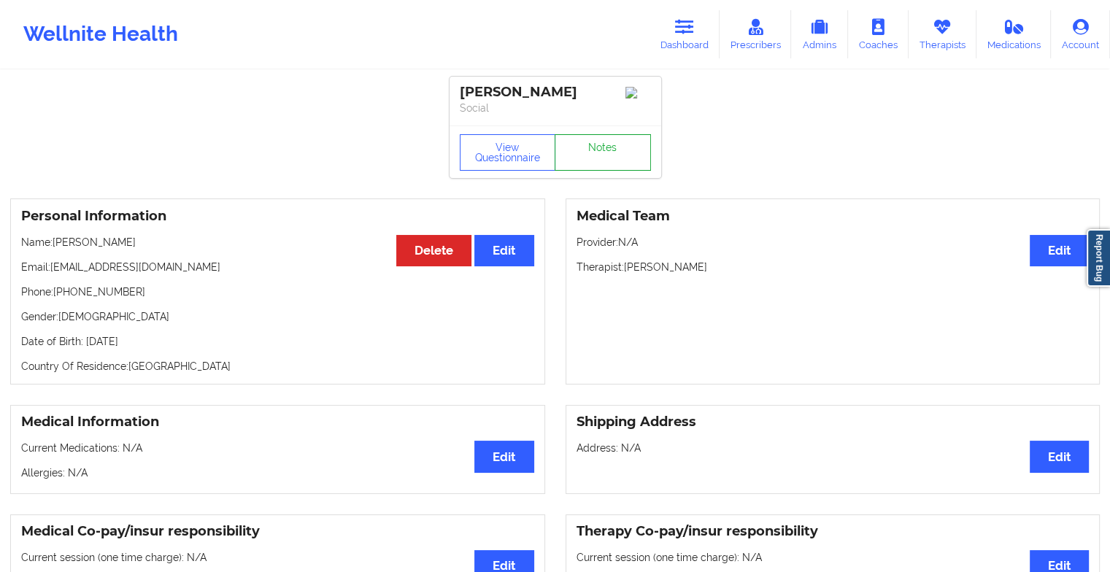
click at [627, 138] on link "Notes" at bounding box center [602, 152] width 96 height 36
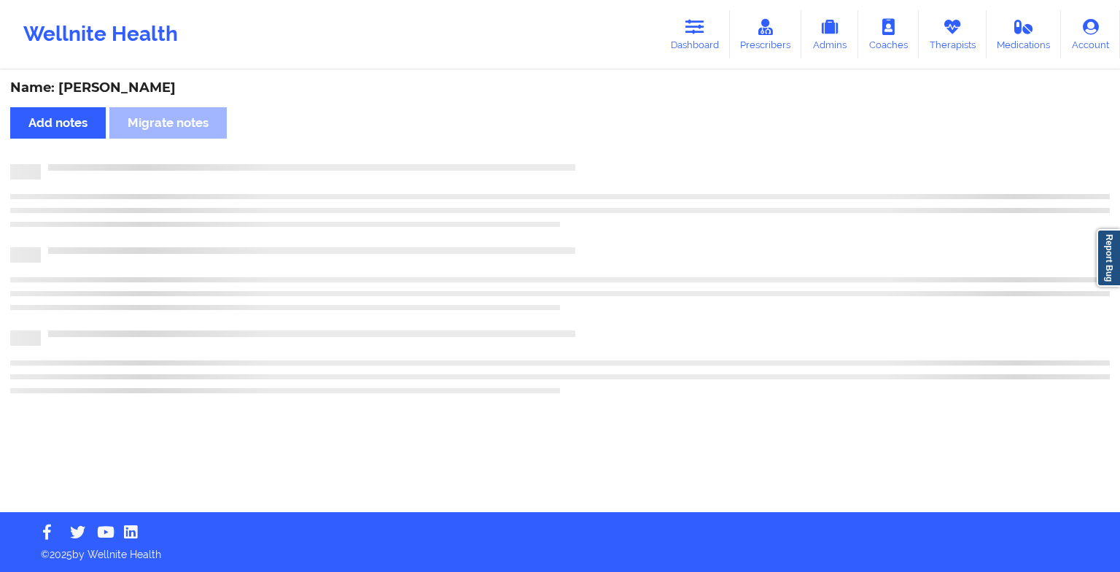
click at [627, 138] on div "Name: [PERSON_NAME] Add notes Migrate notes" at bounding box center [560, 291] width 1120 height 441
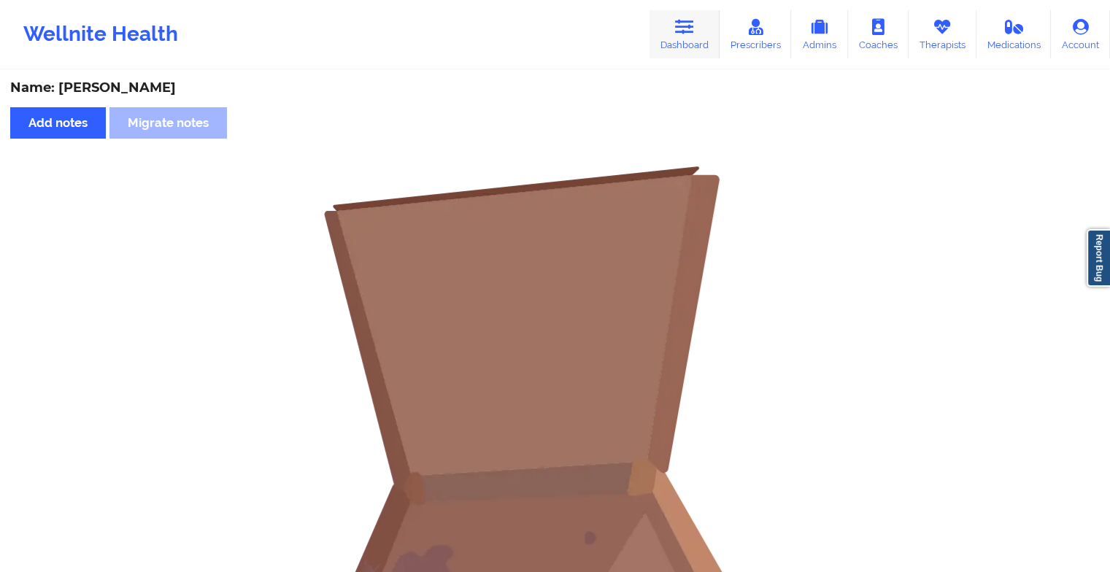
click at [692, 33] on icon at bounding box center [684, 27] width 19 height 16
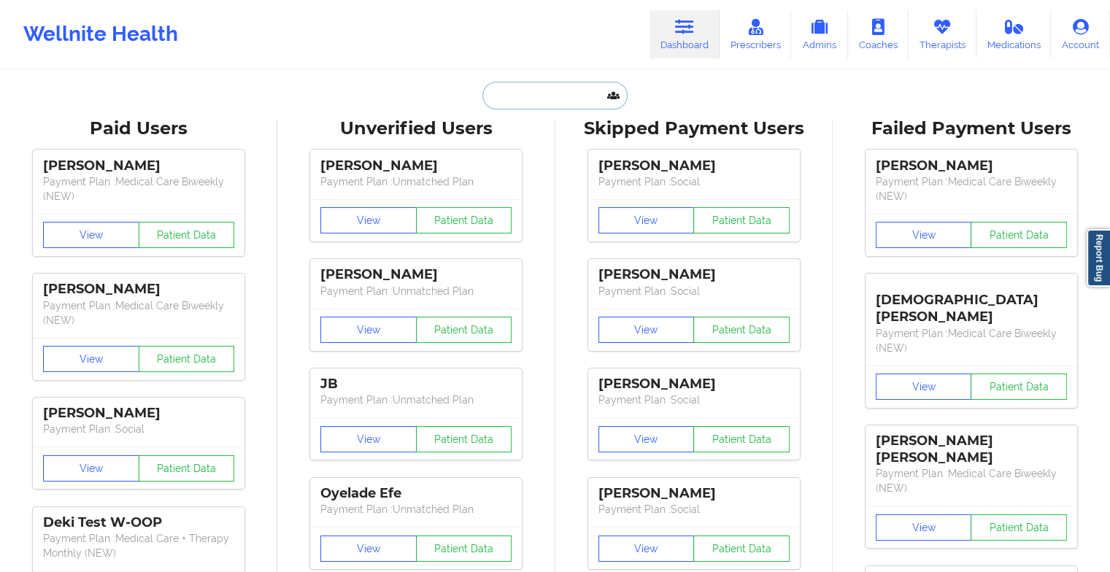
click at [554, 94] on input "text" at bounding box center [554, 96] width 144 height 28
type input "m"
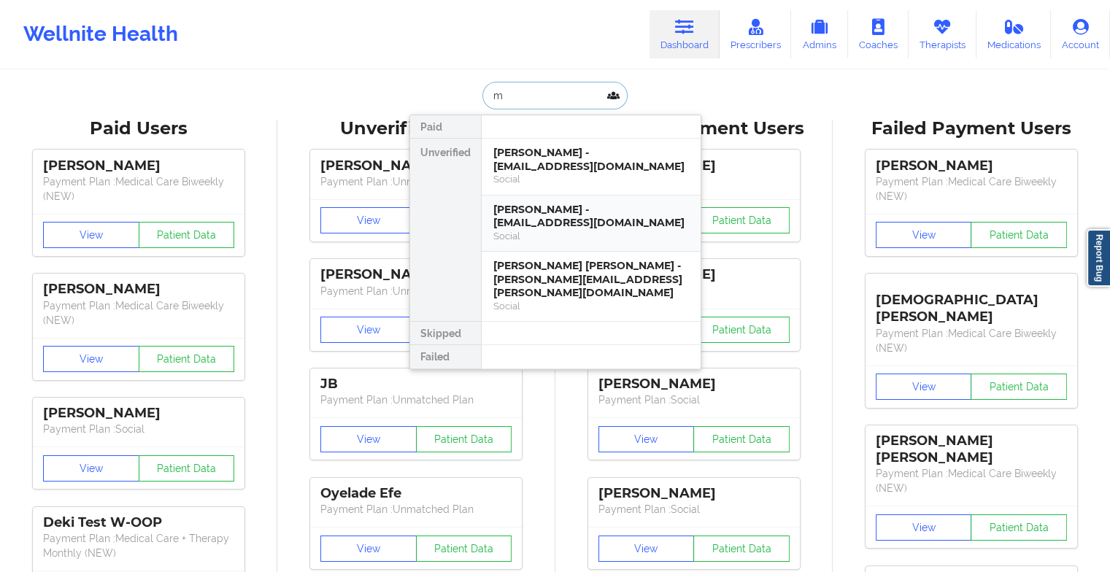
click at [591, 238] on div "Social" at bounding box center [590, 236] width 195 height 12
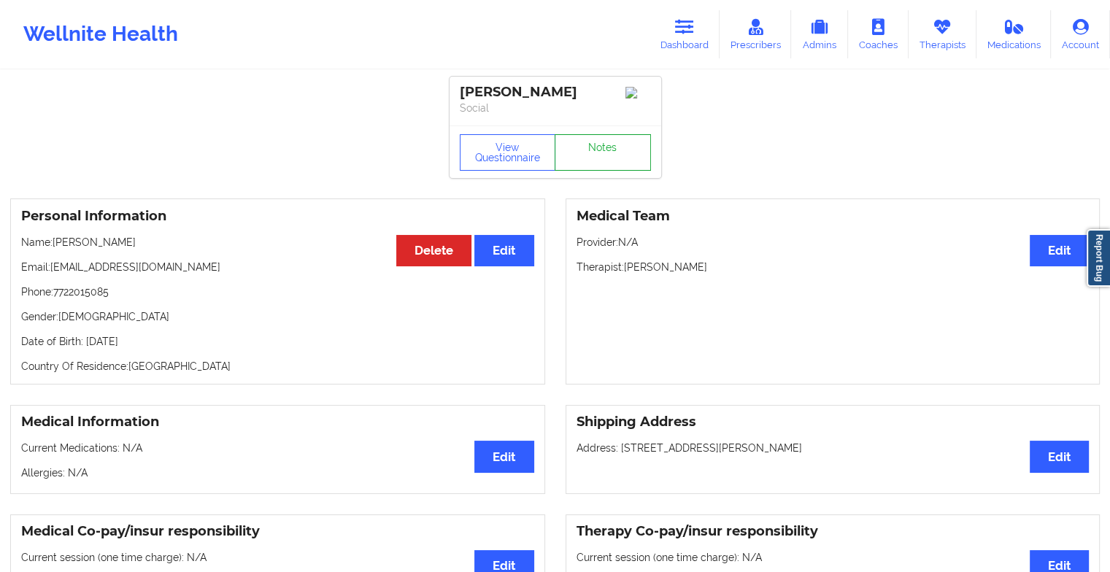
click at [622, 151] on link "Notes" at bounding box center [602, 152] width 96 height 36
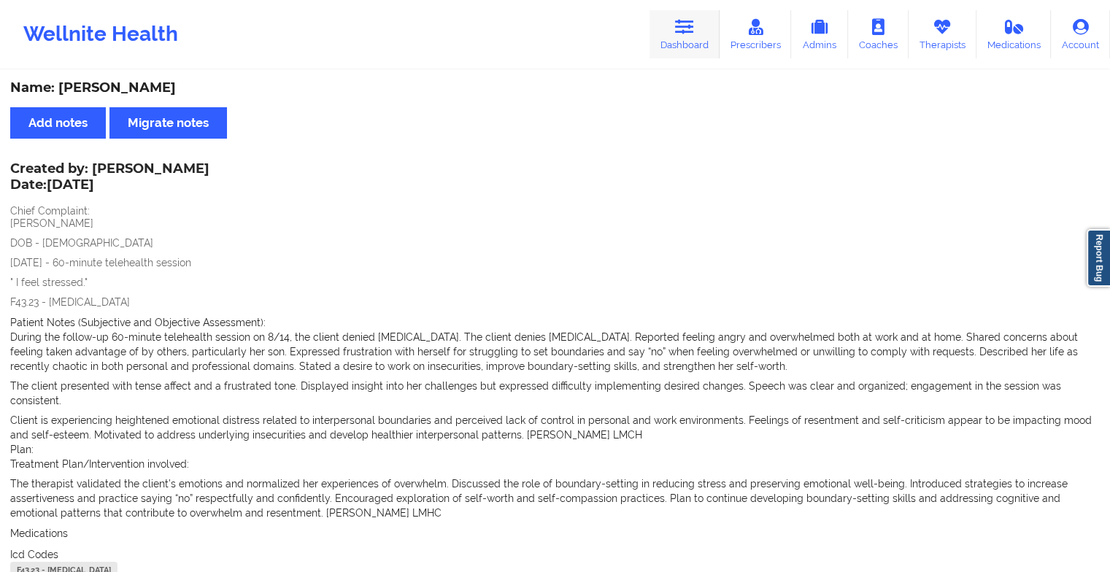
click at [697, 51] on link "Dashboard" at bounding box center [684, 34] width 70 height 48
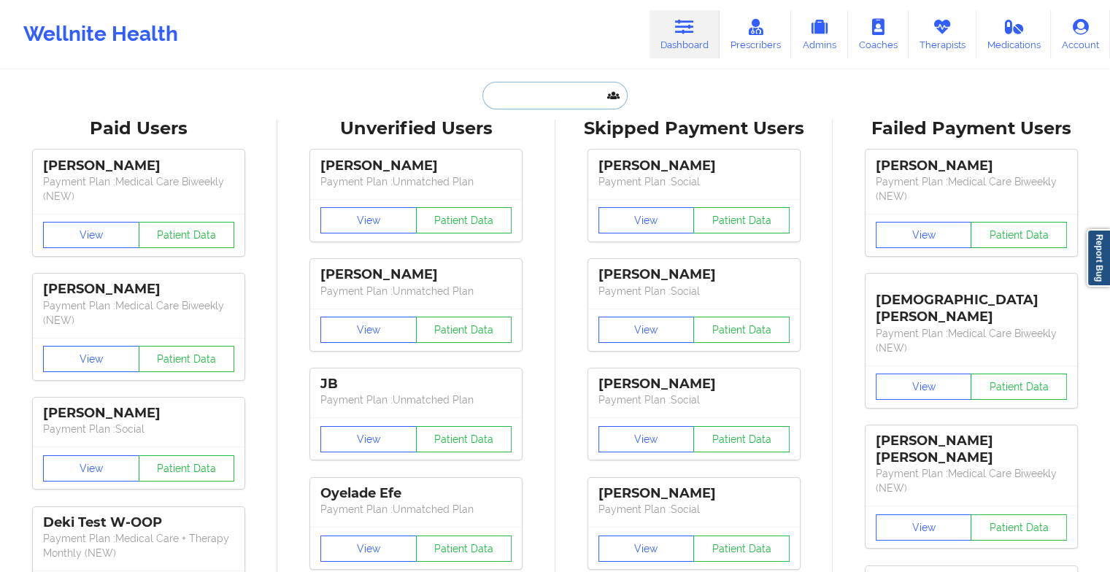
click at [571, 104] on input "text" at bounding box center [554, 96] width 144 height 28
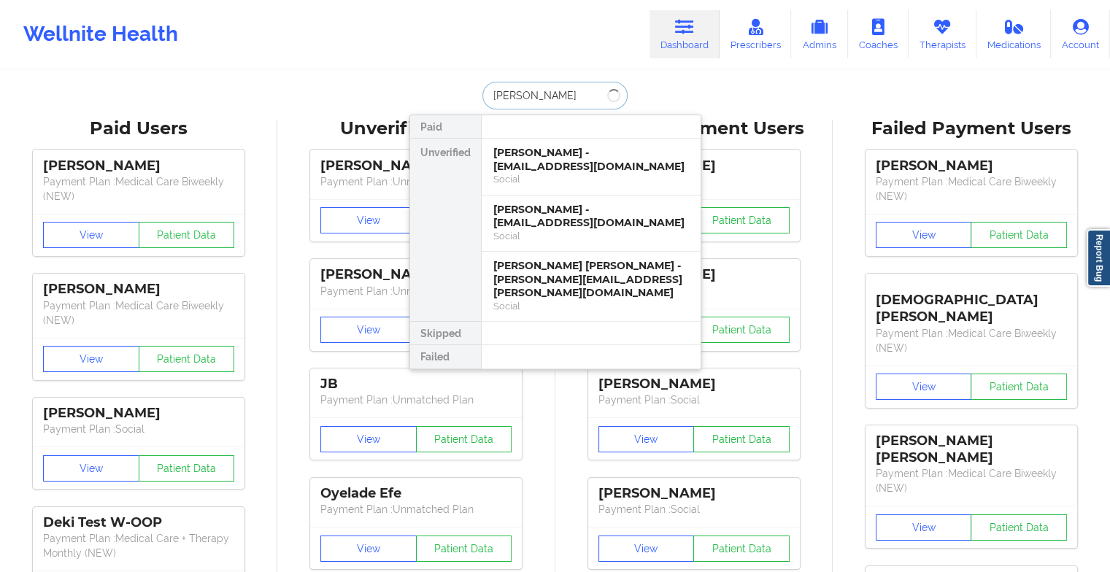
type input "[PERSON_NAME]"
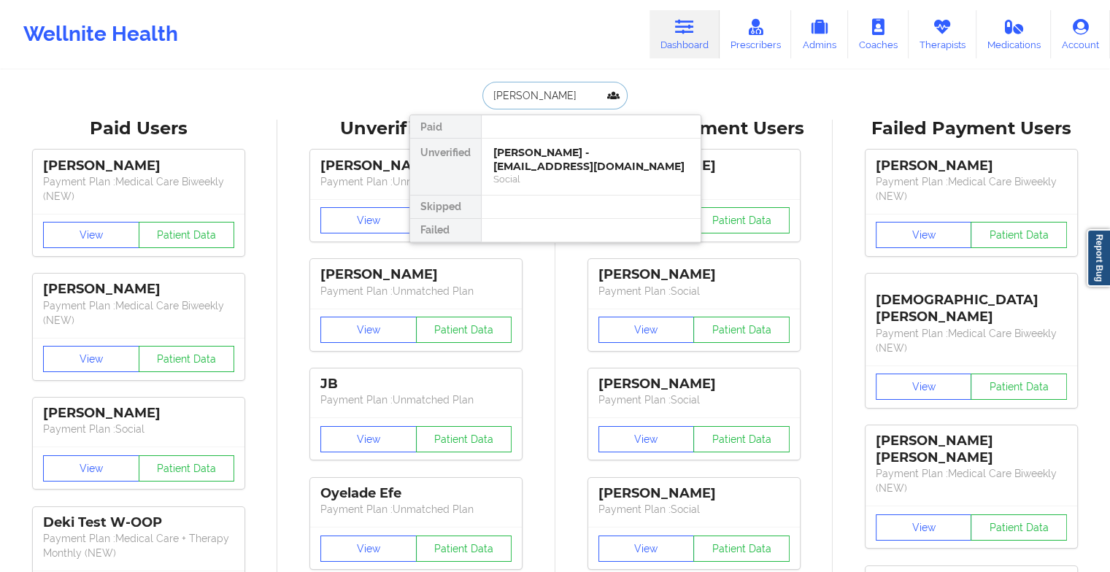
click at [581, 147] on div "[PERSON_NAME] - [EMAIL_ADDRESS][DOMAIN_NAME]" at bounding box center [590, 159] width 195 height 27
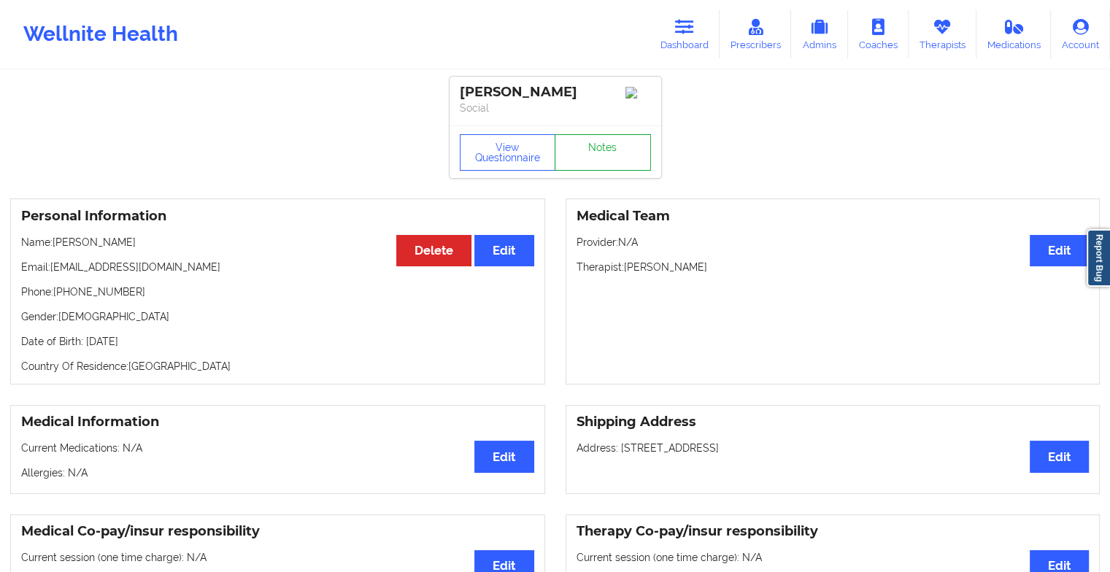
click at [596, 143] on link "Notes" at bounding box center [602, 152] width 96 height 36
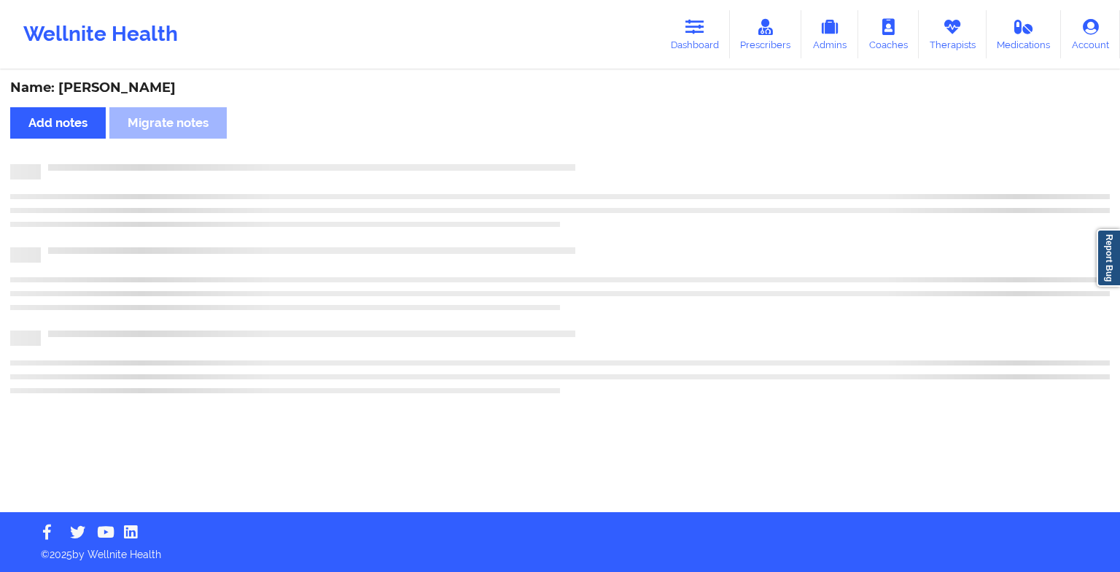
click at [596, 143] on div "Name: [PERSON_NAME] Add notes Migrate notes" at bounding box center [560, 291] width 1120 height 441
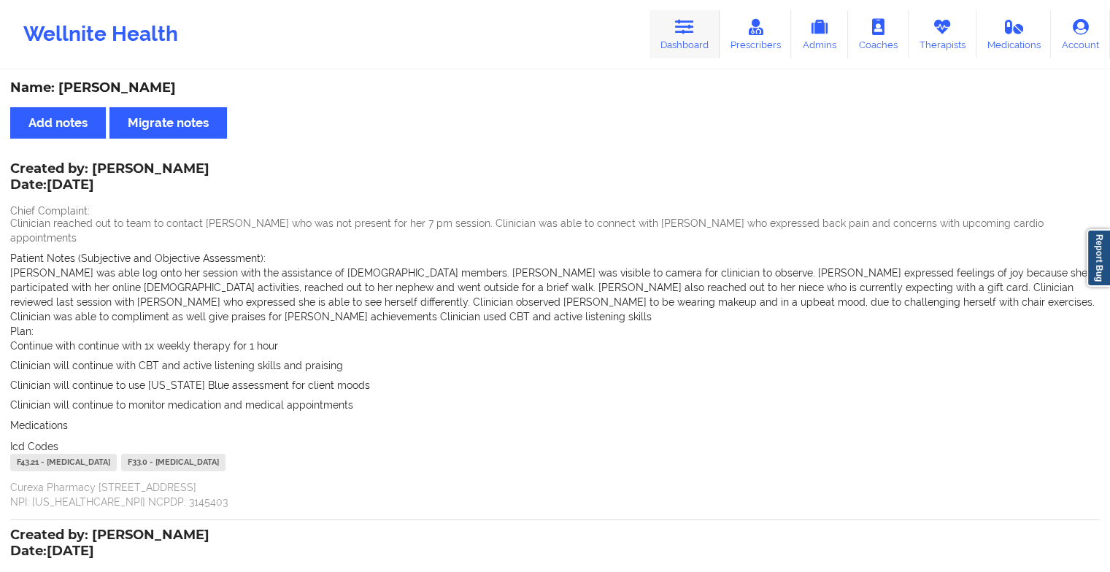
click at [668, 19] on link "Dashboard" at bounding box center [684, 34] width 70 height 48
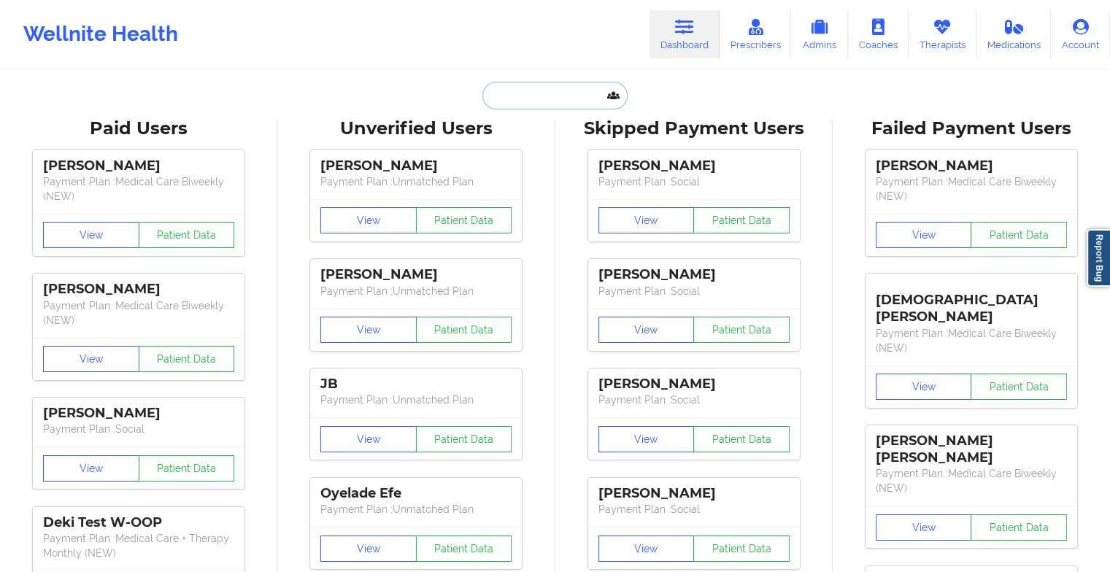
click at [543, 98] on input "text" at bounding box center [554, 96] width 144 height 28
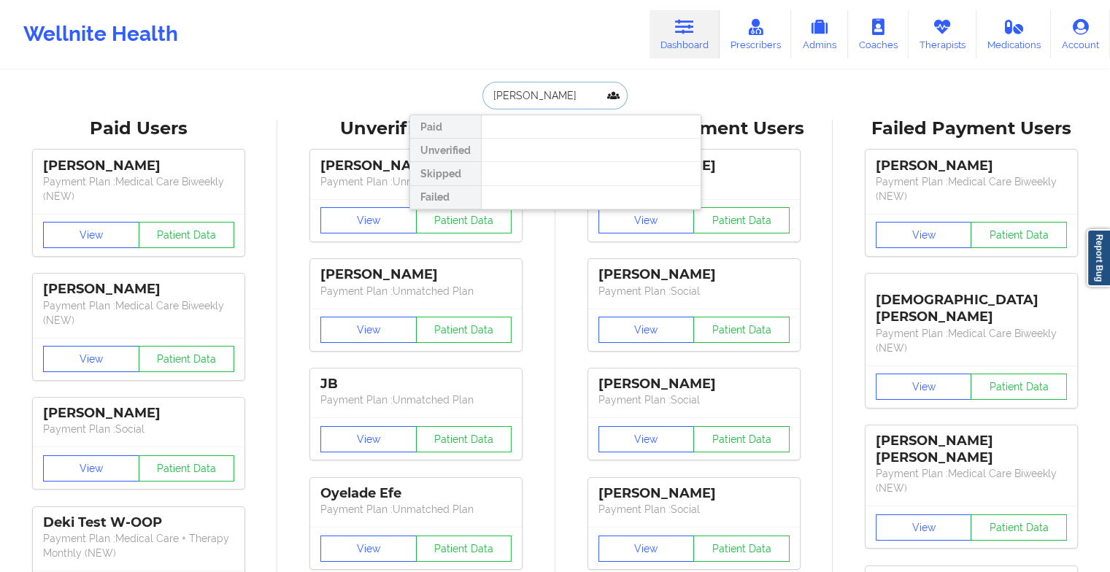
type input "anthonypasto"
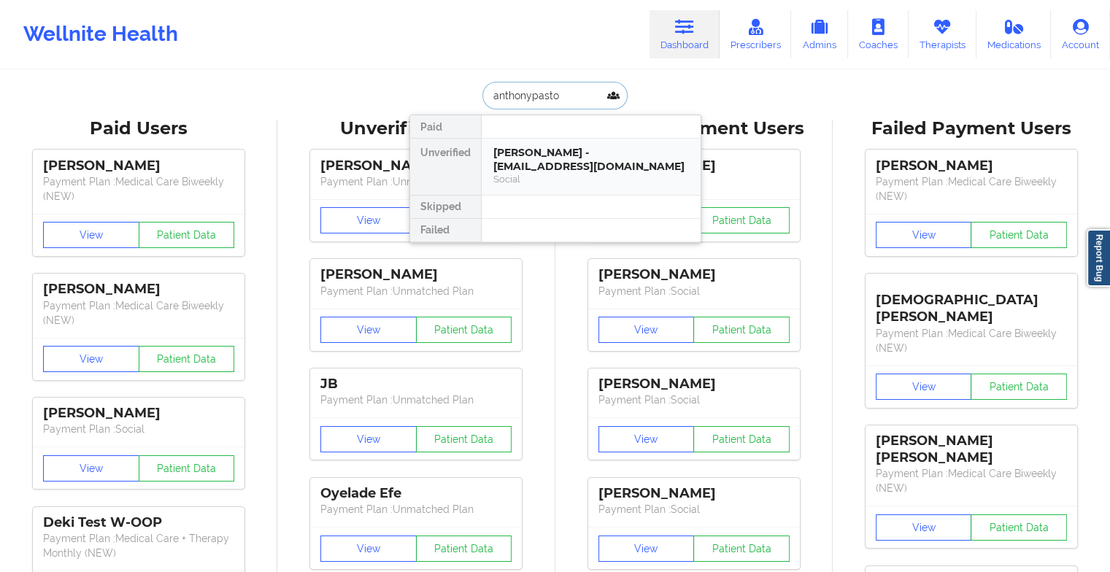
click at [540, 173] on div "Social" at bounding box center [590, 179] width 195 height 12
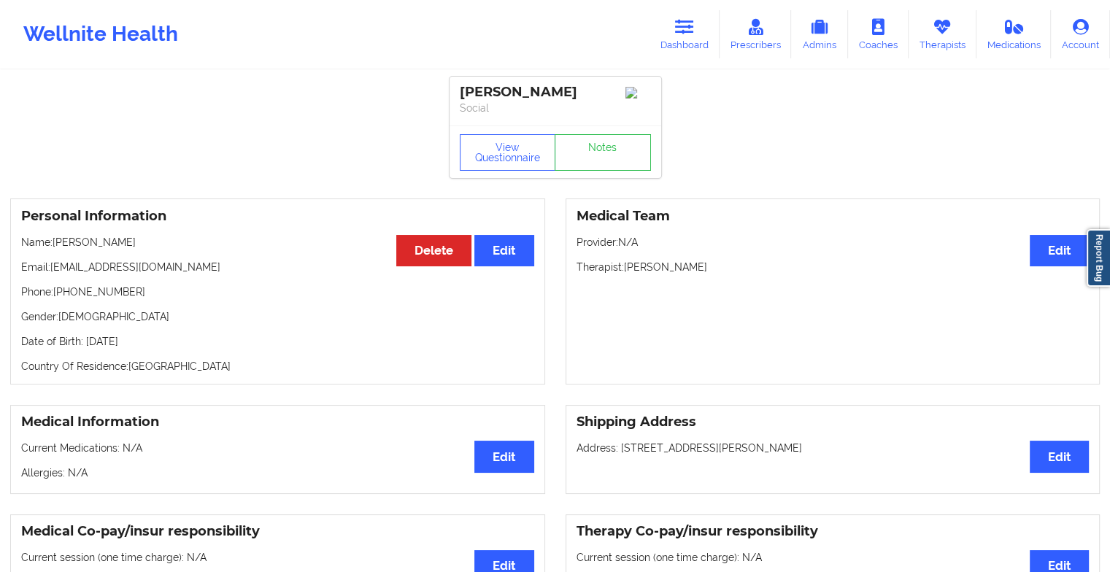
click at [577, 146] on div "View Questionnaire Notes" at bounding box center [555, 151] width 212 height 53
click at [589, 166] on link "Notes" at bounding box center [602, 152] width 96 height 36
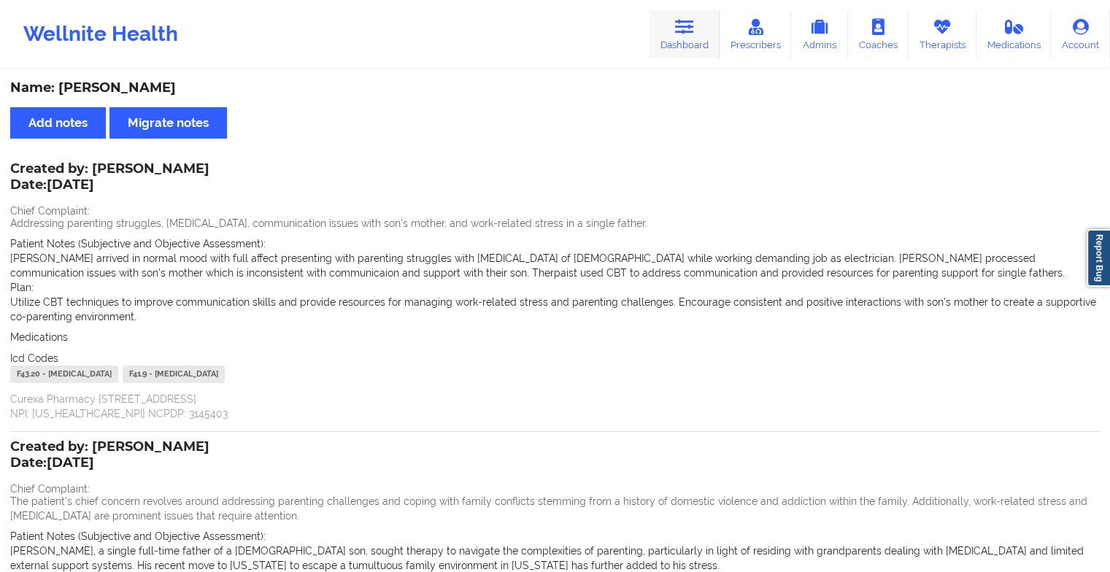
click at [675, 29] on link "Dashboard" at bounding box center [684, 34] width 70 height 48
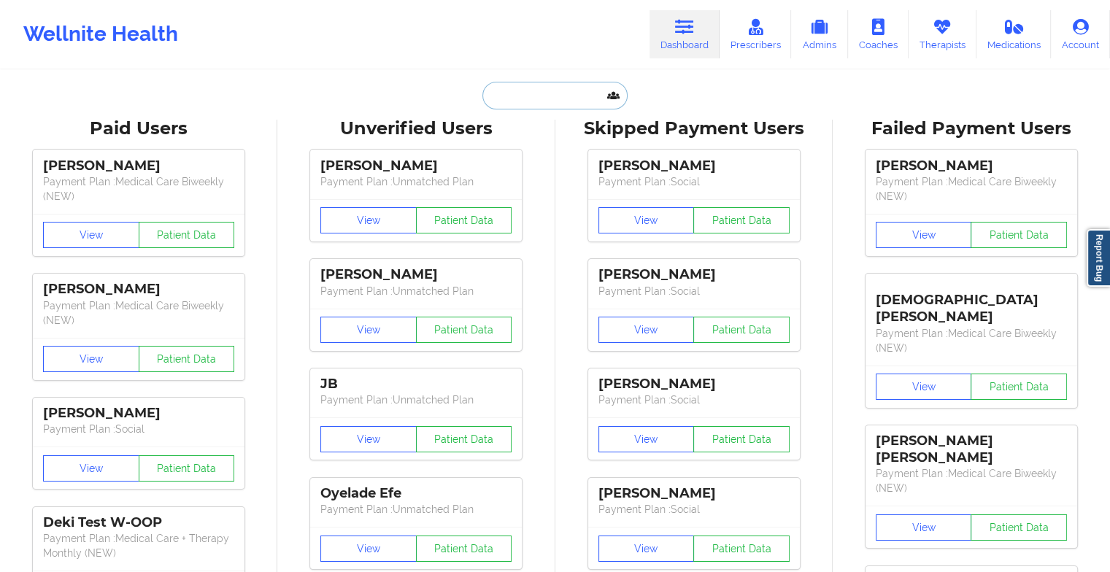
click at [562, 99] on input "text" at bounding box center [554, 96] width 144 height 28
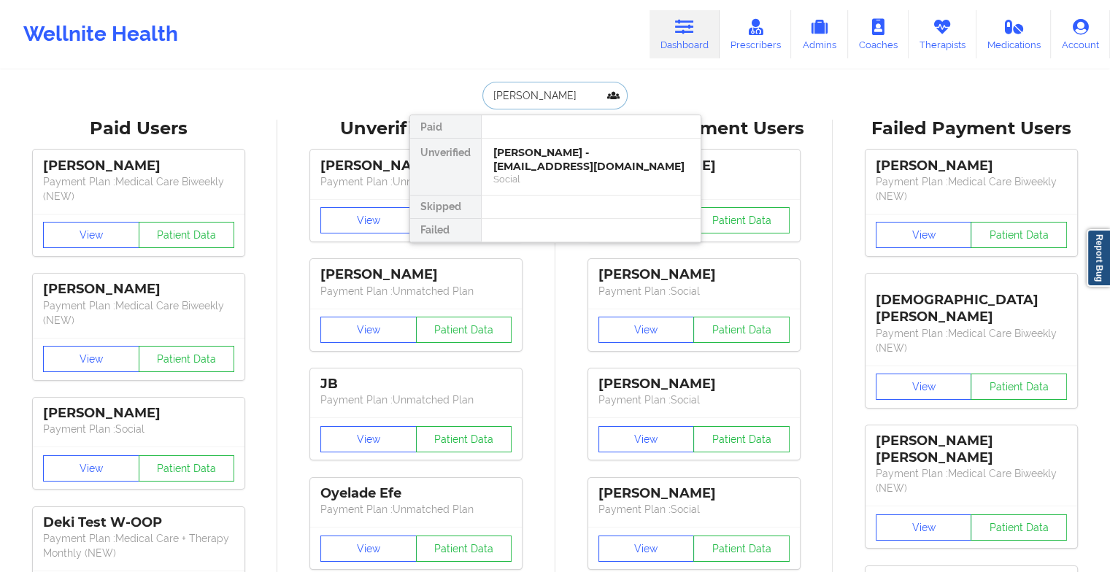
type input "[PERSON_NAME]"
click at [549, 160] on div "[PERSON_NAME] - [EMAIL_ADDRESS][DOMAIN_NAME]" at bounding box center [590, 159] width 195 height 27
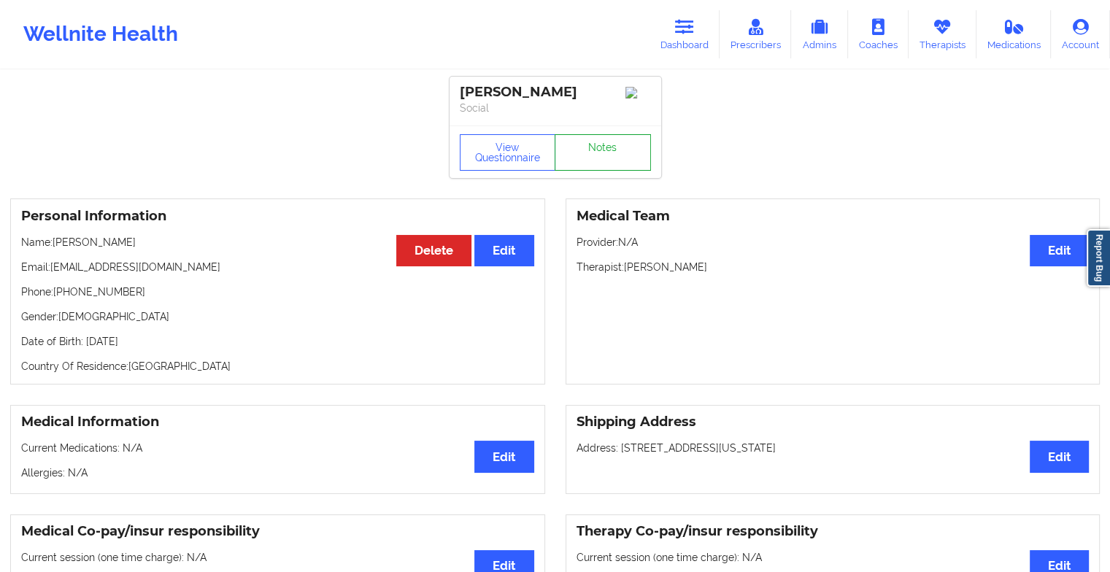
click at [622, 152] on link "Notes" at bounding box center [602, 152] width 96 height 36
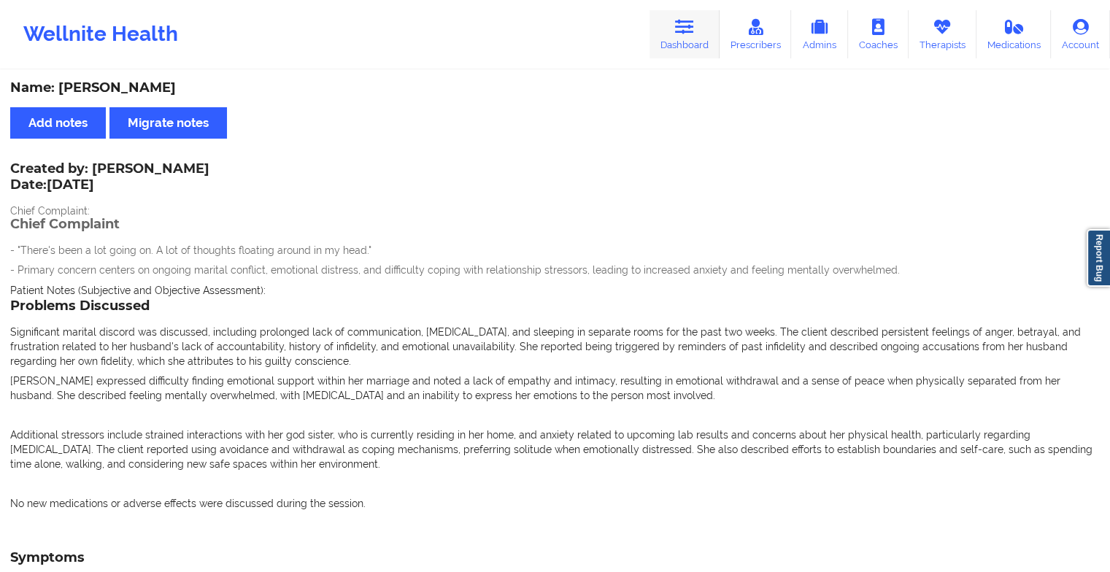
click at [686, 23] on icon at bounding box center [684, 27] width 19 height 16
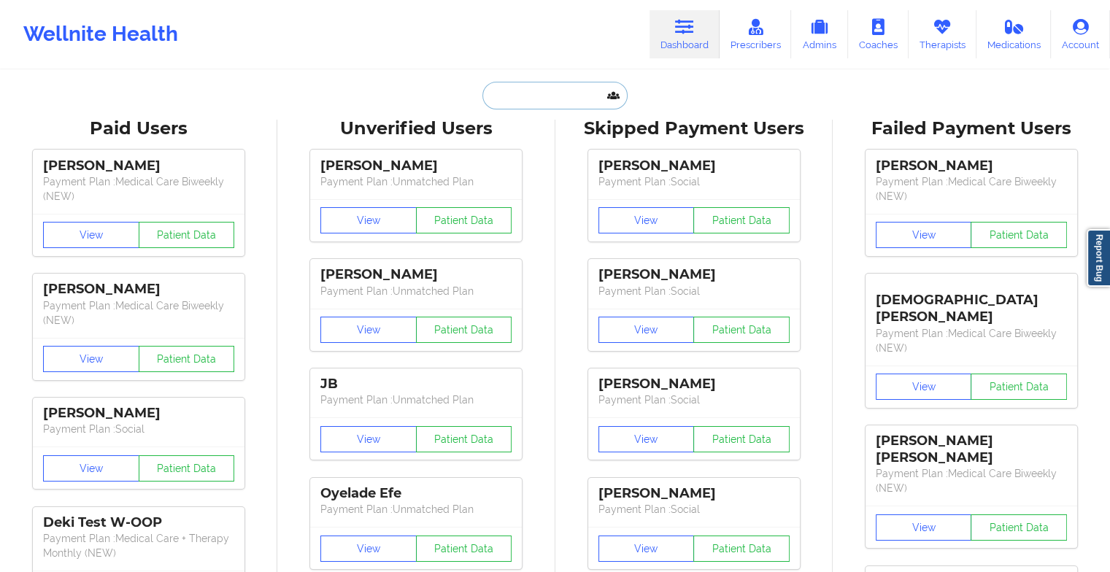
click at [519, 100] on input "text" at bounding box center [554, 96] width 144 height 28
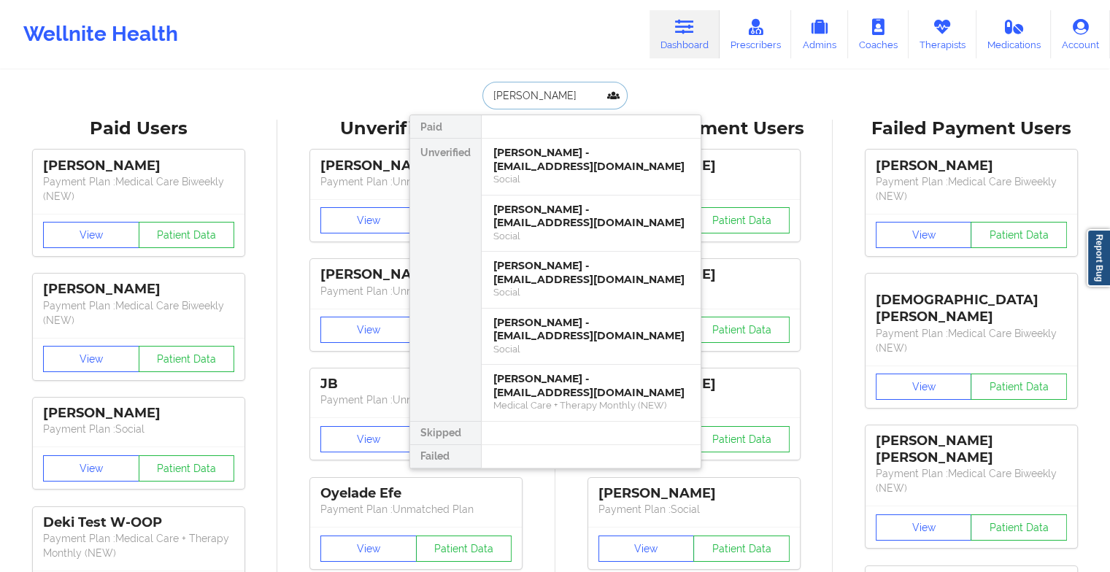
type input "[PERSON_NAME]"
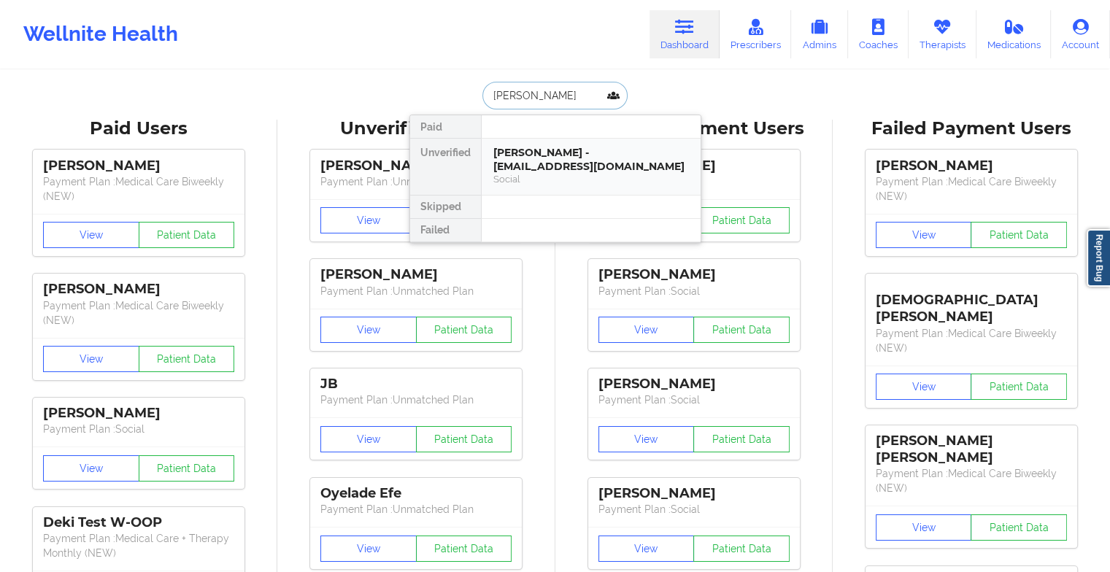
click at [571, 162] on div "[PERSON_NAME] - [EMAIL_ADDRESS][DOMAIN_NAME]" at bounding box center [590, 159] width 195 height 27
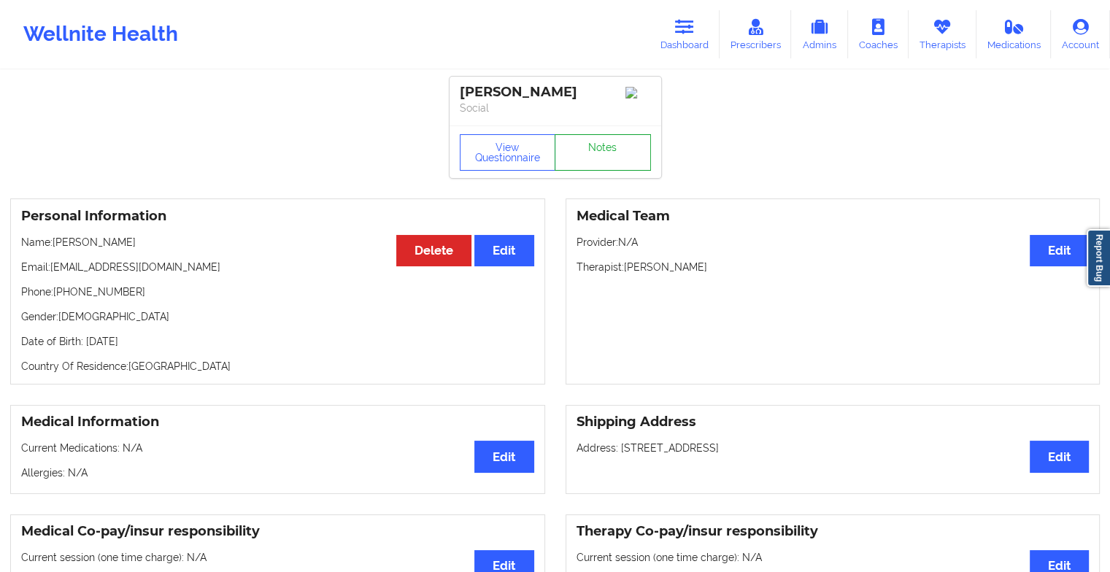
click at [604, 152] on link "Notes" at bounding box center [602, 152] width 96 height 36
